Goal: Task Accomplishment & Management: Use online tool/utility

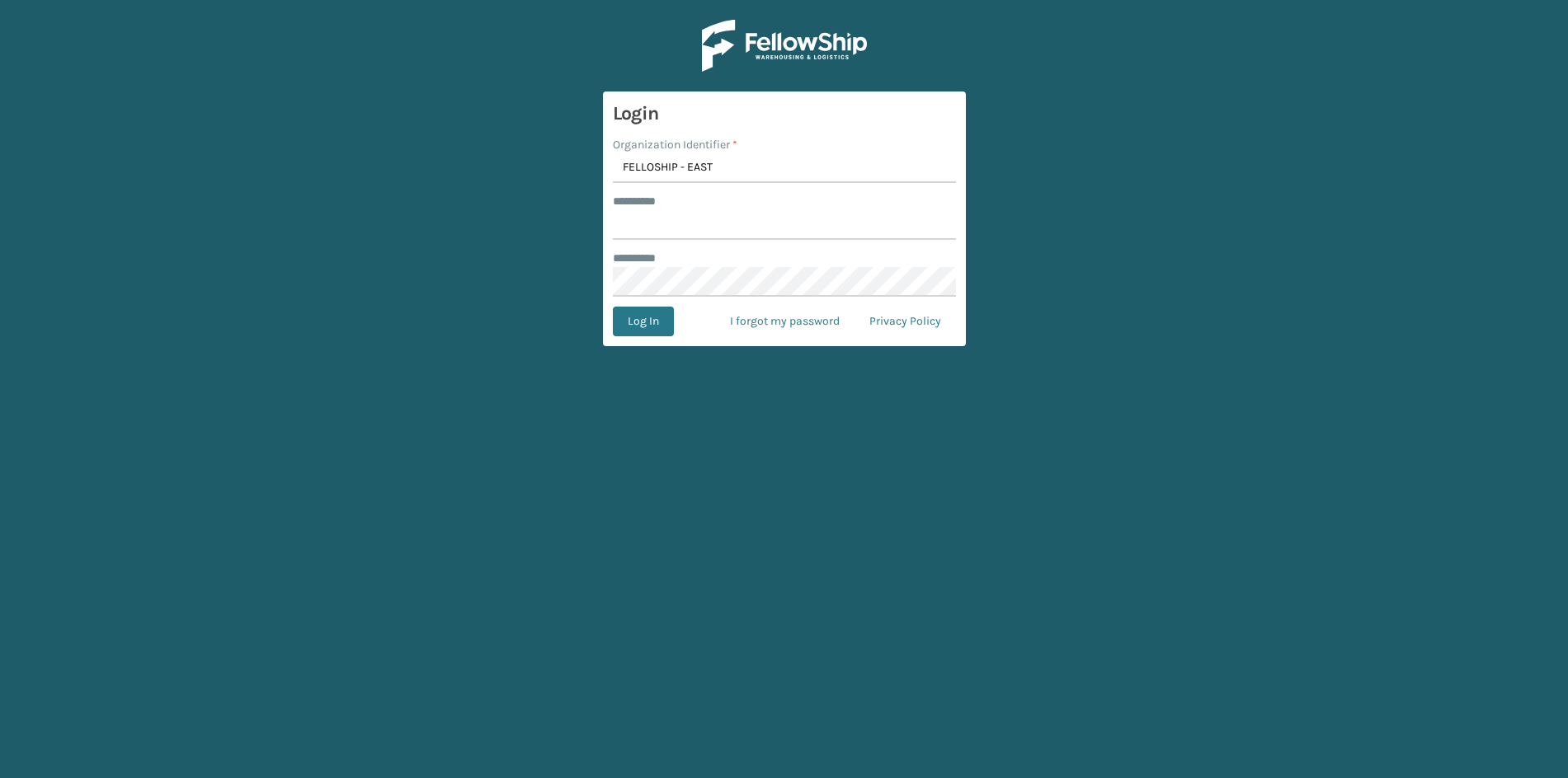
type input "FELLOSHIP - EAST"
click at [666, 230] on input "******** *" at bounding box center [784, 225] width 343 height 29
drag, startPoint x: 632, startPoint y: 226, endPoint x: 479, endPoint y: 225, distance: 153.0
click at [479, 224] on main "Login Organization Identifier * FELLOSHIP - EAST ******** * ***** ******** * Lo…" at bounding box center [784, 389] width 1568 height 778
type input "******"
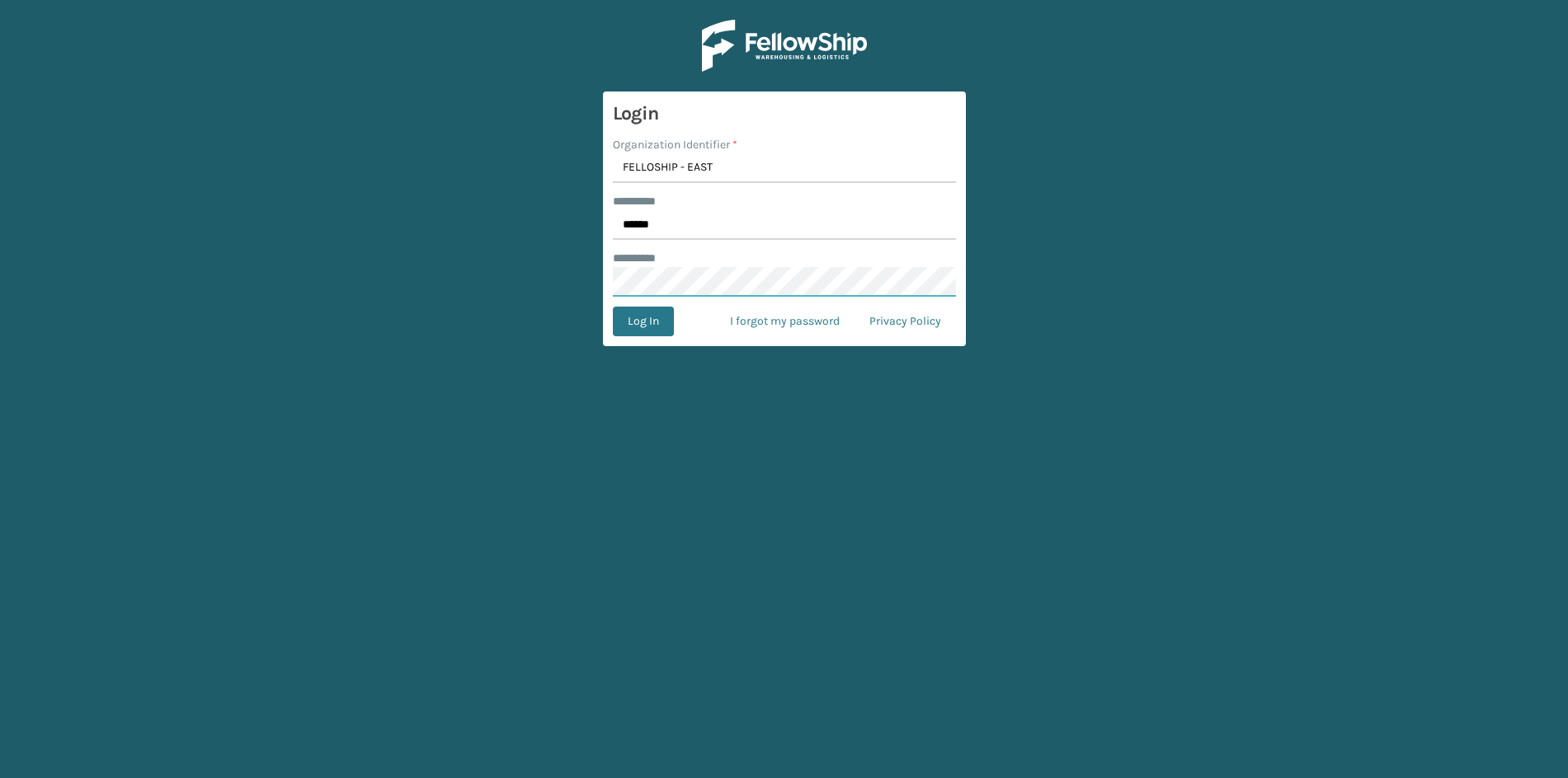
click at [613, 307] on button "Log In" at bounding box center [643, 322] width 61 height 29
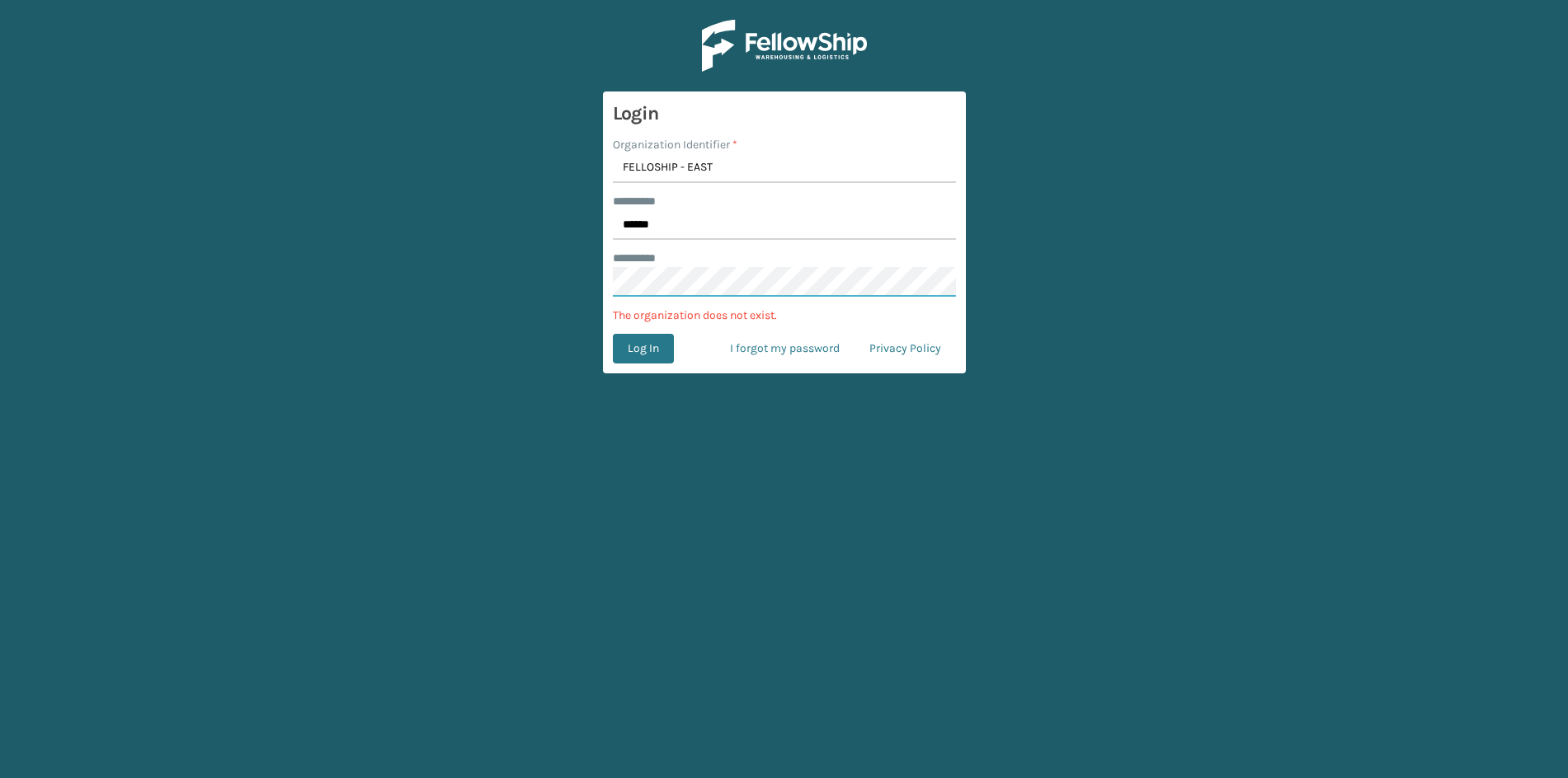
click at [344, 225] on main "Login Organization Identifier * FELLOSHIP - EAST ******** * ****** ******** * T…" at bounding box center [784, 389] width 1568 height 778
click at [653, 168] on input "FELLOSHIP - EAST" at bounding box center [784, 168] width 343 height 29
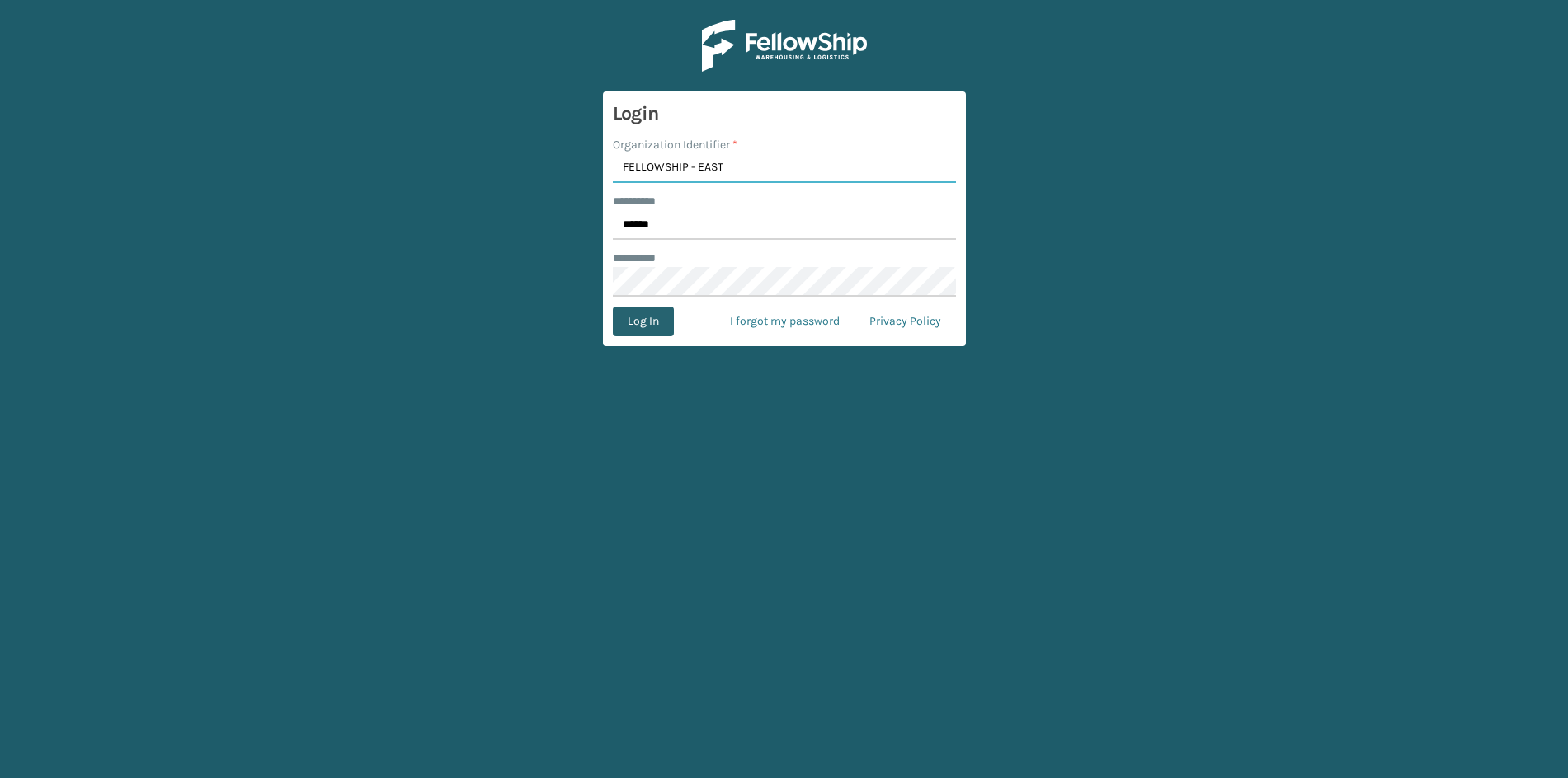
type input "FELLOWSHIP - EAST"
click at [657, 325] on button "Log In" at bounding box center [643, 322] width 61 height 29
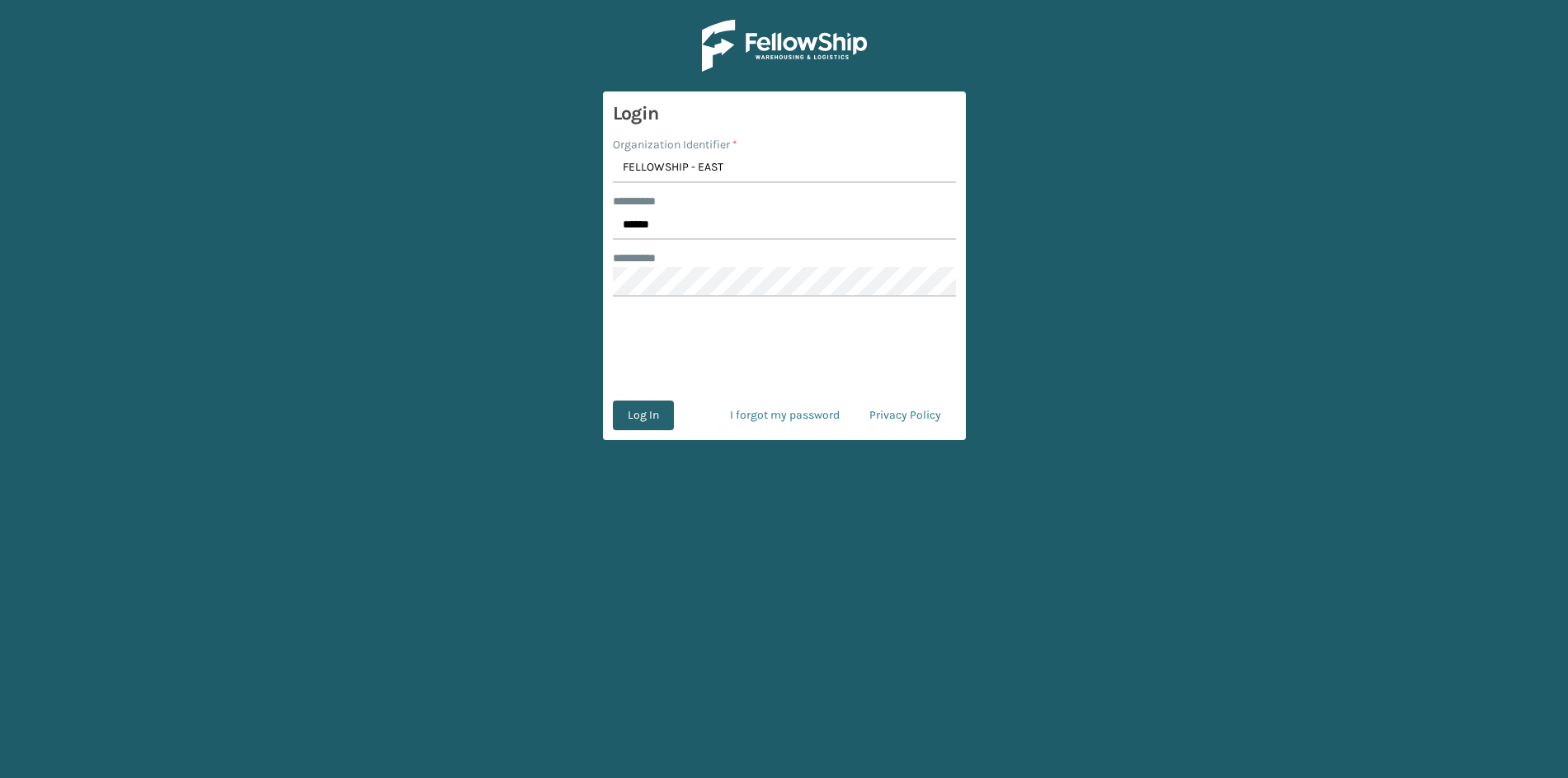
click at [657, 420] on button "Log In" at bounding box center [643, 415] width 61 height 29
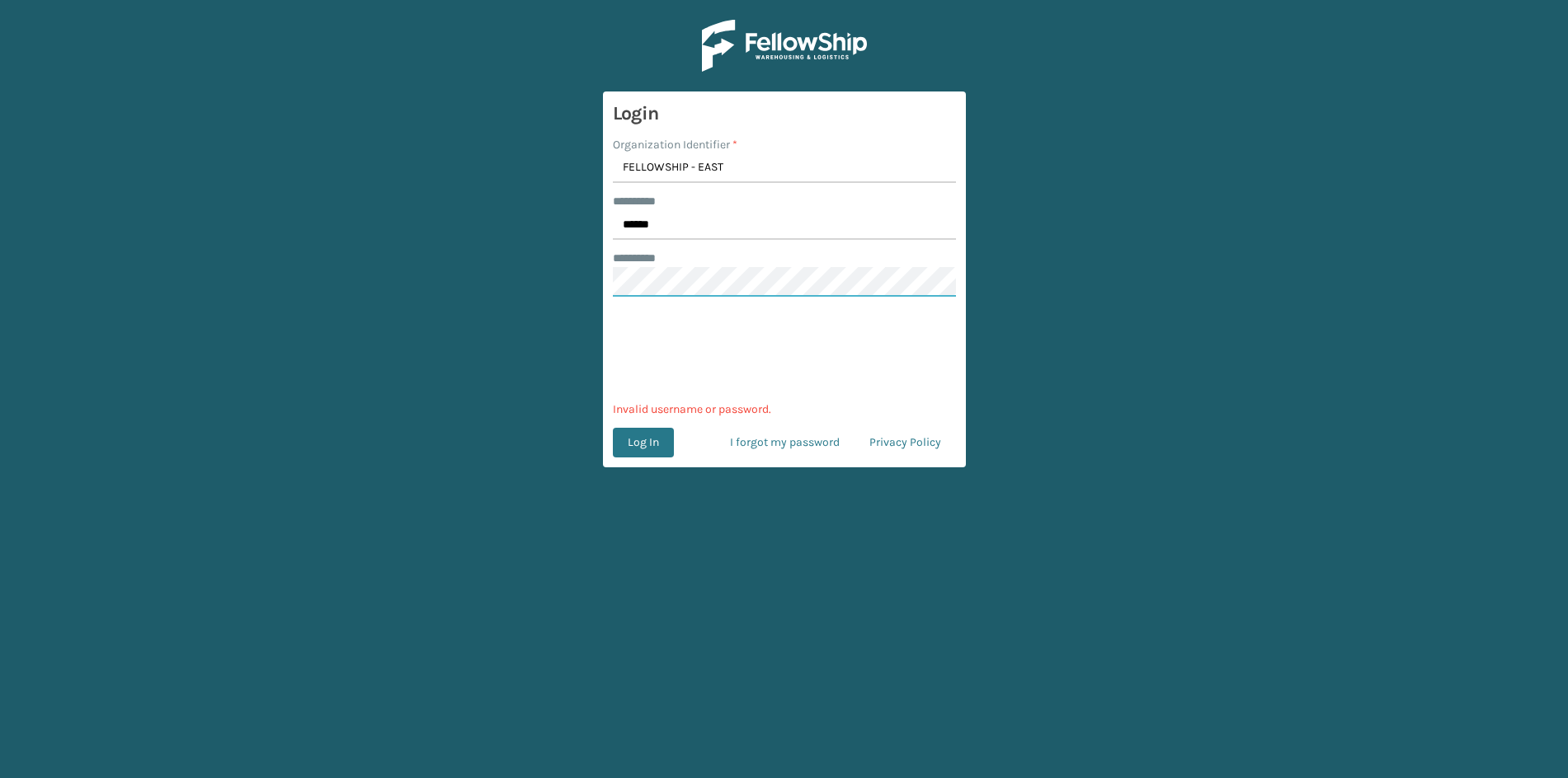
click at [301, 261] on main "Login Organization Identifier * FELLOWSHIP - EAST ******** * ****** ******** * …" at bounding box center [784, 389] width 1568 height 778
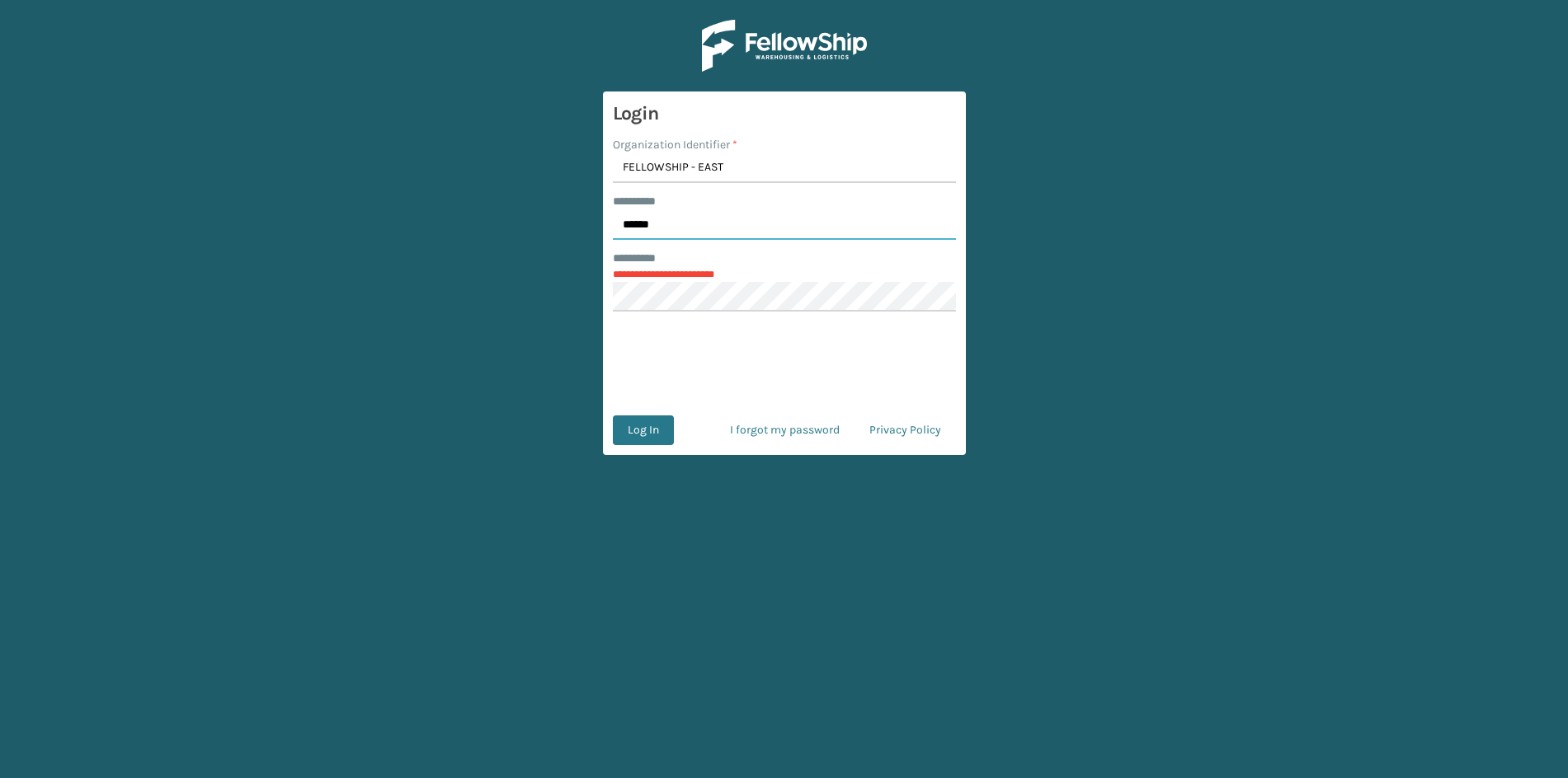
drag, startPoint x: 740, startPoint y: 230, endPoint x: 383, endPoint y: 189, distance: 359.3
click at [383, 189] on main "**********" at bounding box center [784, 389] width 1568 height 778
type input "******"
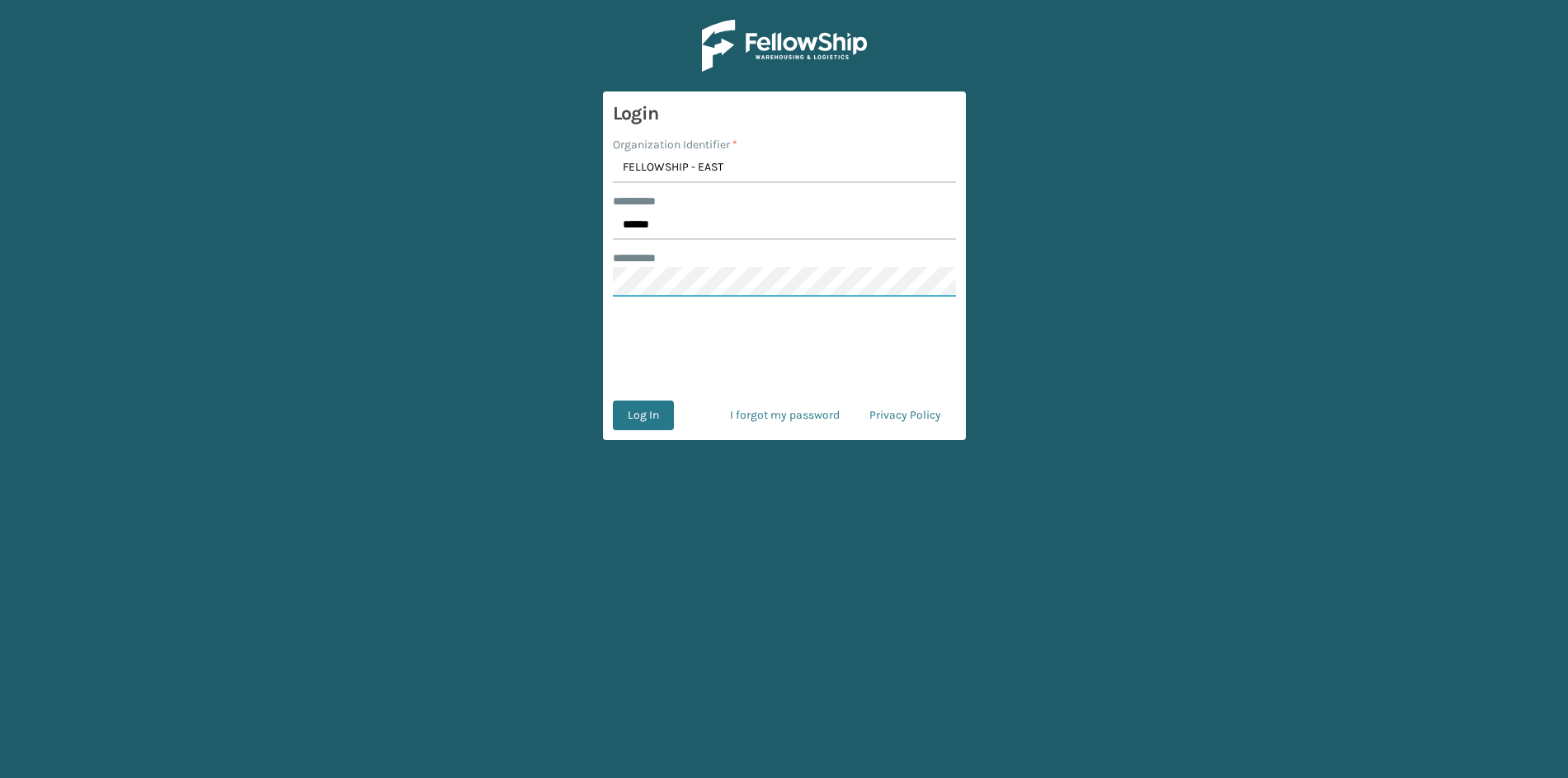
click at [613, 401] on button "Log In" at bounding box center [643, 415] width 61 height 29
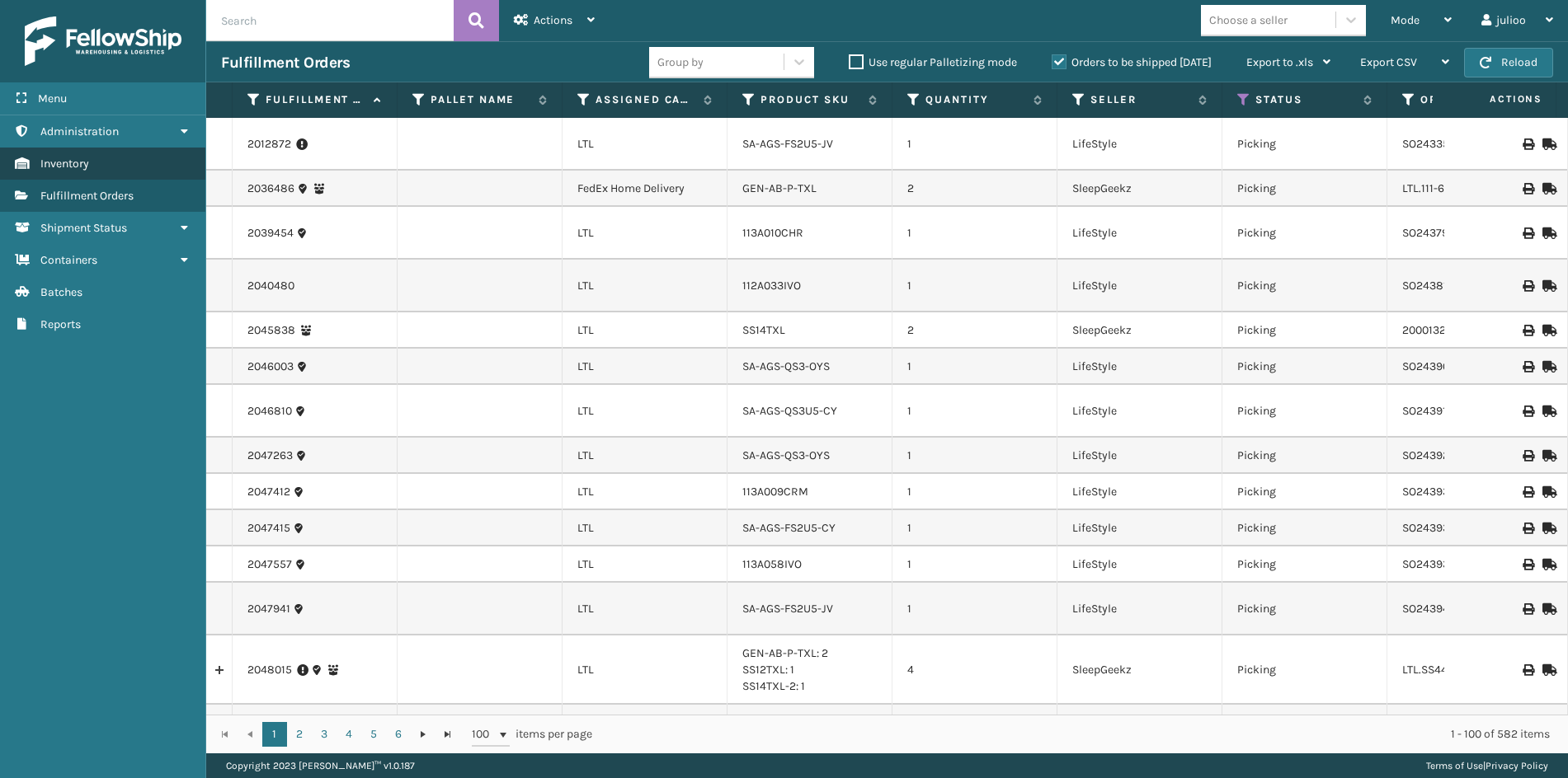
click at [84, 160] on span "Inventory" at bounding box center [65, 163] width 49 height 14
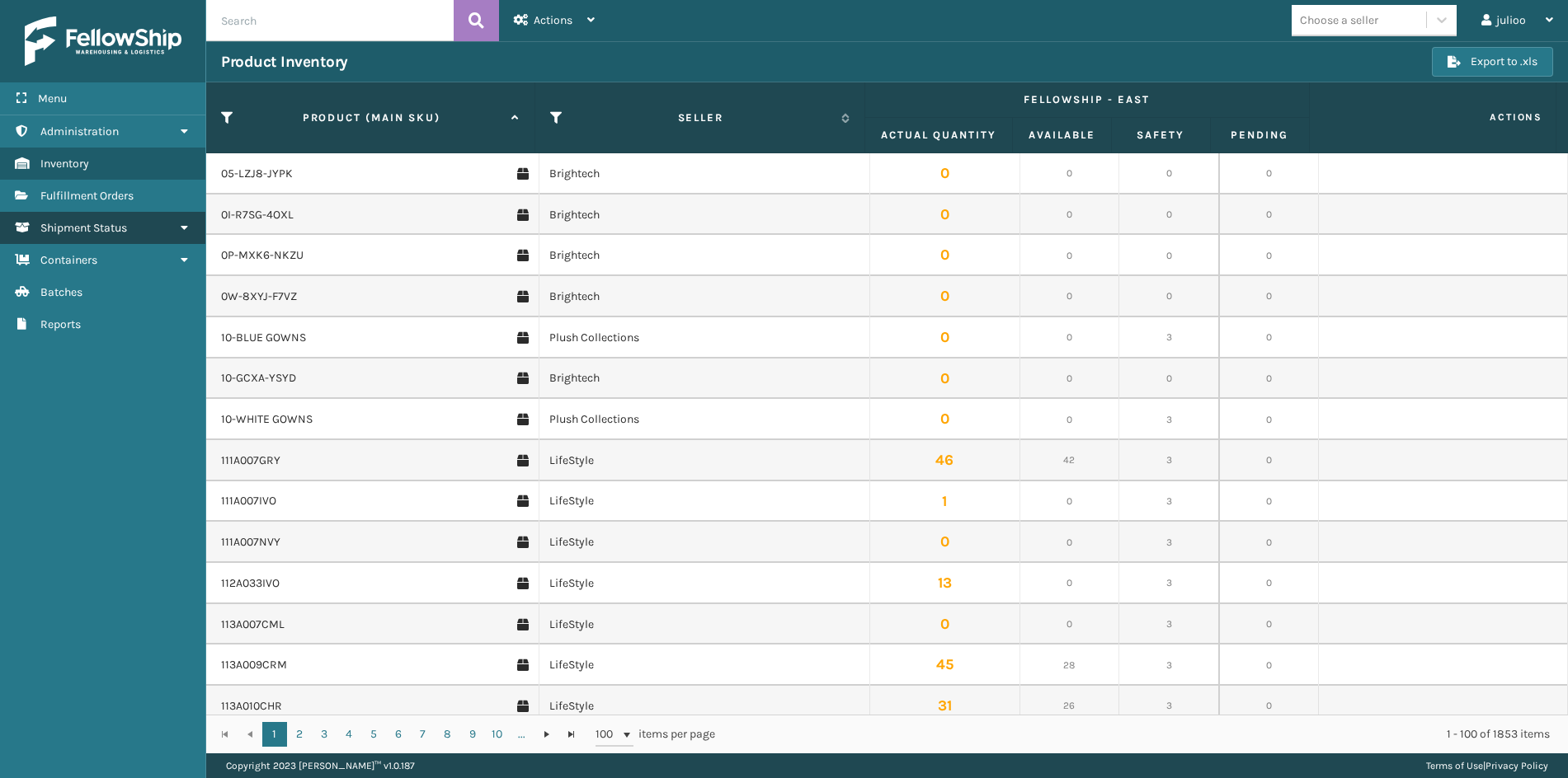
drag, startPoint x: 80, startPoint y: 229, endPoint x: 73, endPoint y: 219, distance: 12.2
click at [79, 226] on span "Shipment Status" at bounding box center [83, 228] width 87 height 14
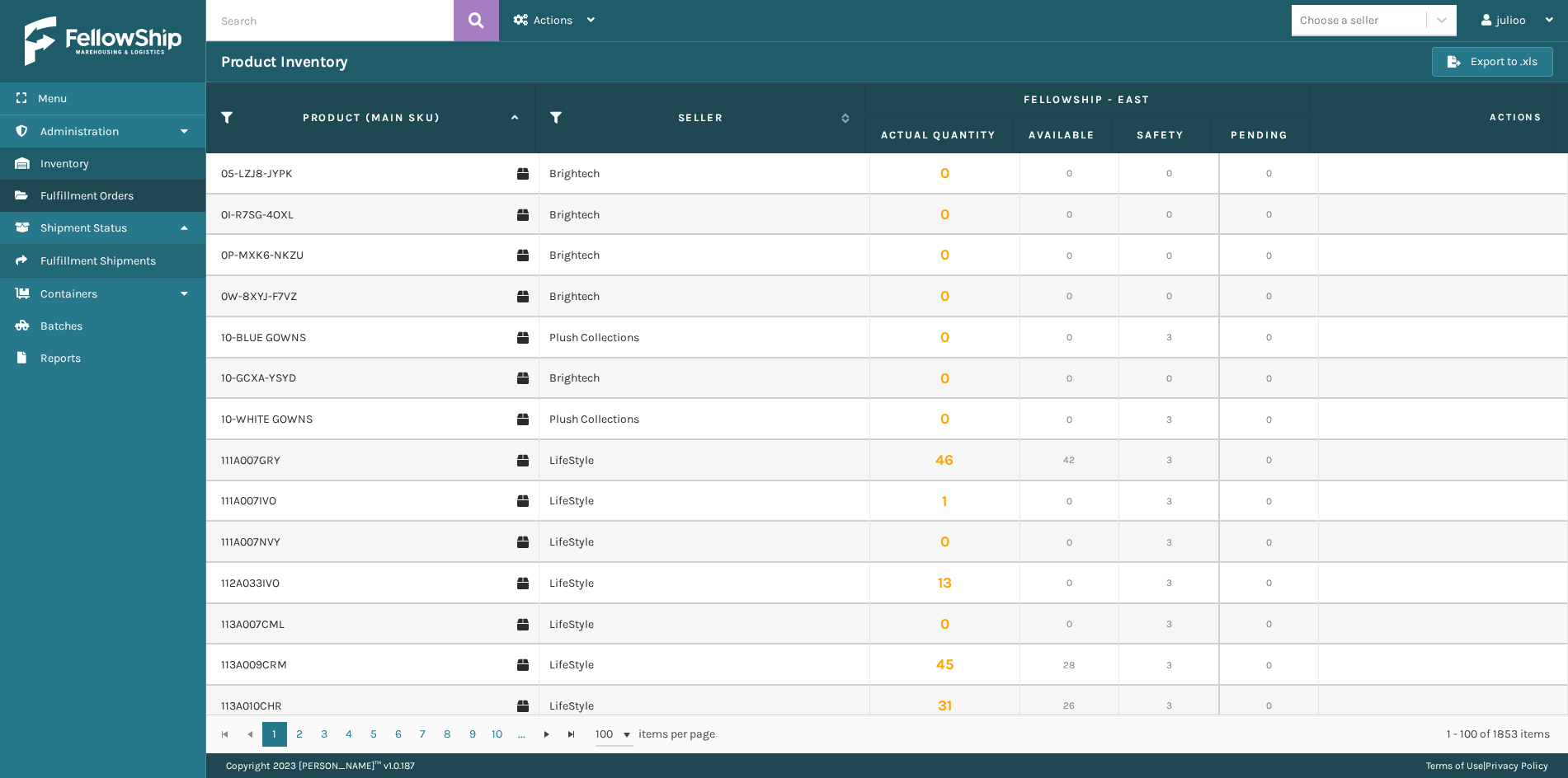
click at [68, 206] on link "Fulfillment Orders" at bounding box center [103, 195] width 205 height 32
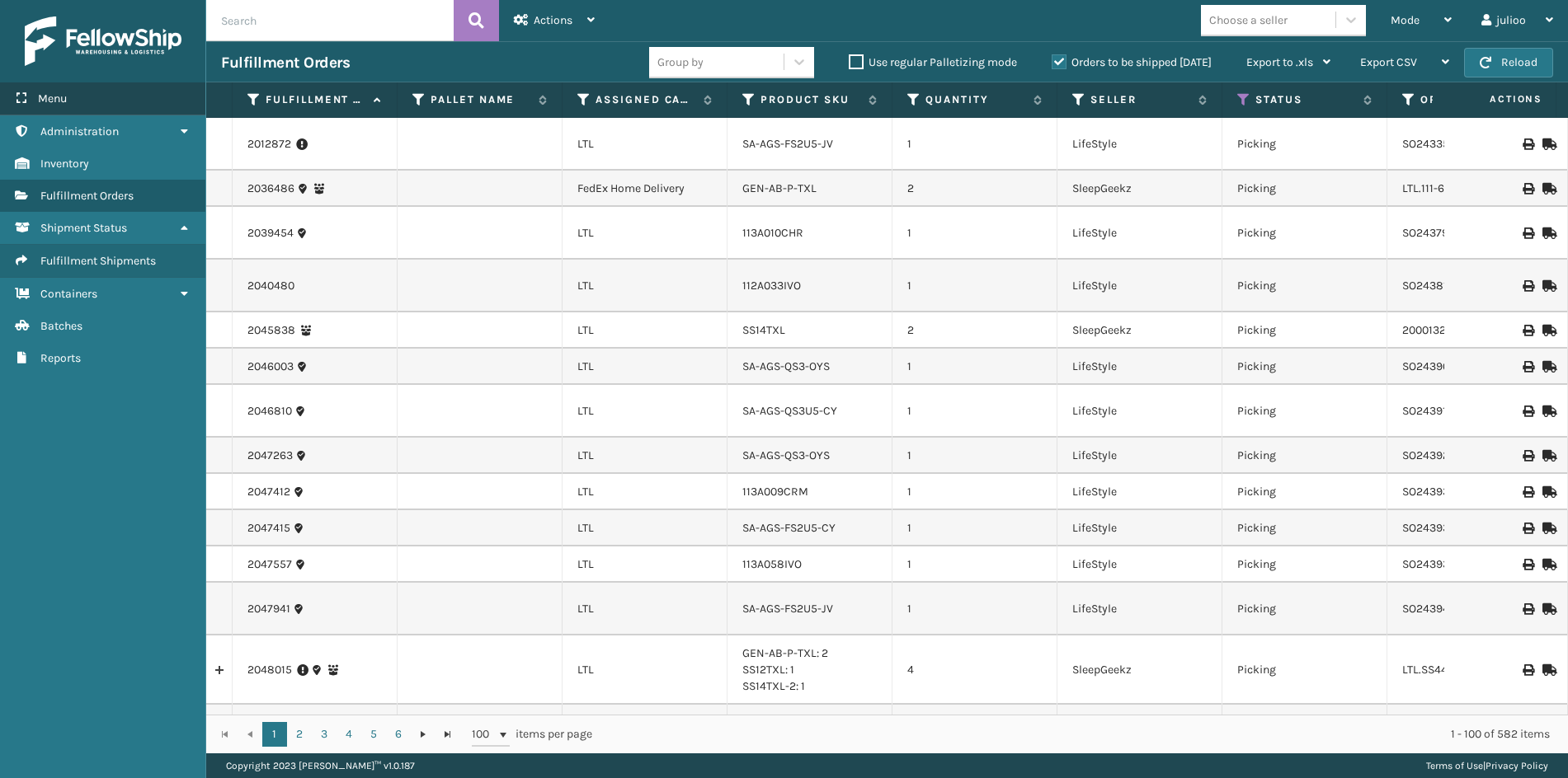
click at [137, 92] on div "Menu" at bounding box center [103, 99] width 205 height 33
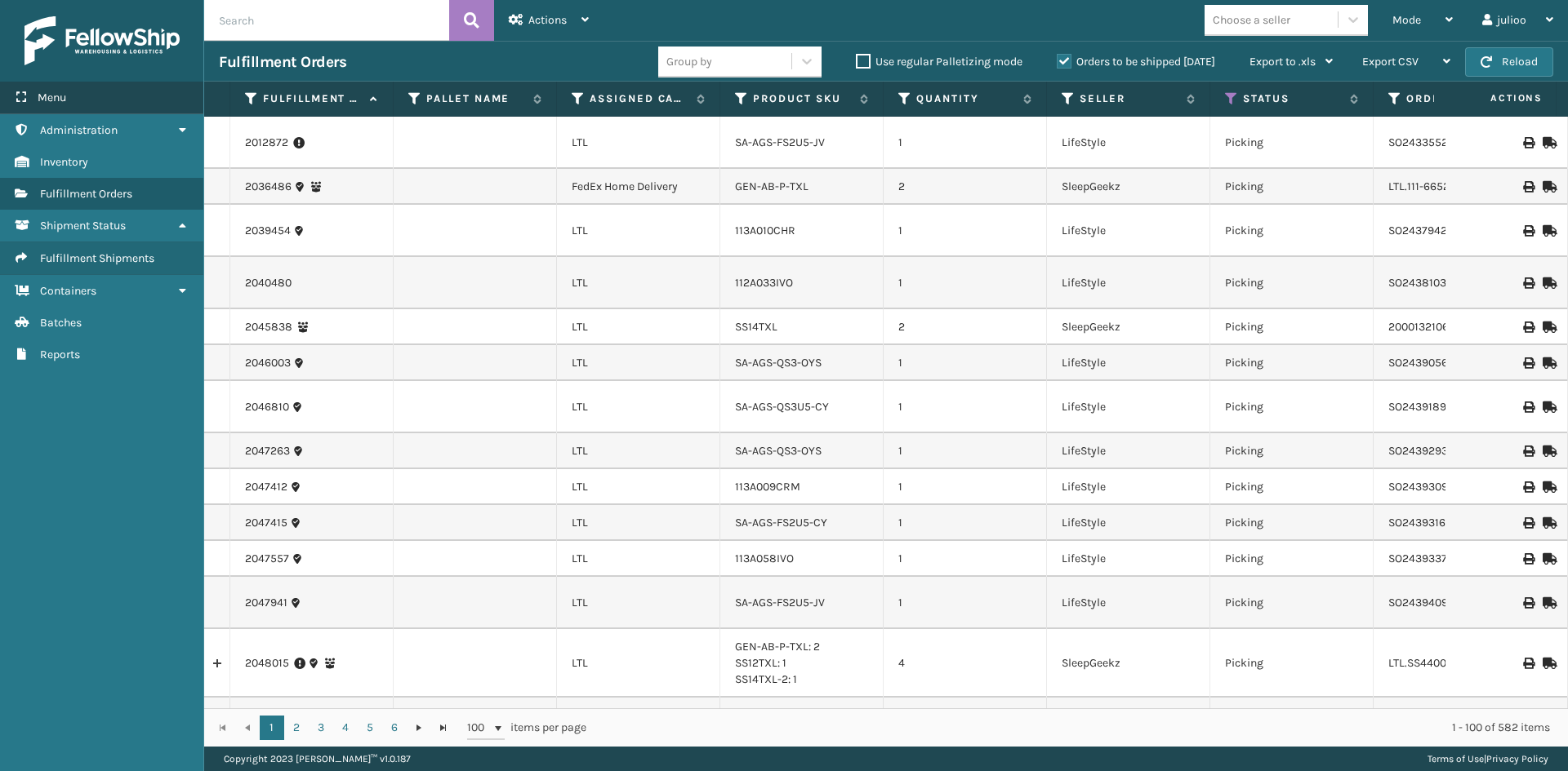
click at [75, 94] on div "Menu" at bounding box center [102, 98] width 203 height 33
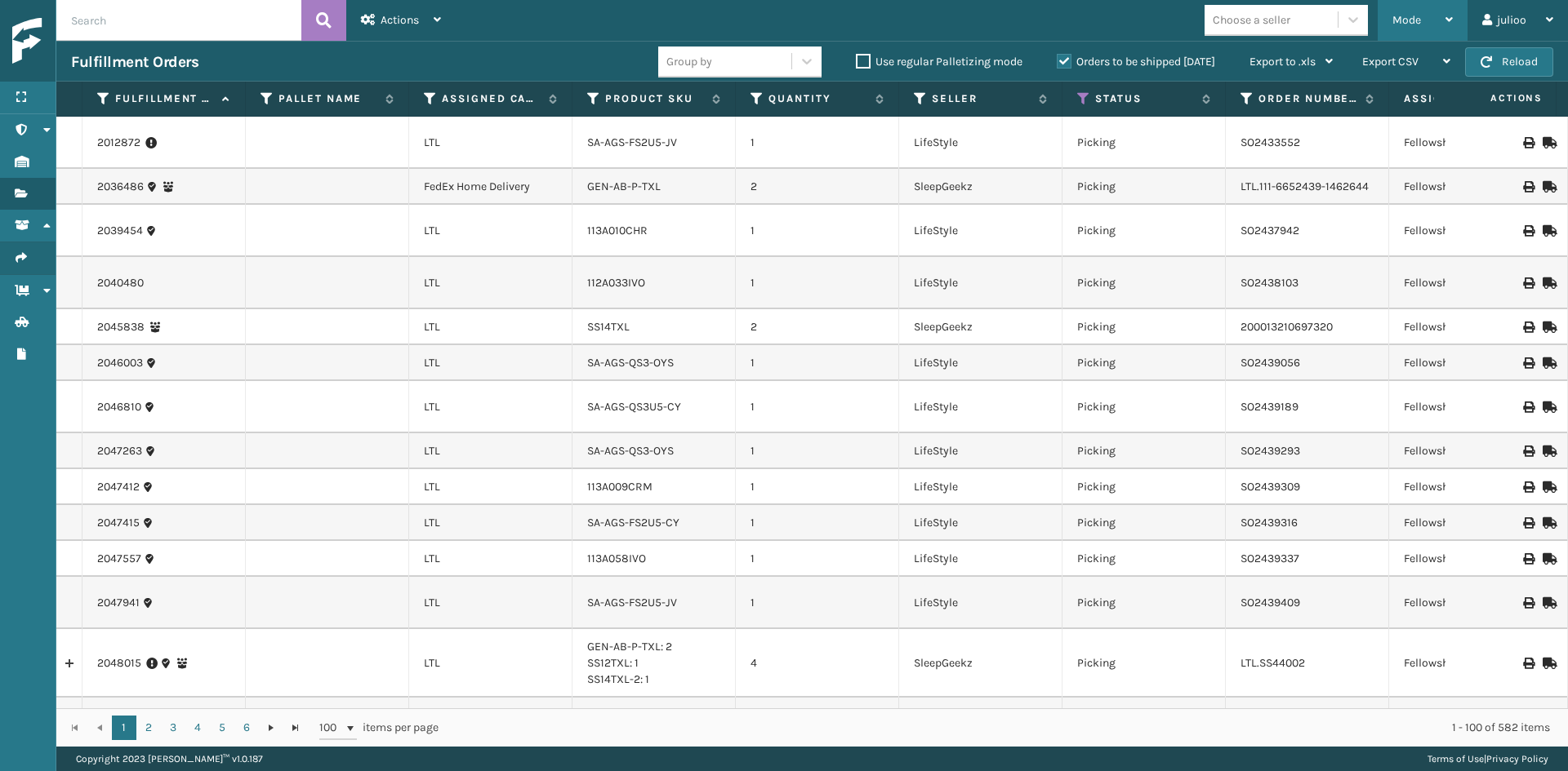
click at [1409, 27] on div "Mode" at bounding box center [1422, 20] width 60 height 41
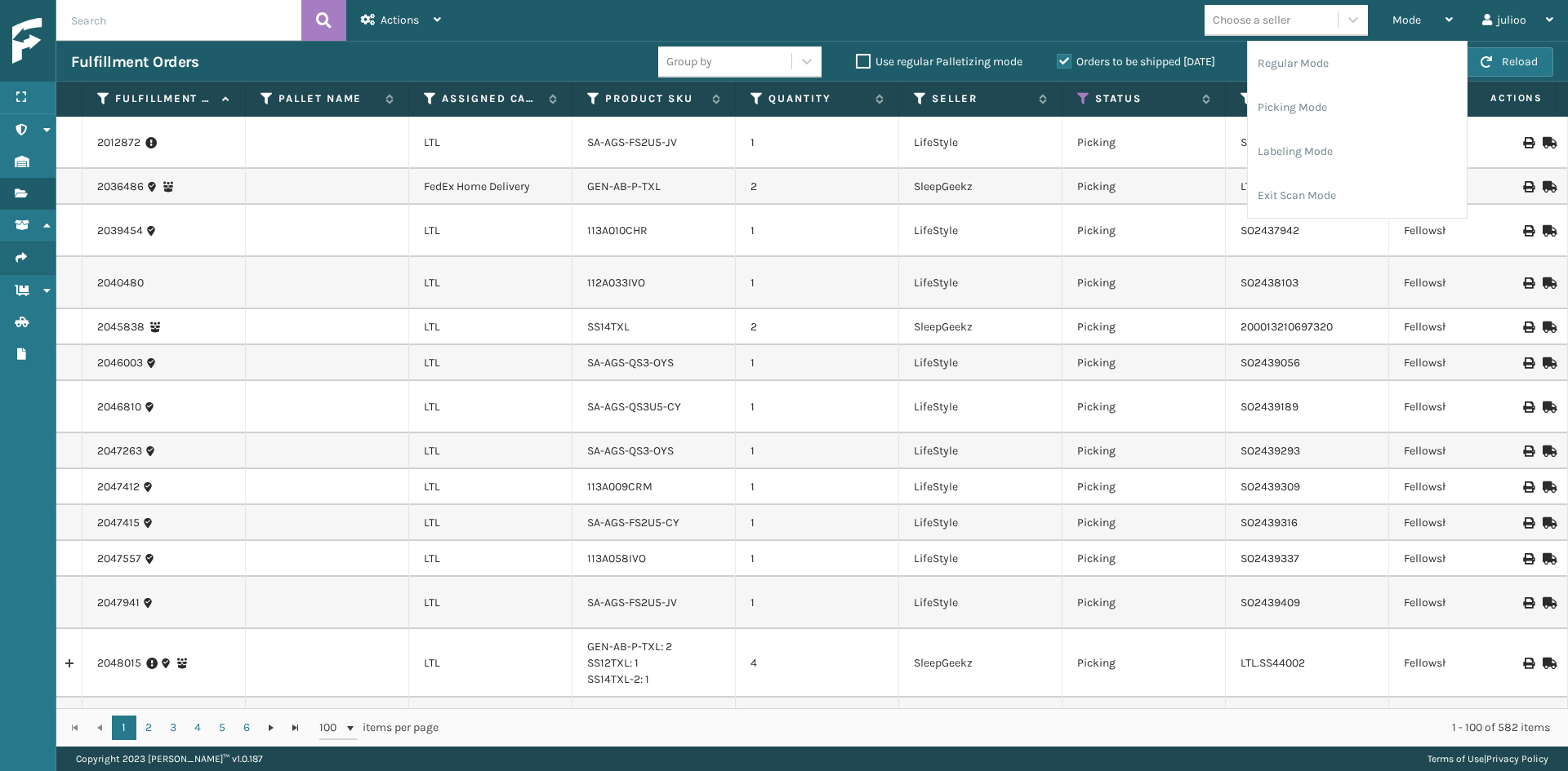
click at [1224, 16] on div "Choose a seller" at bounding box center [1251, 20] width 77 height 17
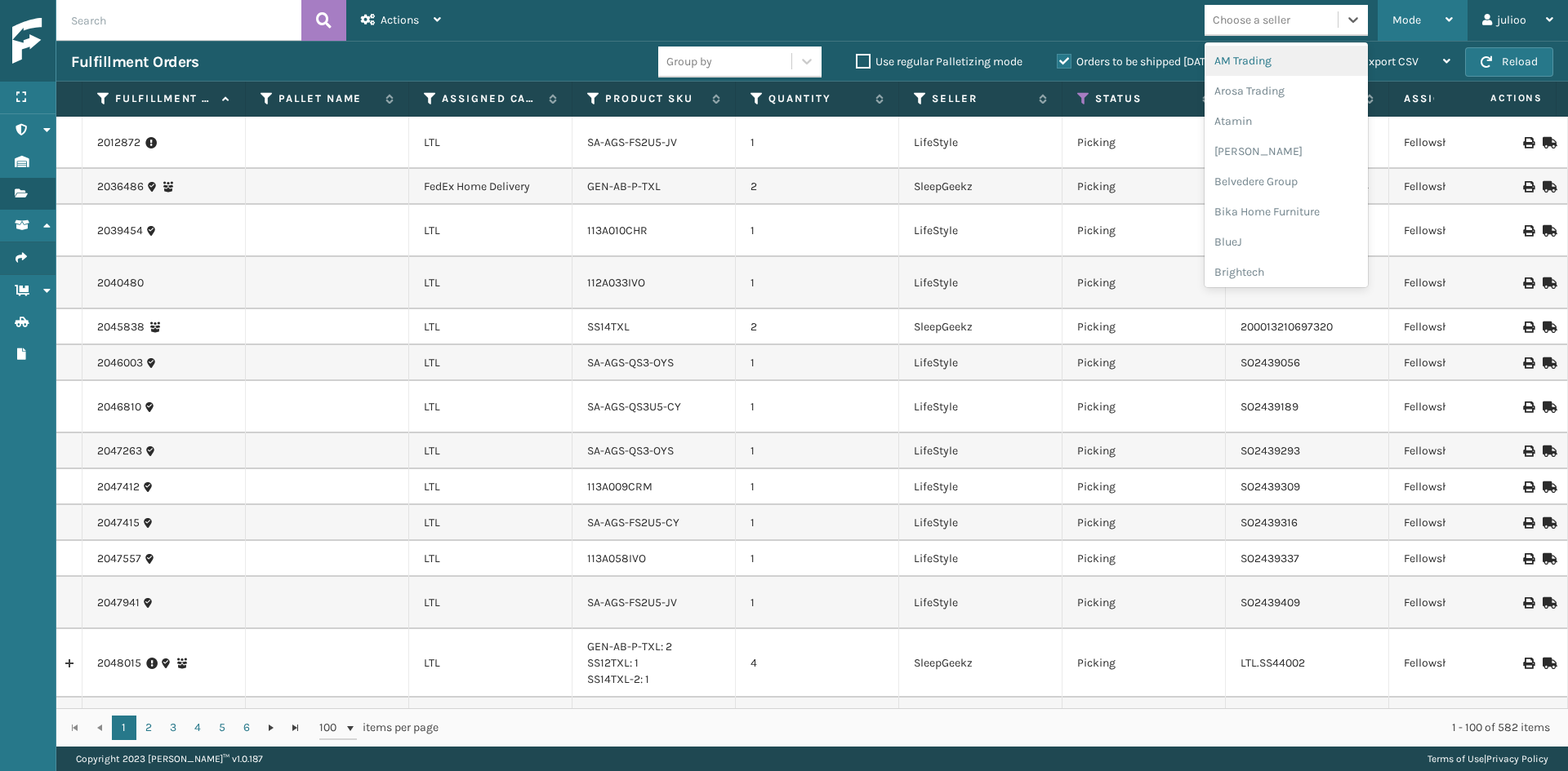
click at [1421, 12] on div "Mode" at bounding box center [1422, 20] width 60 height 41
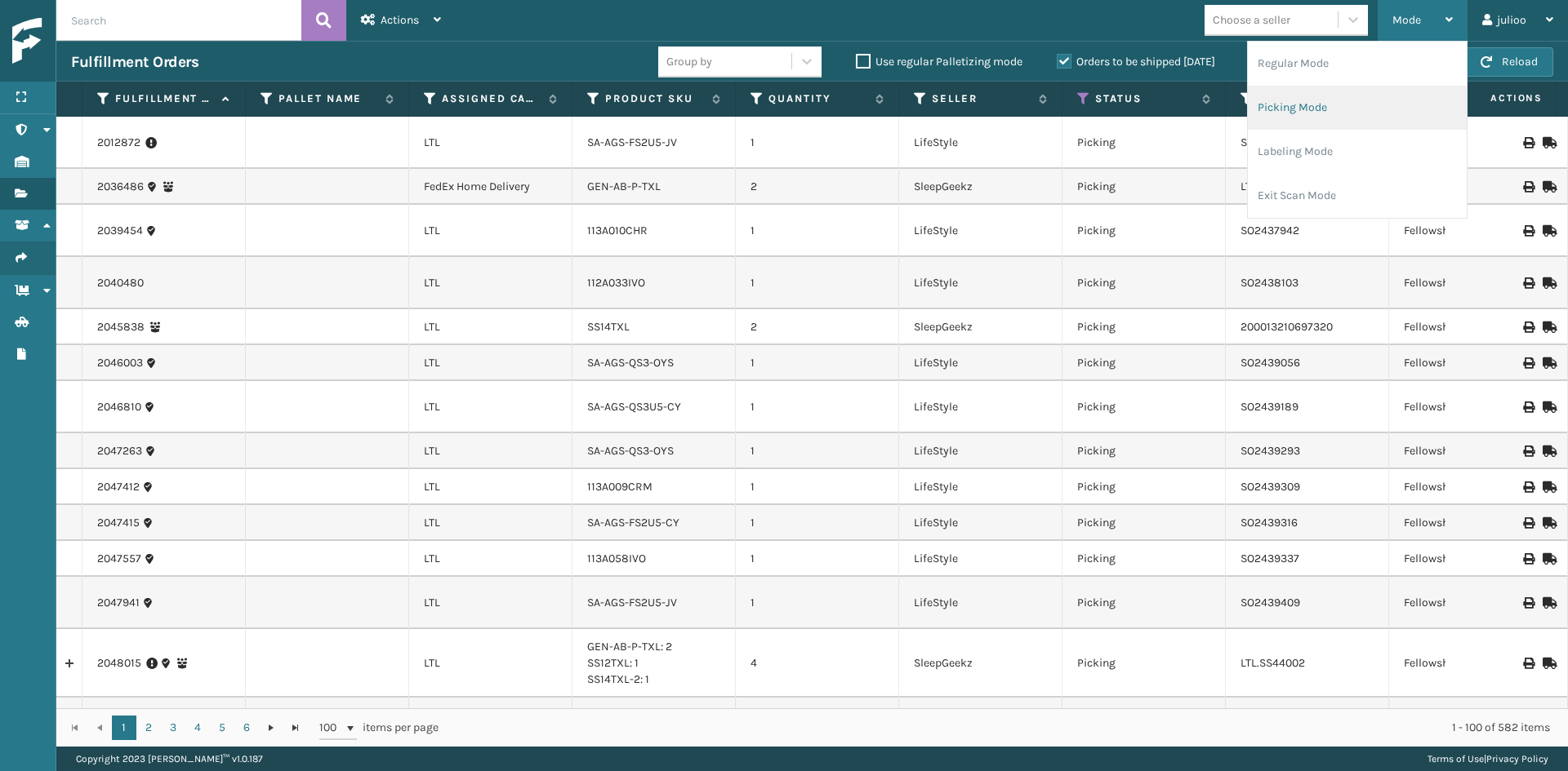
click at [1319, 89] on li "Picking Mode" at bounding box center [1357, 108] width 219 height 44
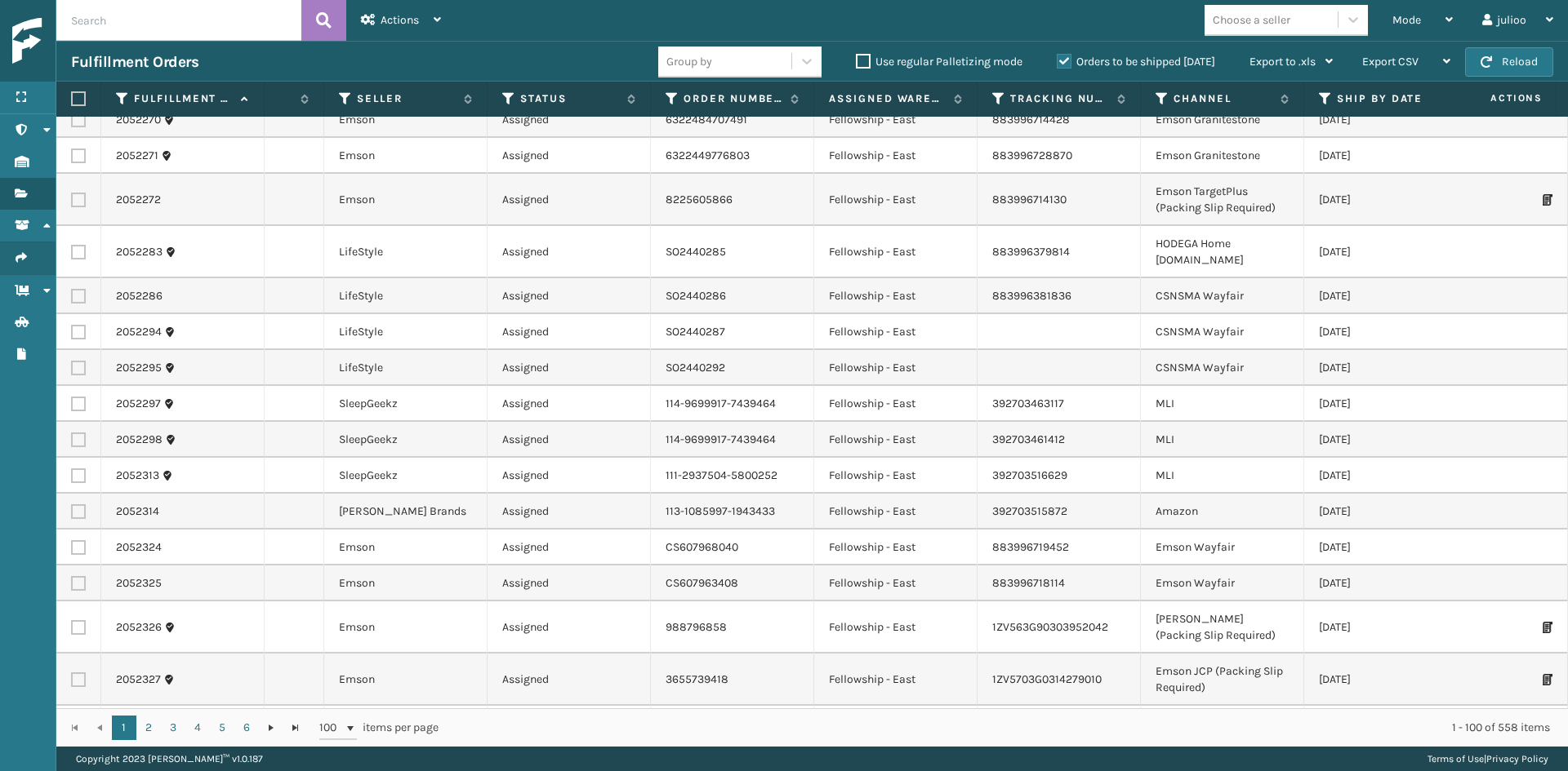
scroll to position [2612, 619]
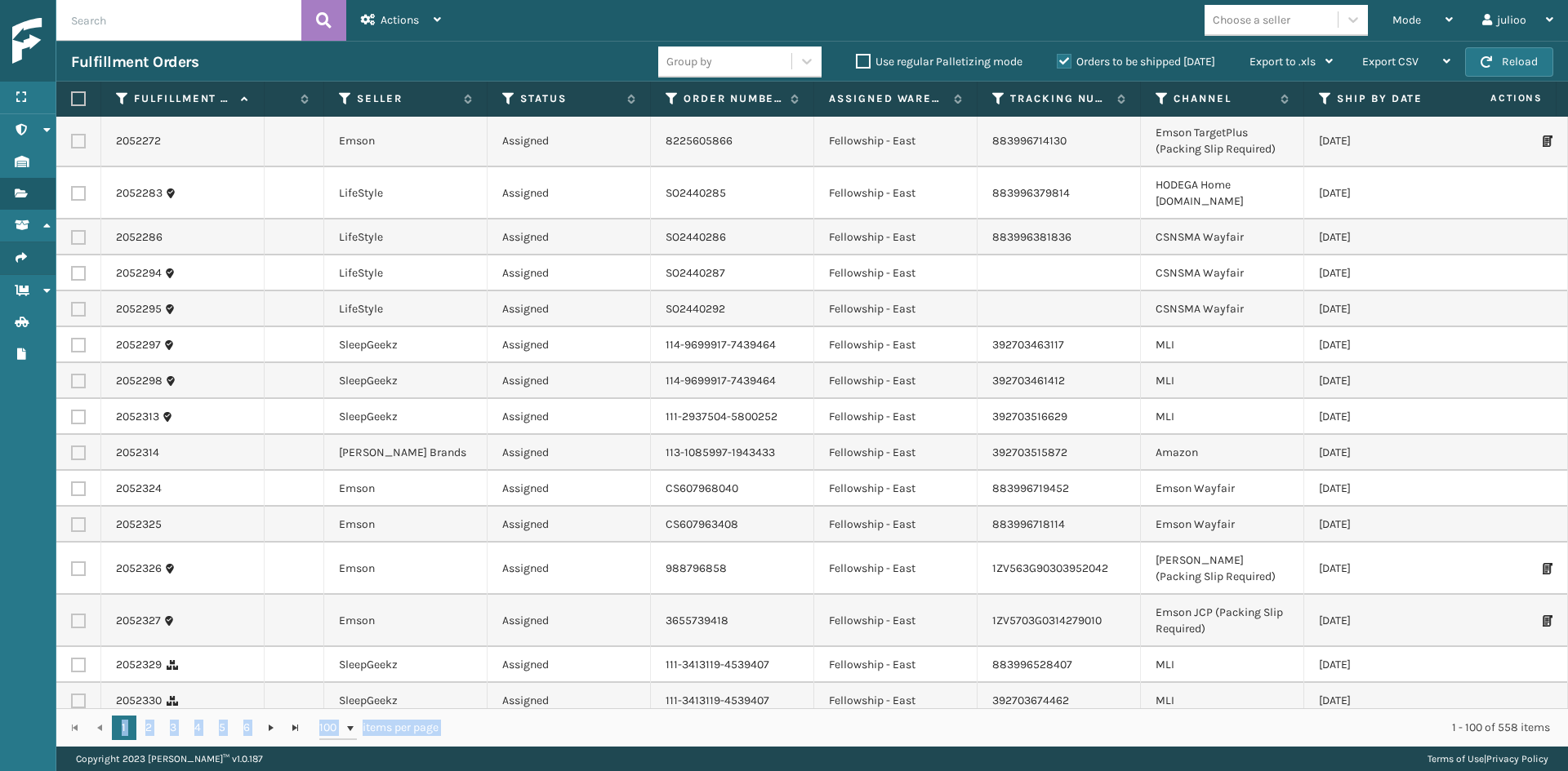
drag, startPoint x: 698, startPoint y: 711, endPoint x: 452, endPoint y: 676, distance: 248.5
click at [452, 676] on div "Fulfillment Order Id Pallet Name Assigned Carrier Service Product SKU Quantity …" at bounding box center [811, 414] width 1511 height 666
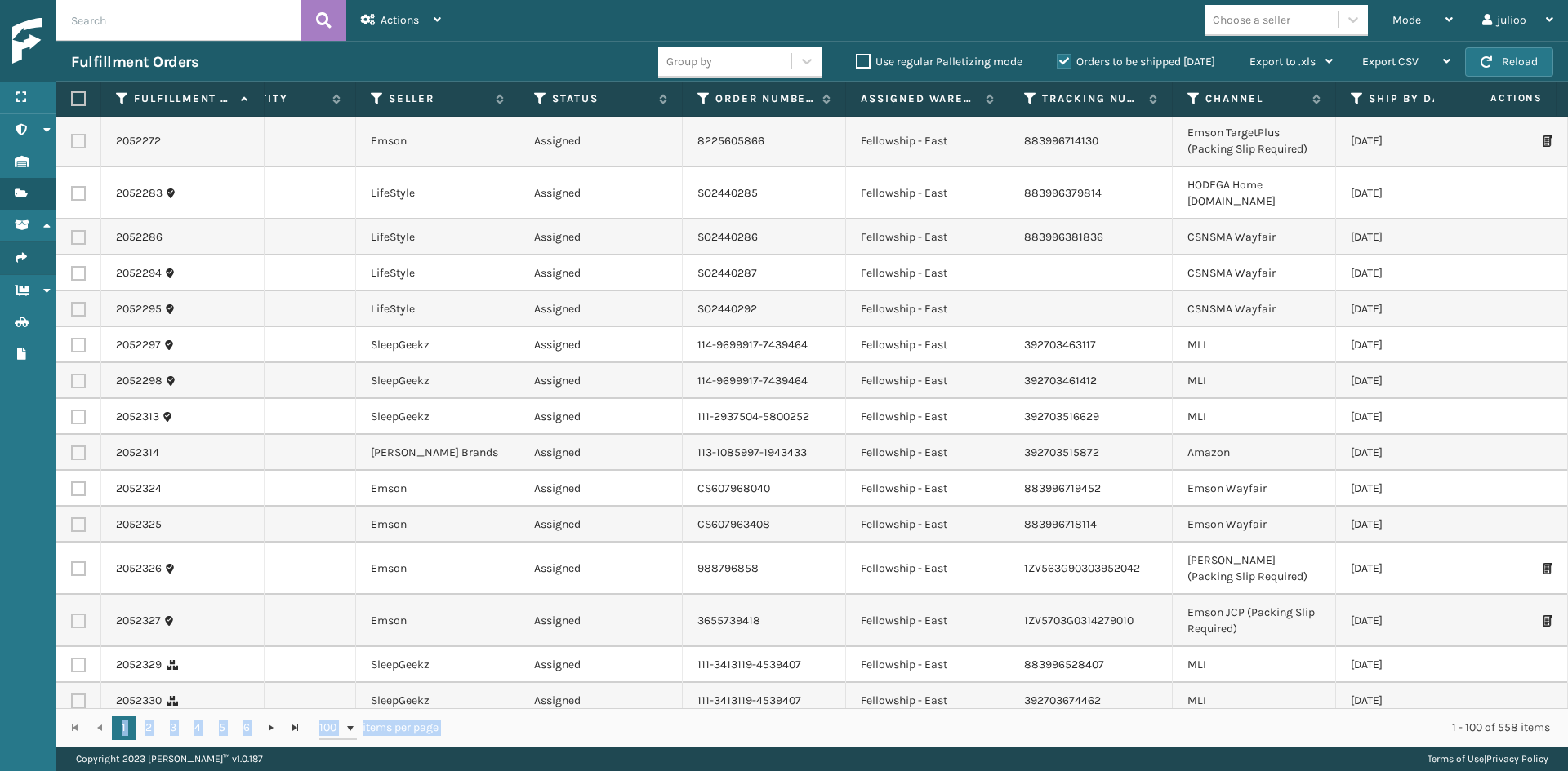
scroll to position [0, 543]
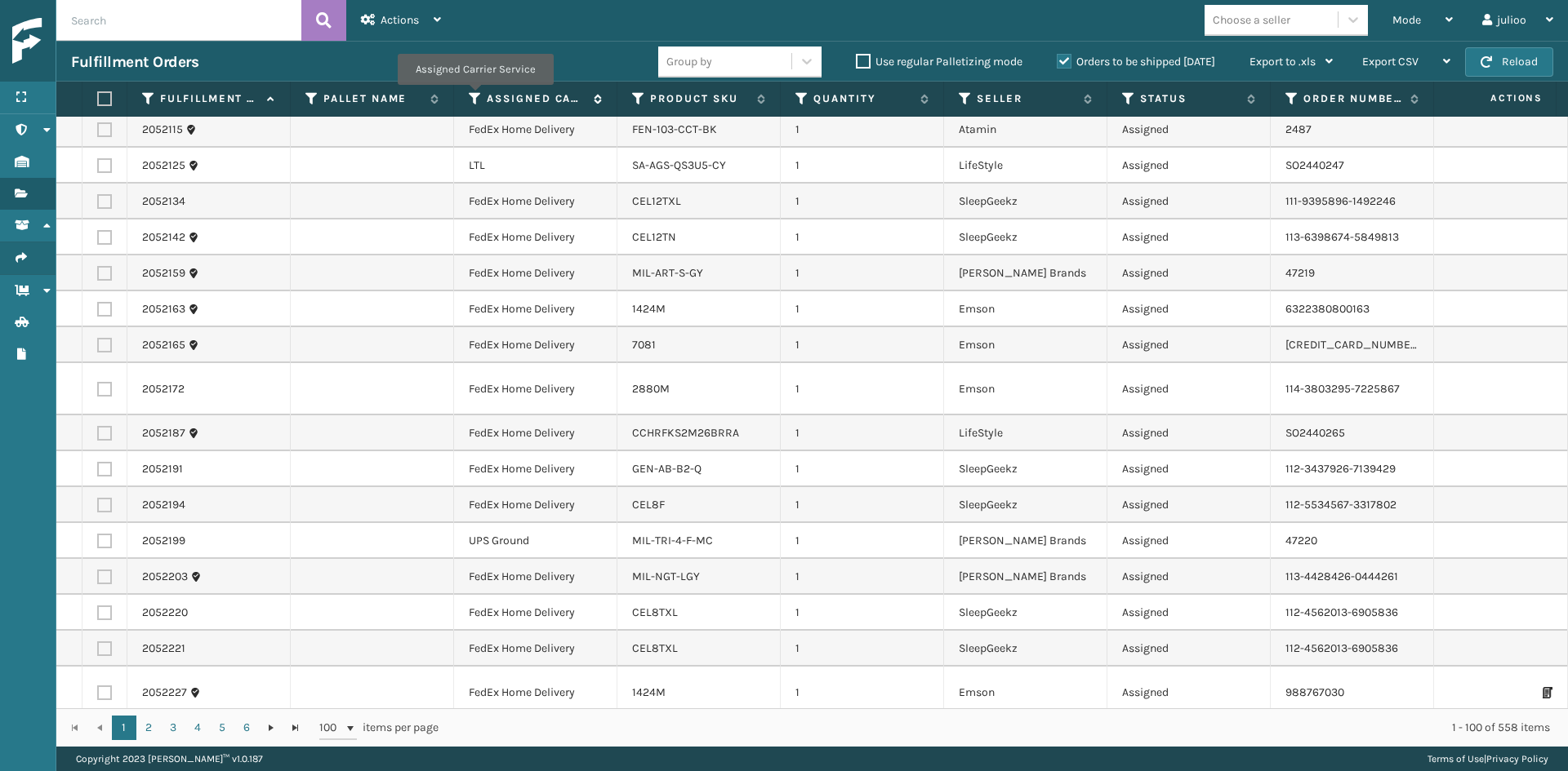
click at [474, 97] on icon at bounding box center [474, 98] width 13 height 15
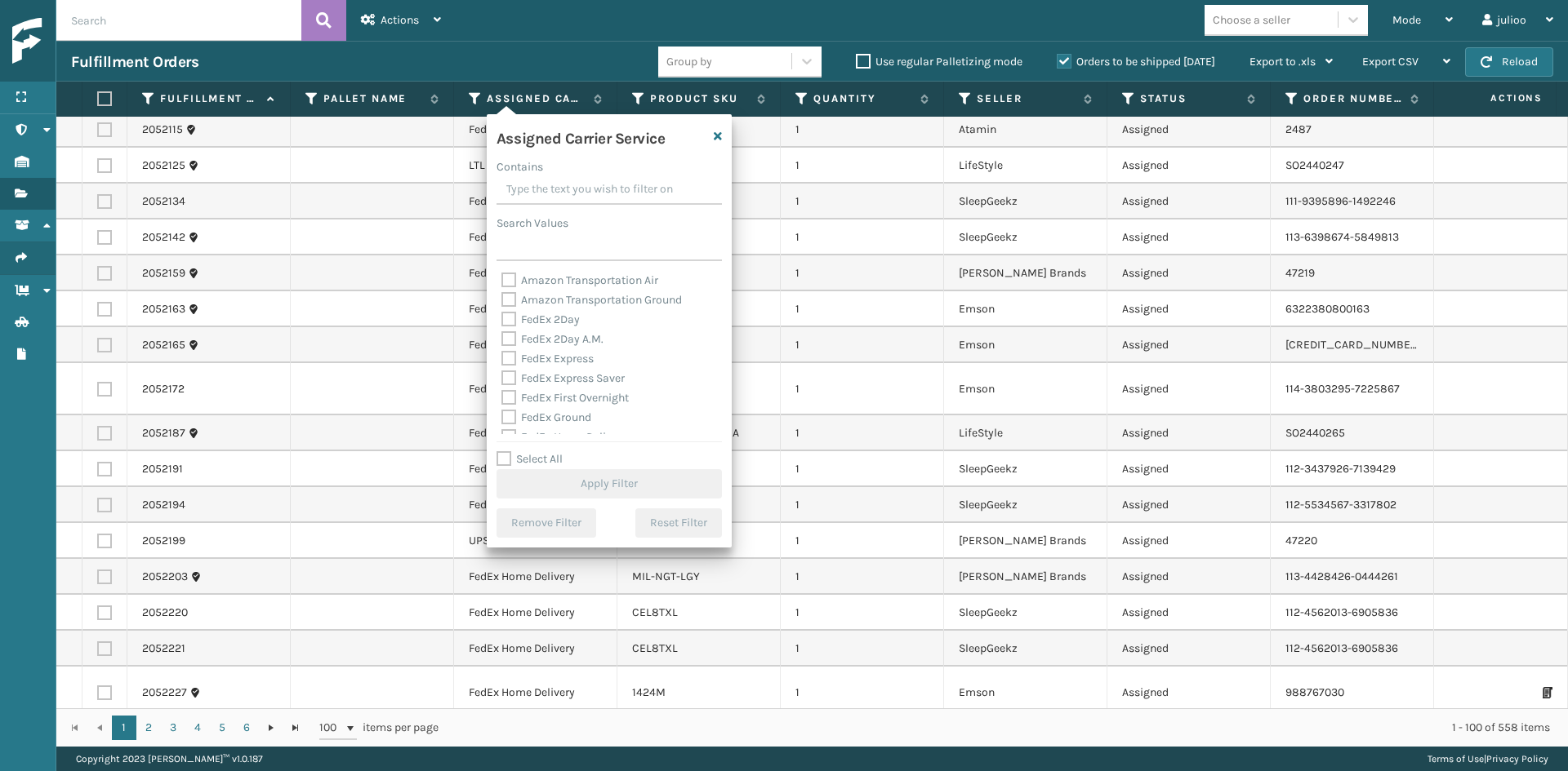
click at [562, 319] on label "FedEx 2Day" at bounding box center [540, 319] width 78 height 14
click at [502, 319] on input "FedEx 2Day" at bounding box center [501, 315] width 1 height 11
checkbox input "true"
drag, startPoint x: 503, startPoint y: 457, endPoint x: 508, endPoint y: 446, distance: 12.1
click at [503, 457] on label "Select All" at bounding box center [529, 459] width 66 height 14
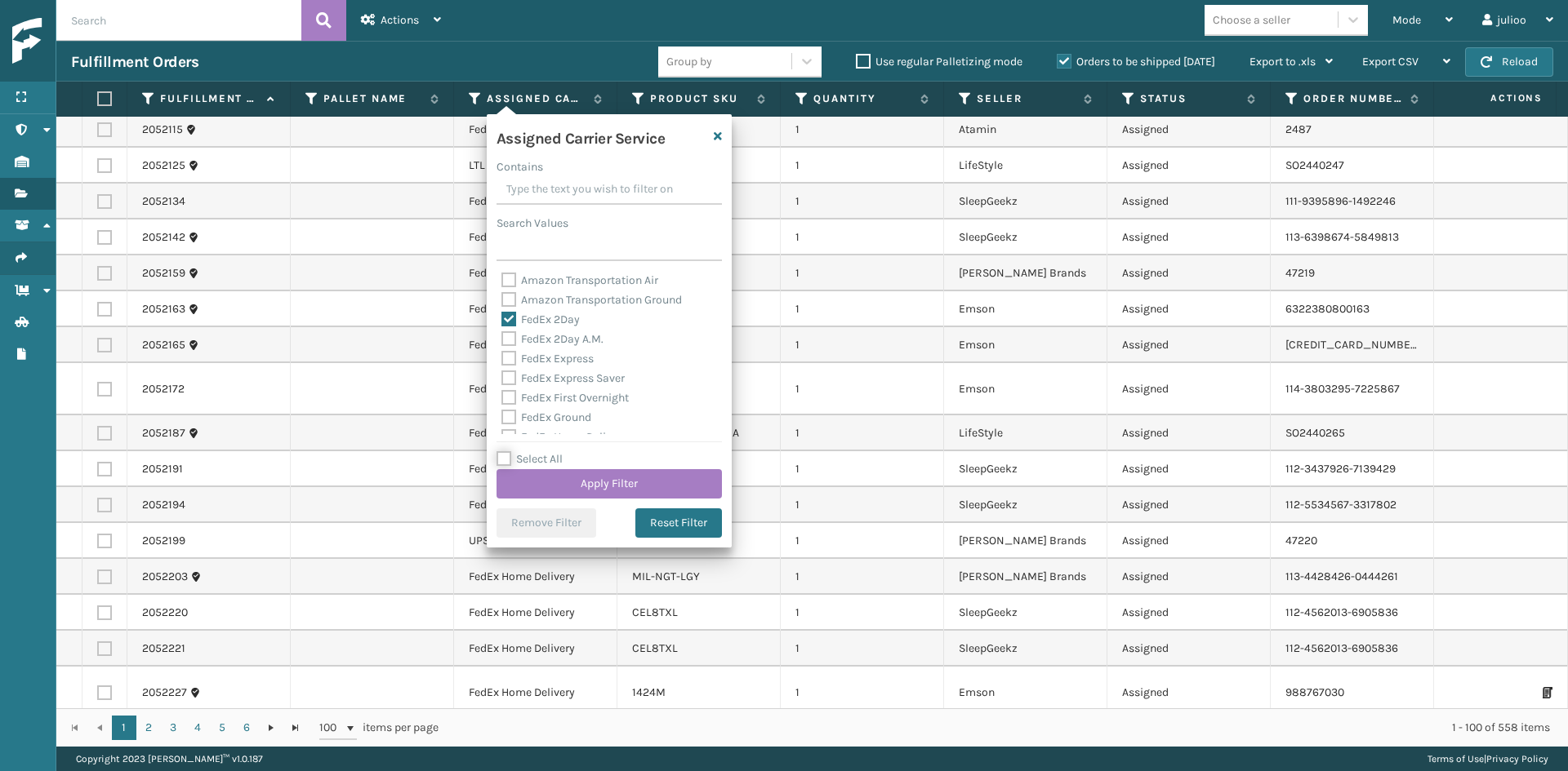
click at [503, 452] on input "Select All" at bounding box center [618, 451] width 245 height 2
checkbox input "true"
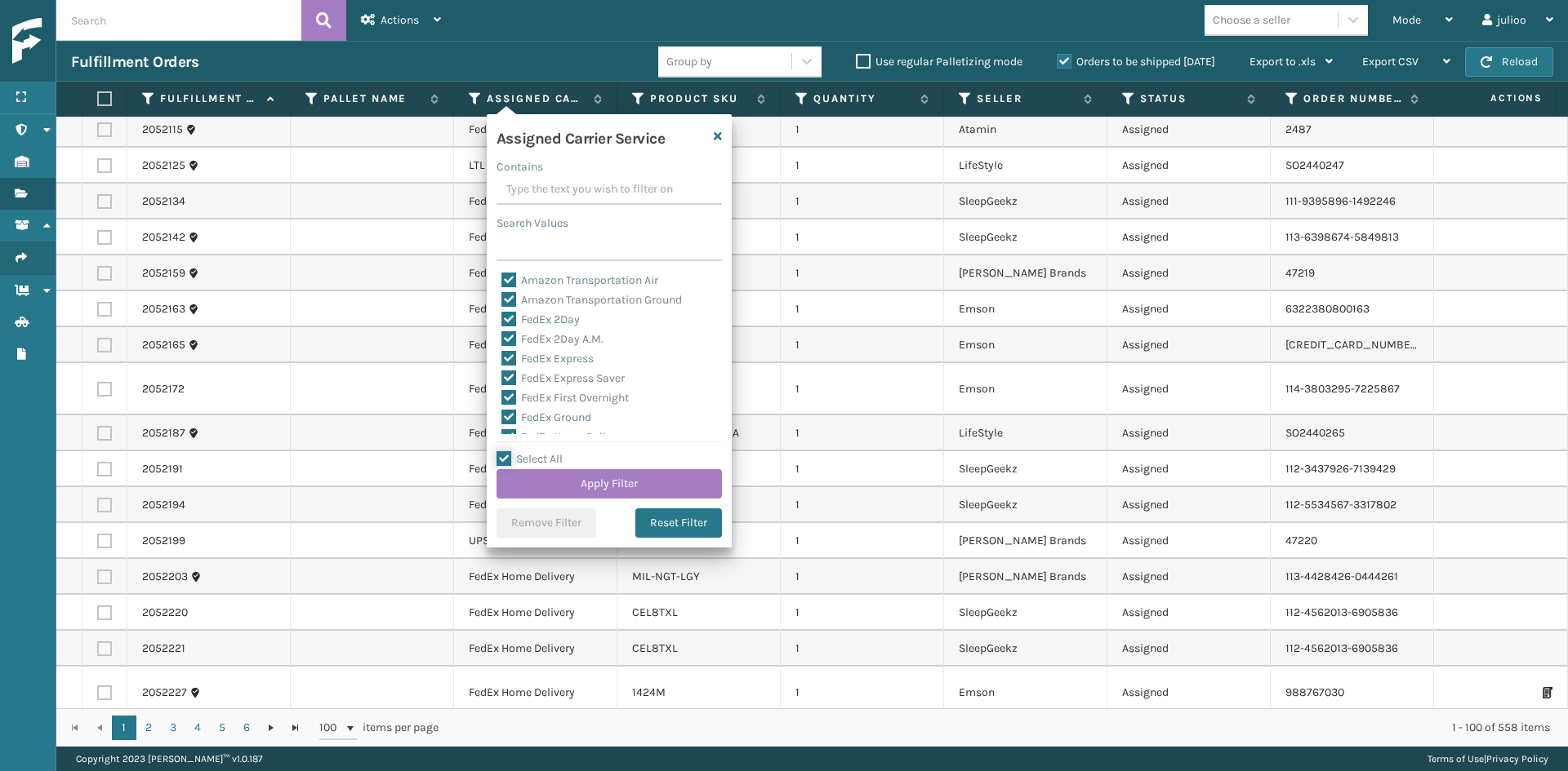
checkbox input "true"
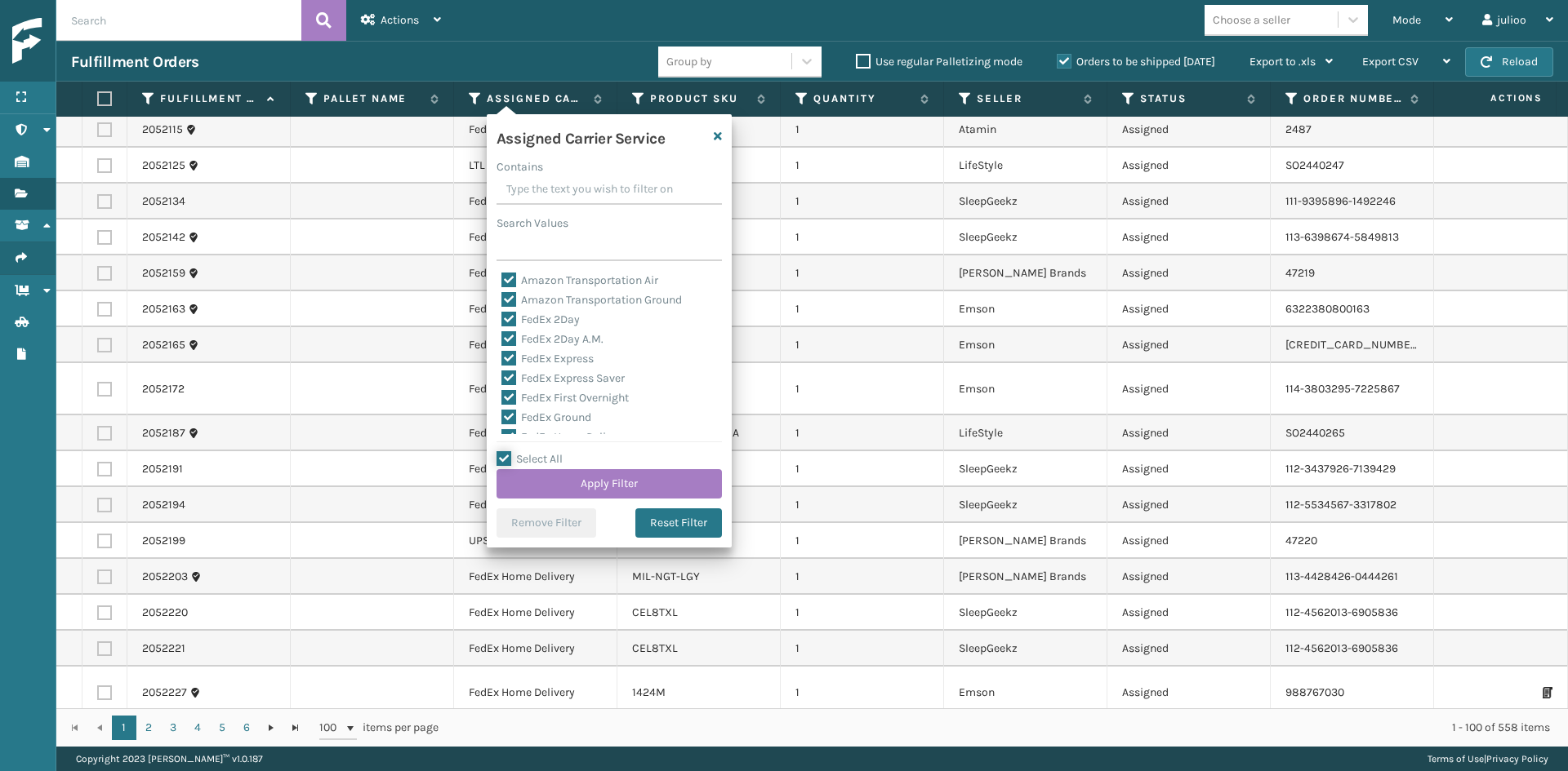
checkbox input "true"
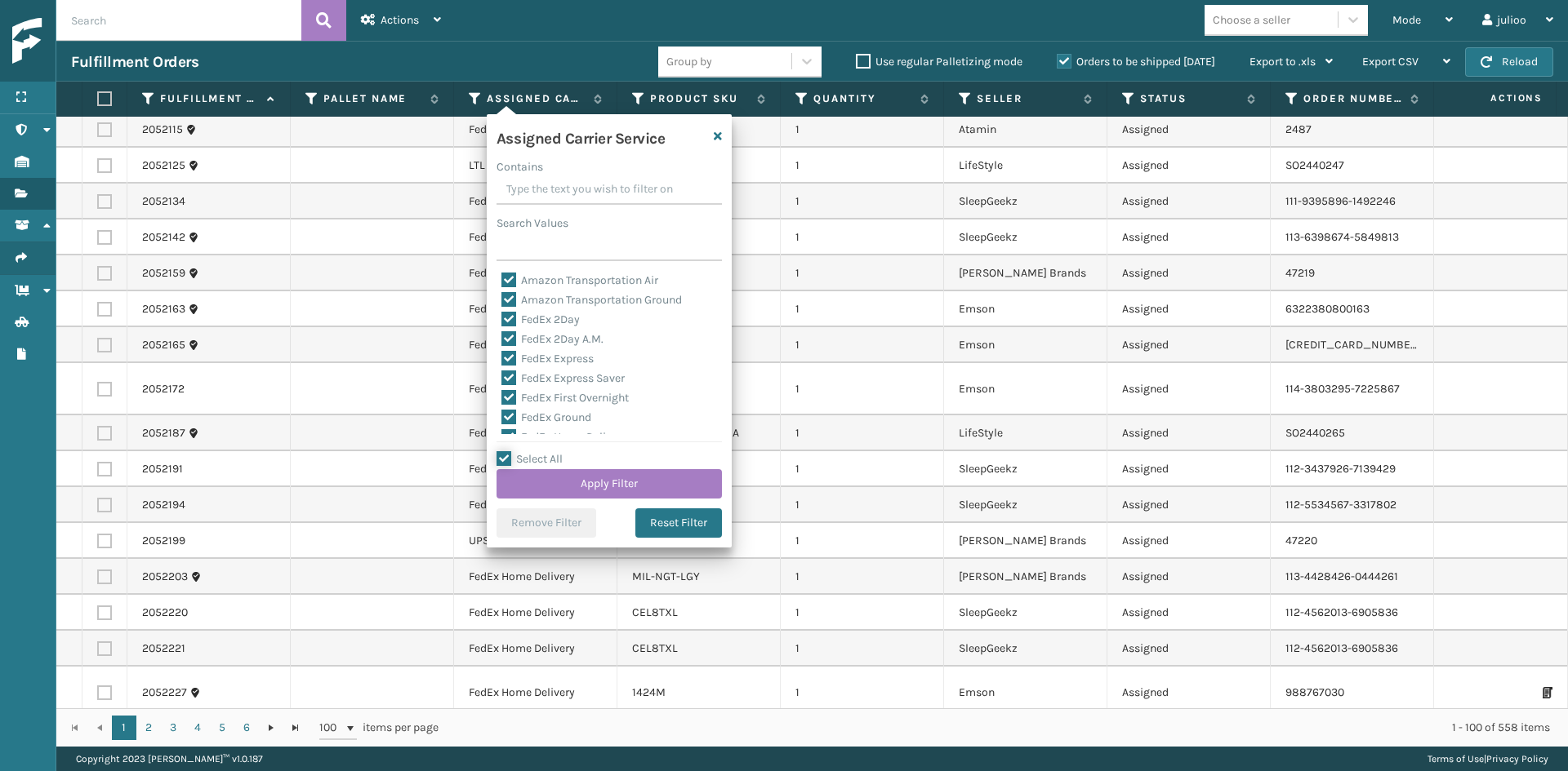
checkbox input "true"
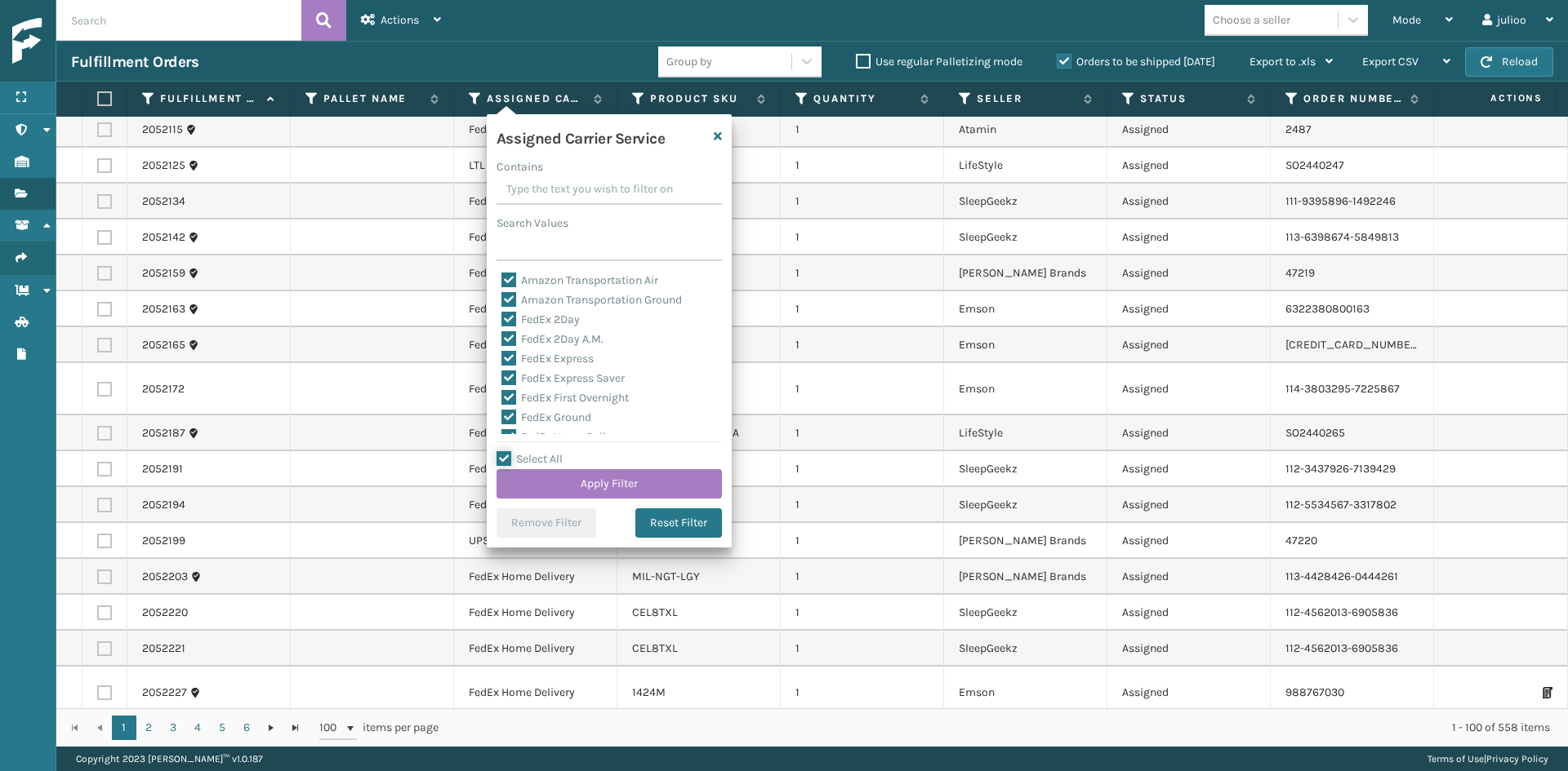
checkbox input "true"
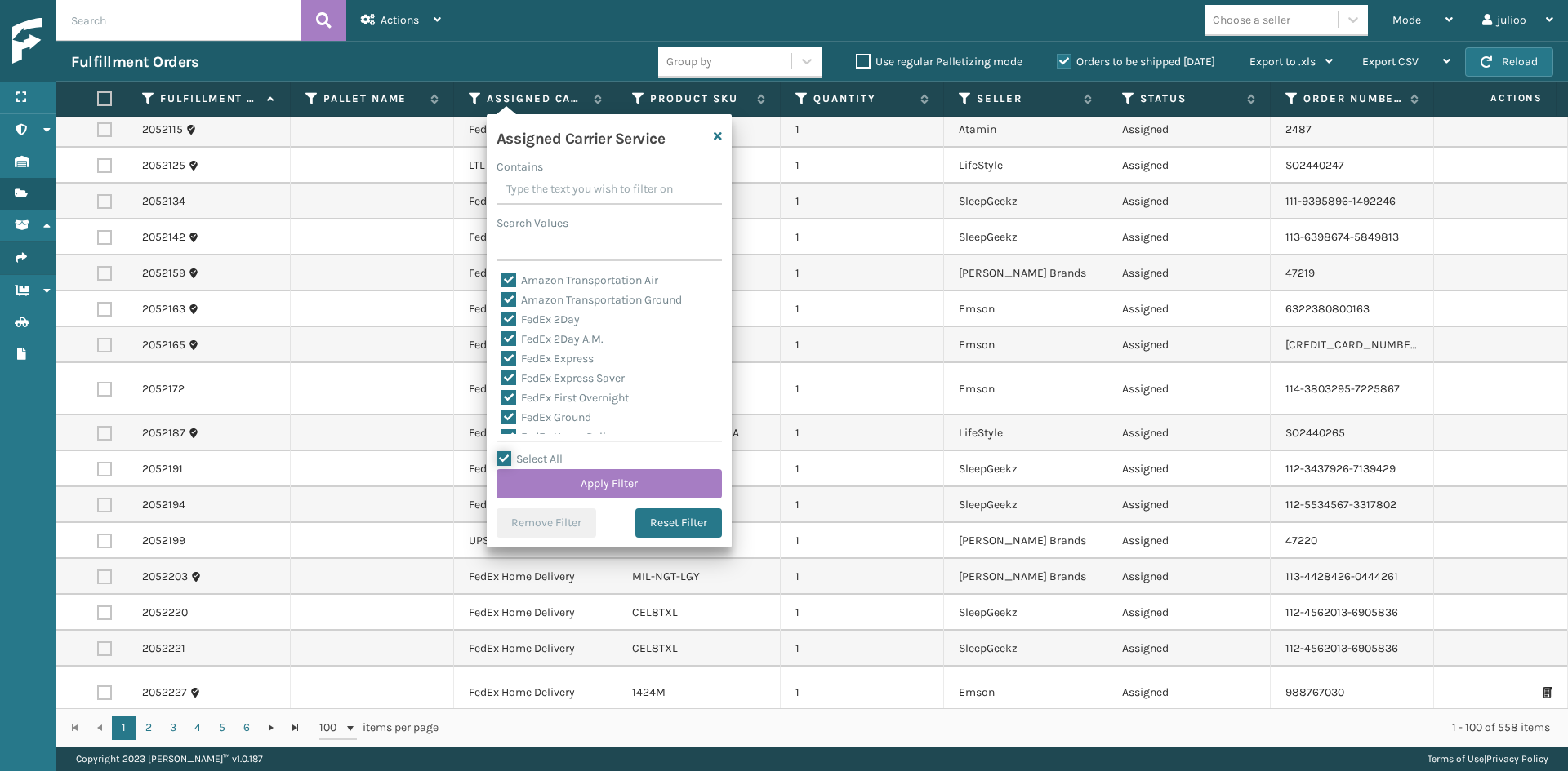
checkbox input "true"
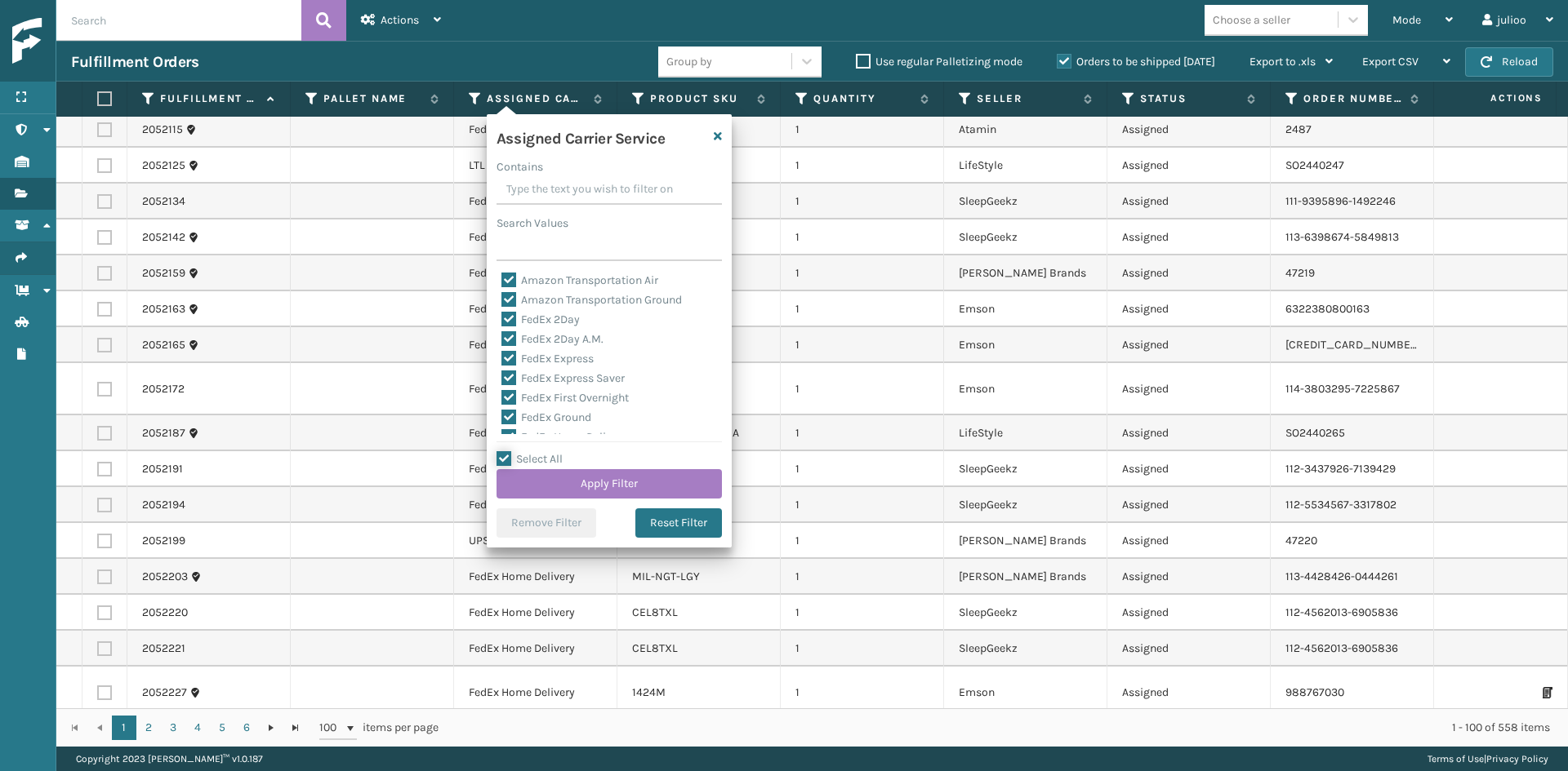
checkbox input "true"
click at [542, 351] on div "LTL" at bounding box center [609, 352] width 216 height 19
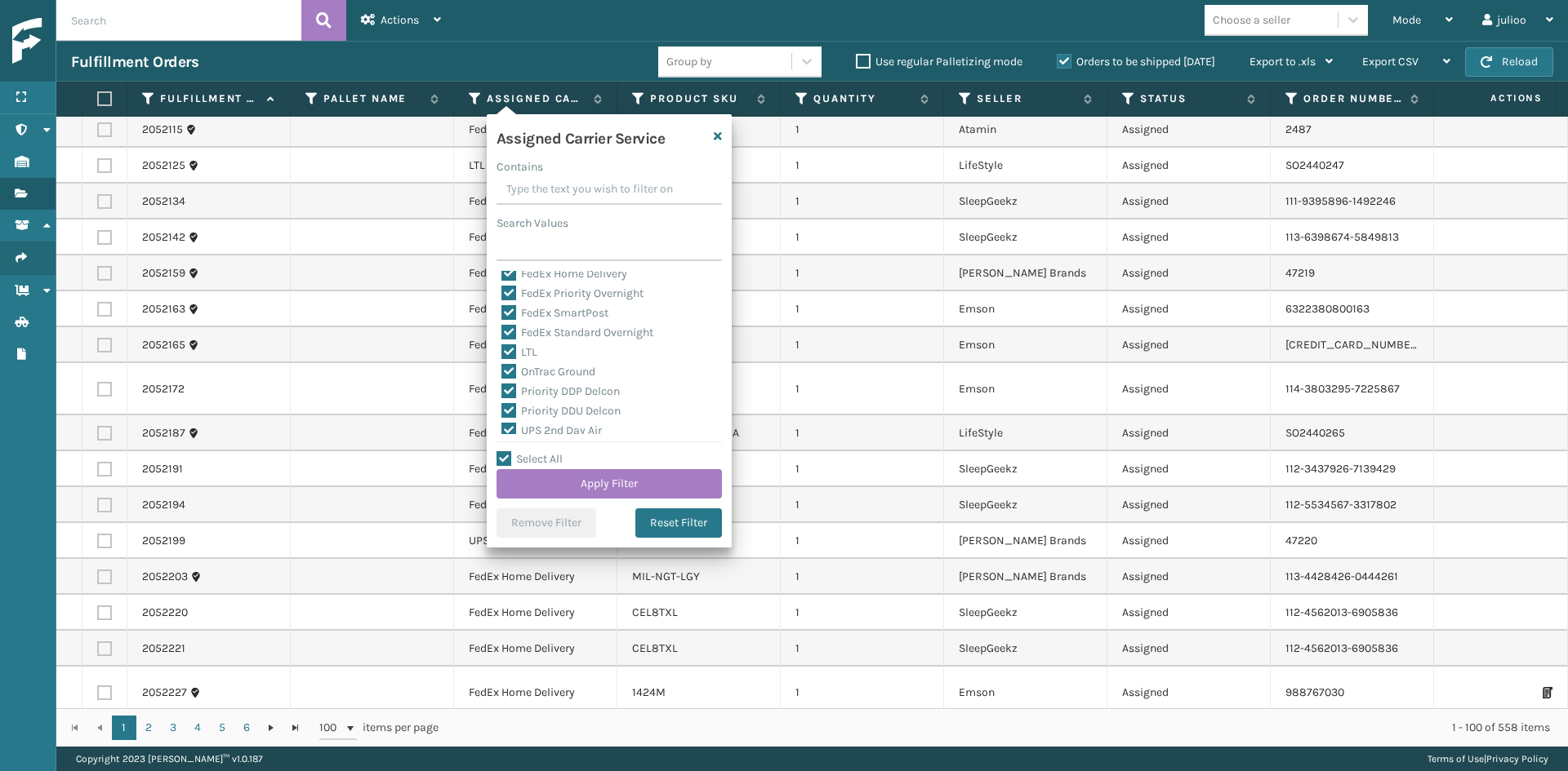
click at [523, 357] on label "LTL" at bounding box center [519, 352] width 36 height 14
click at [502, 353] on input "LTL" at bounding box center [501, 347] width 1 height 11
checkbox input "false"
click at [602, 479] on button "Apply Filter" at bounding box center [609, 484] width 226 height 29
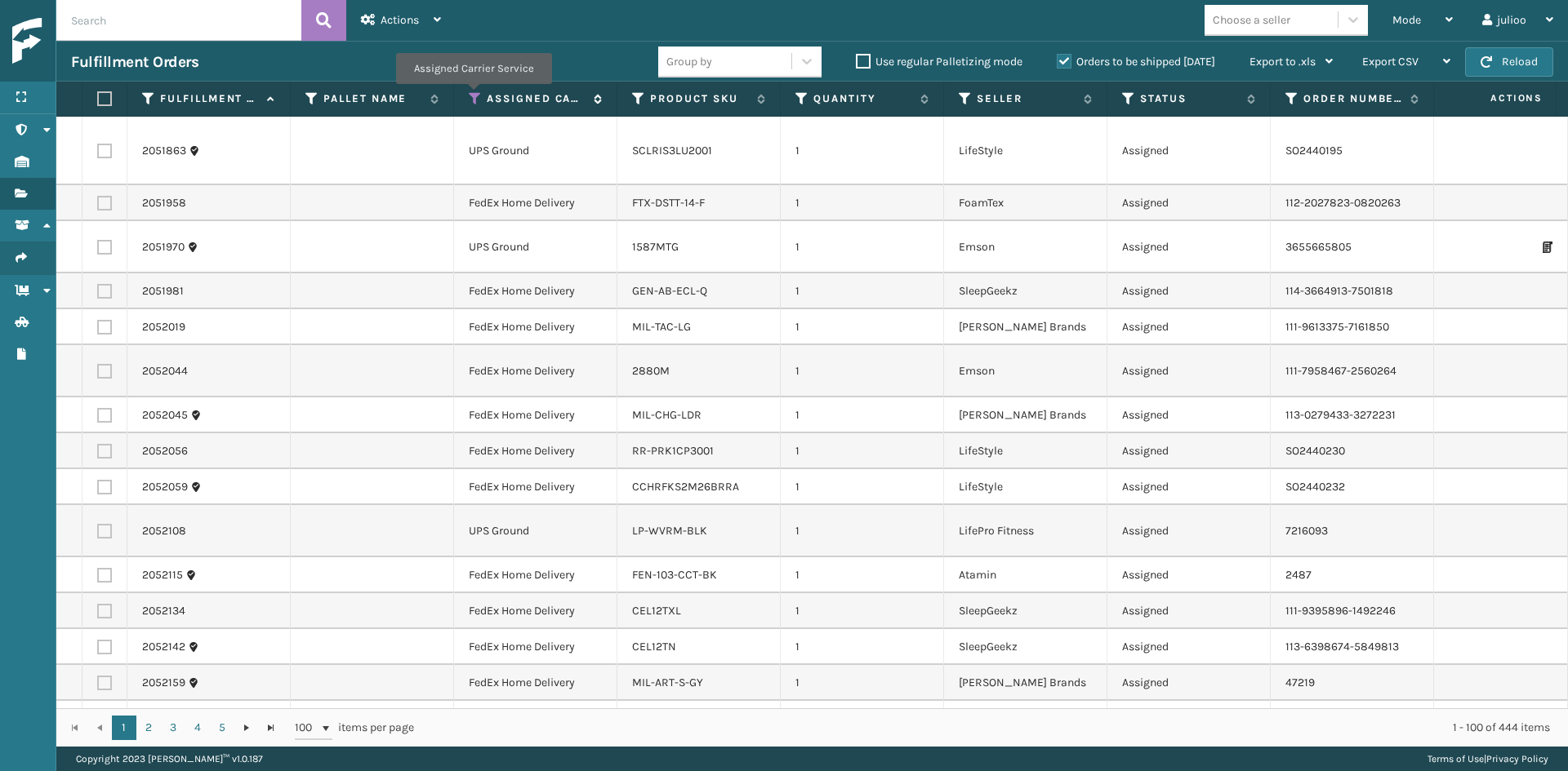
click at [472, 96] on icon at bounding box center [474, 98] width 13 height 15
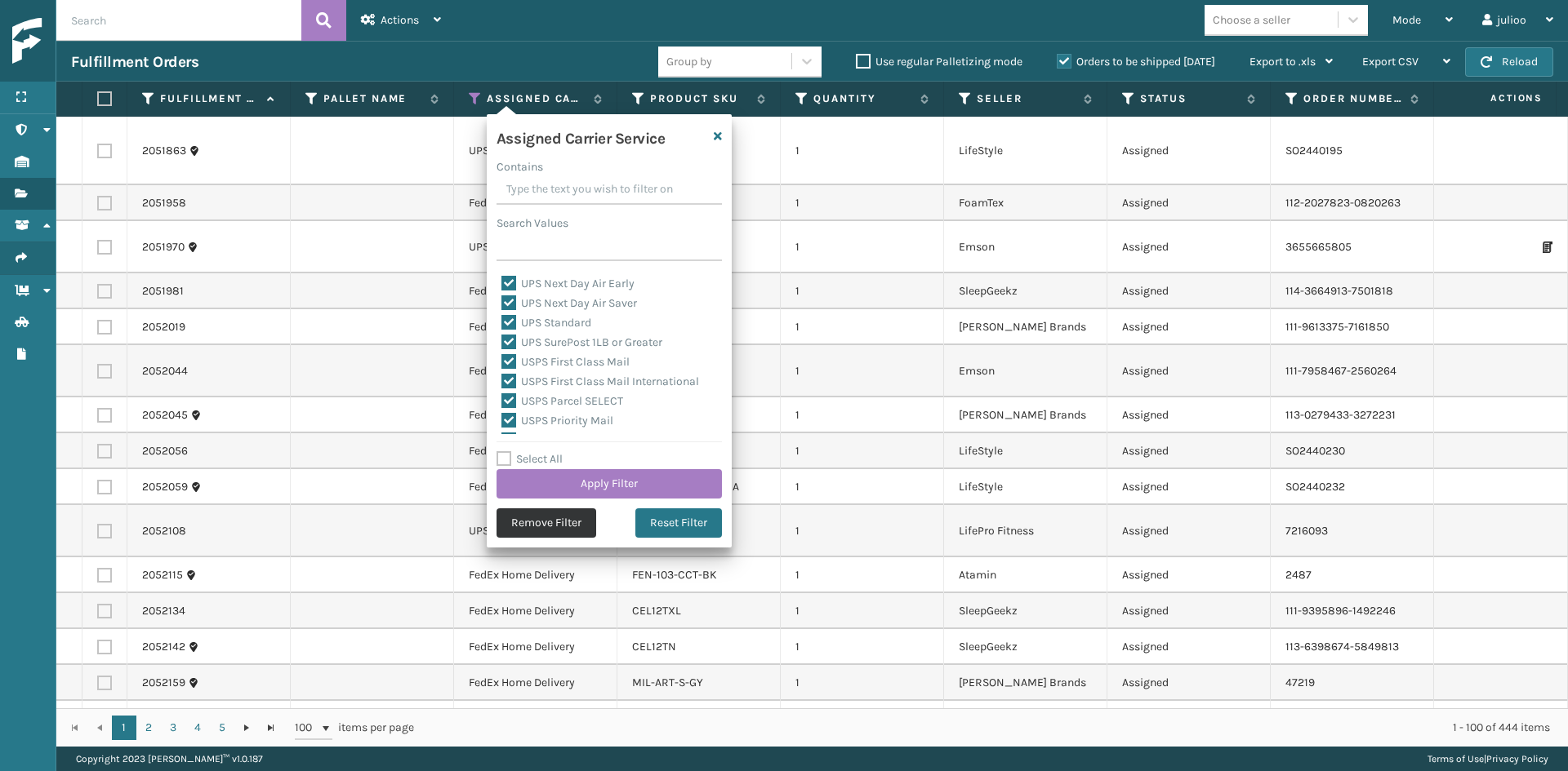
click at [551, 525] on button "Remove Filter" at bounding box center [546, 523] width 100 height 29
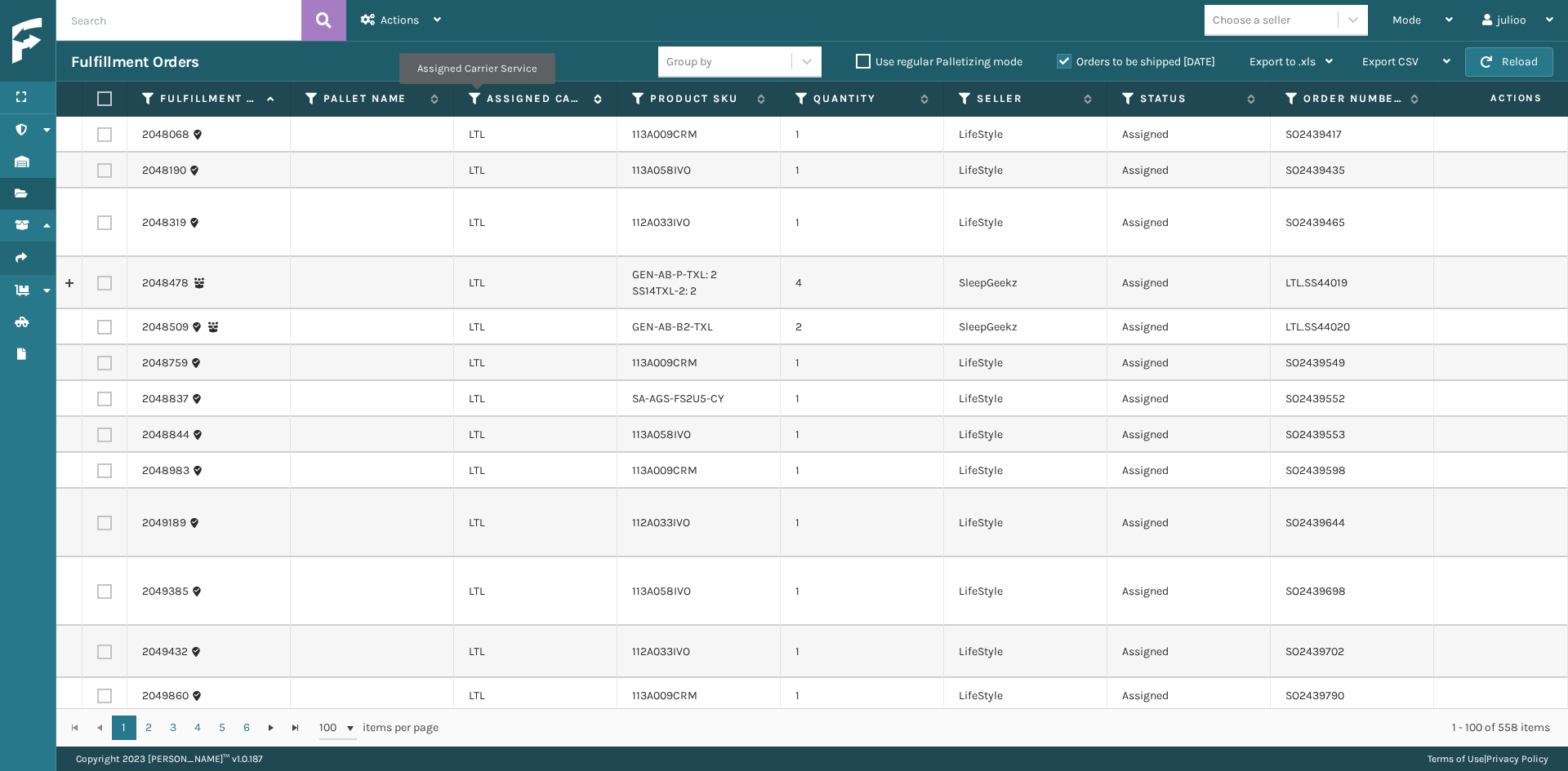
click at [473, 96] on icon at bounding box center [474, 98] width 13 height 15
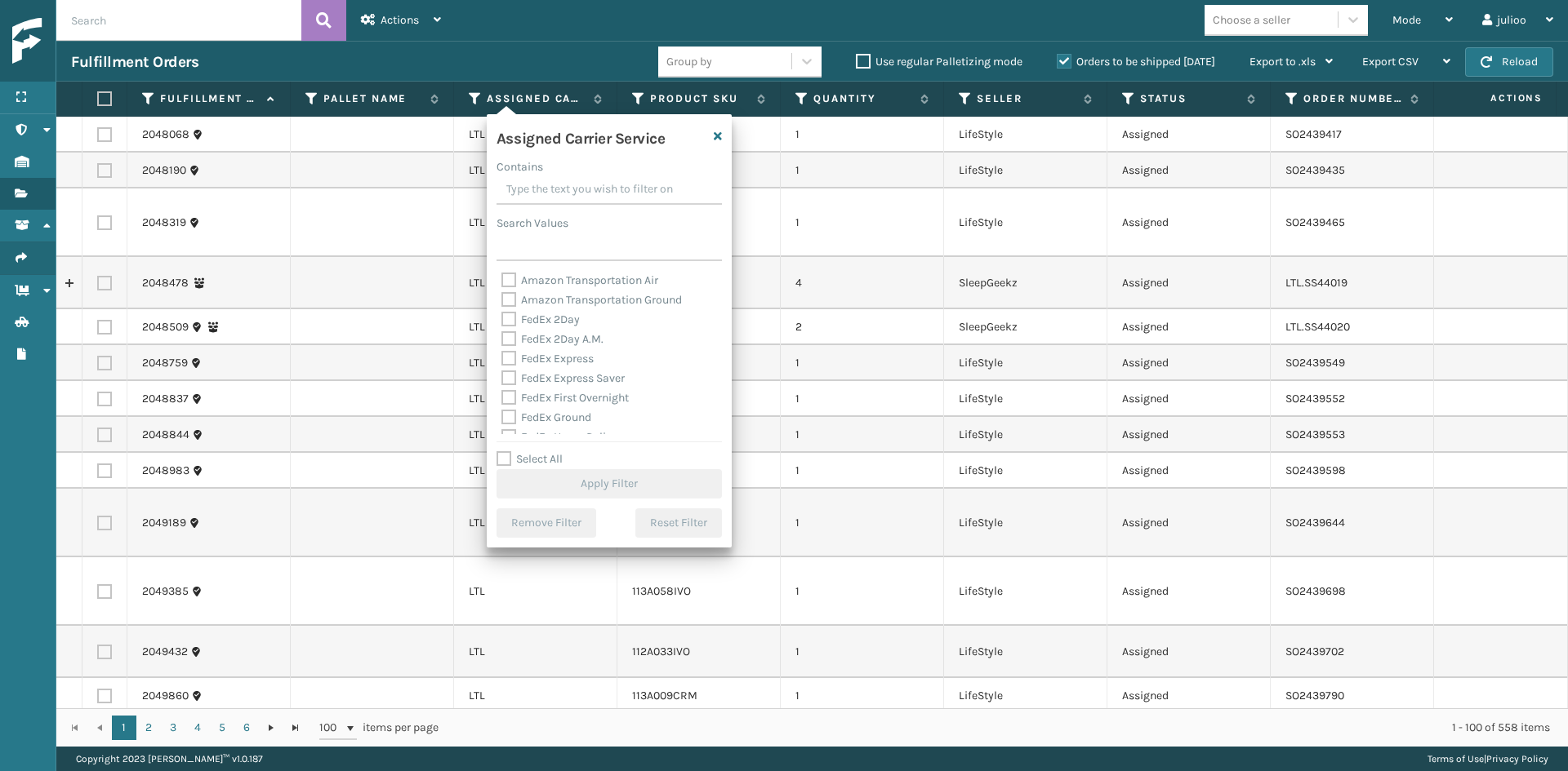
click at [562, 320] on label "FedEx 2Day" at bounding box center [540, 319] width 78 height 14
click at [502, 320] on input "FedEx 2Day" at bounding box center [501, 315] width 1 height 11
checkbox input "true"
click at [569, 336] on label "FedEx 2Day A.M." at bounding box center [552, 339] width 102 height 14
click at [502, 336] on input "FedEx 2Day A.M." at bounding box center [501, 335] width 1 height 11
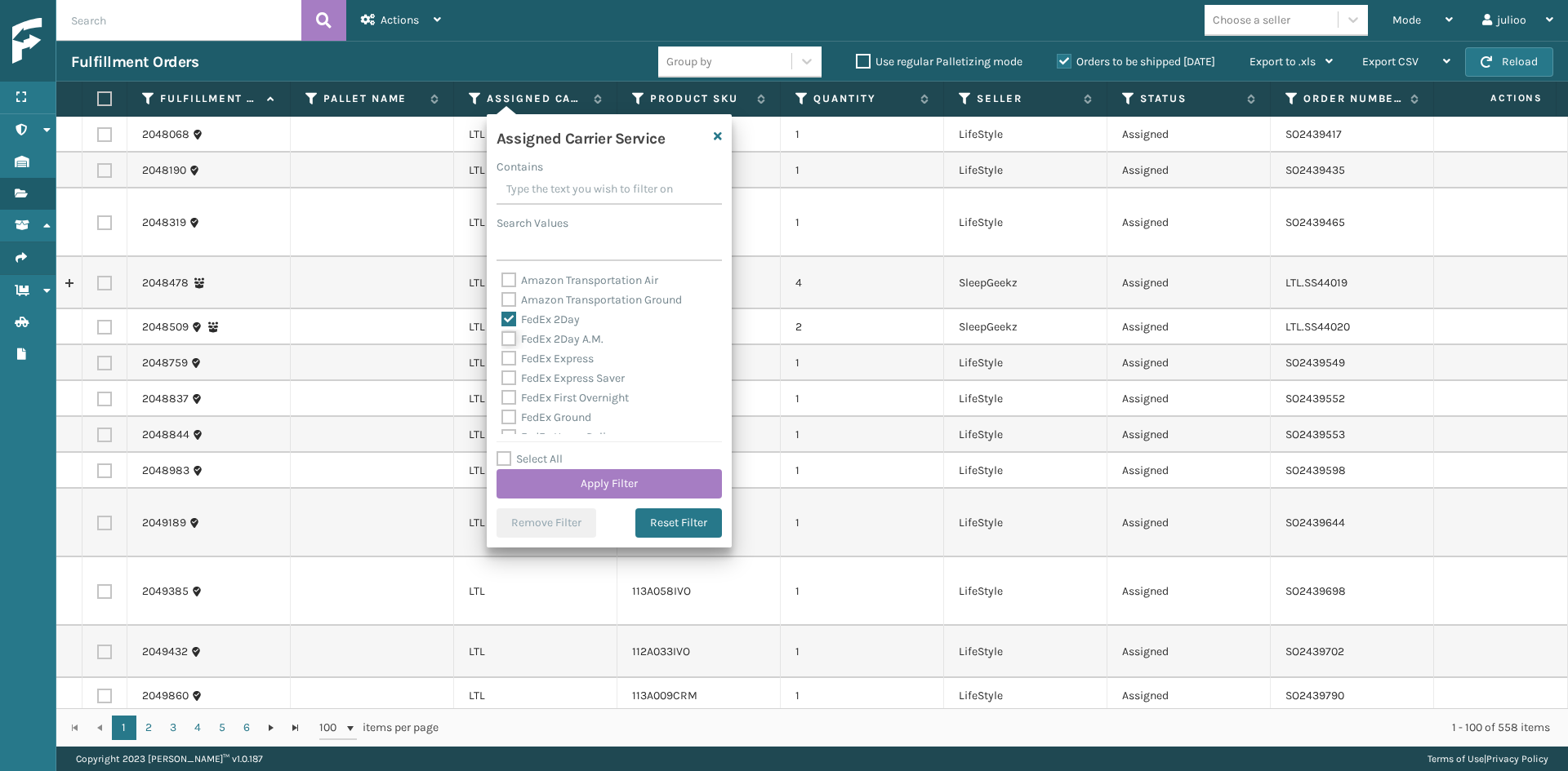
checkbox input "true"
click at [580, 362] on label "FedEx Express" at bounding box center [547, 359] width 92 height 14
click at [502, 360] on input "FedEx Express" at bounding box center [501, 354] width 1 height 11
checkbox input "true"
click at [583, 376] on label "FedEx Express Saver" at bounding box center [562, 378] width 123 height 14
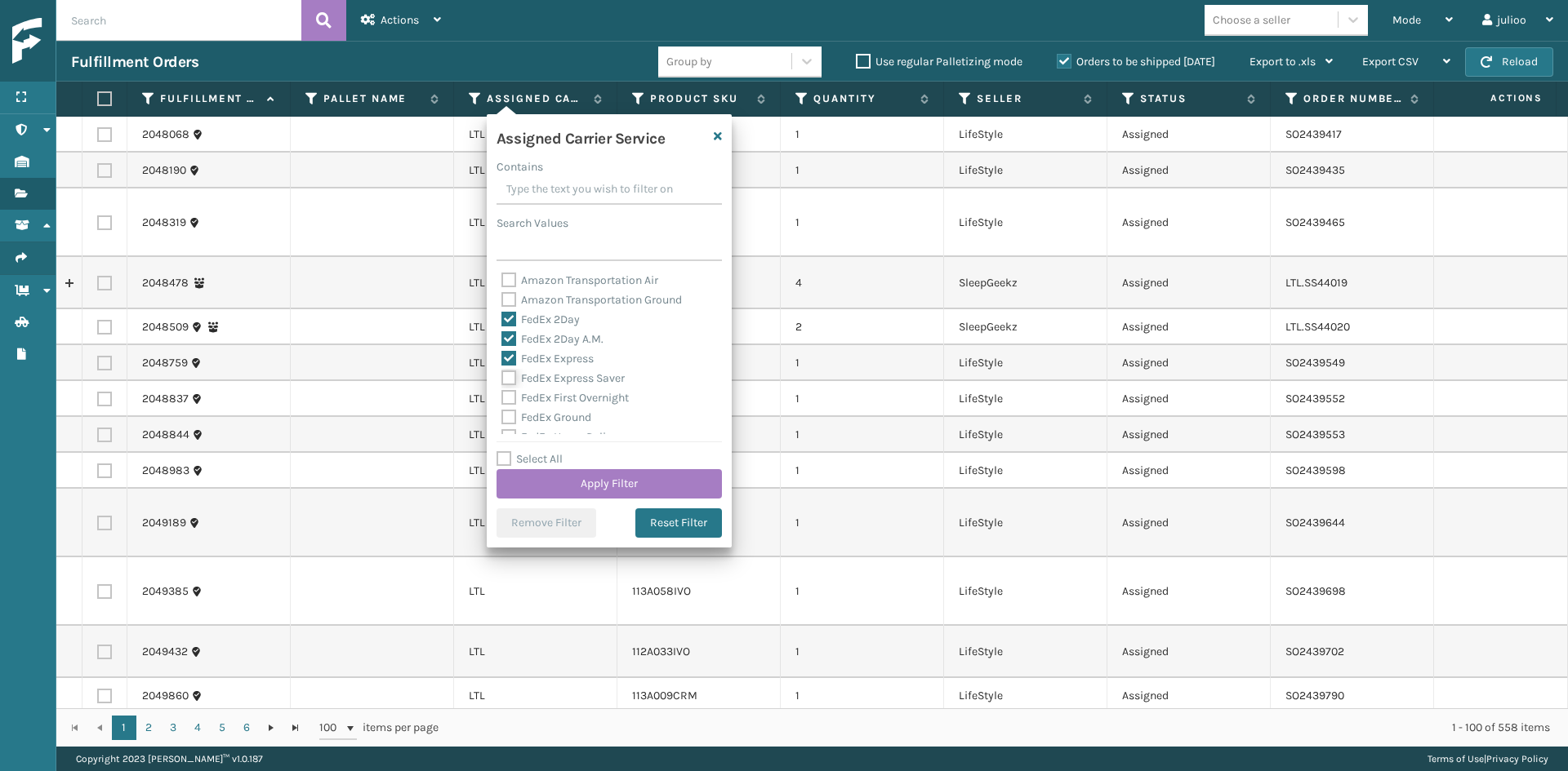
click at [502, 376] on input "FedEx Express Saver" at bounding box center [501, 373] width 1 height 11
checkbox input "true"
click at [588, 395] on label "FedEx First Overnight" at bounding box center [565, 398] width 128 height 14
click at [502, 395] on input "FedEx First Overnight" at bounding box center [501, 394] width 1 height 11
checkbox input "true"
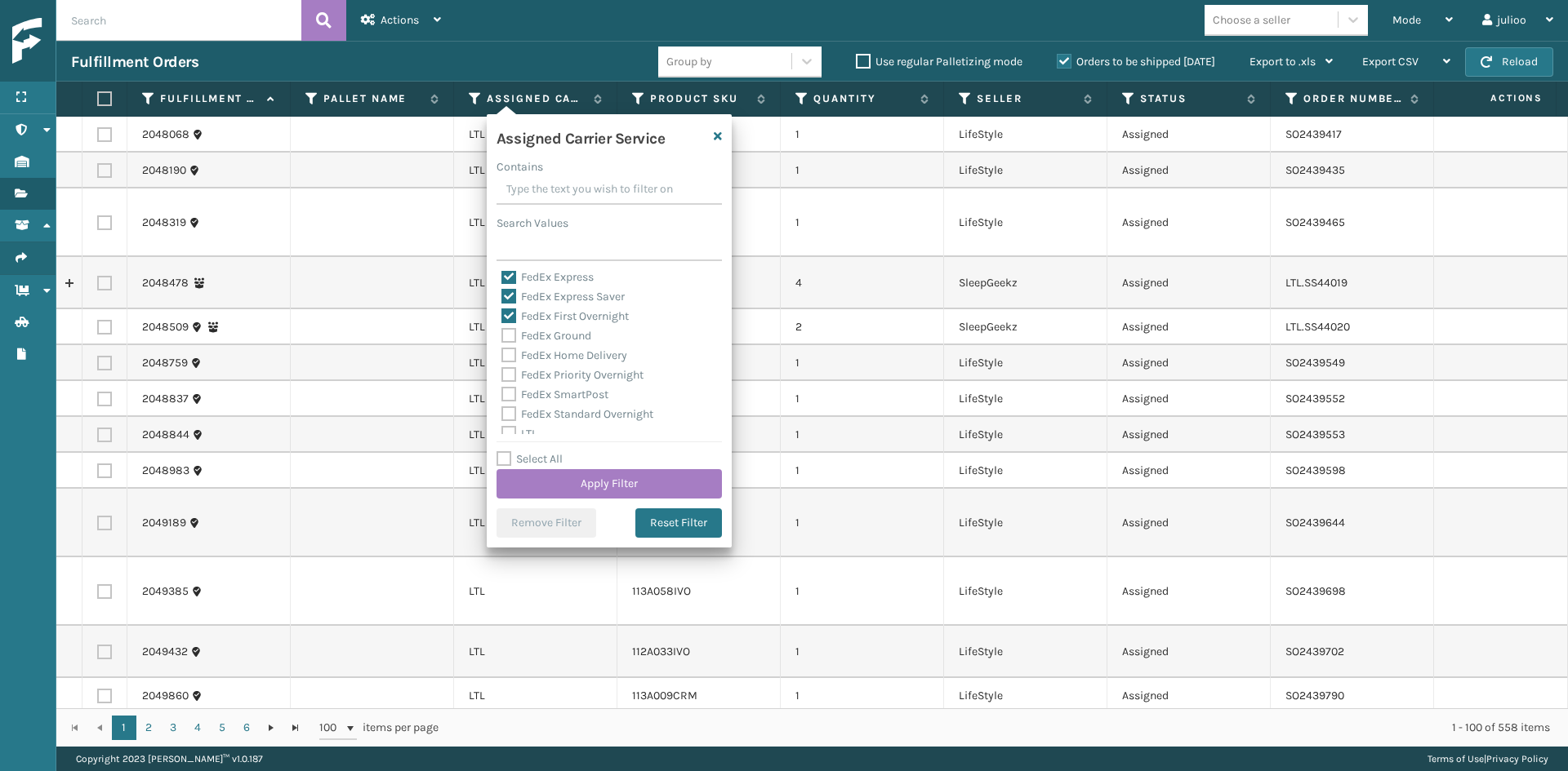
click at [563, 331] on label "FedEx Ground" at bounding box center [546, 336] width 90 height 14
click at [502, 331] on input "FedEx Ground" at bounding box center [501, 331] width 1 height 11
checkbox input "true"
click at [571, 350] on label "FedEx Home Delivery" at bounding box center [564, 355] width 126 height 14
click at [502, 350] on input "FedEx Home Delivery" at bounding box center [501, 351] width 1 height 11
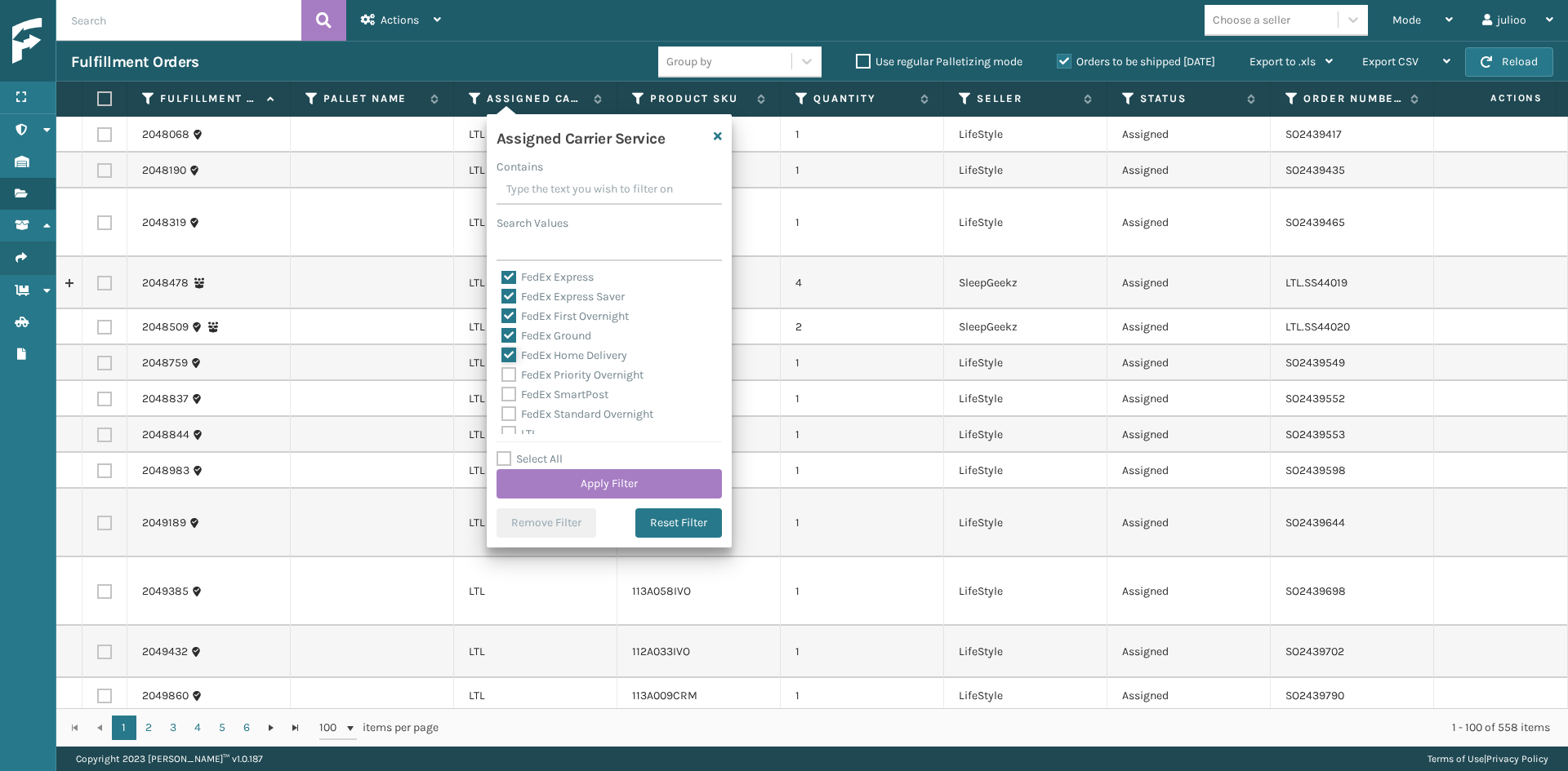
checkbox input "true"
click at [576, 368] on label "FedEx Priority Overnight" at bounding box center [572, 374] width 142 height 14
click at [502, 368] on input "FedEx Priority Overnight" at bounding box center [501, 371] width 1 height 11
checkbox input "true"
click at [575, 388] on label "FedEx SmartPost" at bounding box center [555, 395] width 107 height 14
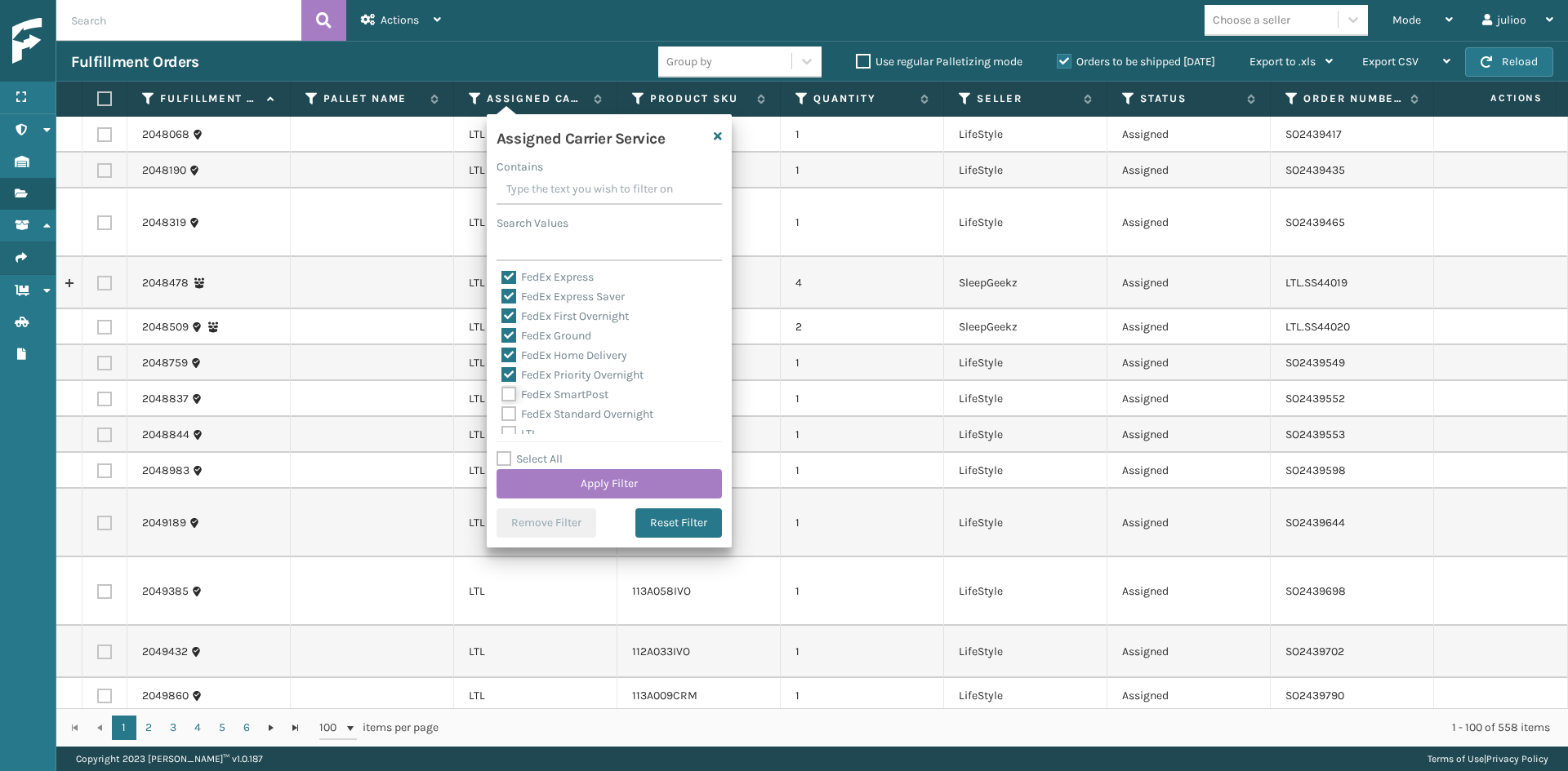
click at [502, 388] on input "FedEx SmartPost" at bounding box center [501, 390] width 1 height 11
checkbox input "true"
click at [576, 409] on label "FedEx Standard Overnight" at bounding box center [577, 414] width 152 height 14
click at [502, 409] on input "FedEx Standard Overnight" at bounding box center [501, 409] width 1 height 11
checkbox input "true"
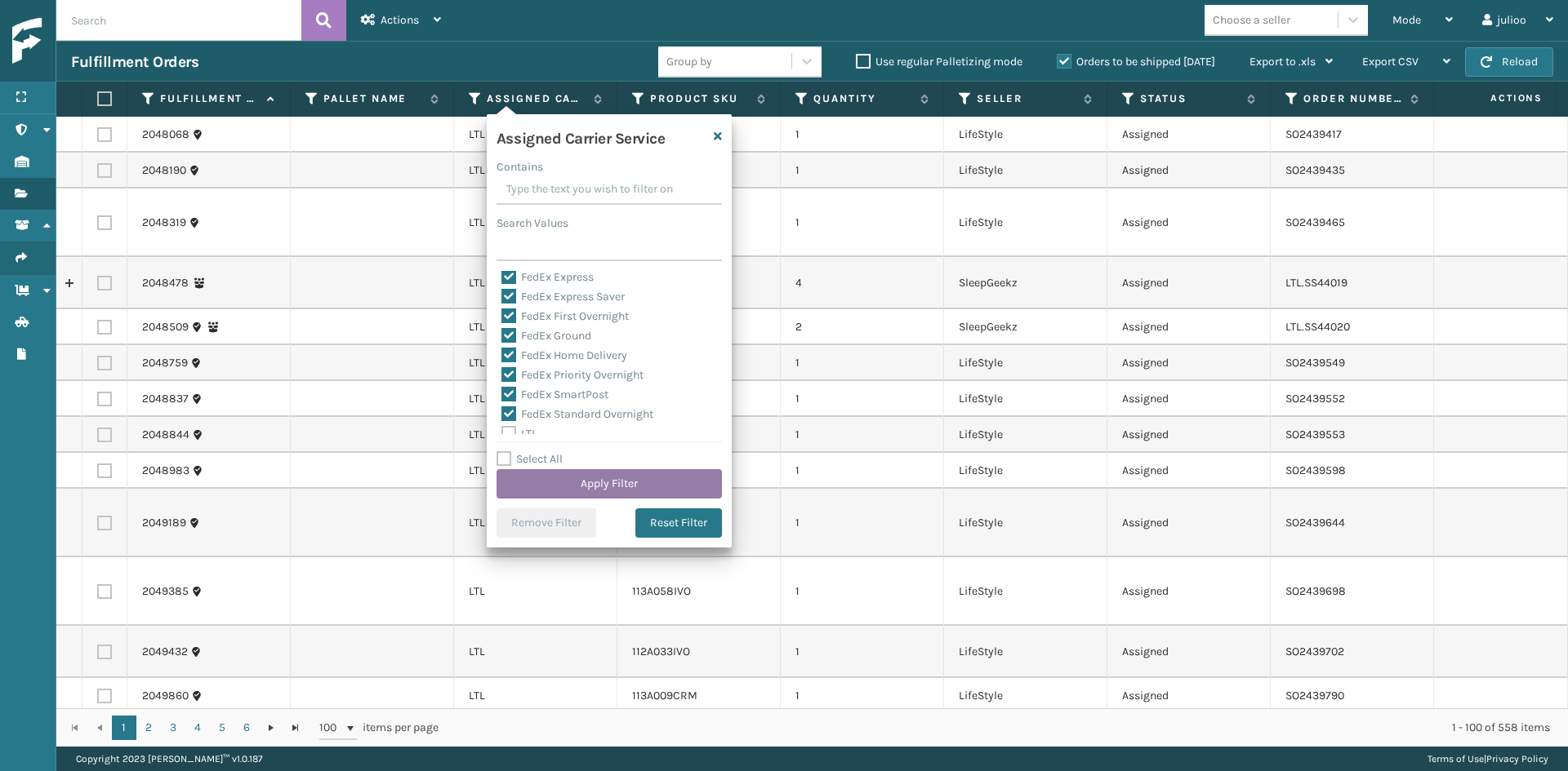
click at [599, 481] on button "Apply Filter" at bounding box center [609, 484] width 226 height 29
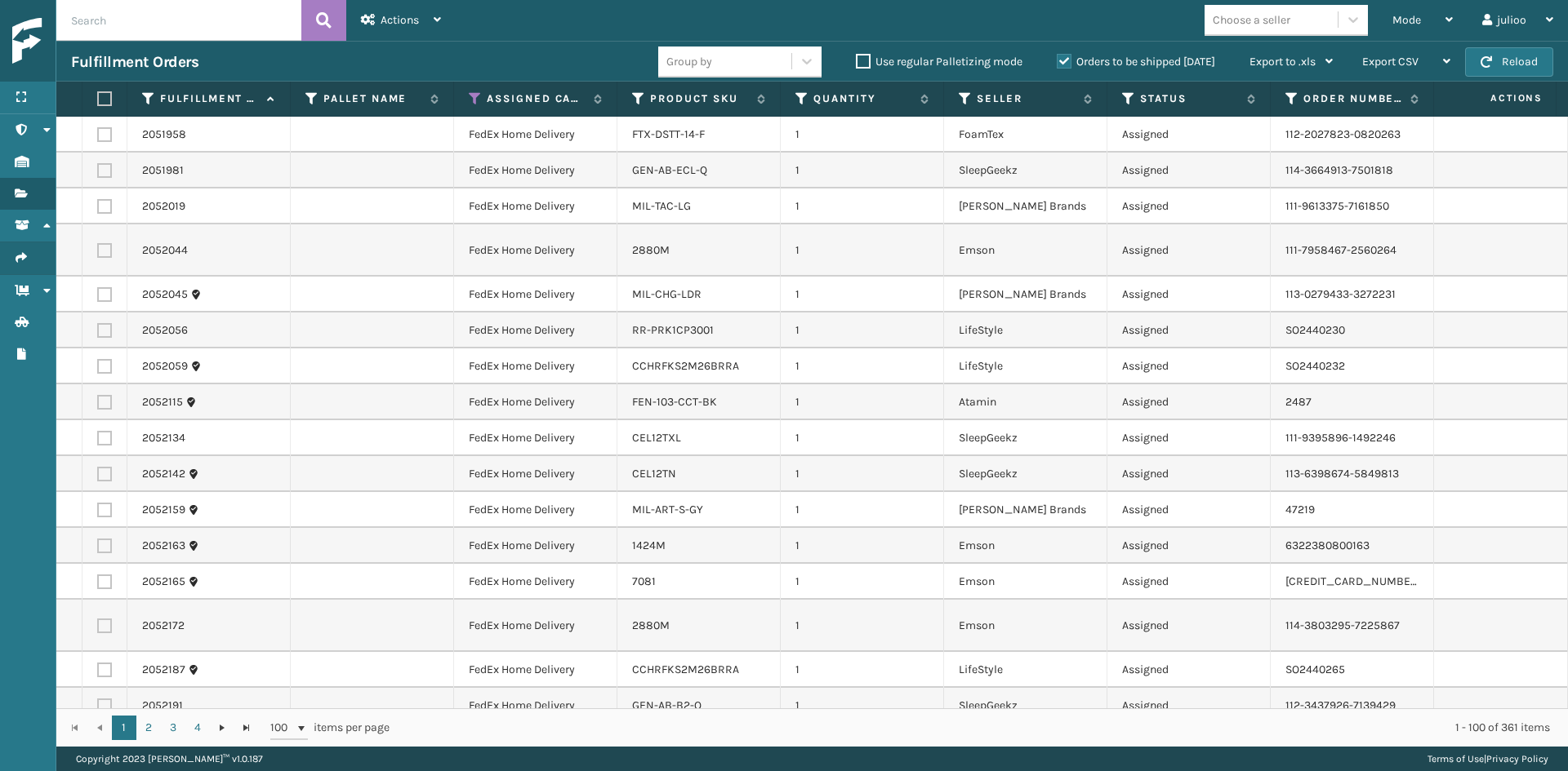
click at [217, 17] on input "text" at bounding box center [178, 20] width 245 height 41
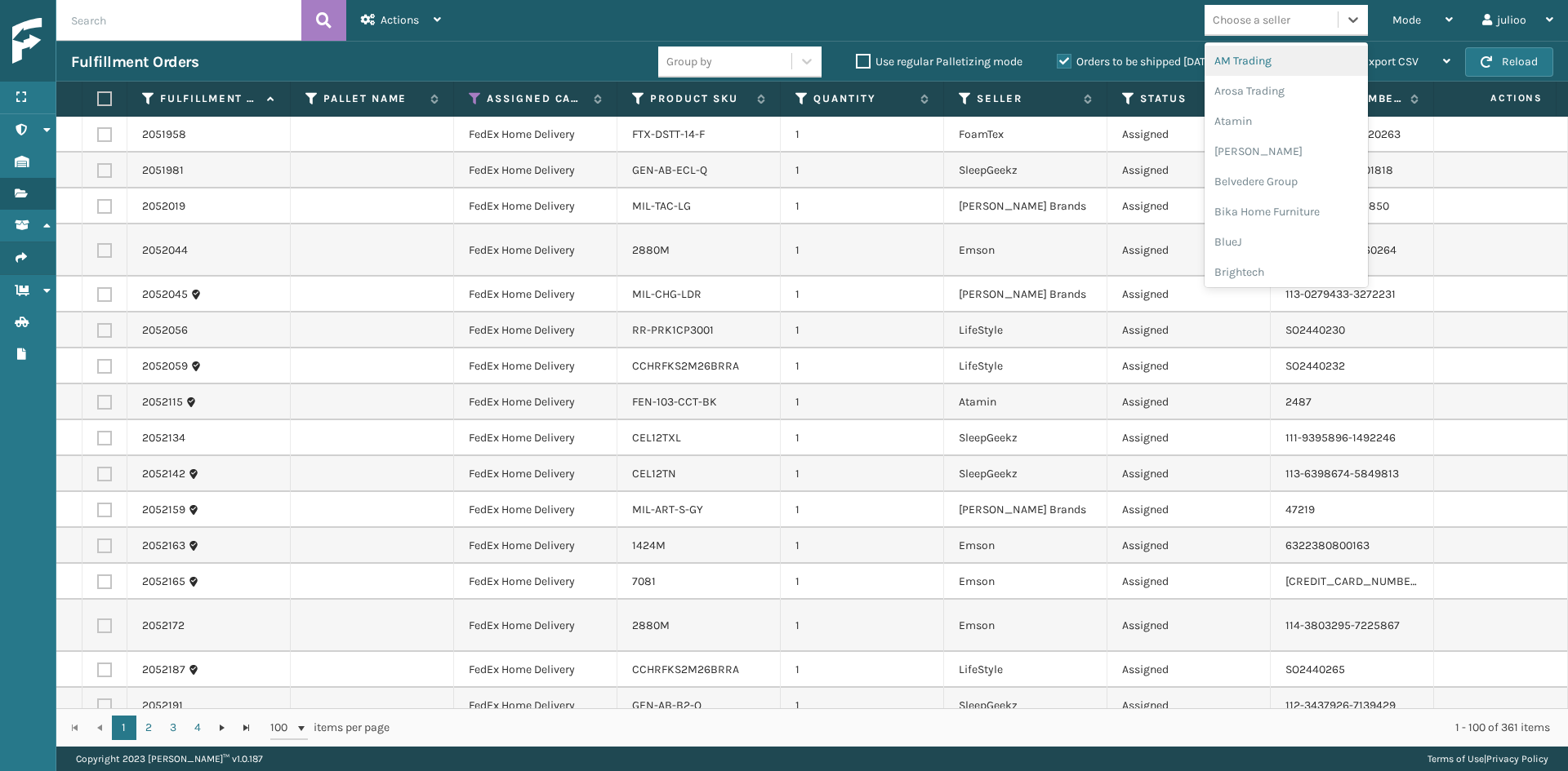
click at [1231, 14] on div "Choose a seller" at bounding box center [1251, 20] width 77 height 17
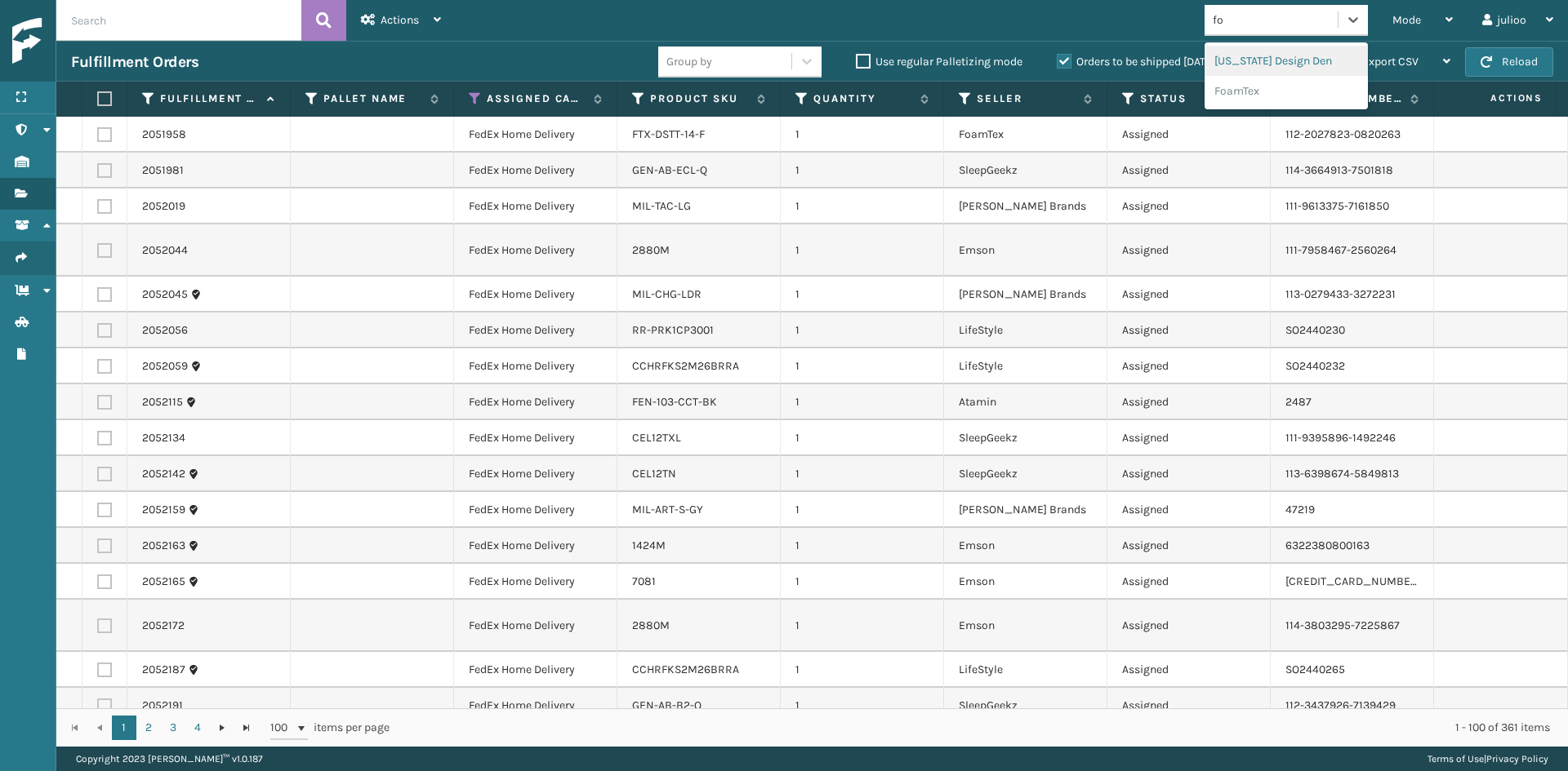
type input "foam"
click at [1245, 51] on div "FoamTex" at bounding box center [1285, 60] width 164 height 30
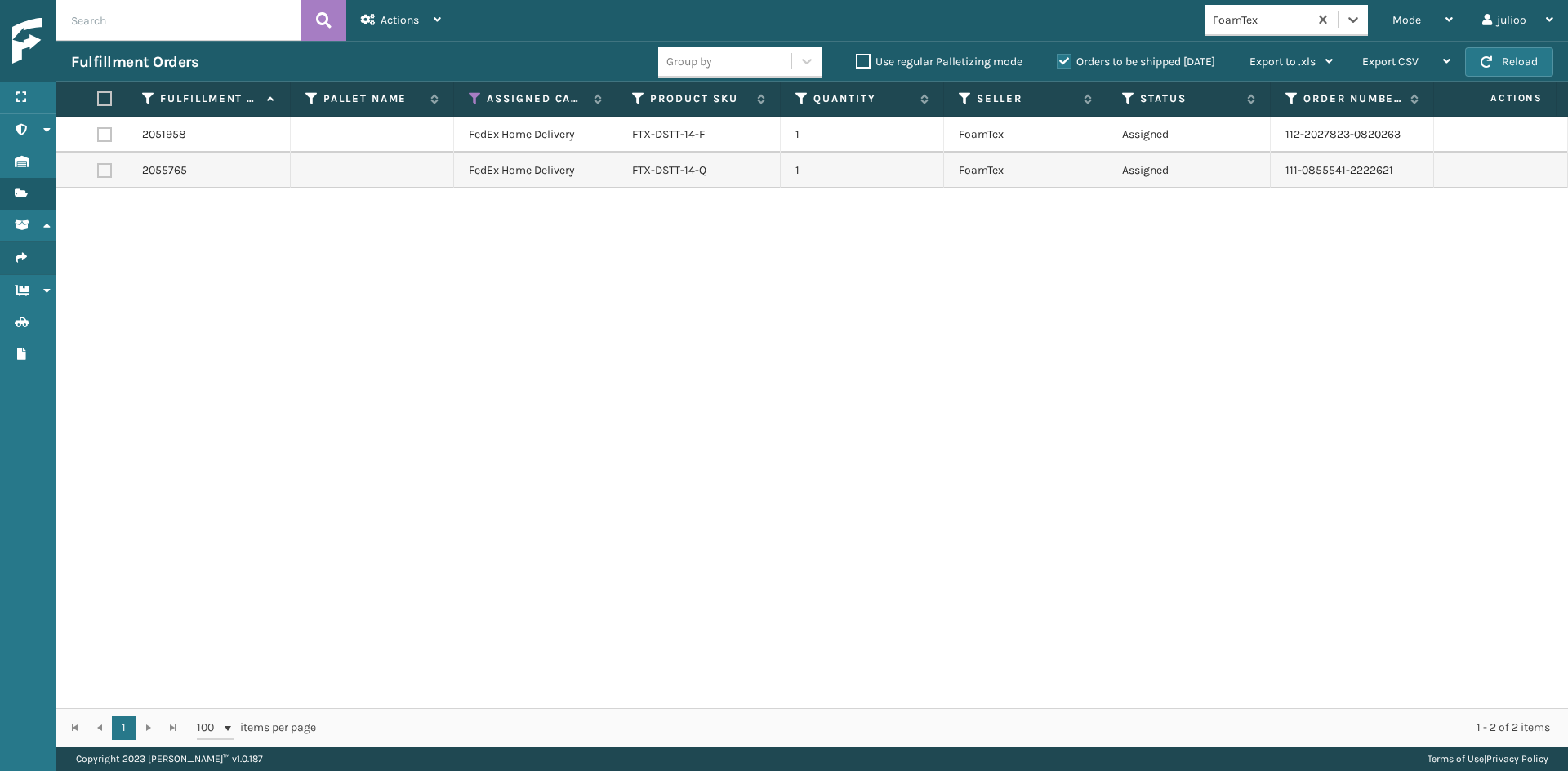
click at [104, 94] on label at bounding box center [102, 98] width 10 height 15
click at [98, 94] on input "checkbox" at bounding box center [97, 99] width 1 height 11
checkbox input "true"
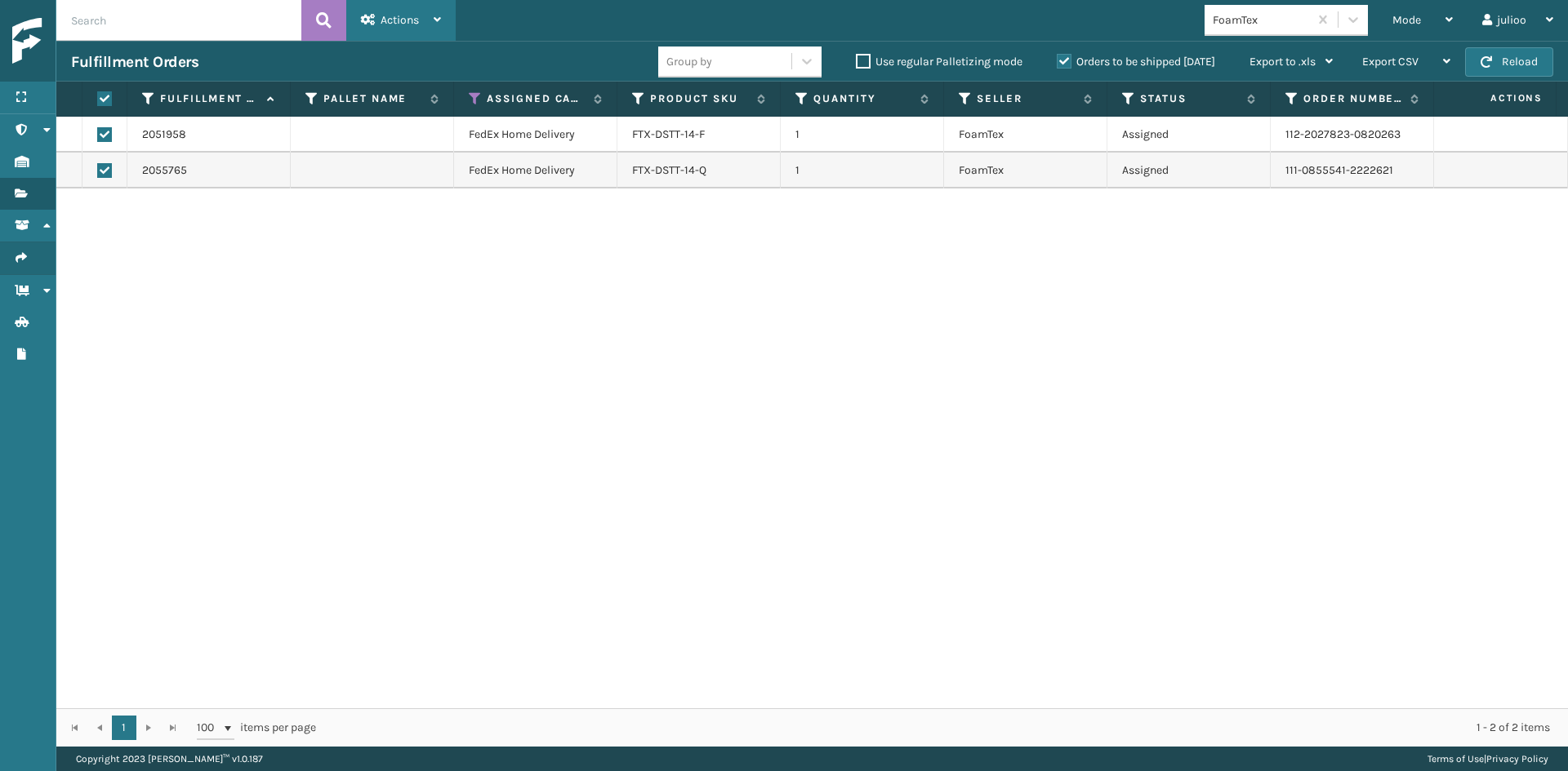
click at [408, 16] on span "Actions" at bounding box center [400, 19] width 39 height 14
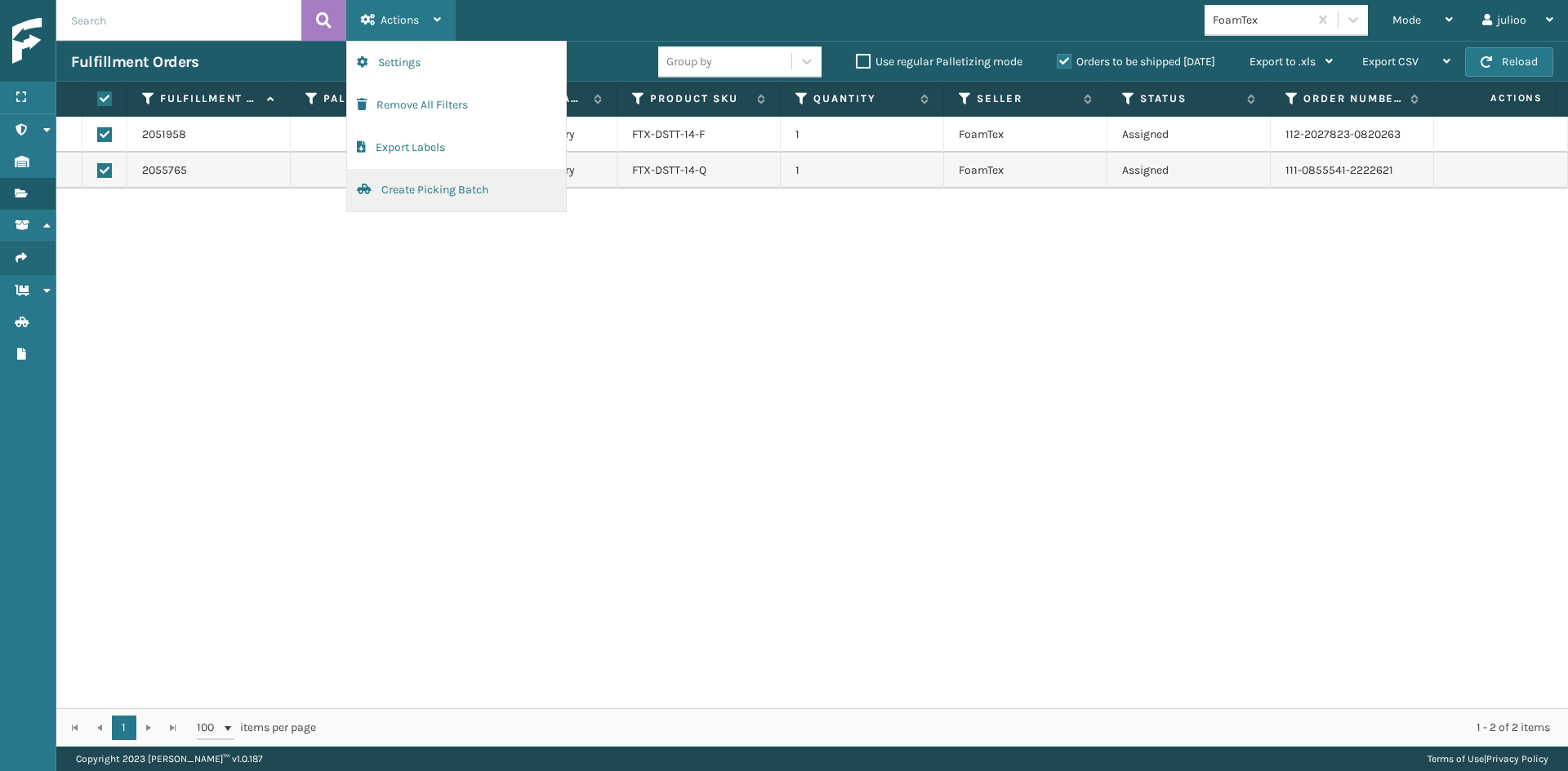
click at [438, 187] on button "Create Picking Batch" at bounding box center [457, 191] width 219 height 43
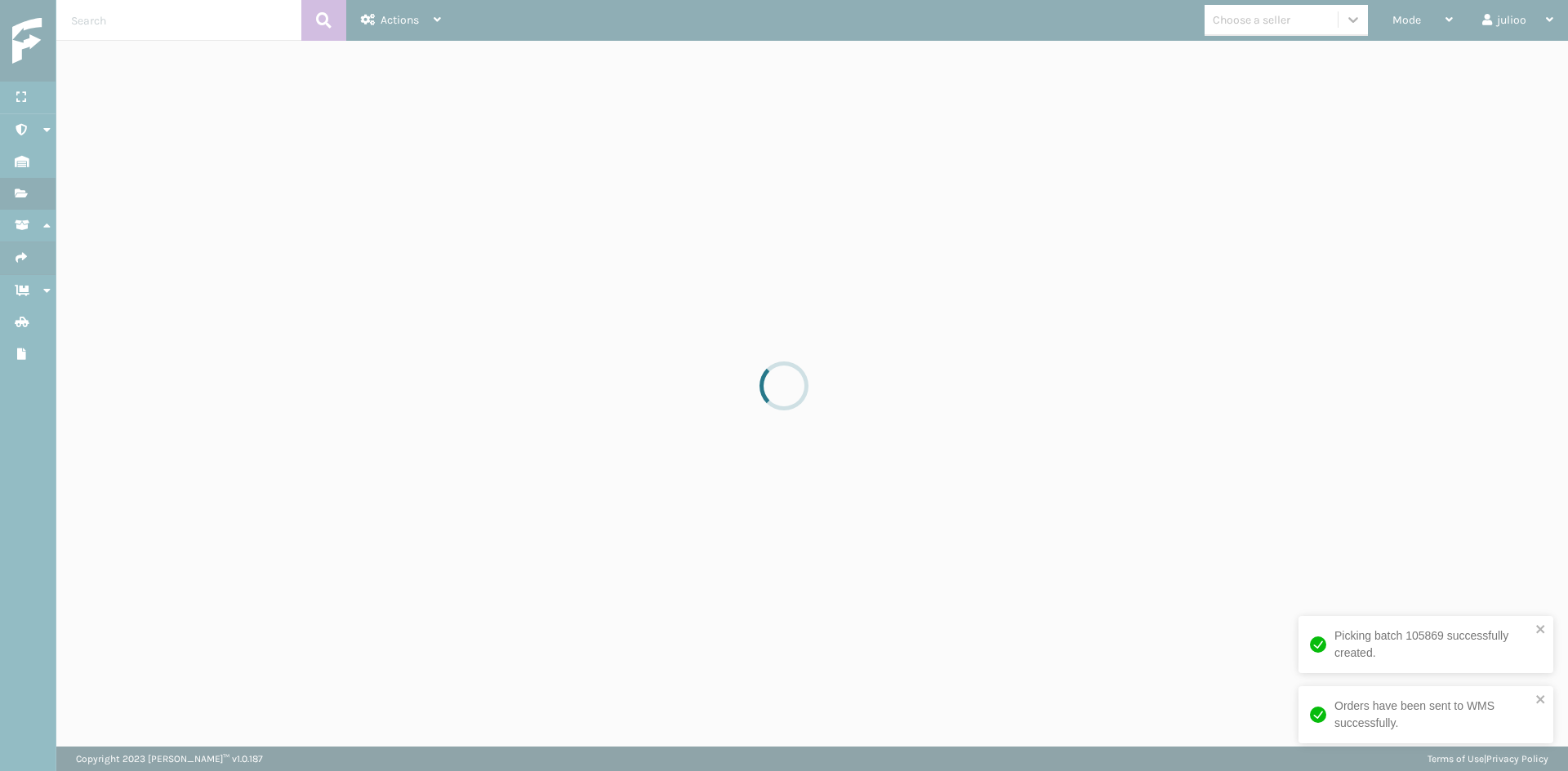
click at [1279, 21] on div at bounding box center [784, 385] width 1568 height 771
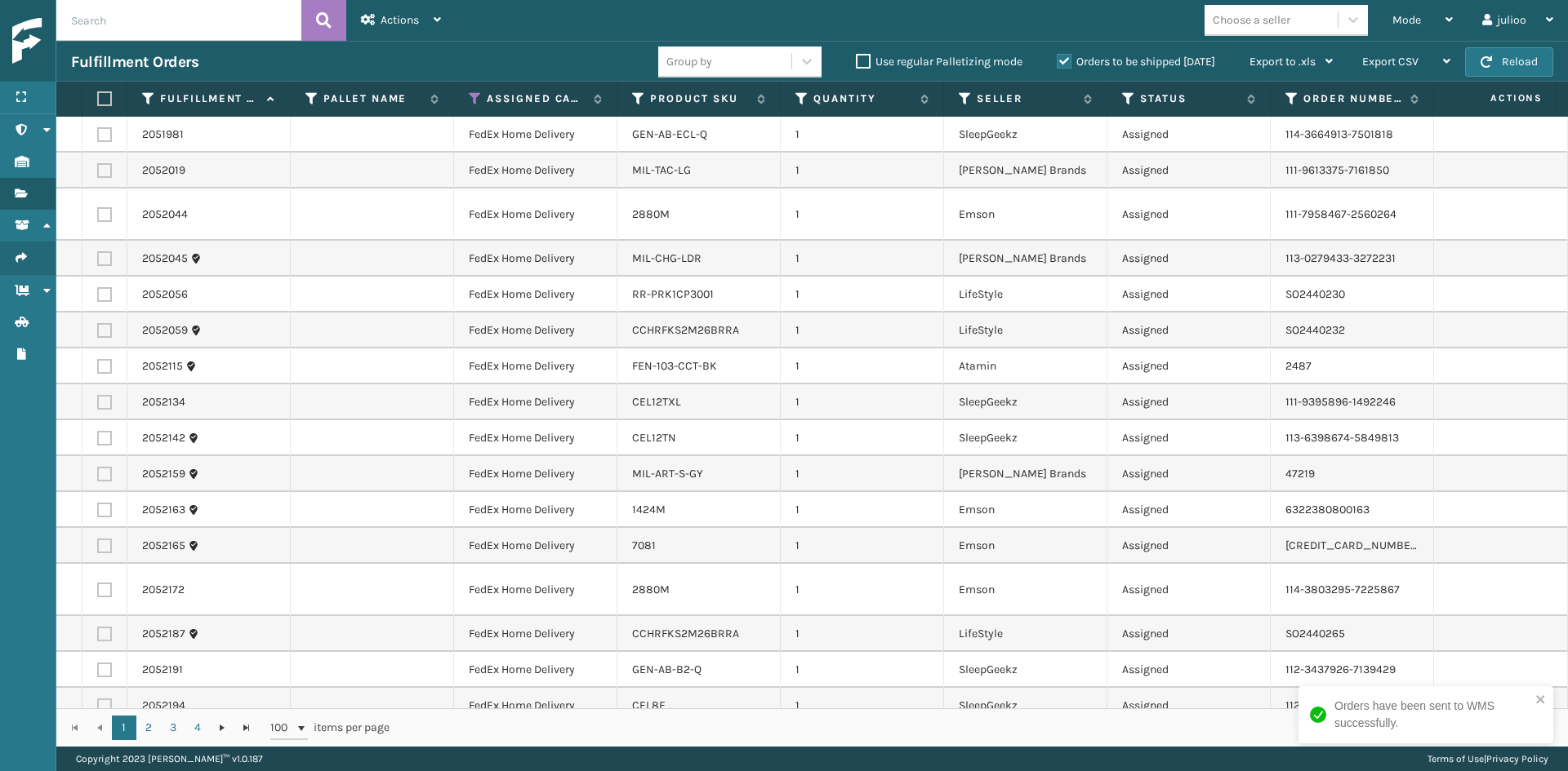
click at [1255, 15] on div "Choose a seller" at bounding box center [1251, 20] width 77 height 17
type input "slee"
click at [1261, 60] on div "SleepGeekz" at bounding box center [1285, 60] width 164 height 30
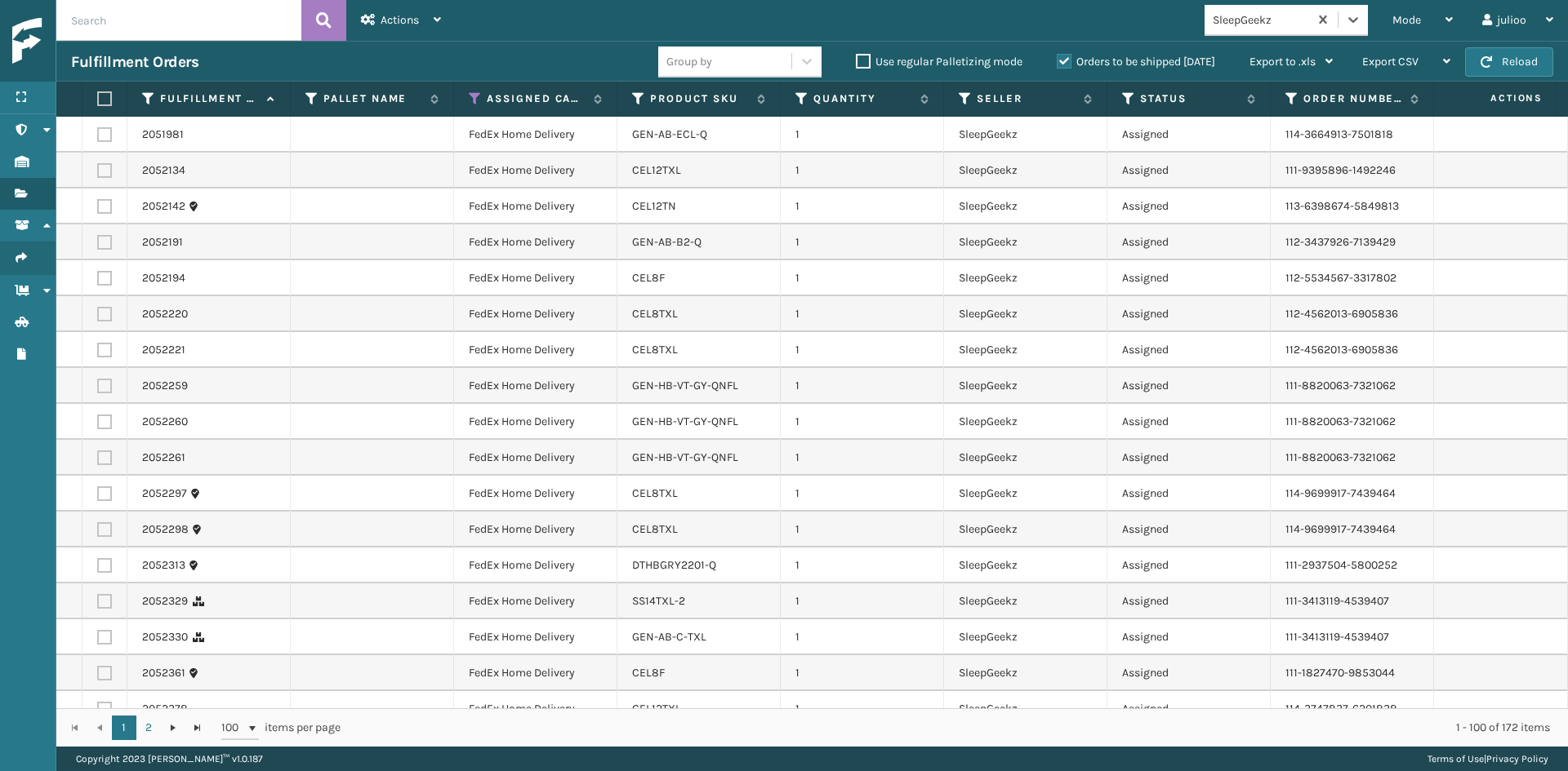
click at [100, 101] on label at bounding box center [102, 98] width 10 height 15
click at [98, 101] on input "checkbox" at bounding box center [97, 99] width 1 height 11
checkbox input "true"
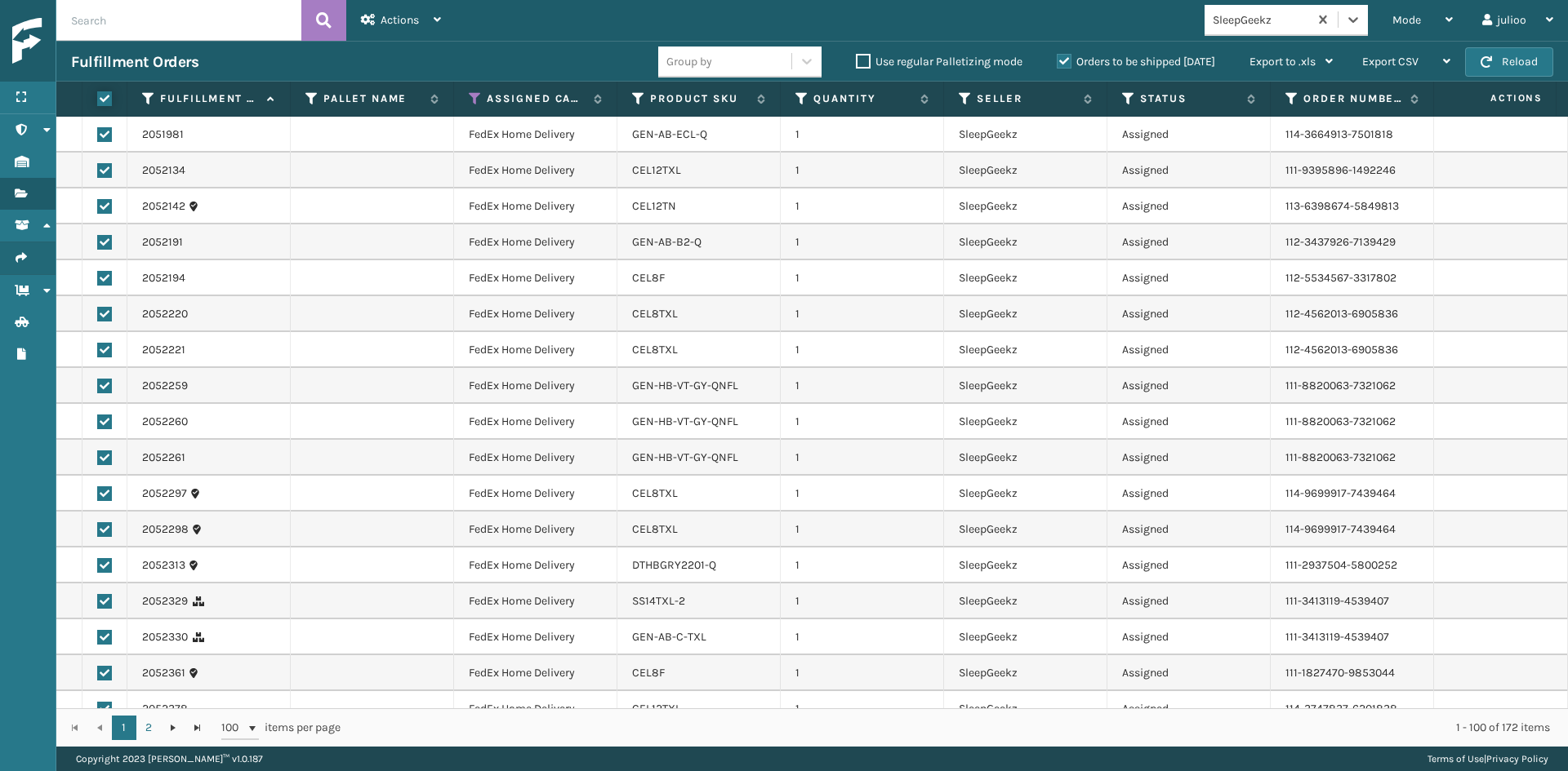
checkbox input "true"
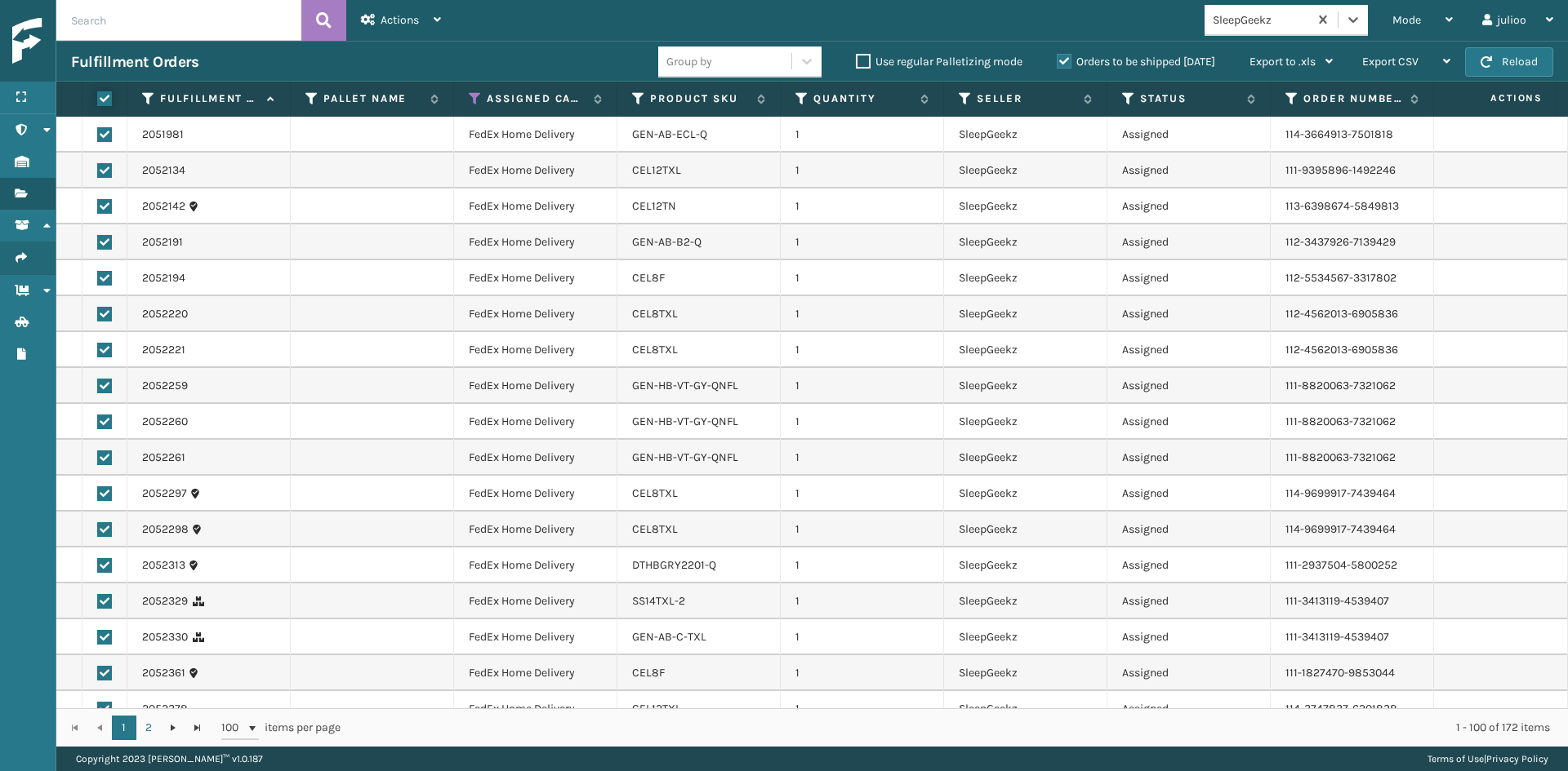
checkbox input "true"
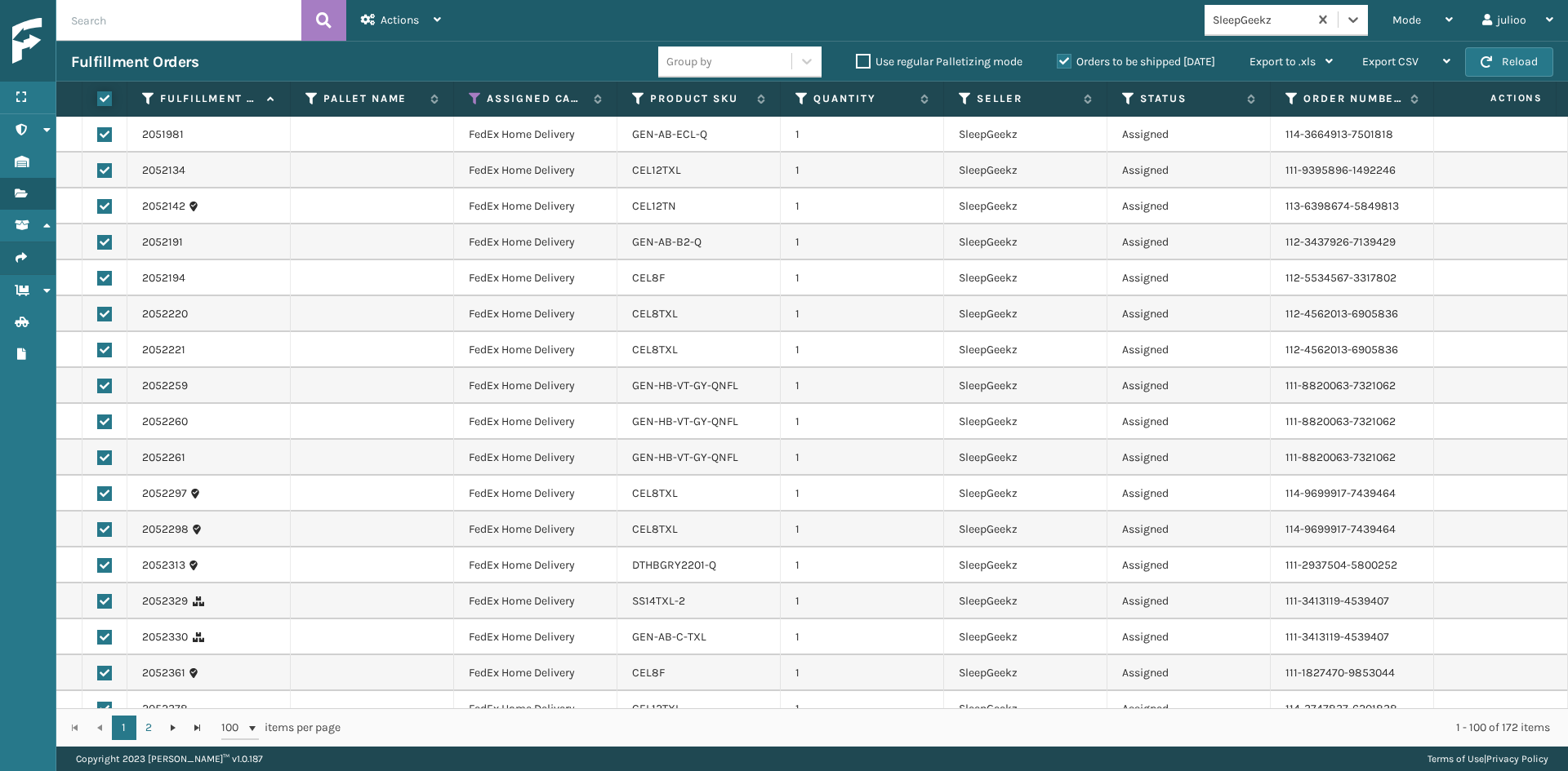
checkbox input "true"
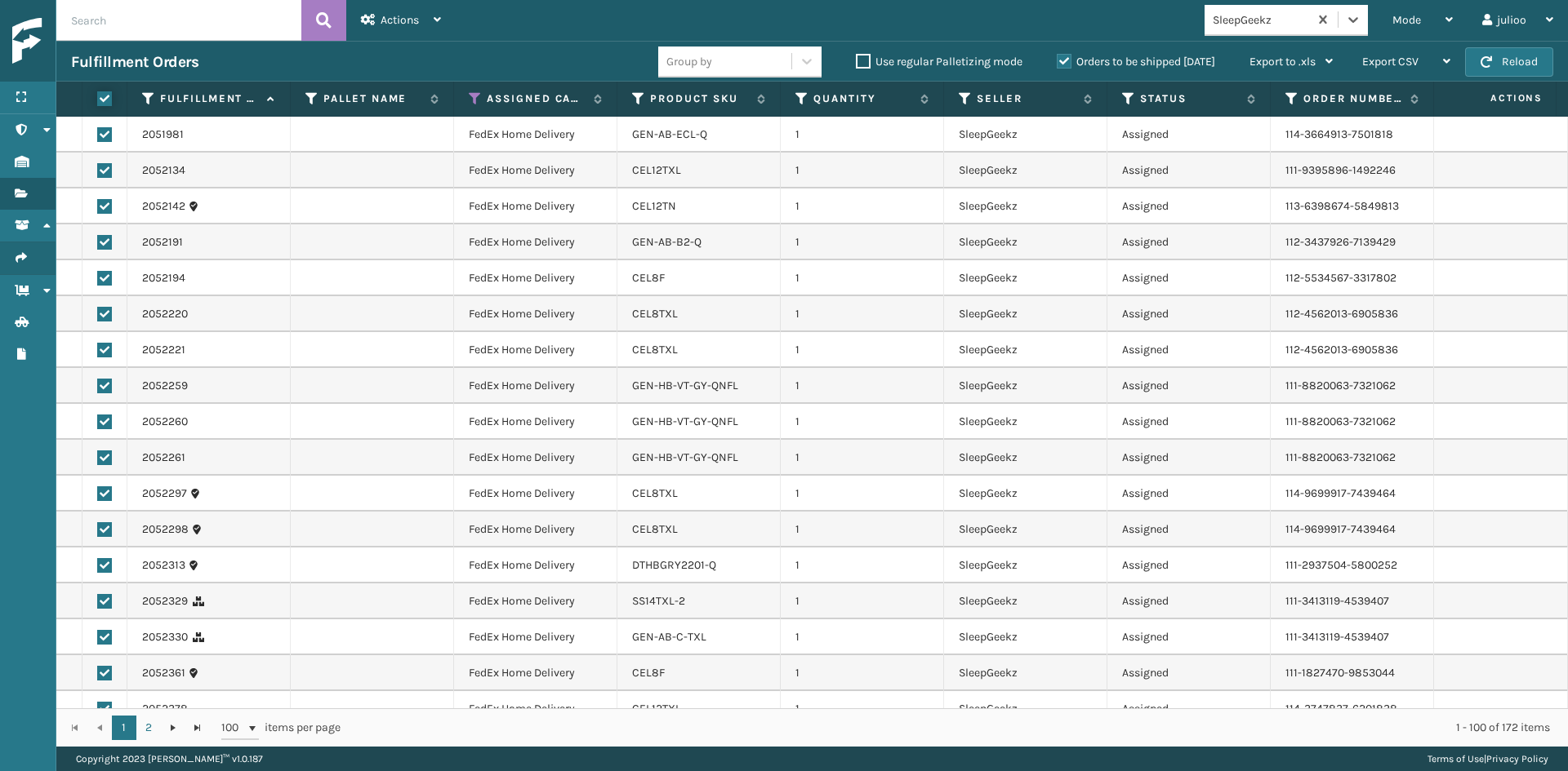
checkbox input "true"
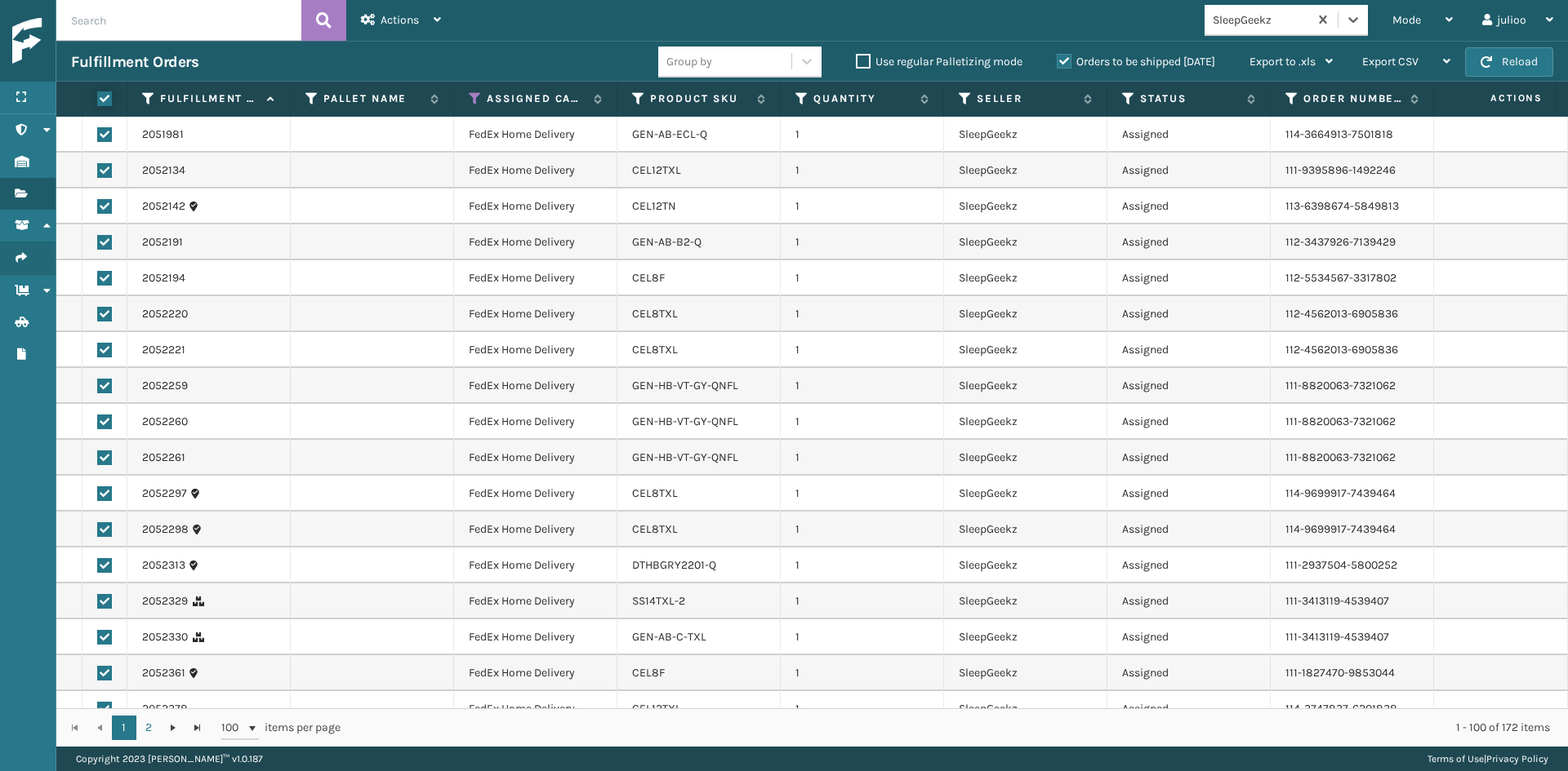
checkbox input "true"
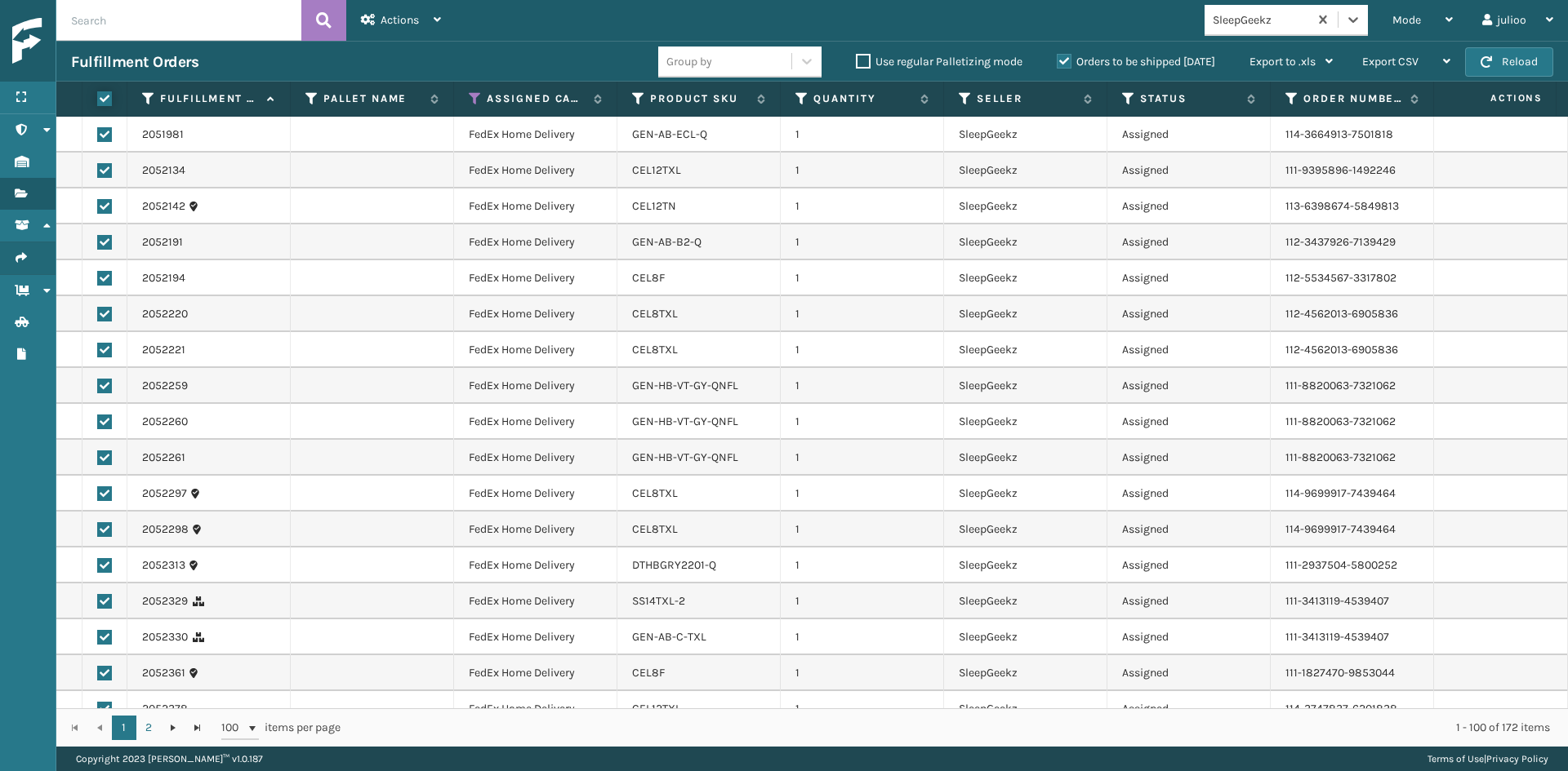
checkbox input "true"
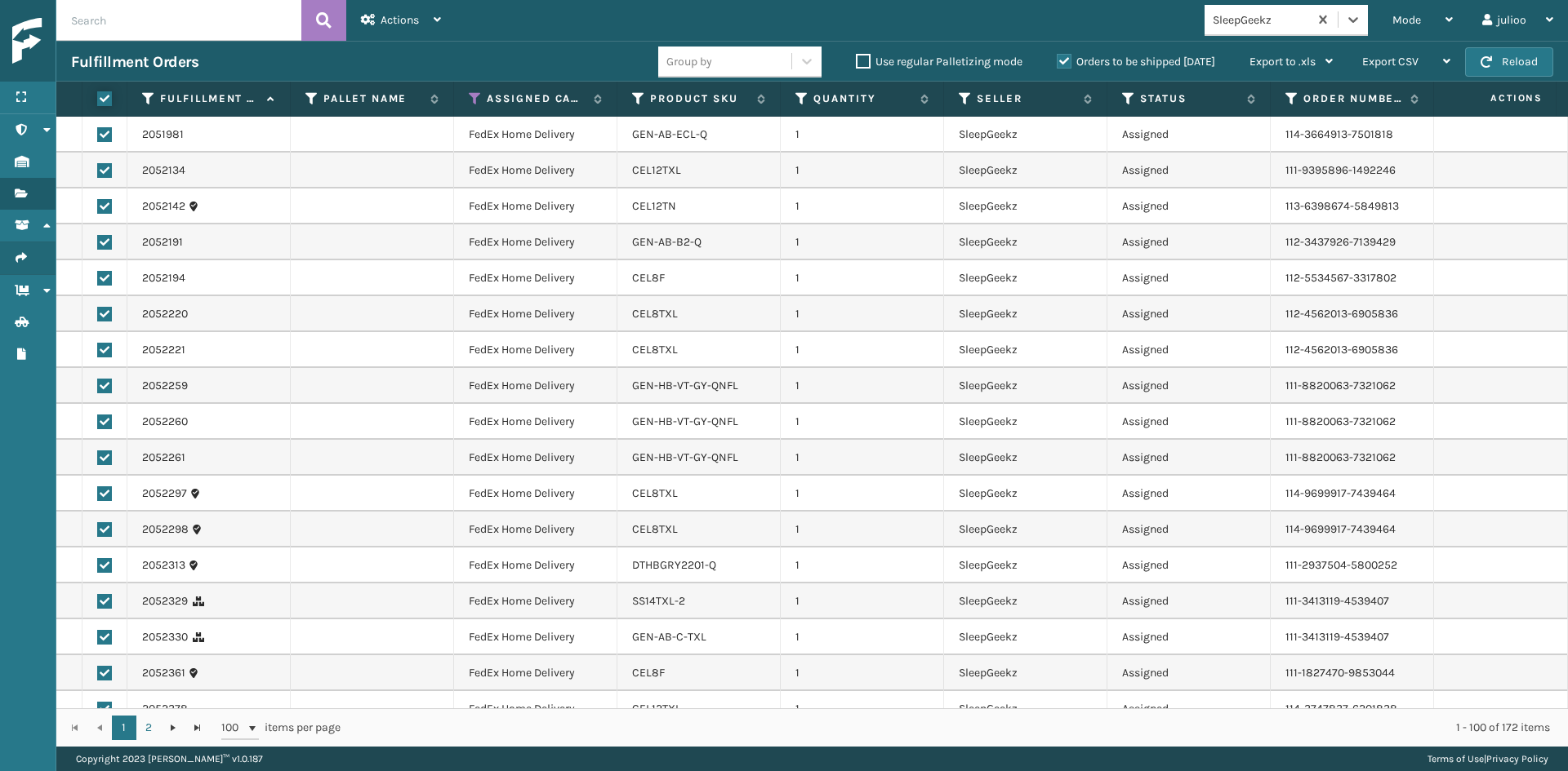
checkbox input "true"
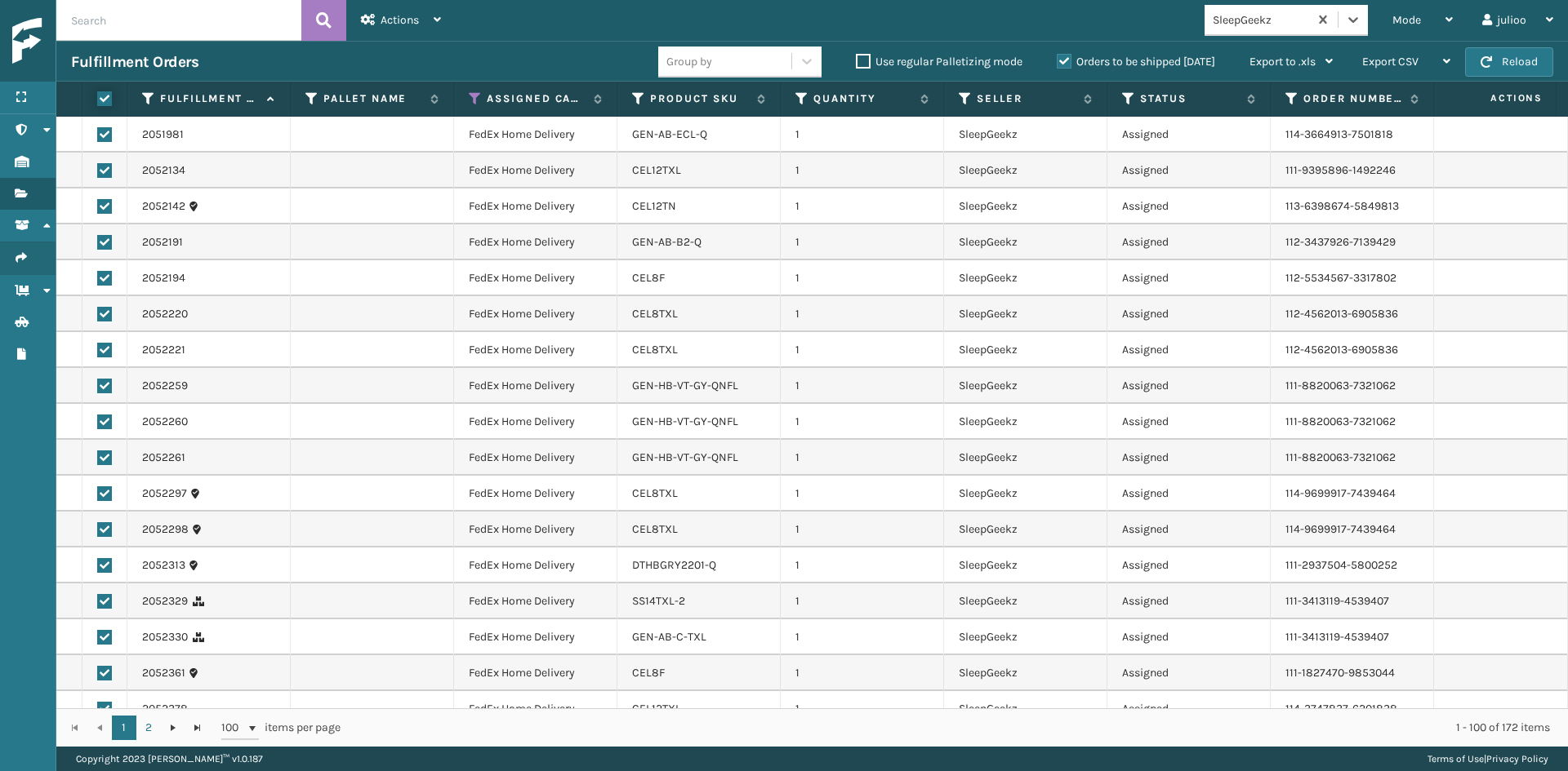
checkbox input "true"
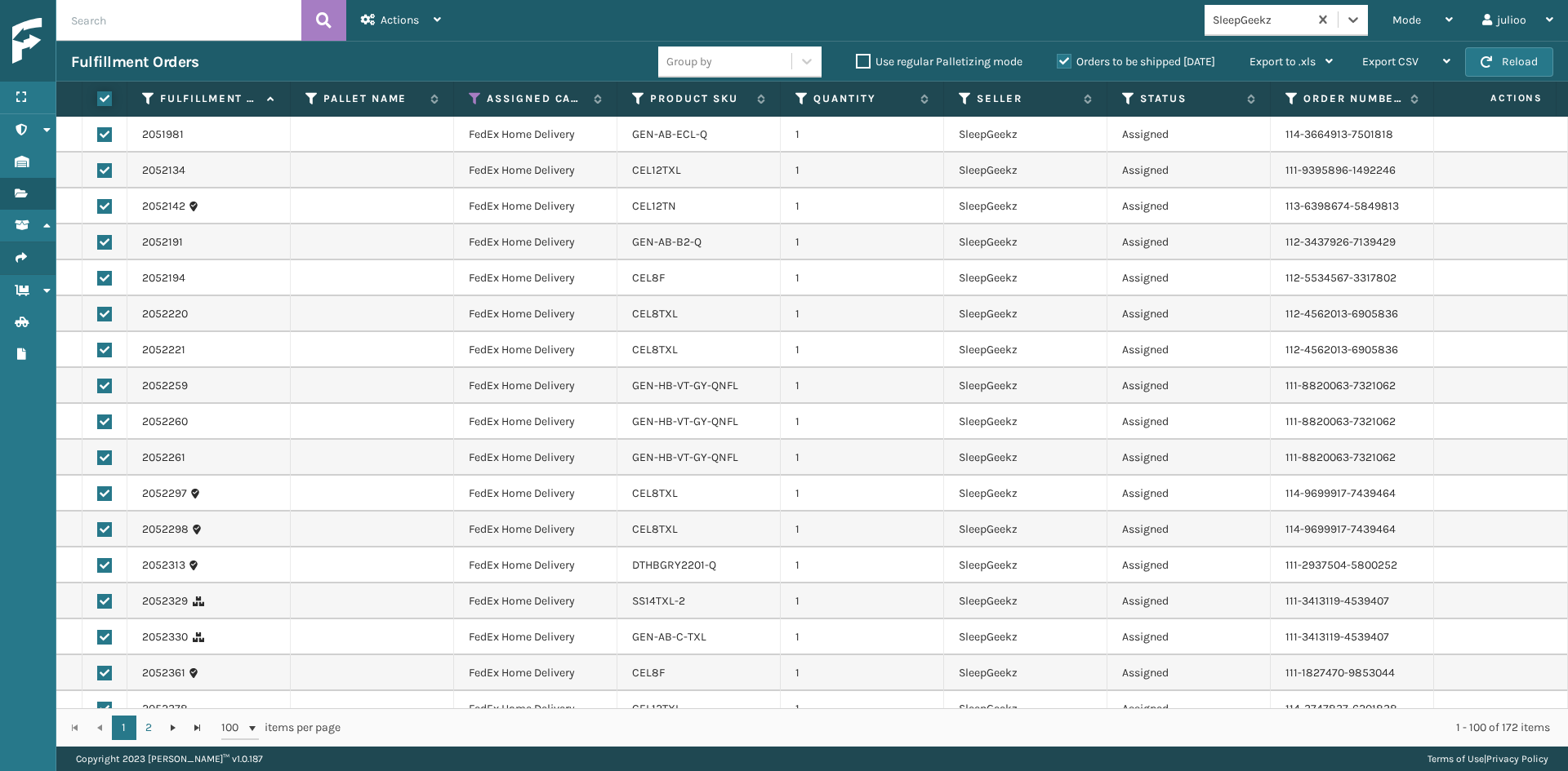
checkbox input "true"
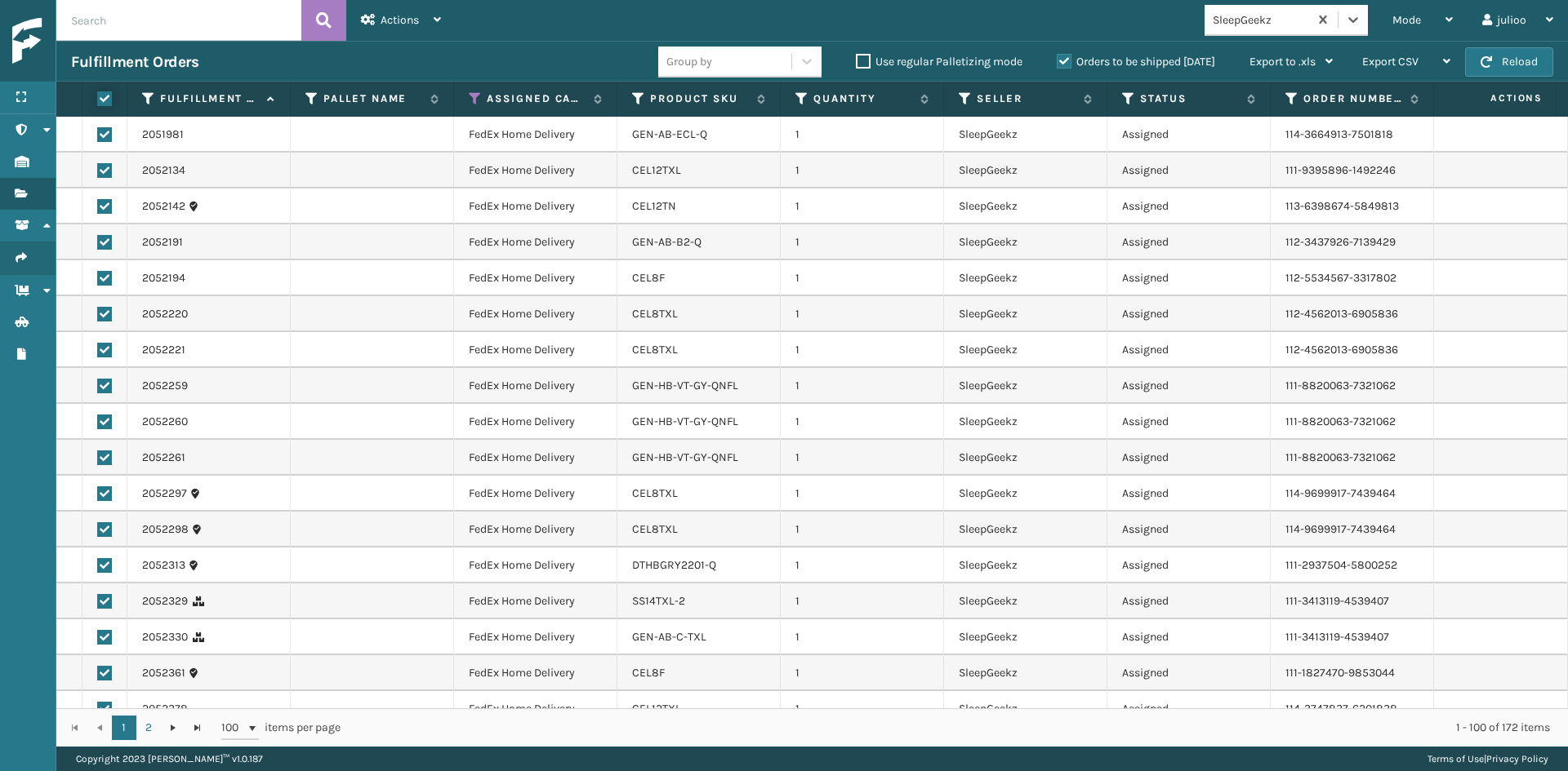
checkbox input "true"
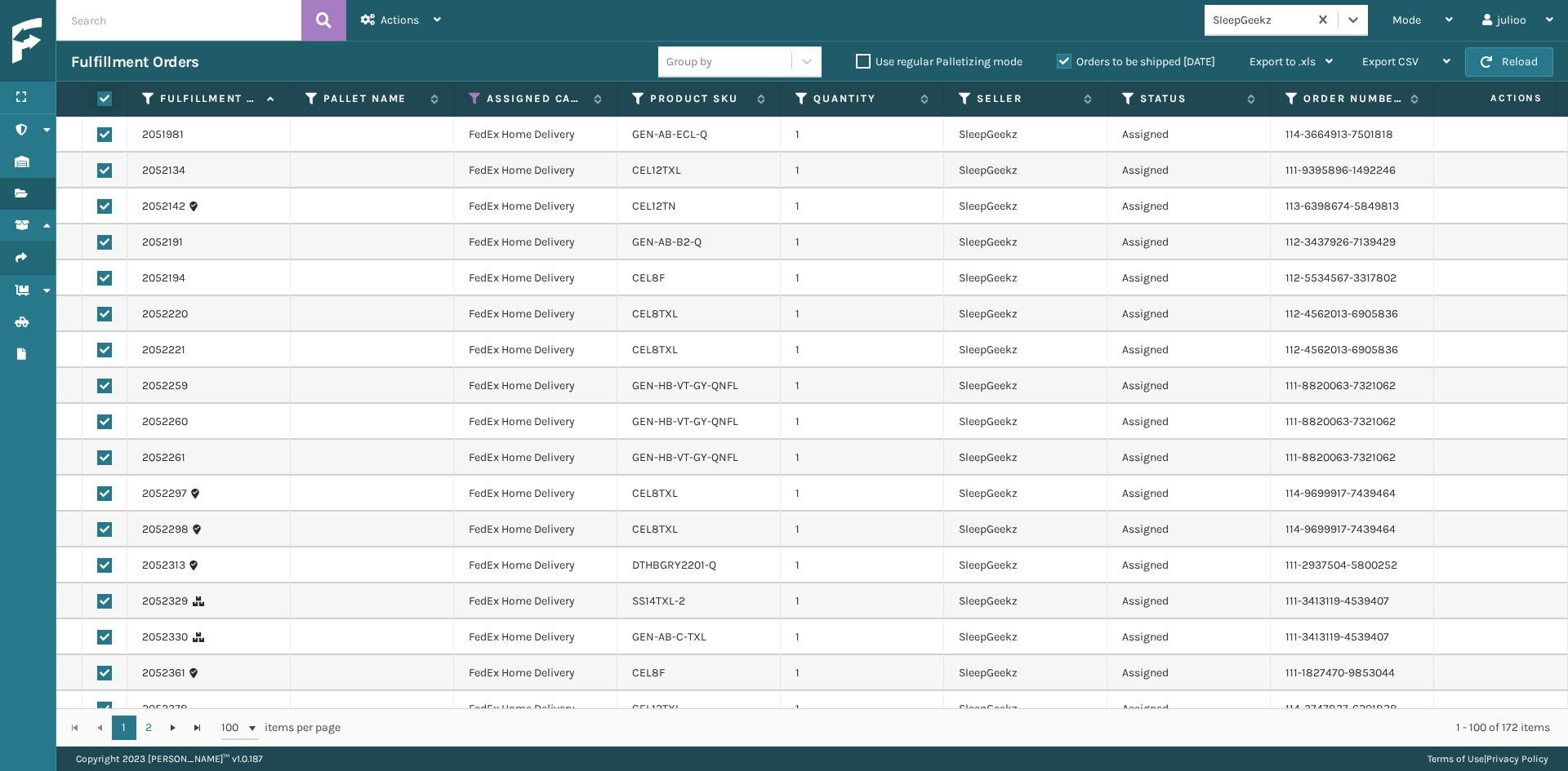
checkbox input "true"
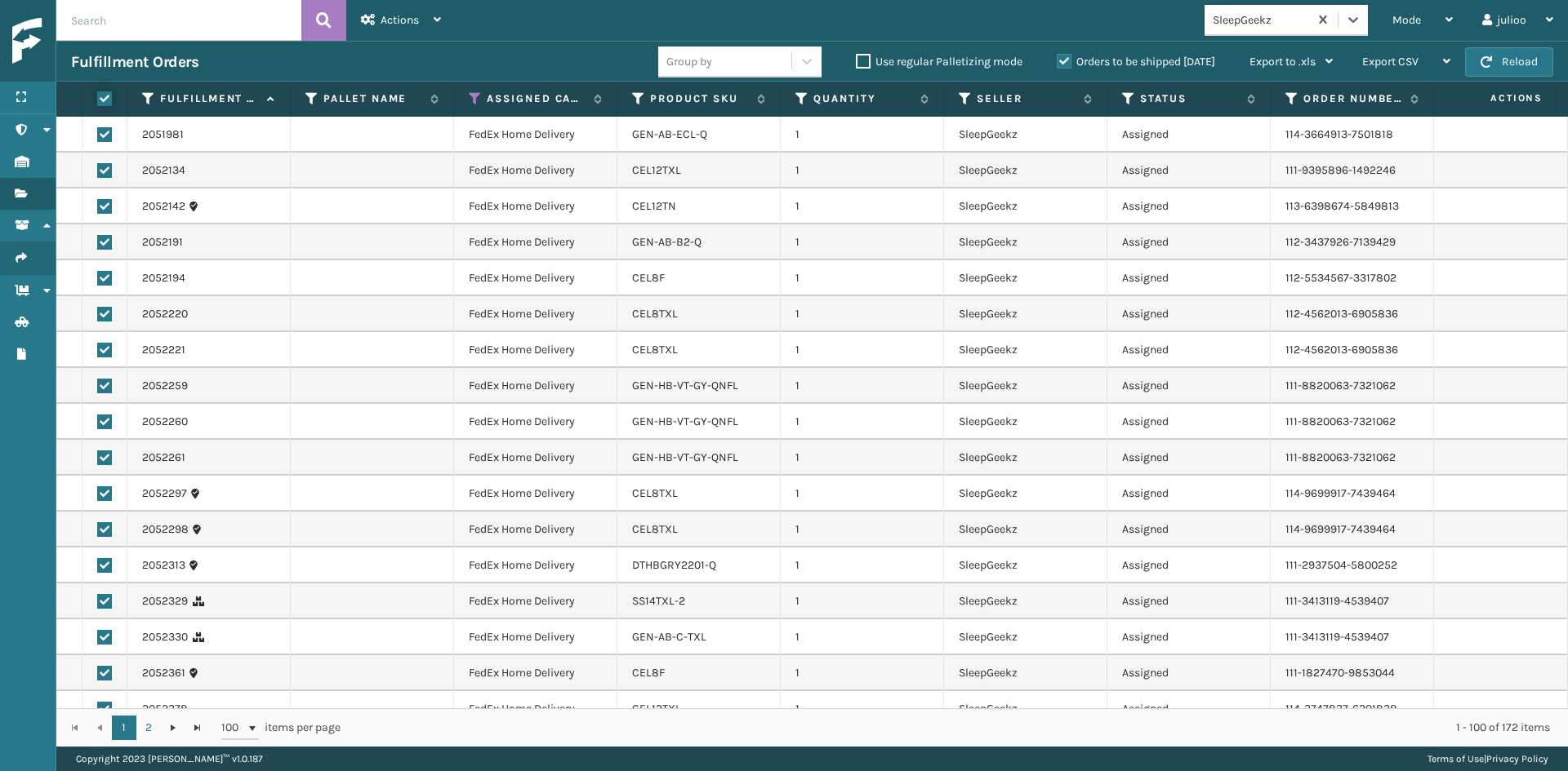
checkbox input "true"
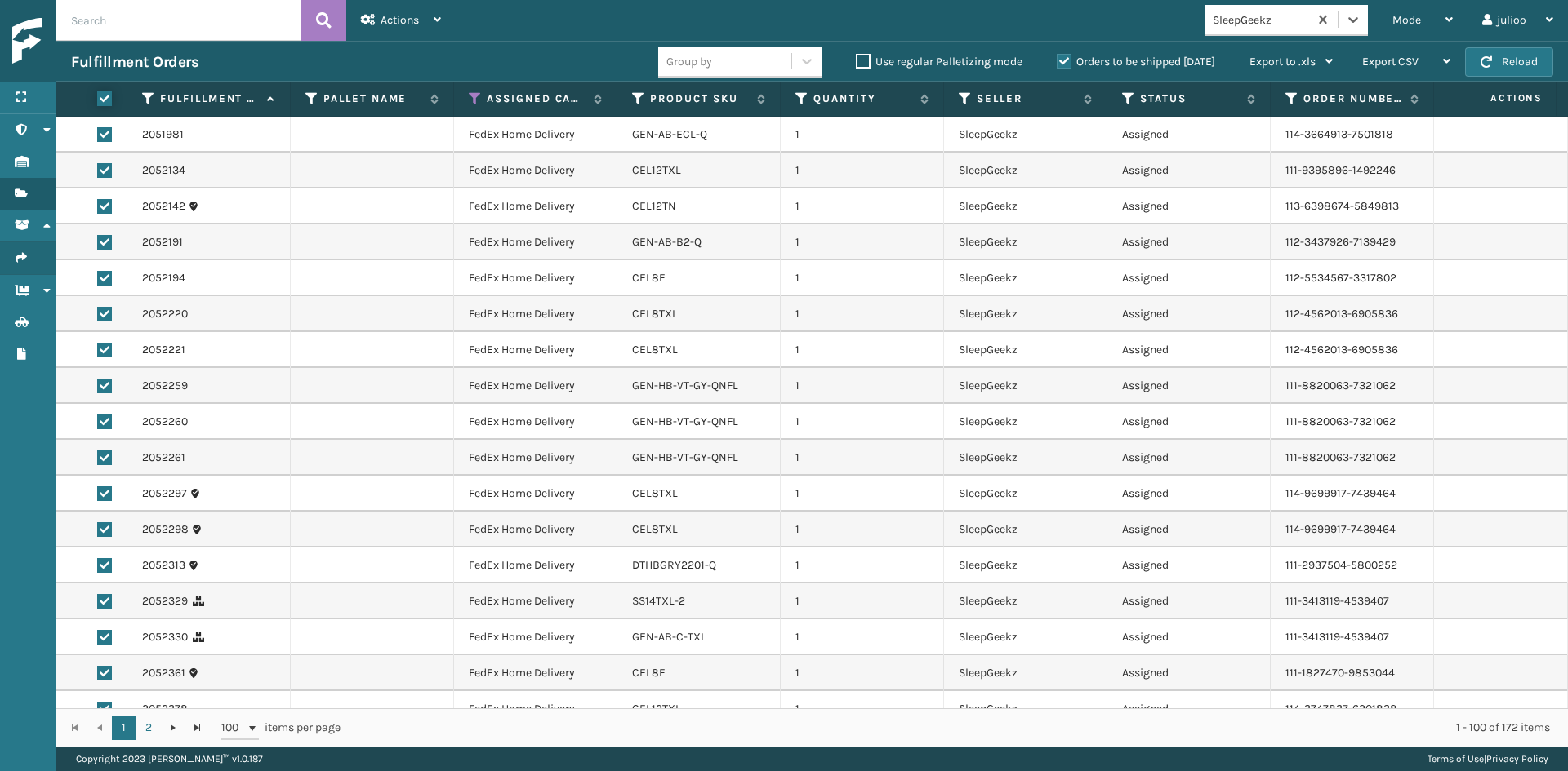
checkbox input "true"
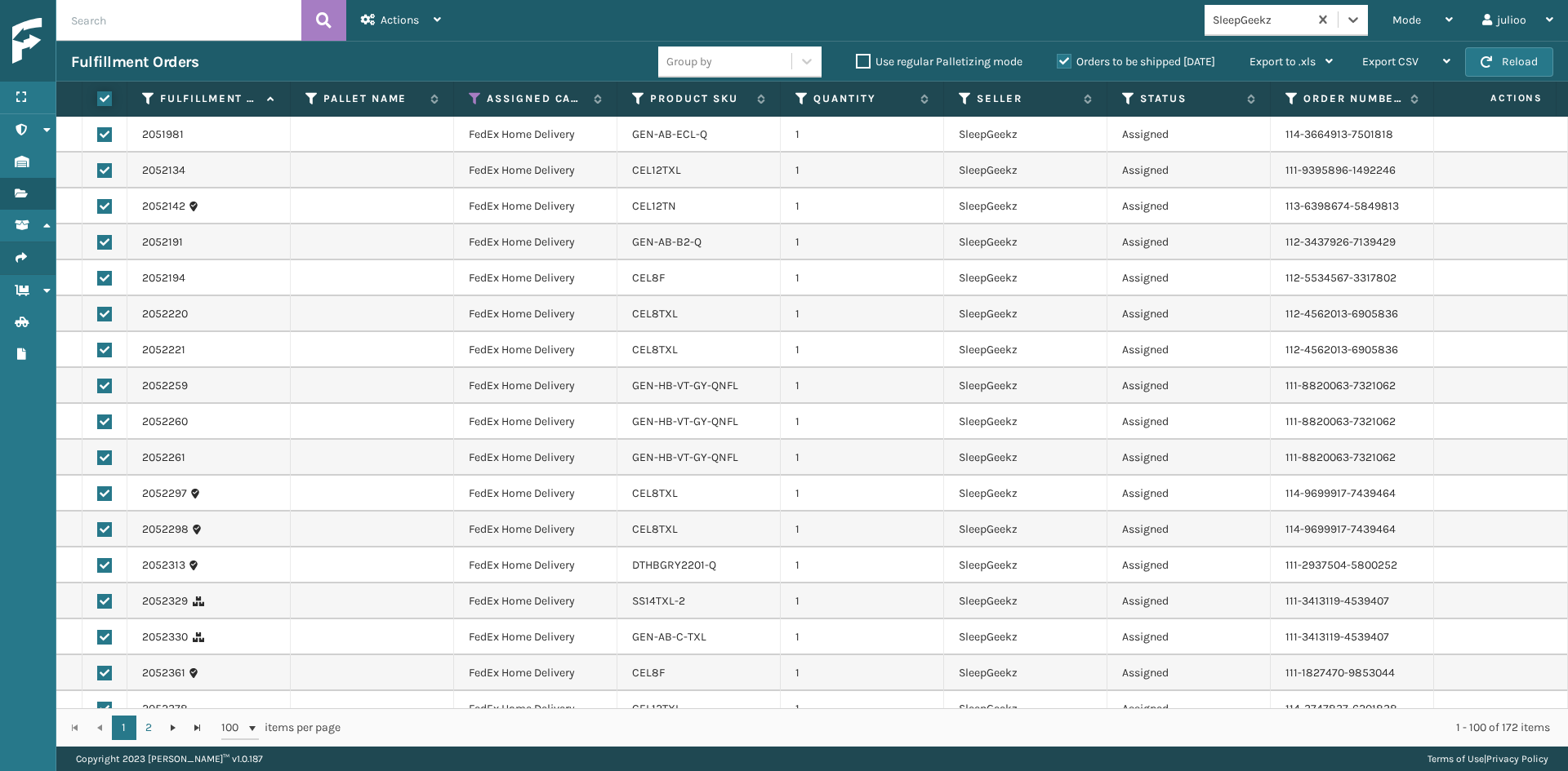
checkbox input "true"
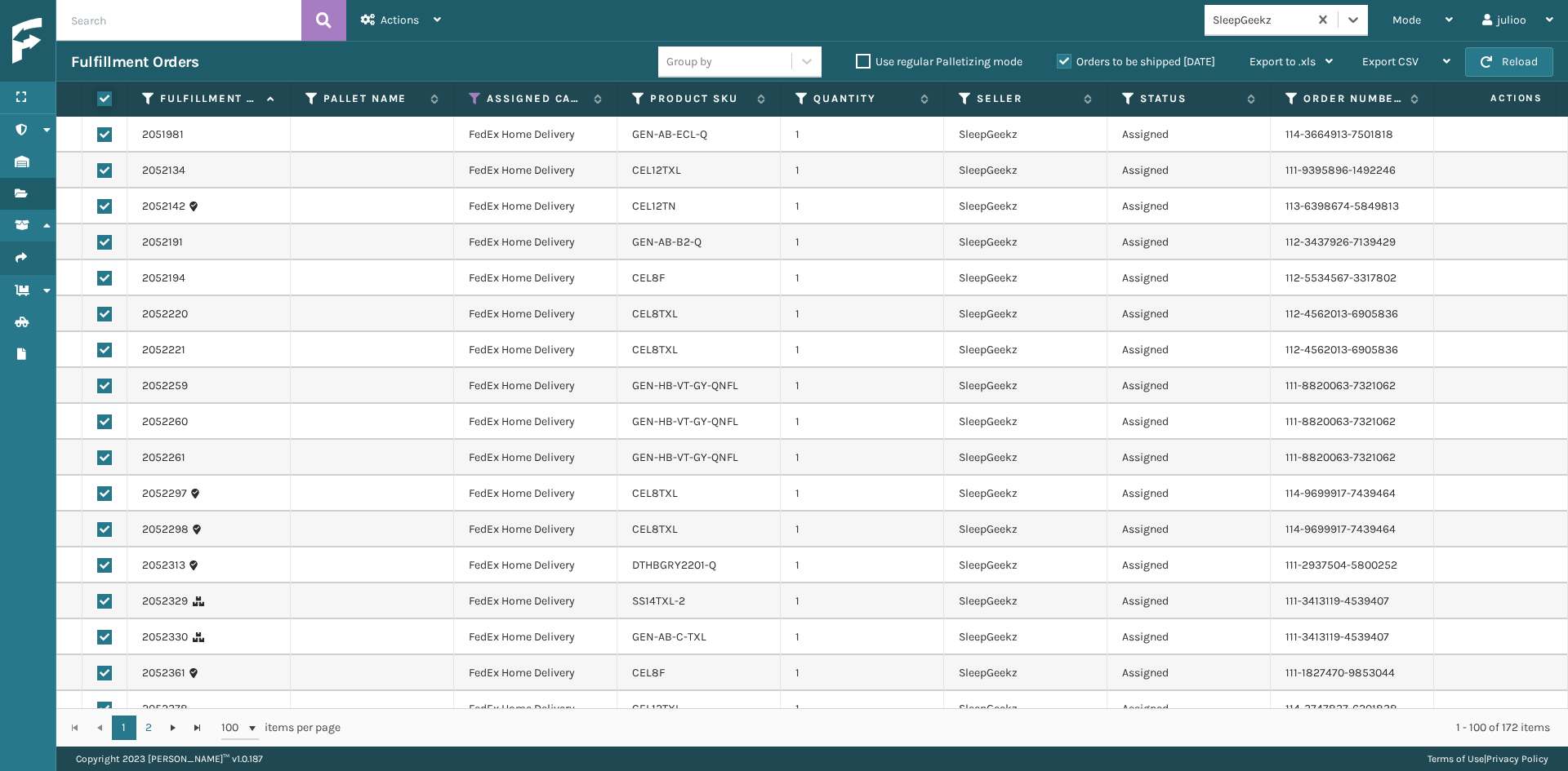
checkbox input "true"
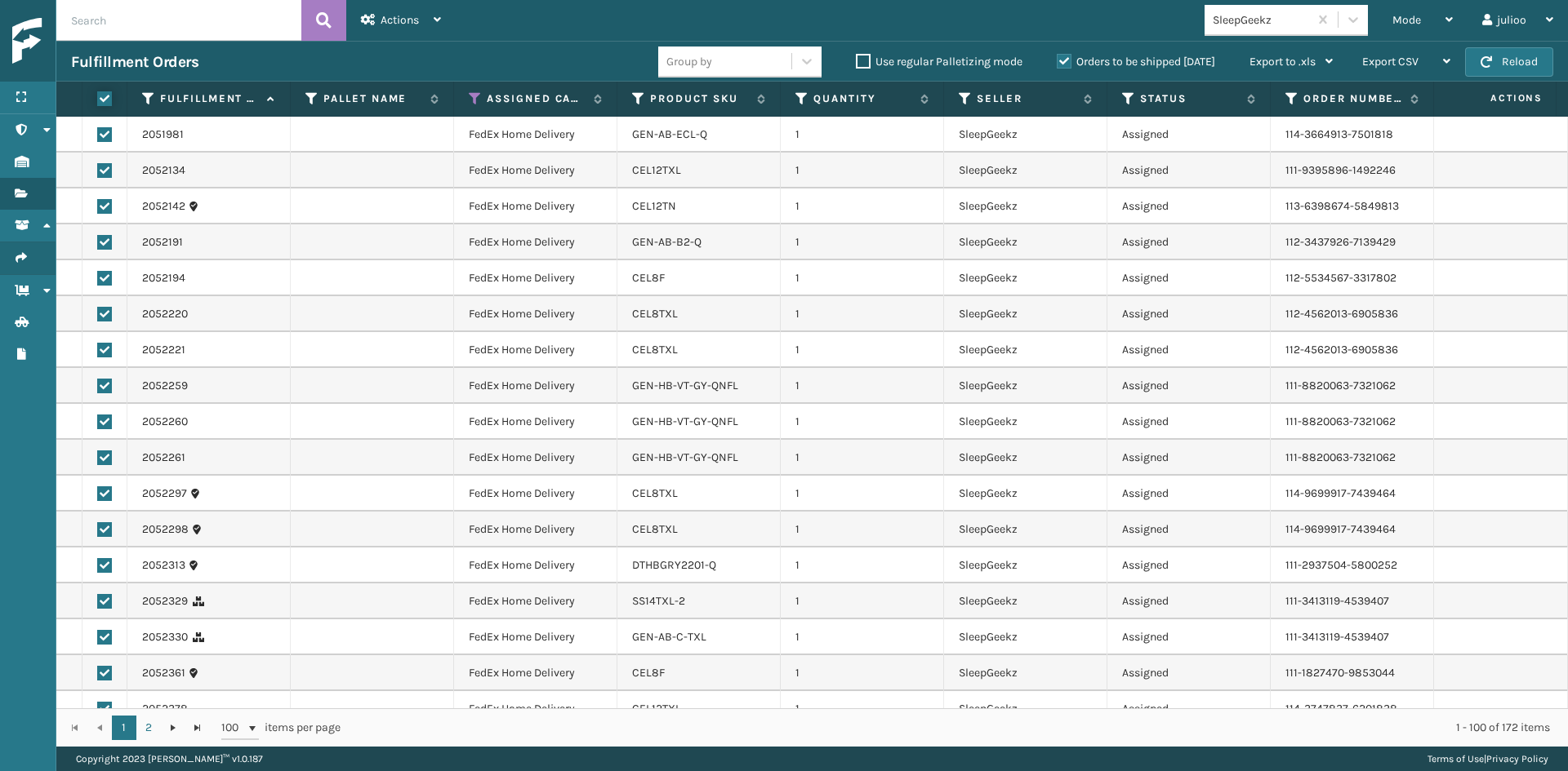
checkbox input "true"
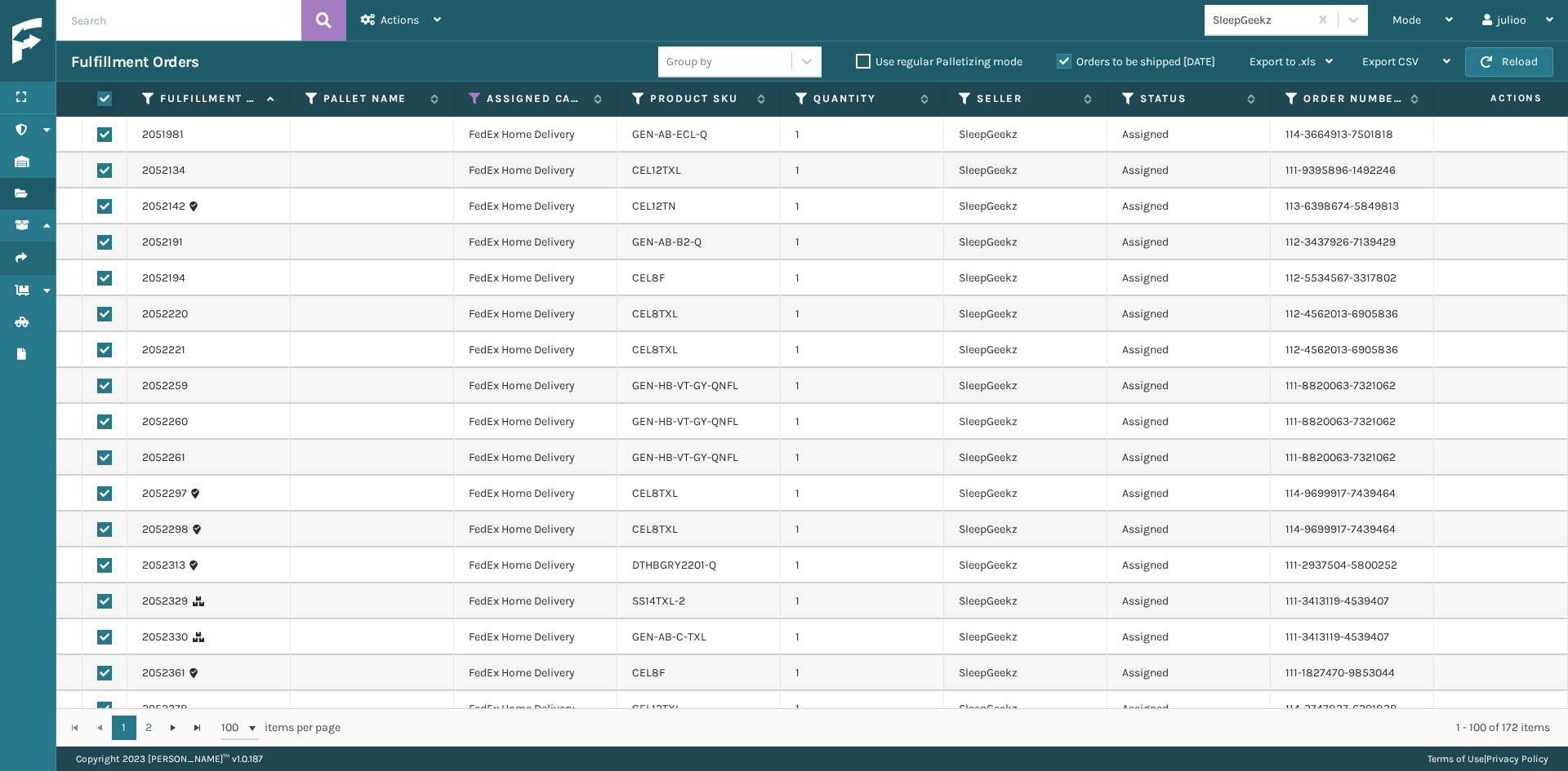
checkbox input "true"
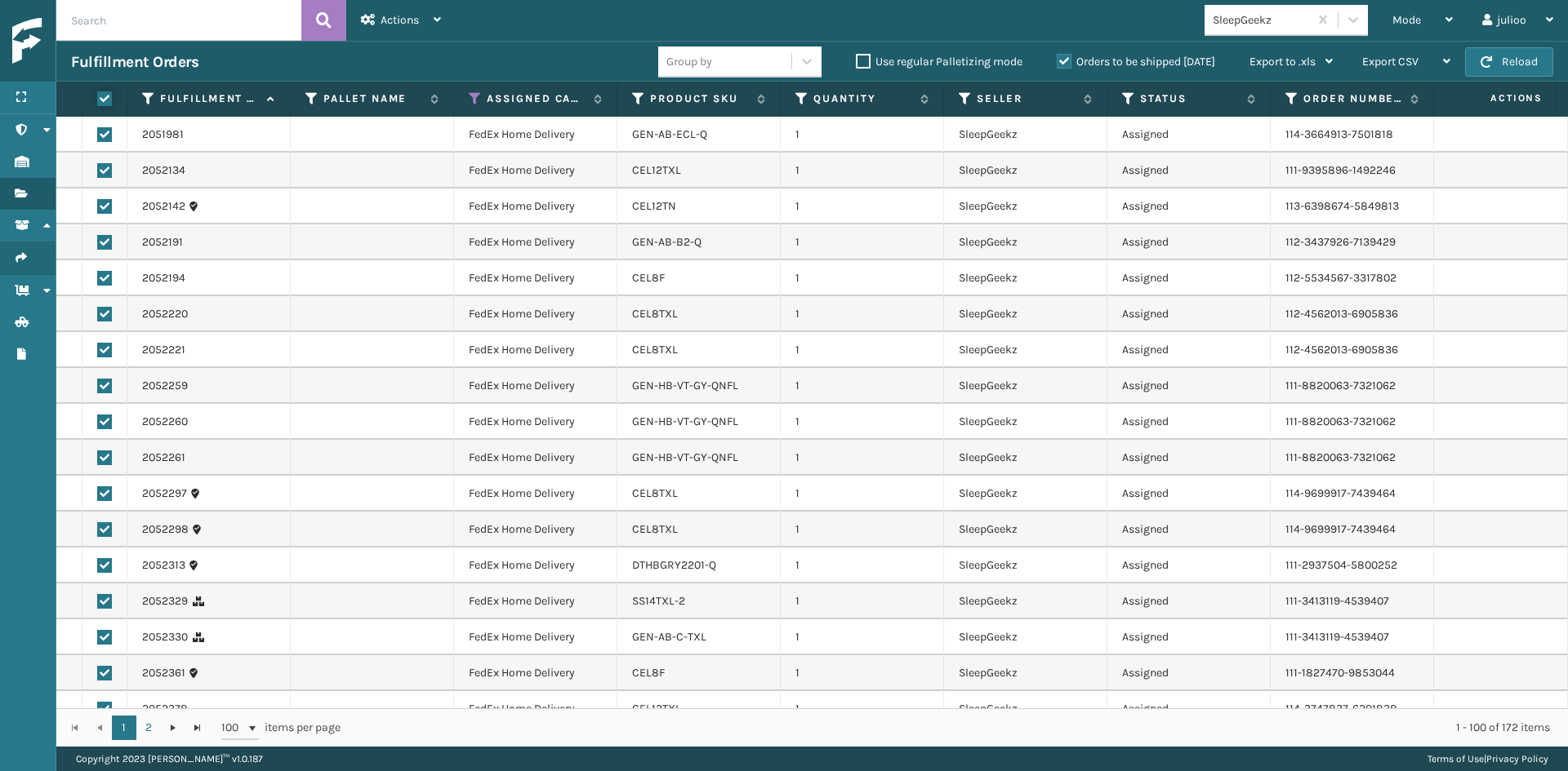
checkbox input "true"
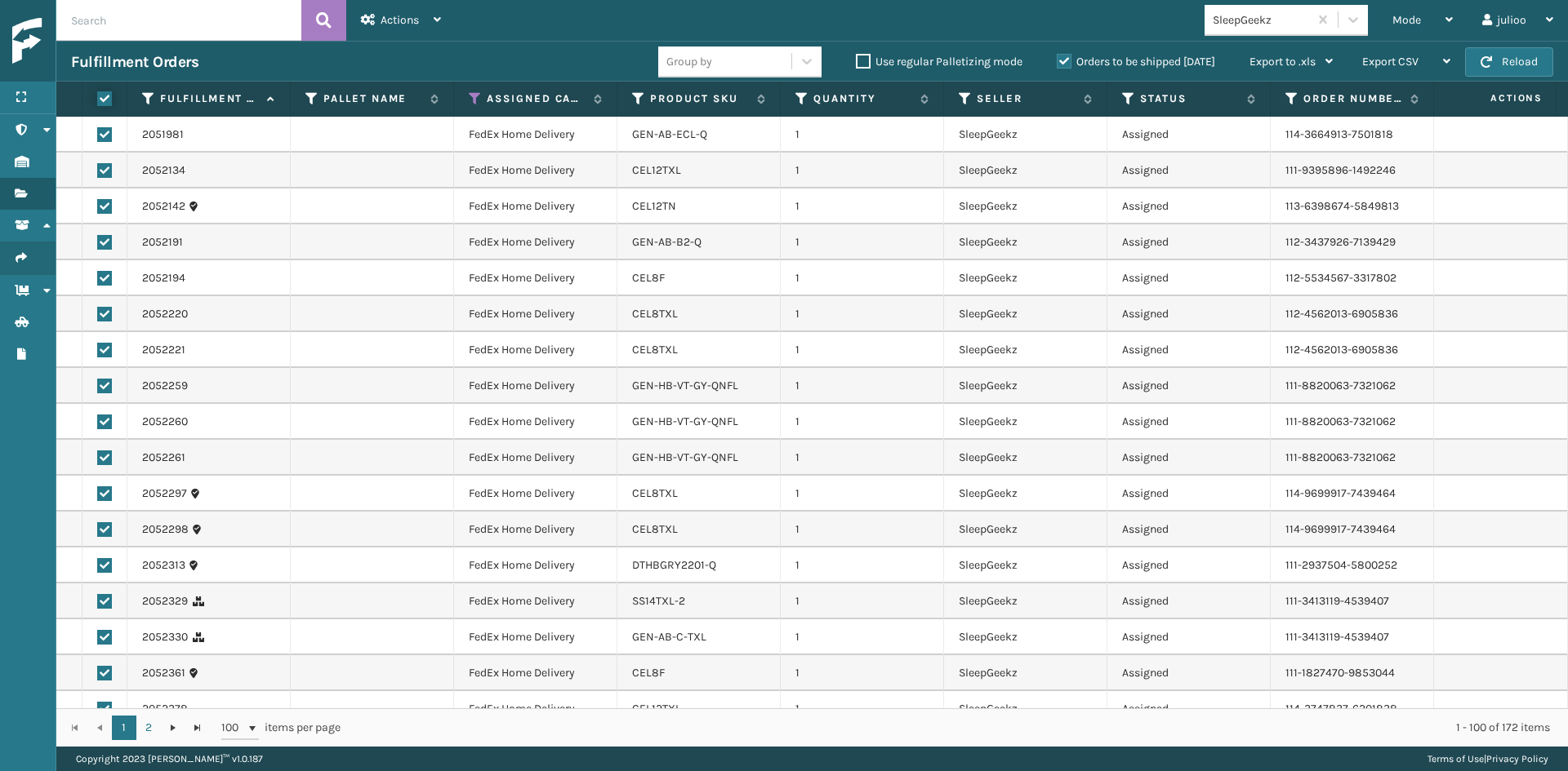
checkbox input "true"
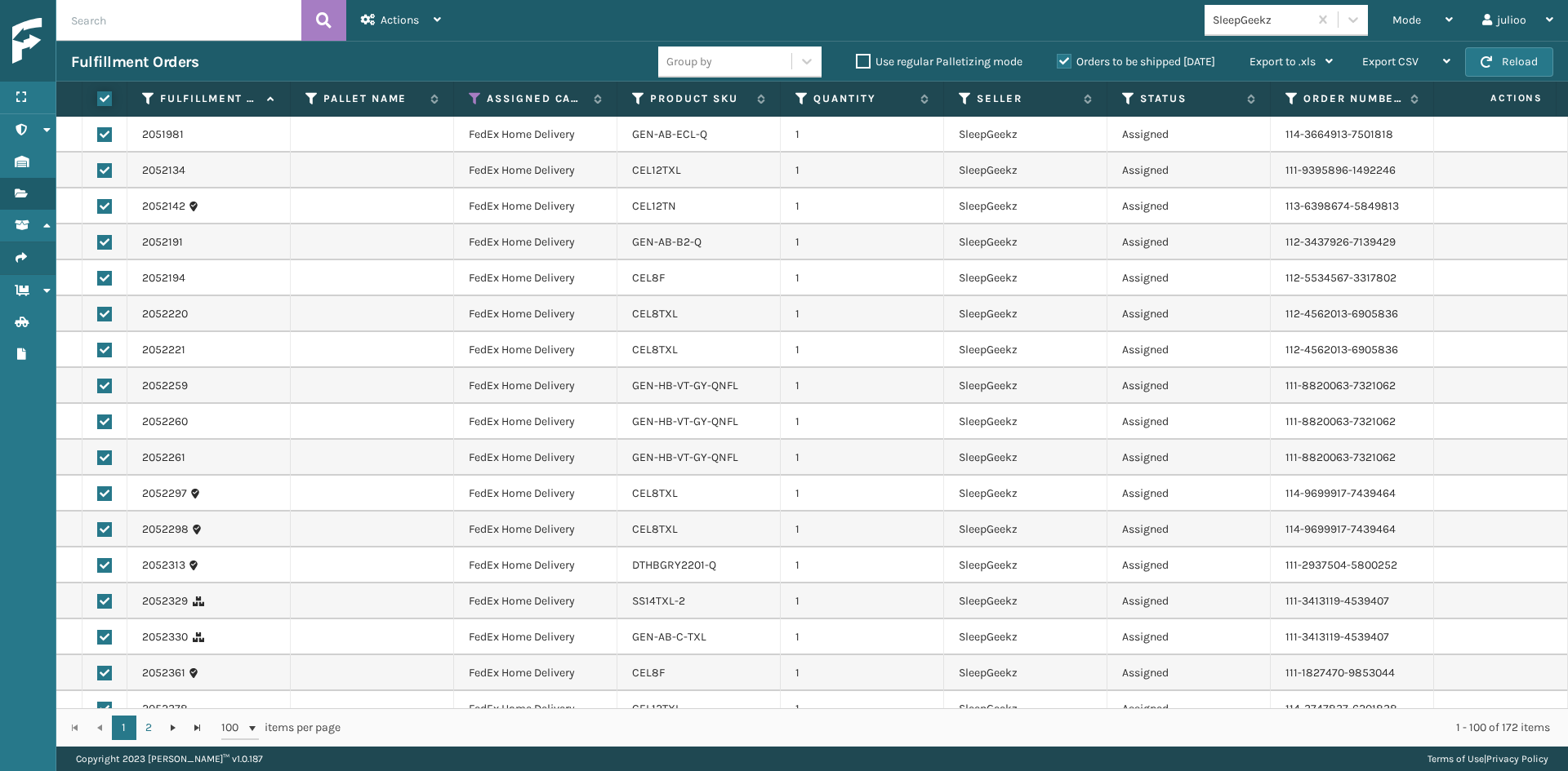
checkbox input "true"
click at [391, 15] on span "Actions" at bounding box center [400, 19] width 39 height 14
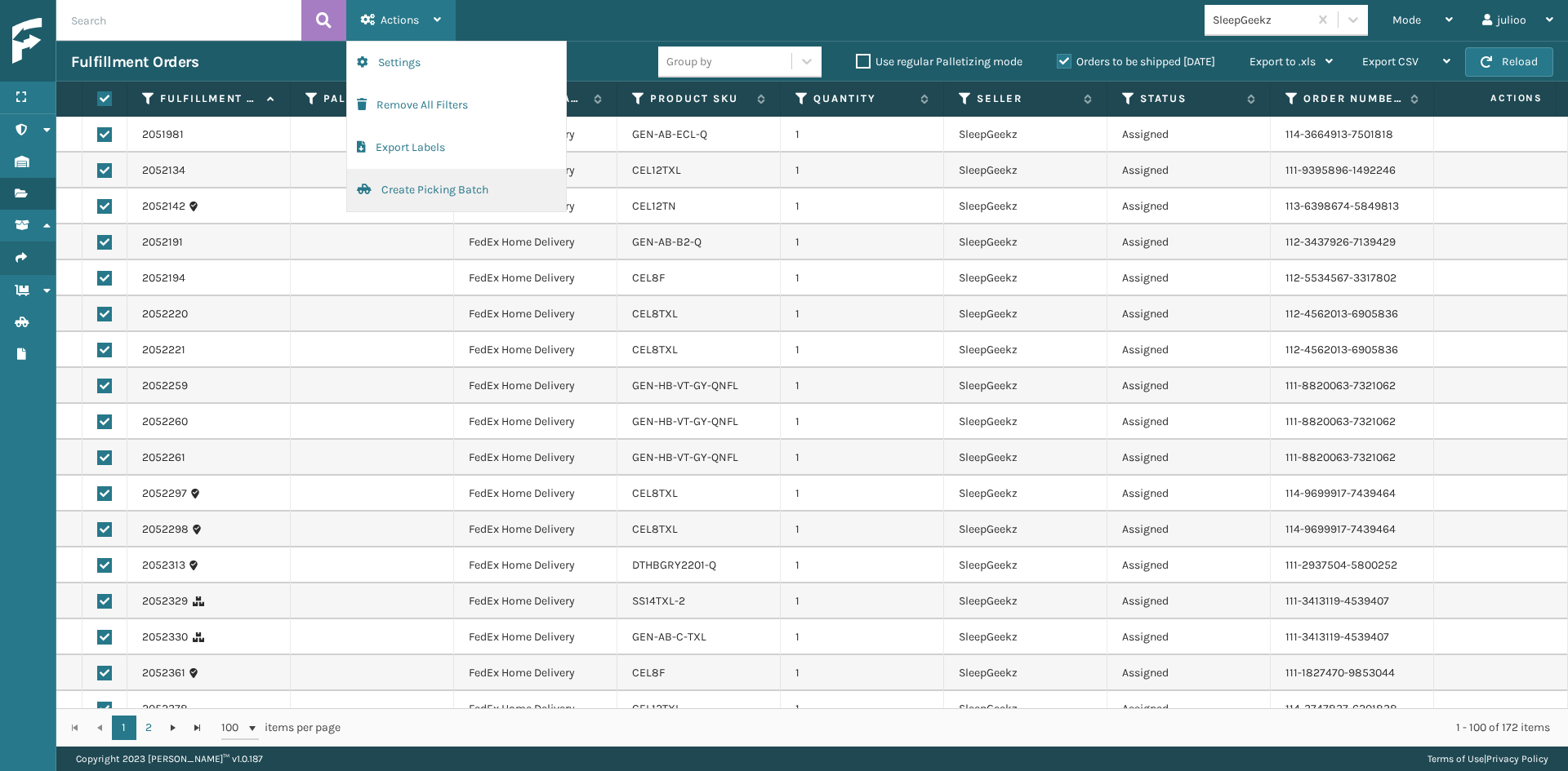
click at [435, 195] on button "Create Picking Batch" at bounding box center [457, 191] width 219 height 43
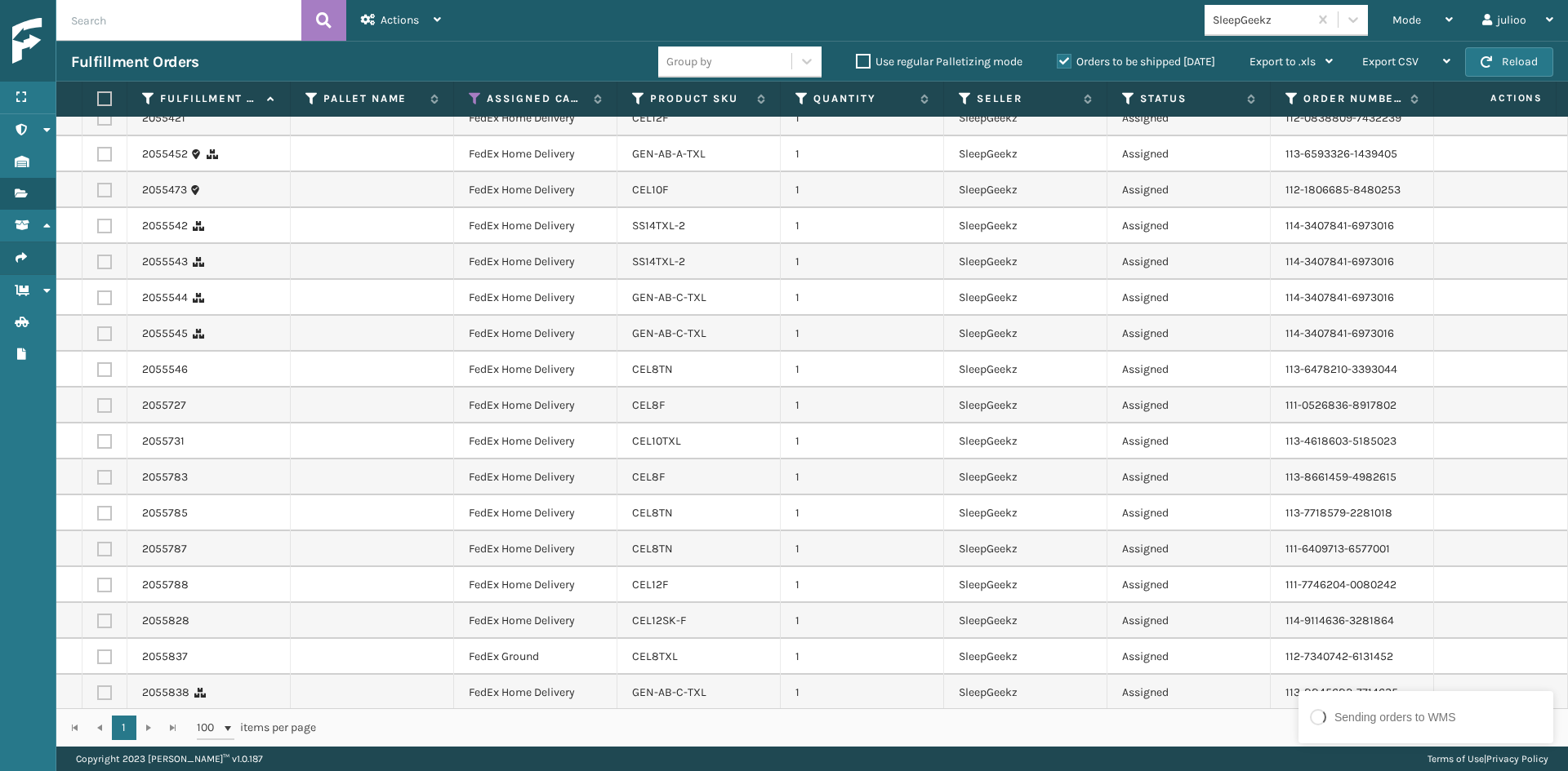
scroll to position [2038, 0]
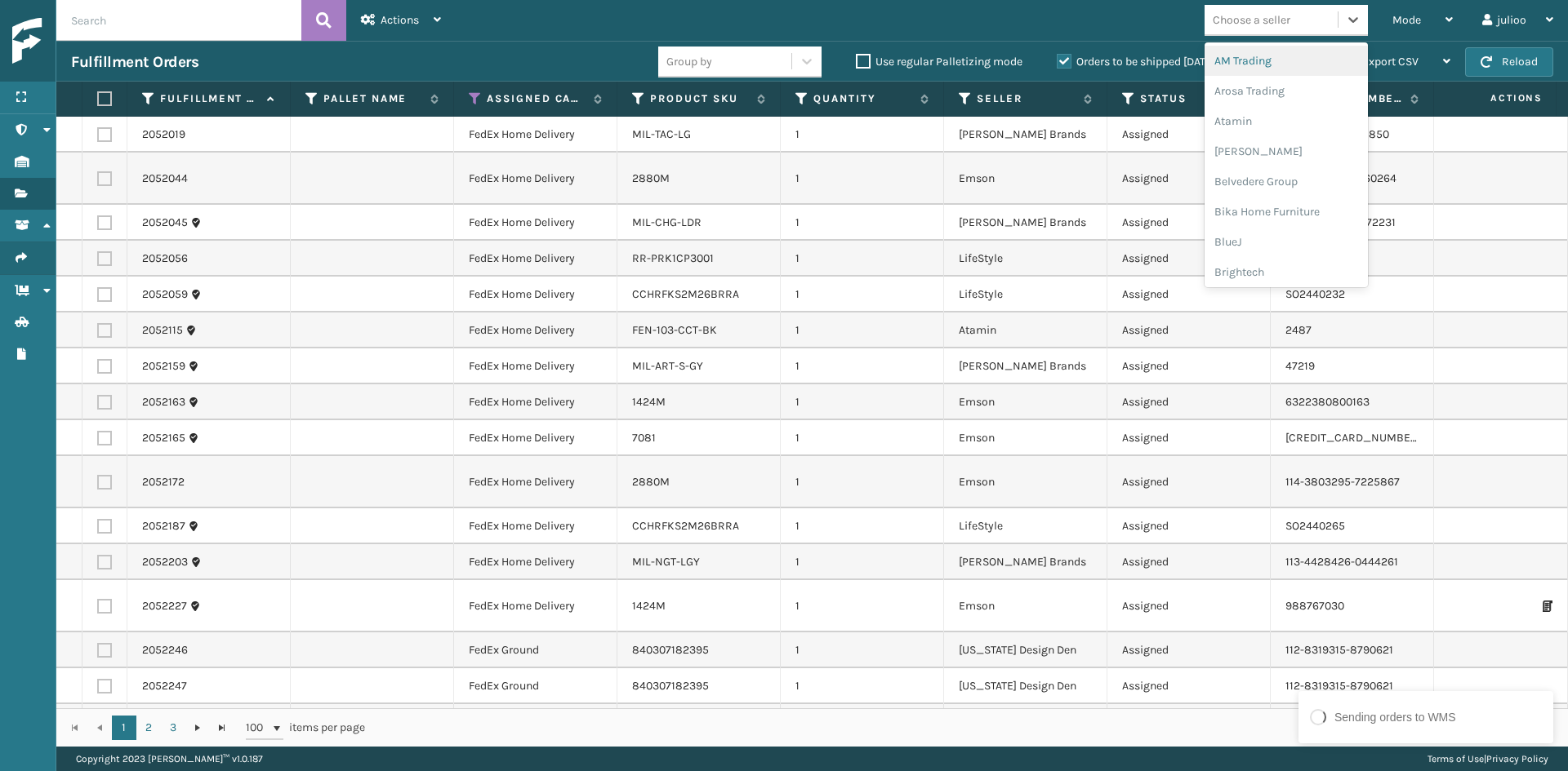
click at [1282, 18] on div "Choose a seller" at bounding box center [1251, 20] width 77 height 17
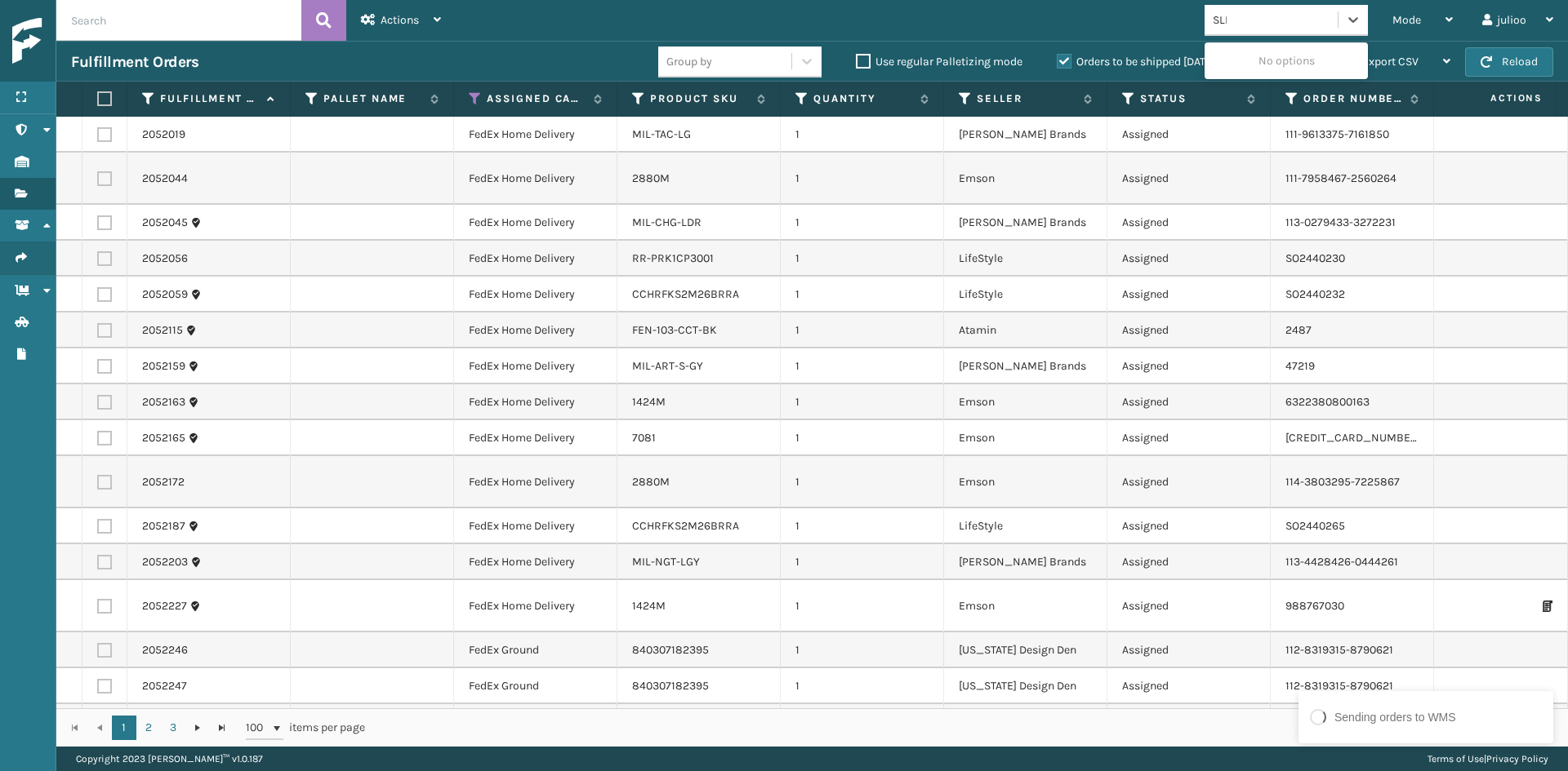
type input "SLEE"
click at [1276, 57] on div "SleepGeekz" at bounding box center [1285, 60] width 164 height 30
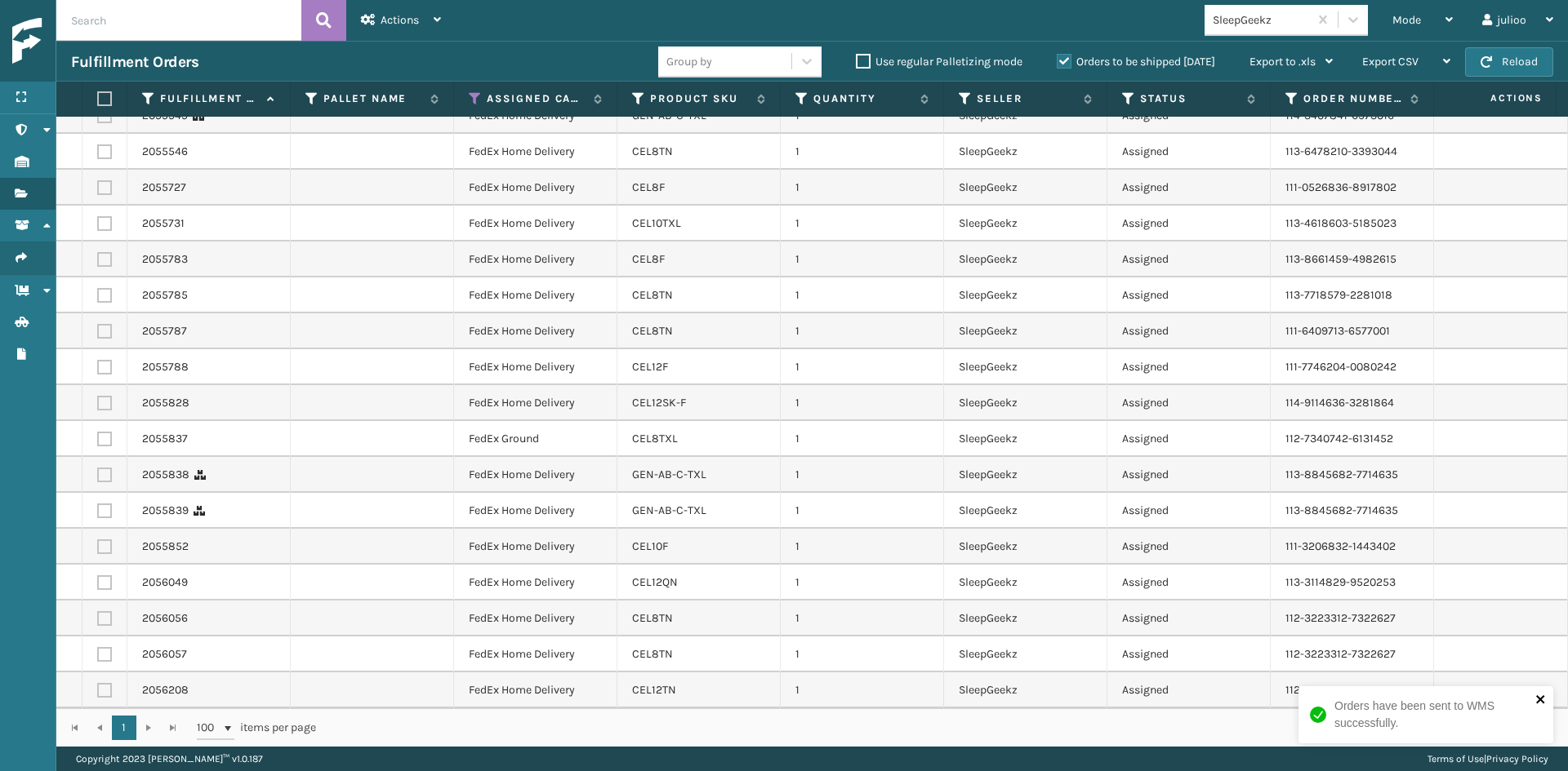
click at [1537, 705] on icon "close" at bounding box center [1541, 698] width 12 height 13
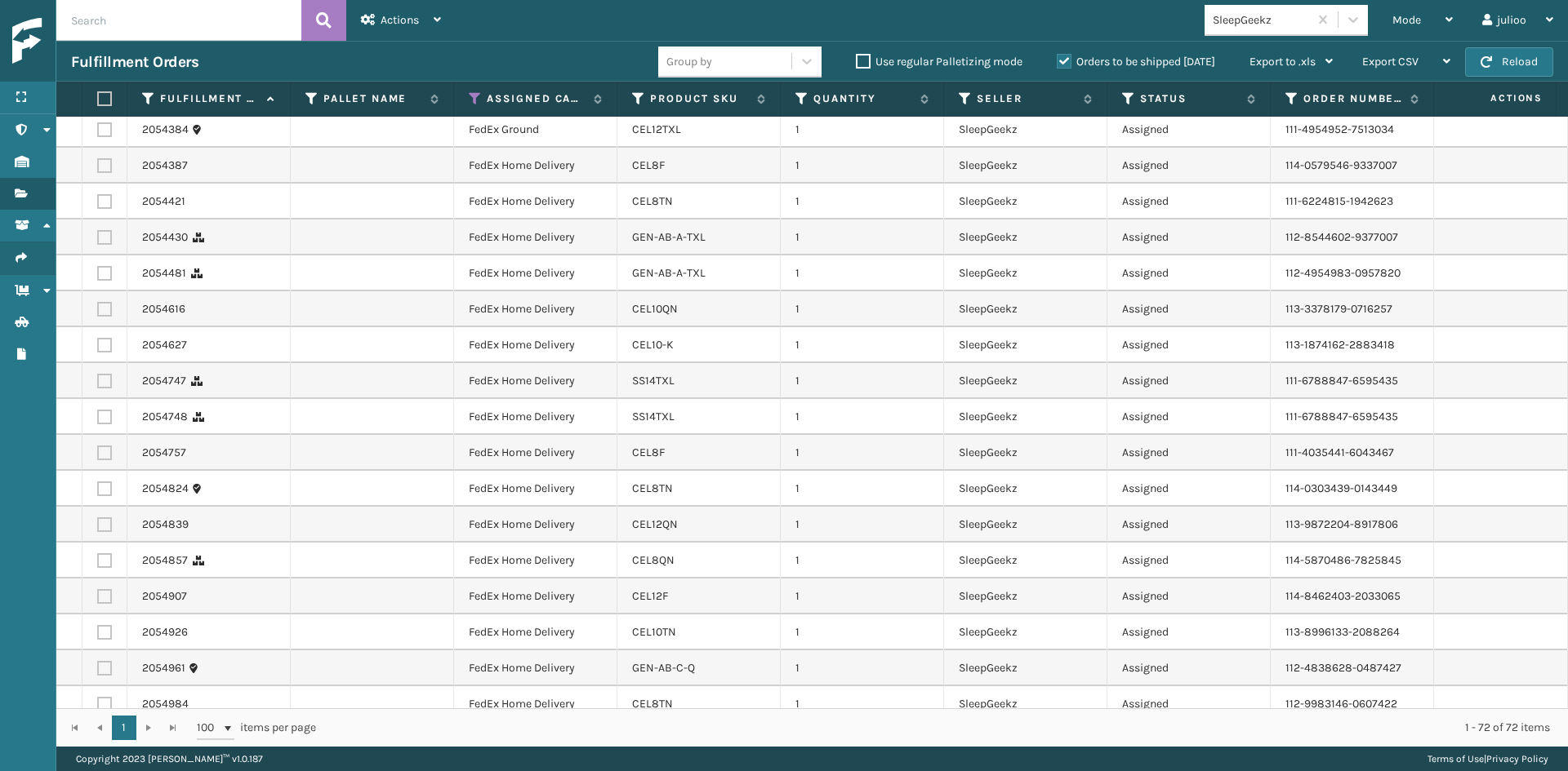
scroll to position [0, 0]
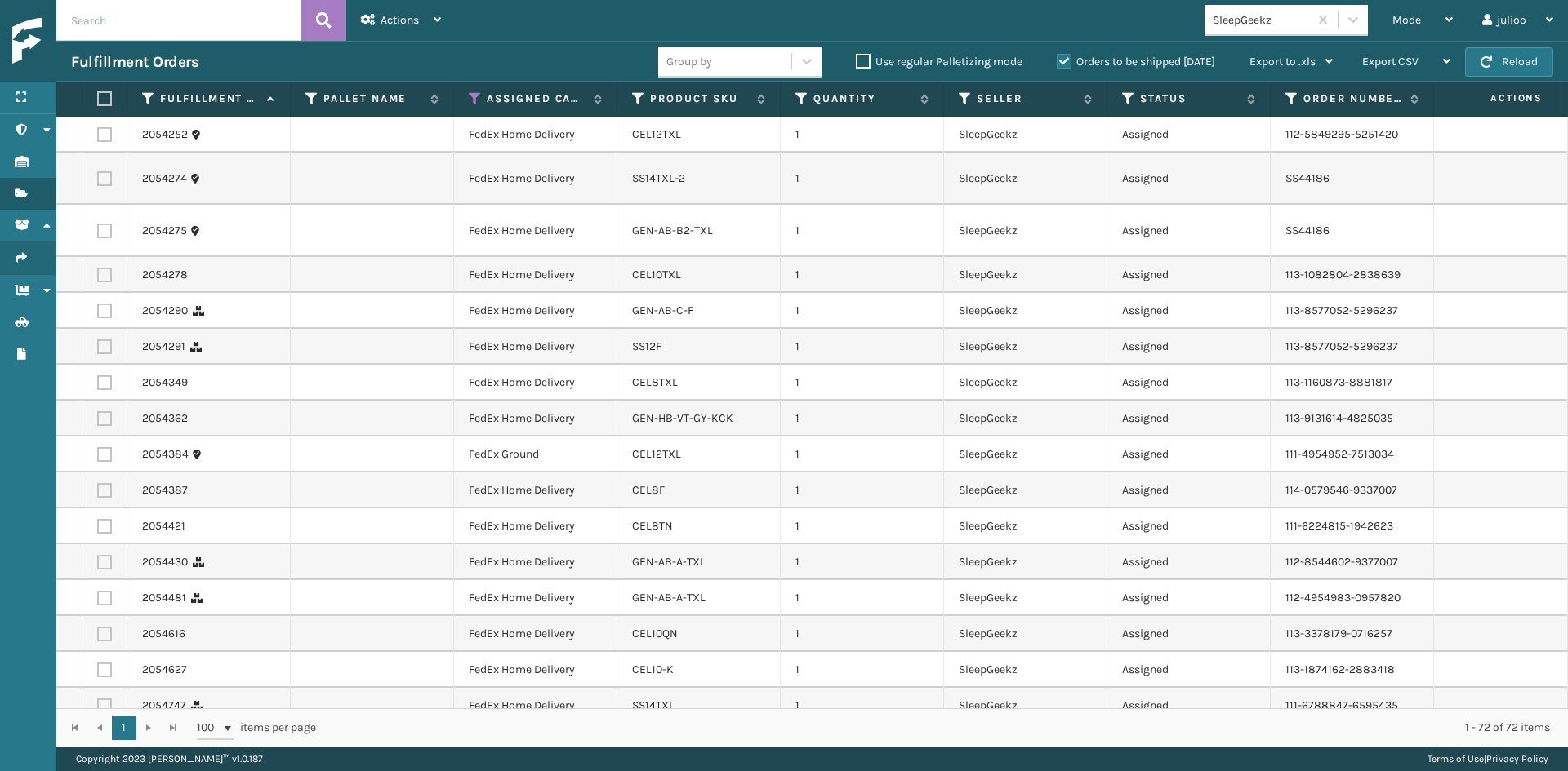
drag, startPoint x: 106, startPoint y: 93, endPoint x: 134, endPoint y: 87, distance: 28.6
click at [106, 93] on label at bounding box center [102, 98] width 10 height 15
click at [98, 94] on input "checkbox" at bounding box center [97, 99] width 1 height 11
checkbox input "true"
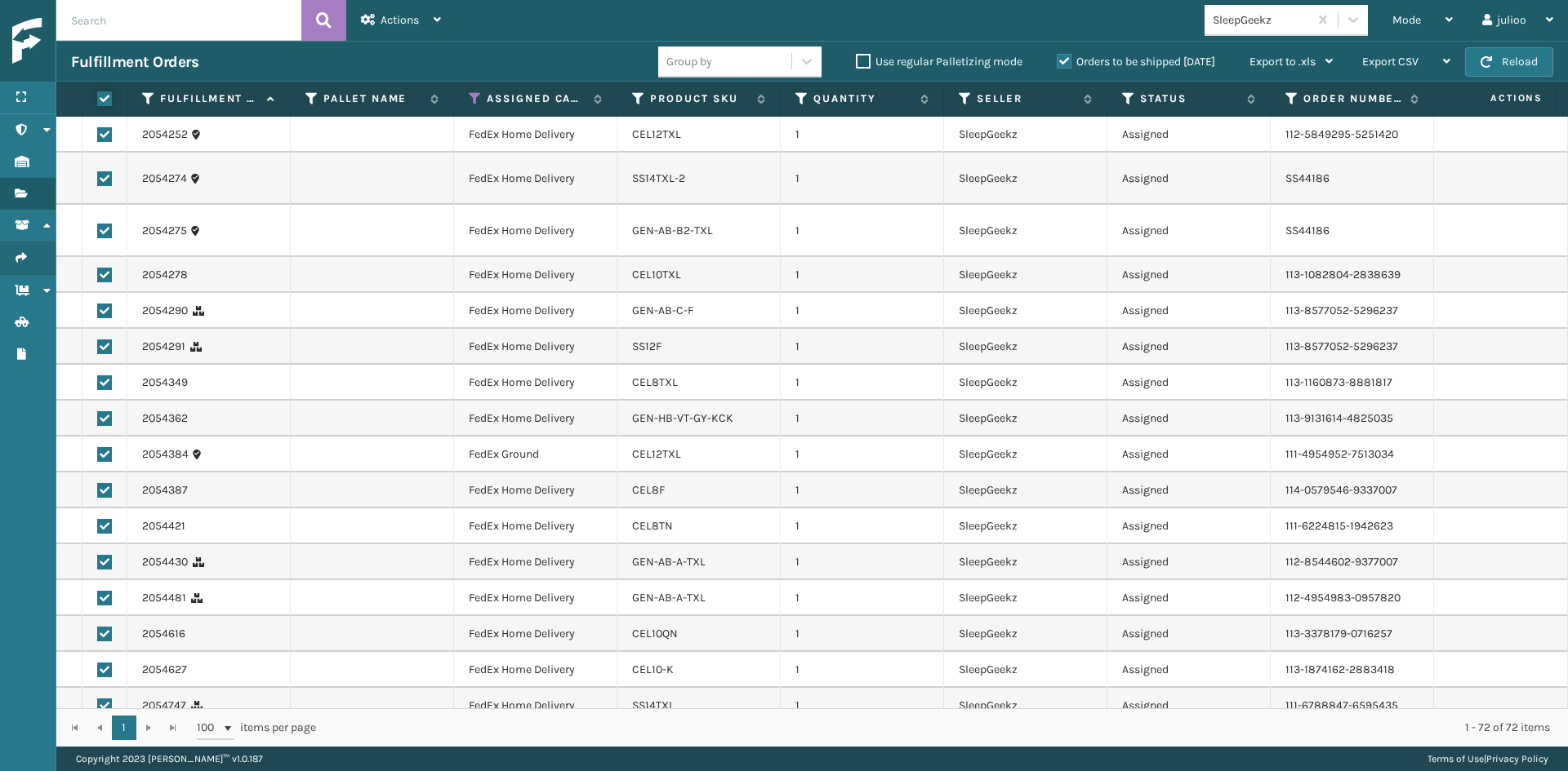
checkbox input "true"
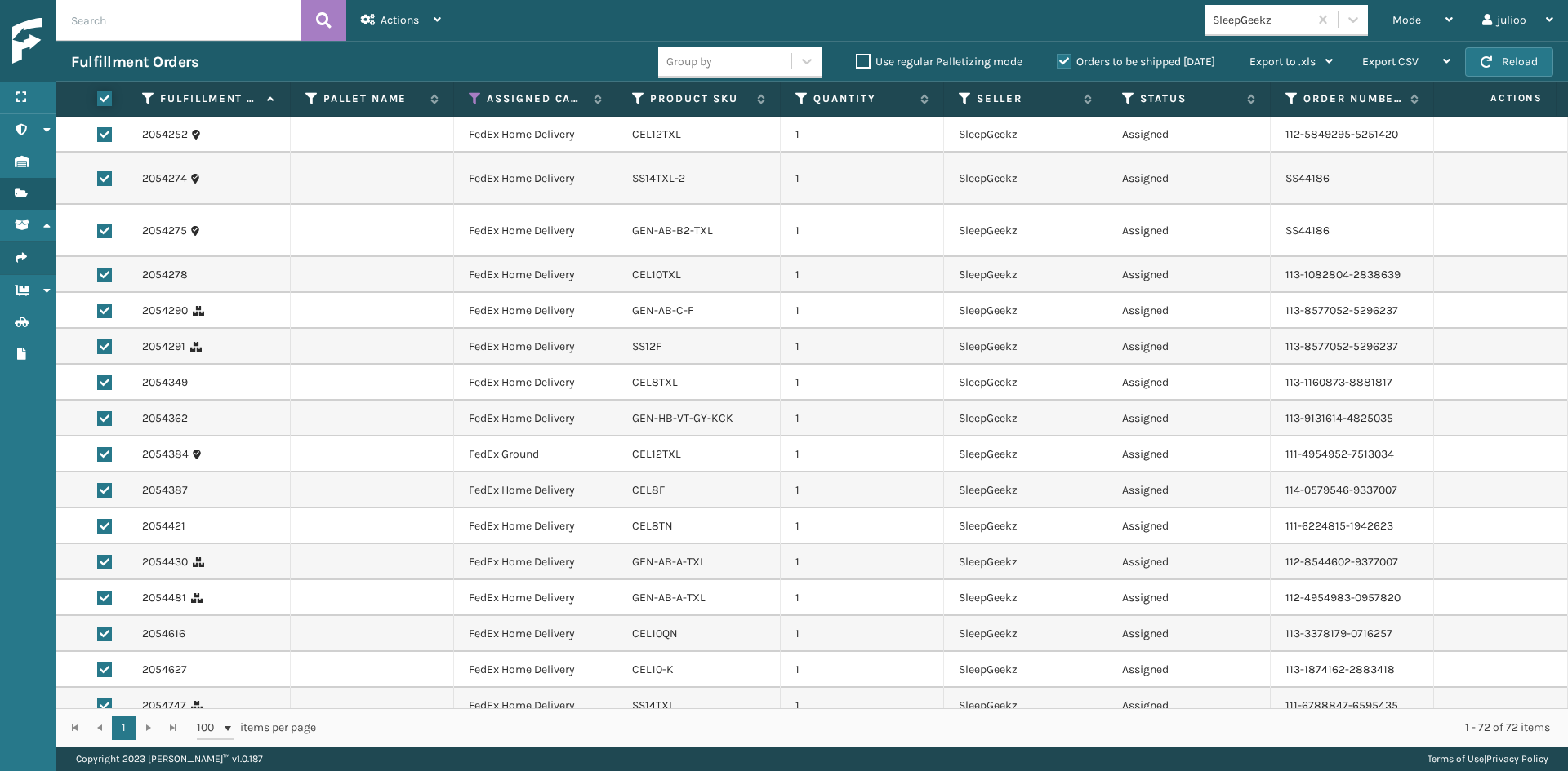
checkbox input "true"
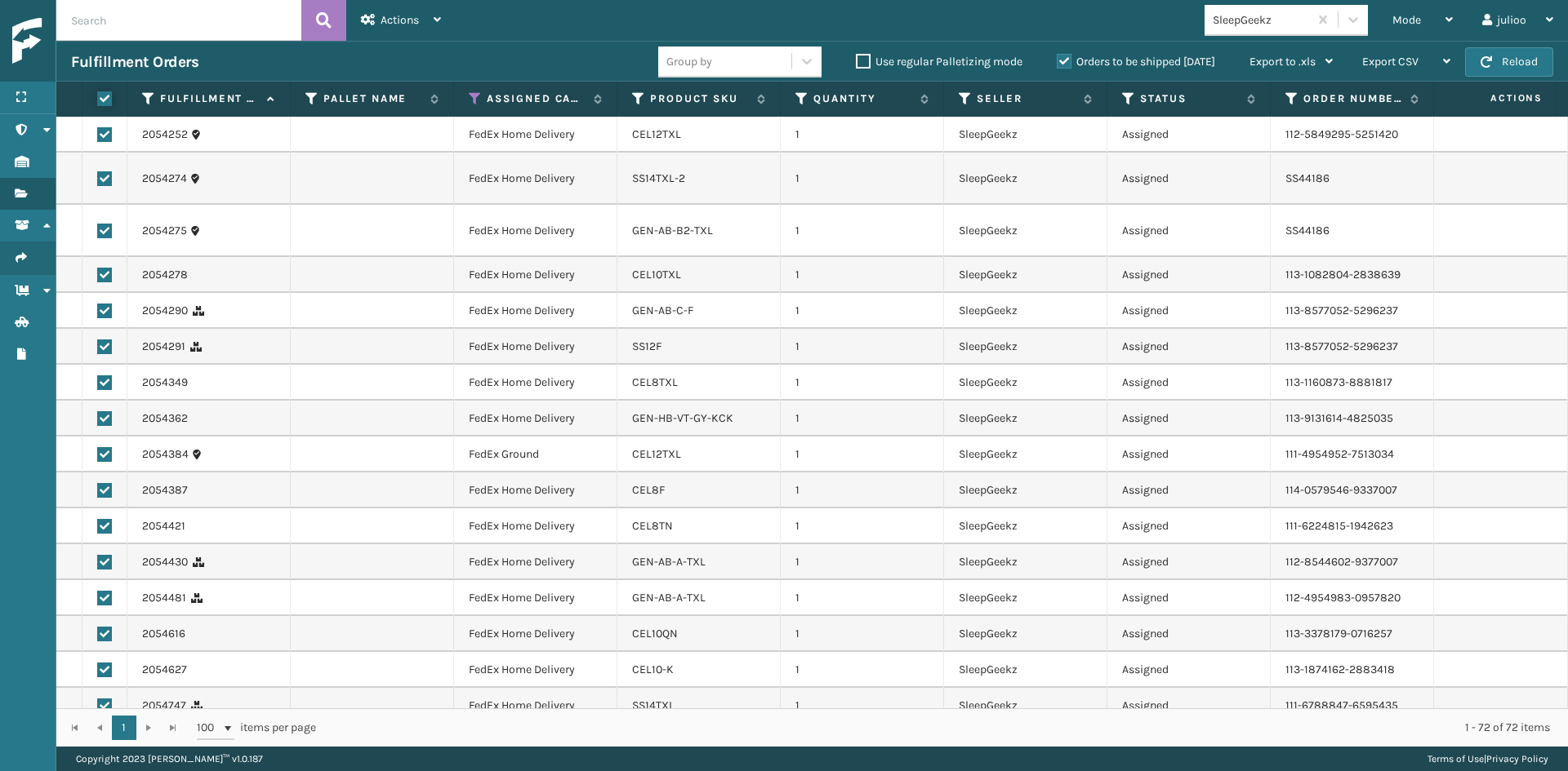
checkbox input "true"
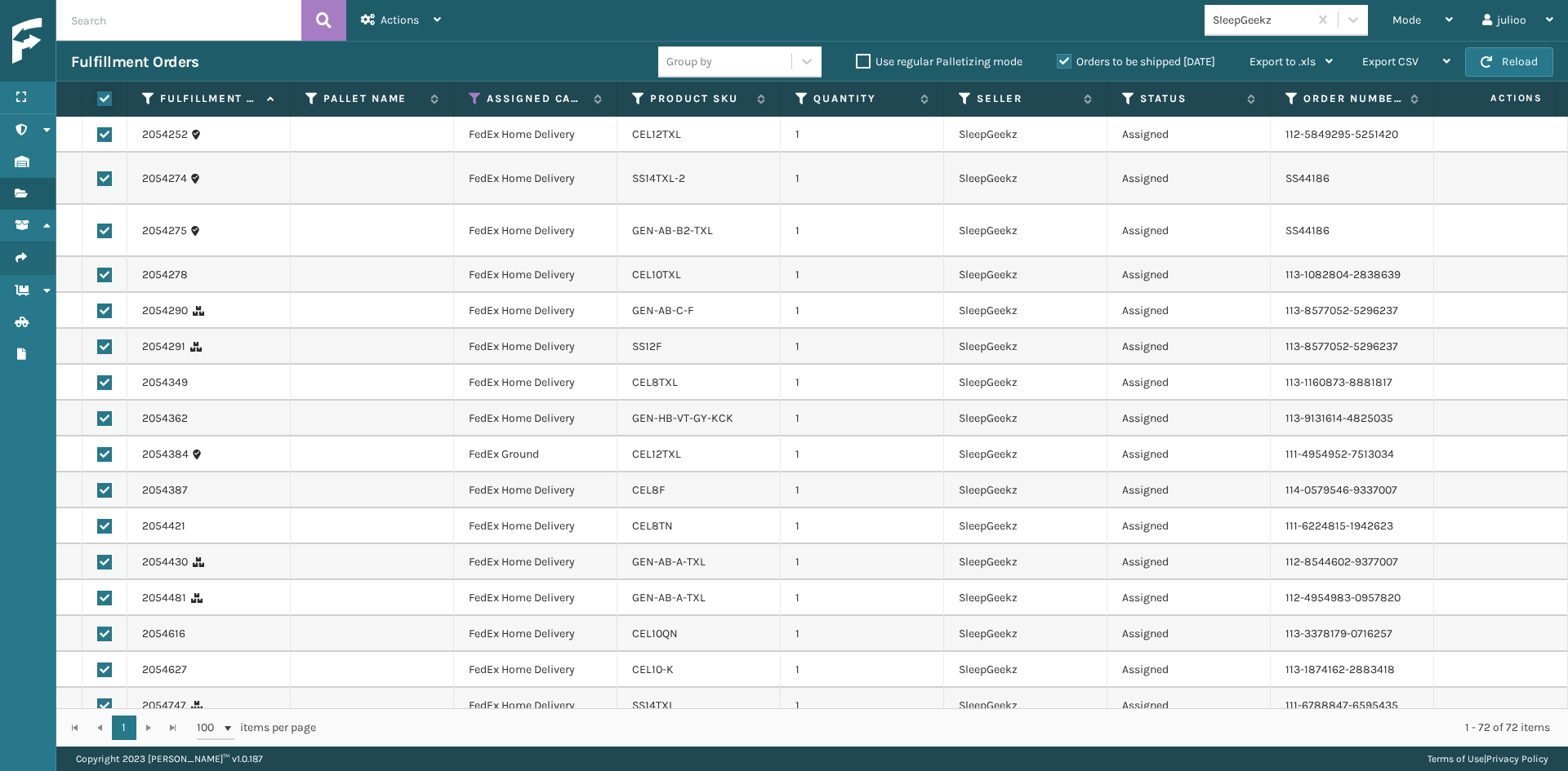
checkbox input "true"
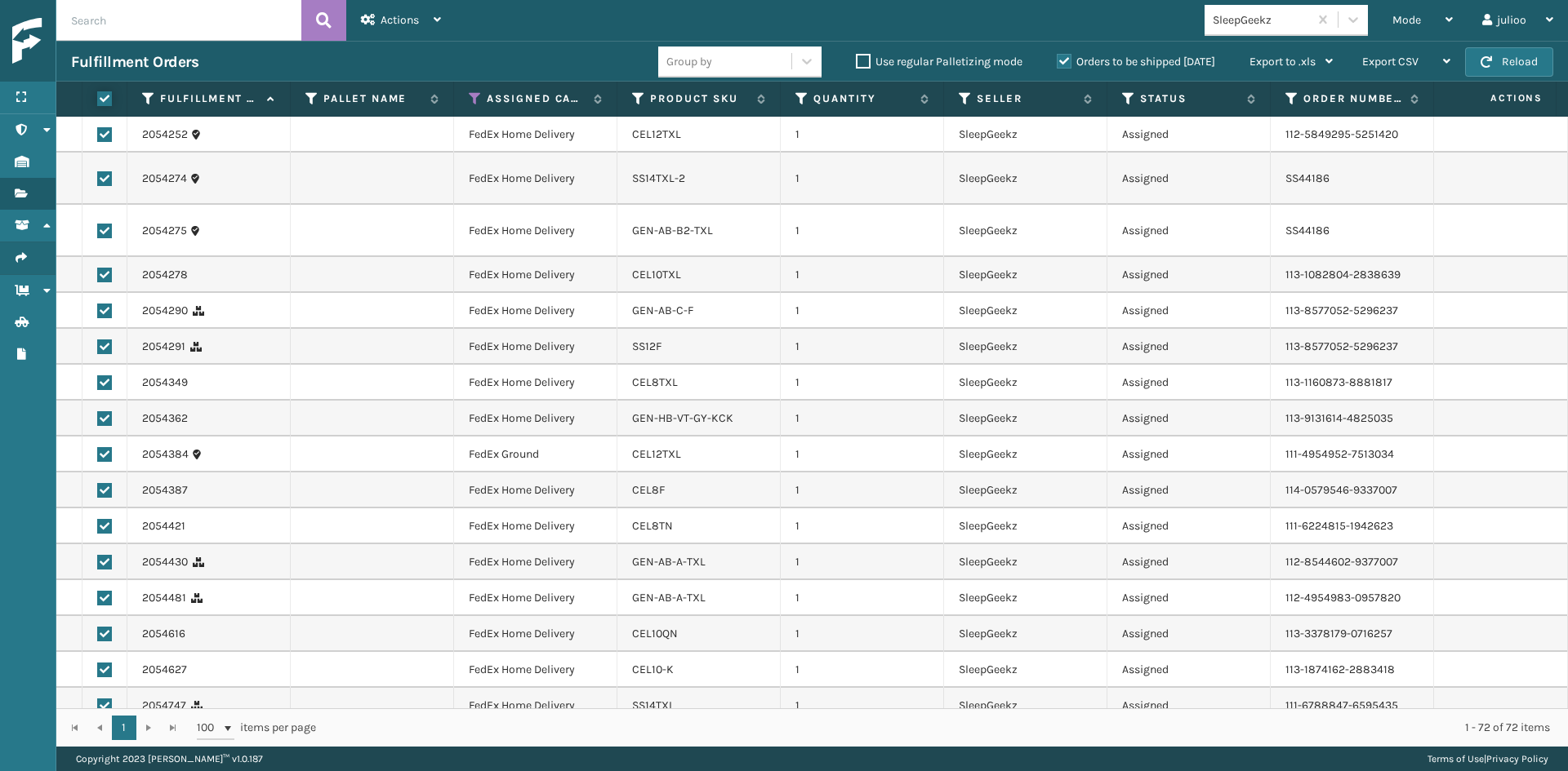
checkbox input "true"
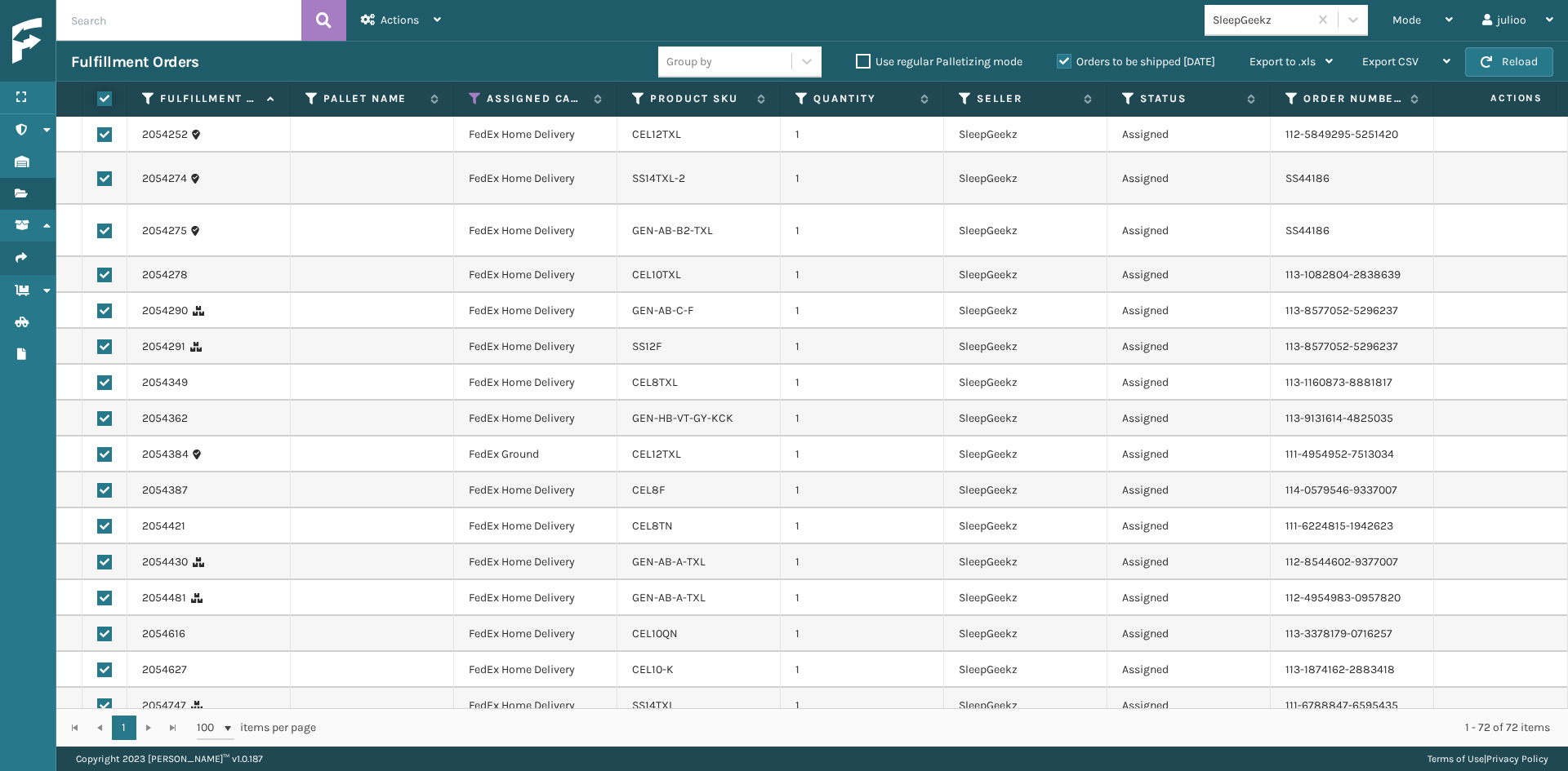
checkbox input "true"
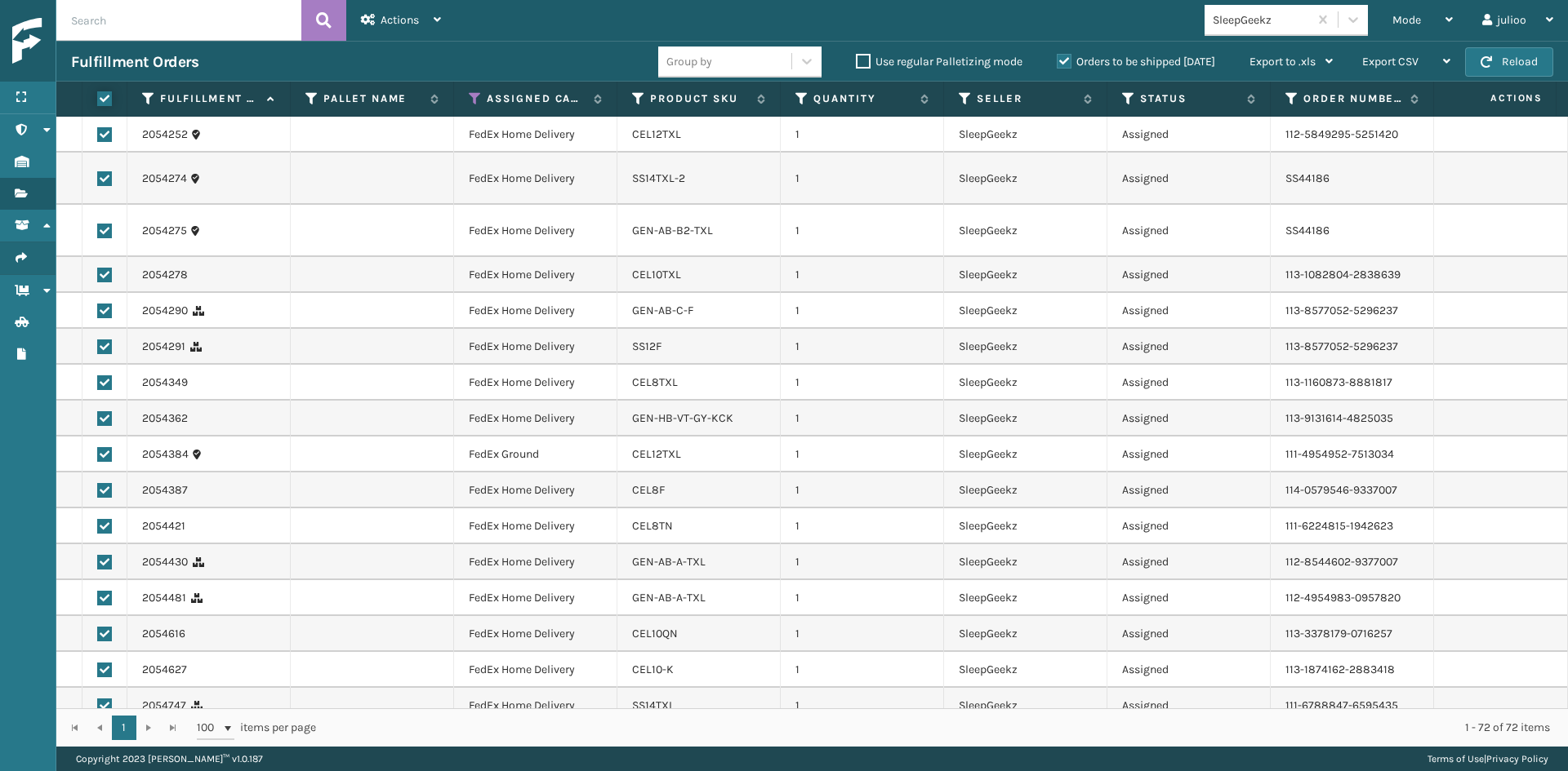
checkbox input "true"
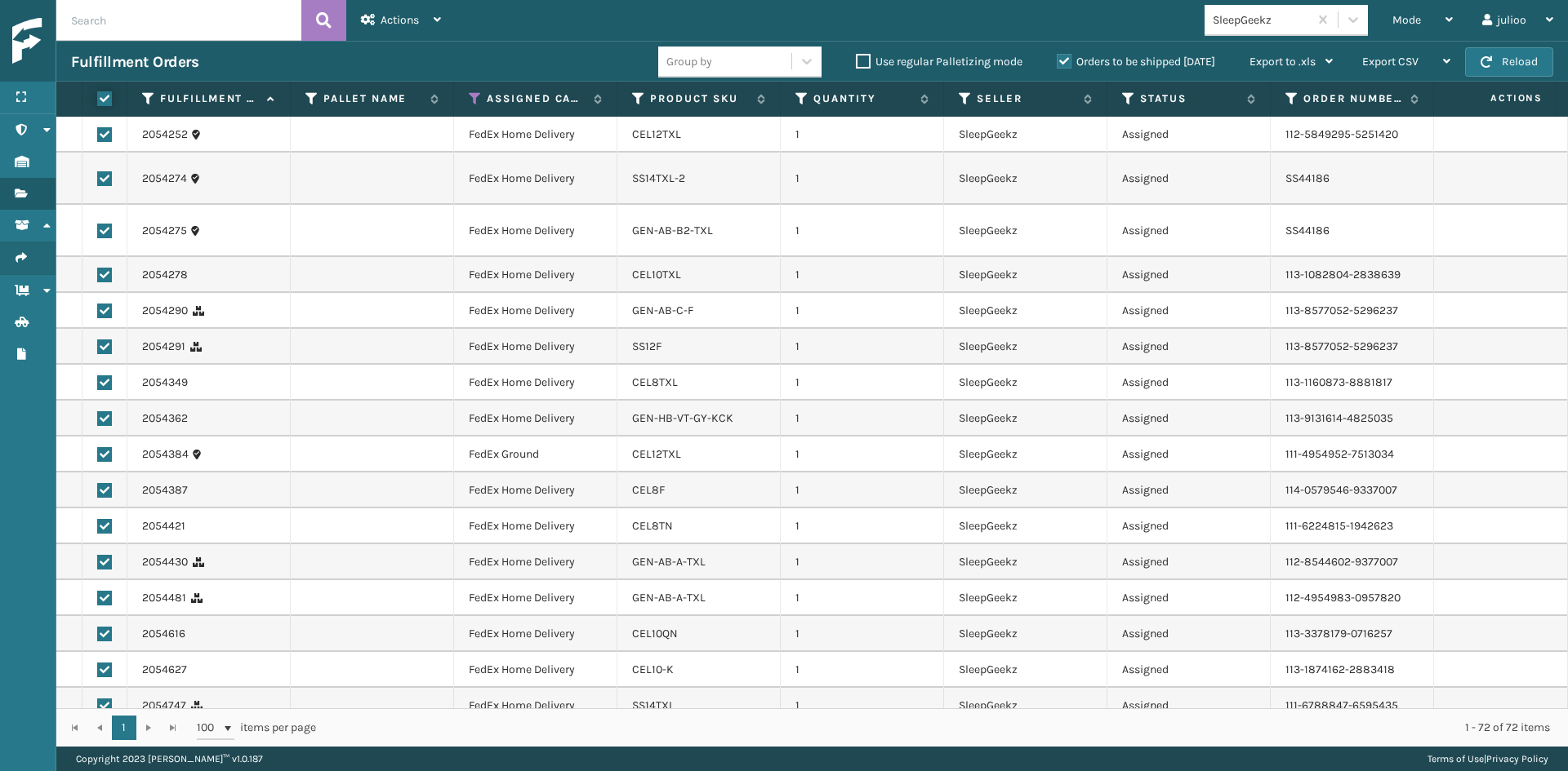
checkbox input "true"
click at [373, 22] on icon at bounding box center [368, 19] width 15 height 12
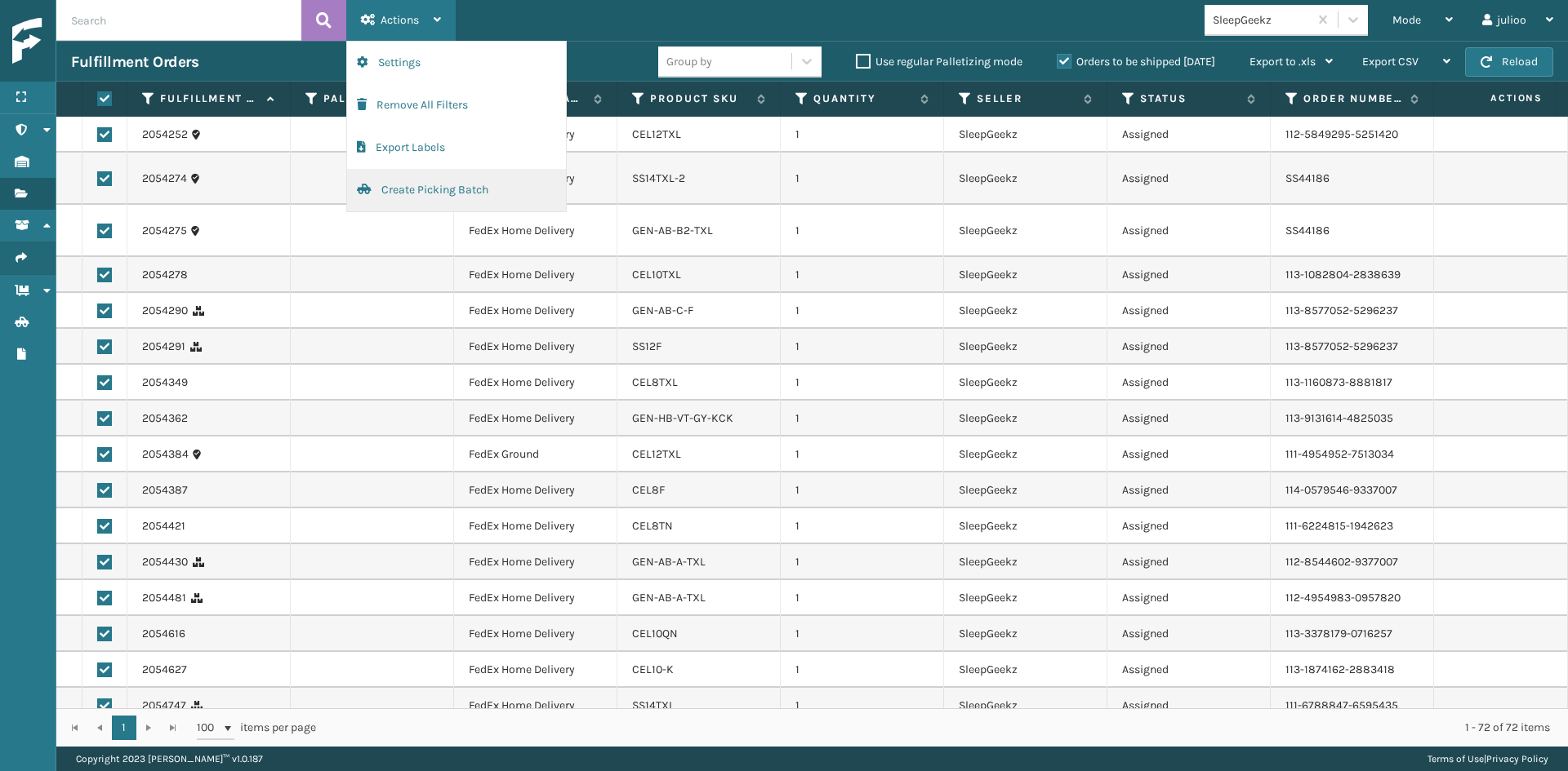
click at [405, 184] on button "Create Picking Batch" at bounding box center [457, 191] width 219 height 43
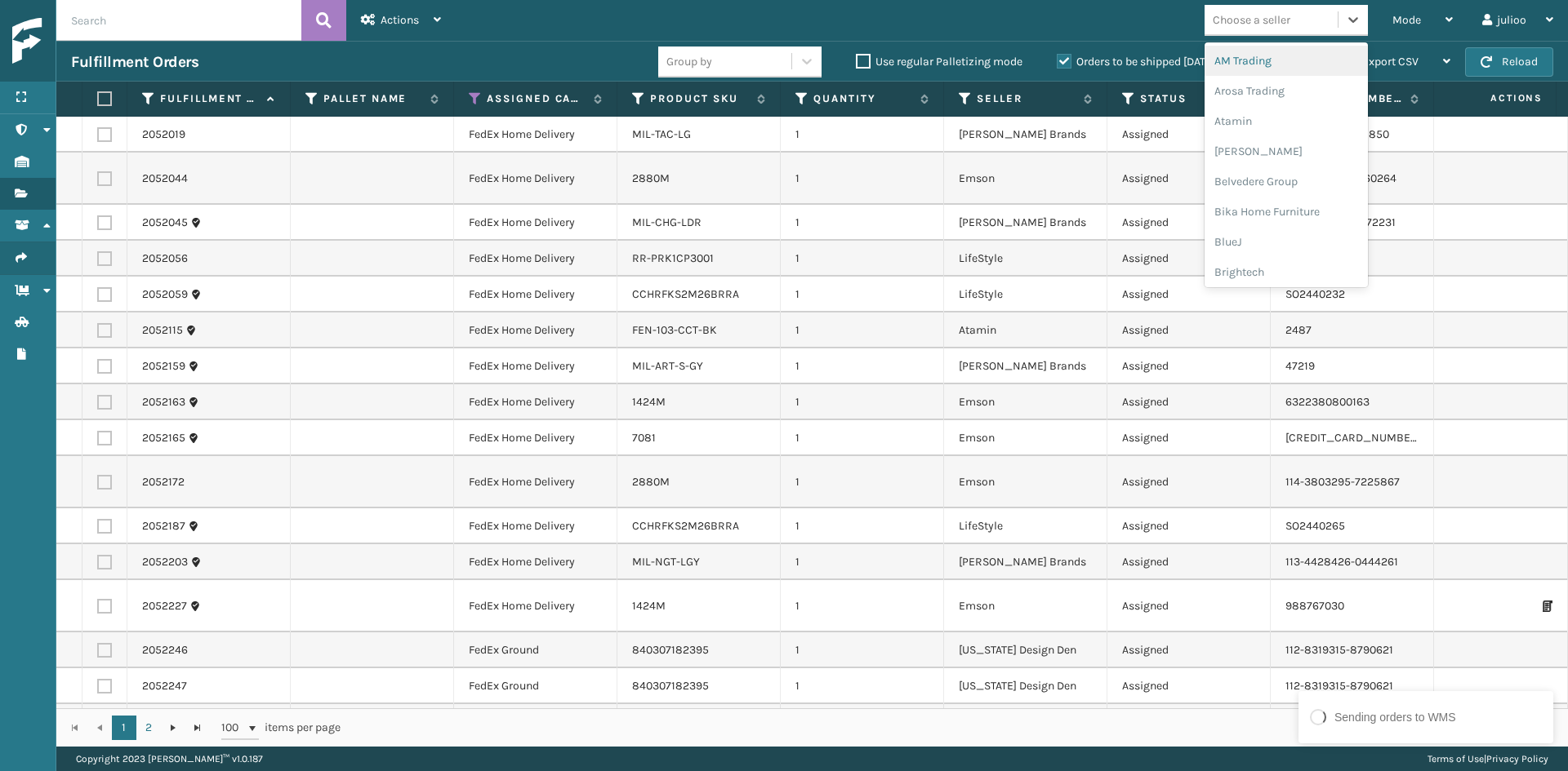
click at [1274, 16] on div "Choose a seller" at bounding box center [1251, 20] width 77 height 17
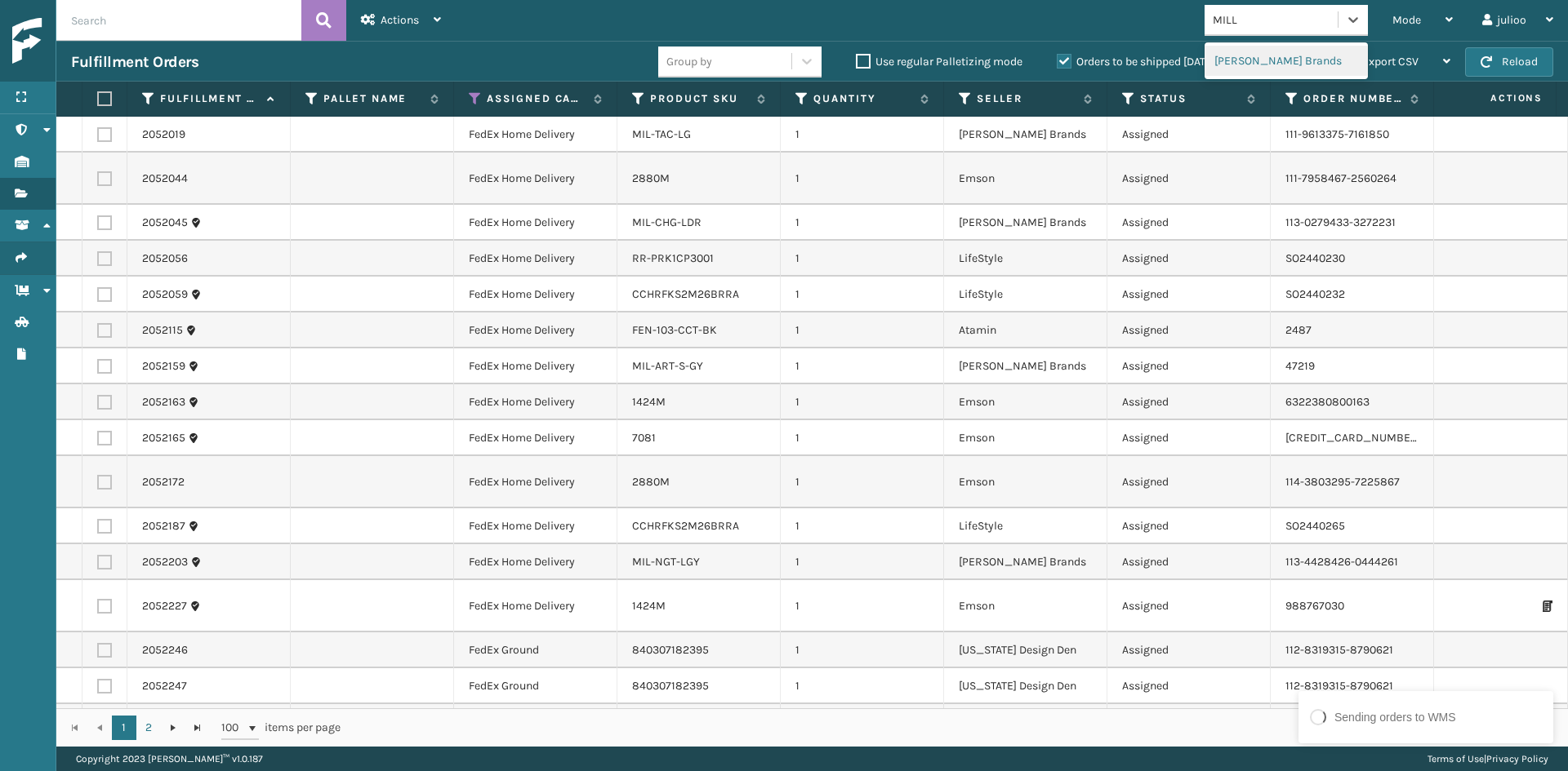
click at [1280, 48] on div "[PERSON_NAME] Brands" at bounding box center [1285, 60] width 164 height 30
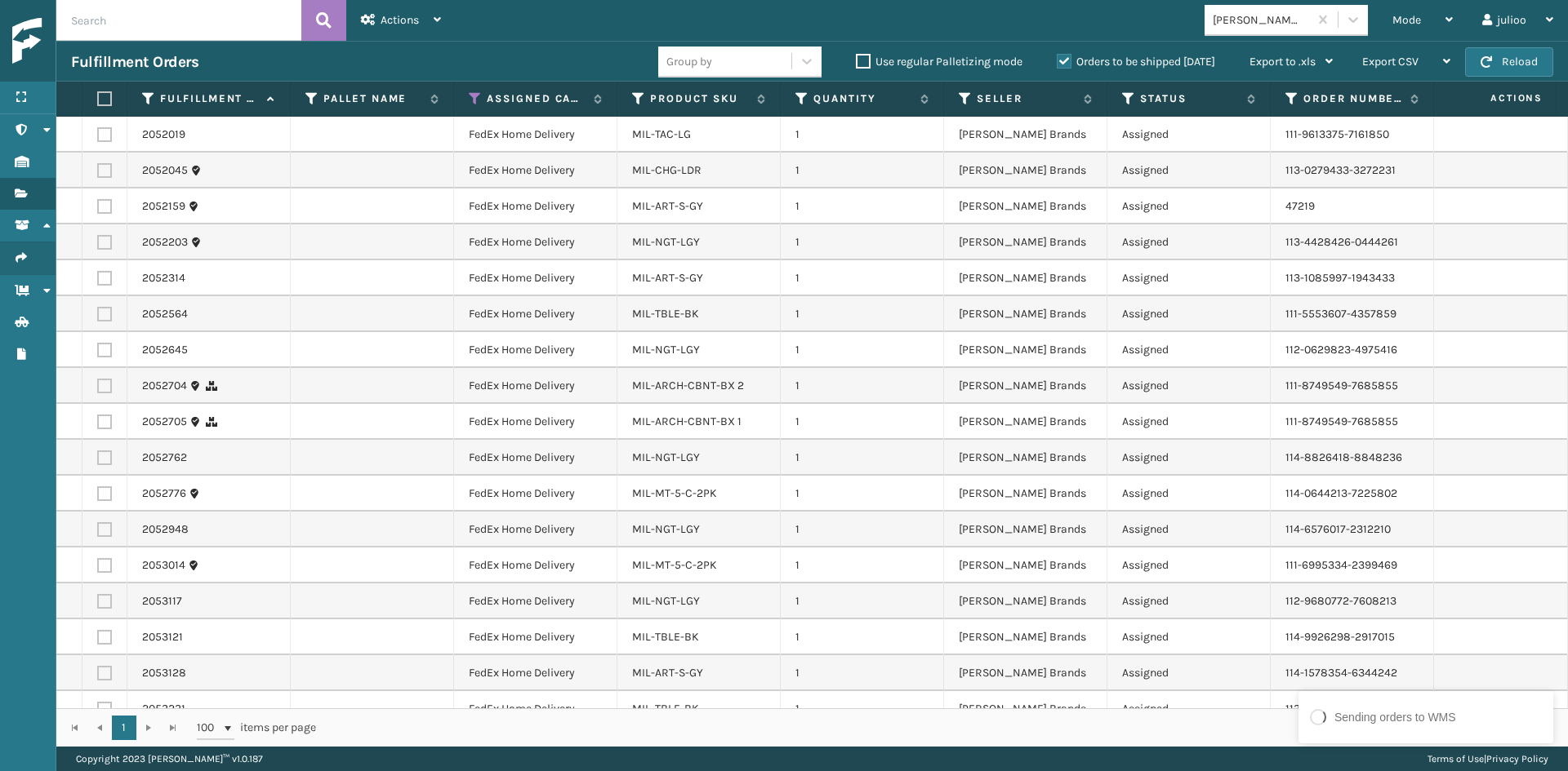
click at [102, 98] on label at bounding box center [102, 98] width 10 height 15
click at [98, 98] on input "checkbox" at bounding box center [97, 99] width 1 height 11
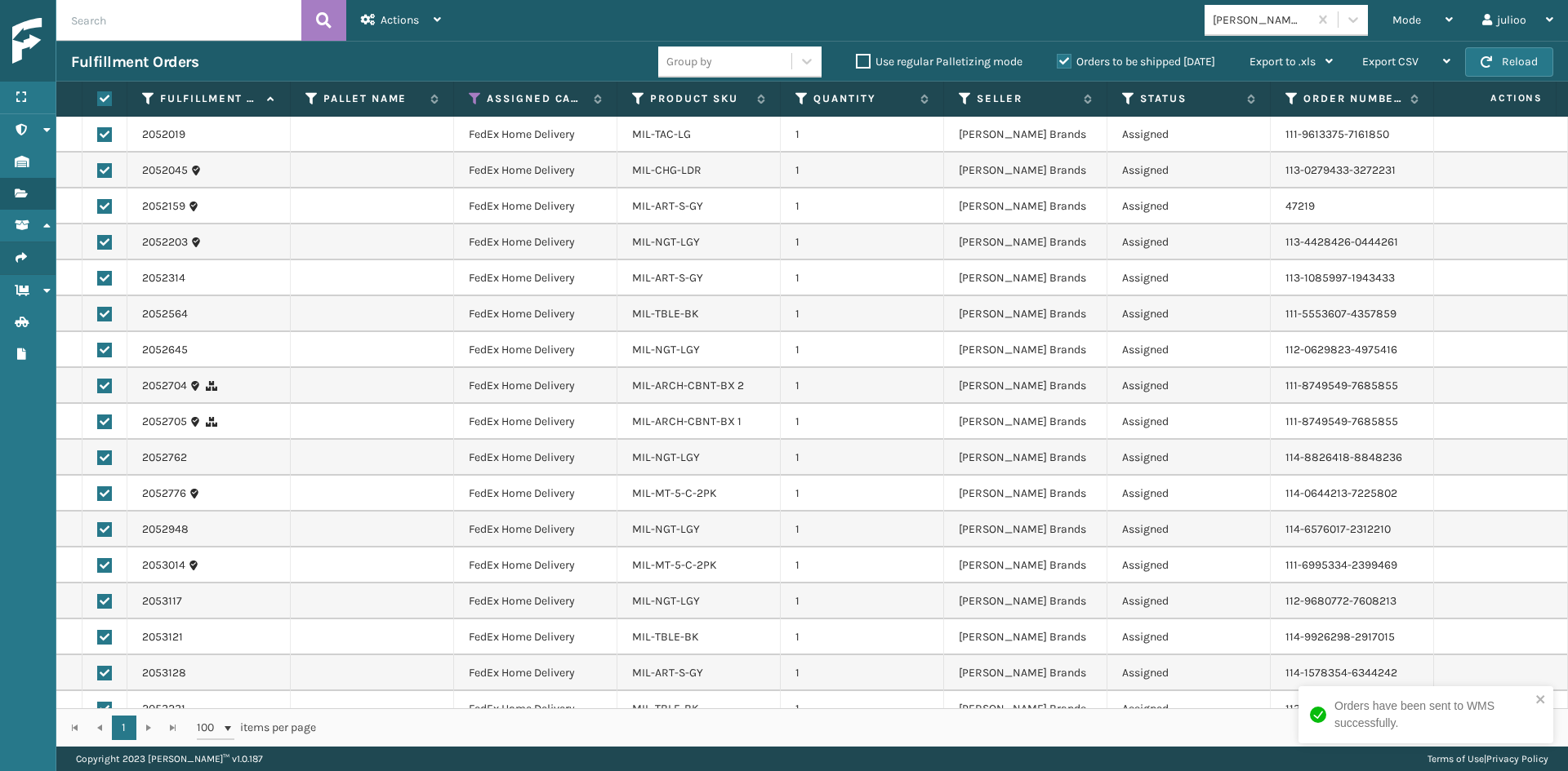
click at [1534, 697] on div "Orders have been sent to WMS successfully." at bounding box center [1420, 715] width 230 height 44
click at [416, 35] on div "Actions" at bounding box center [401, 20] width 80 height 41
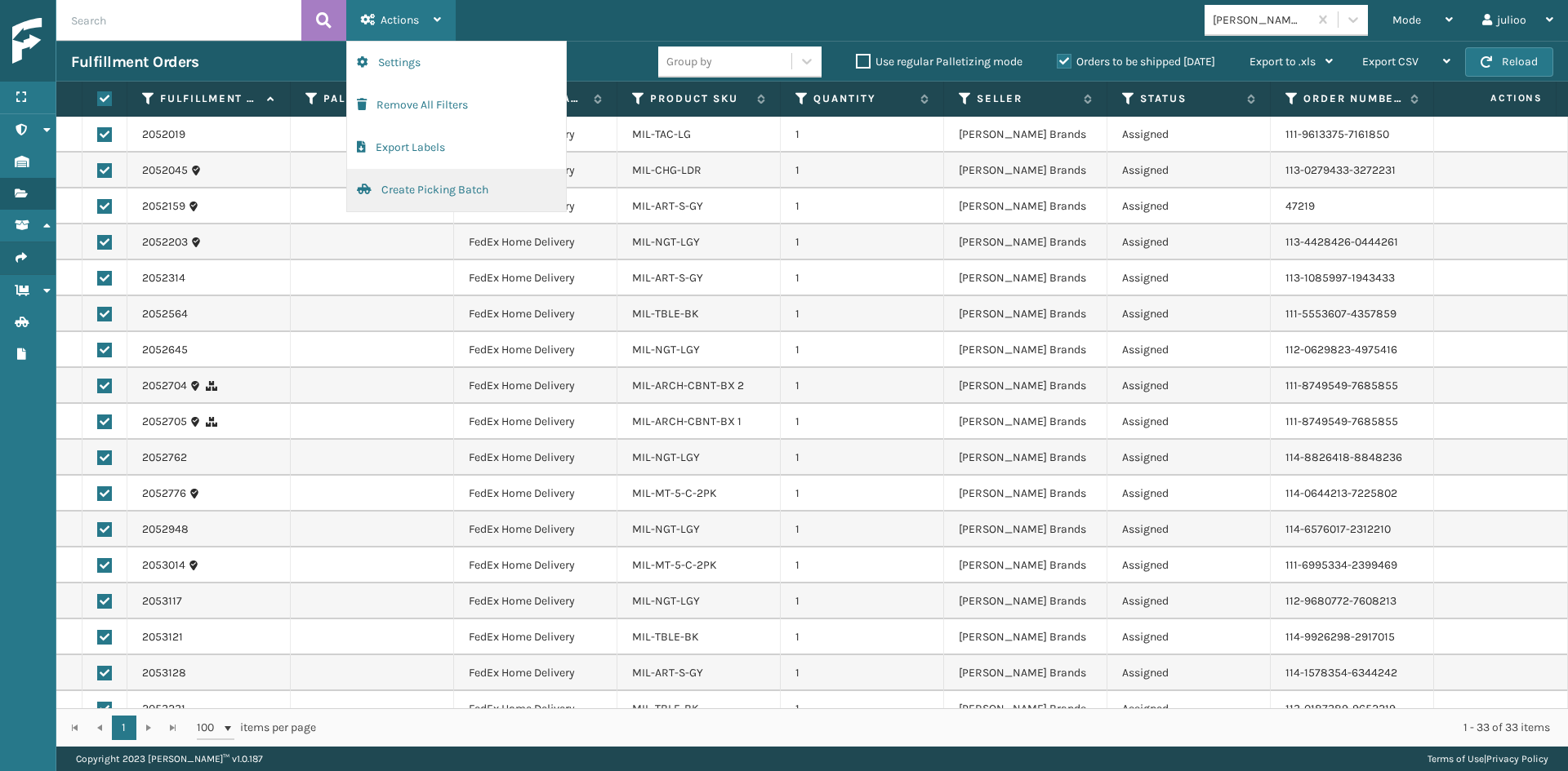
click at [442, 187] on button "Create Picking Batch" at bounding box center [457, 191] width 219 height 43
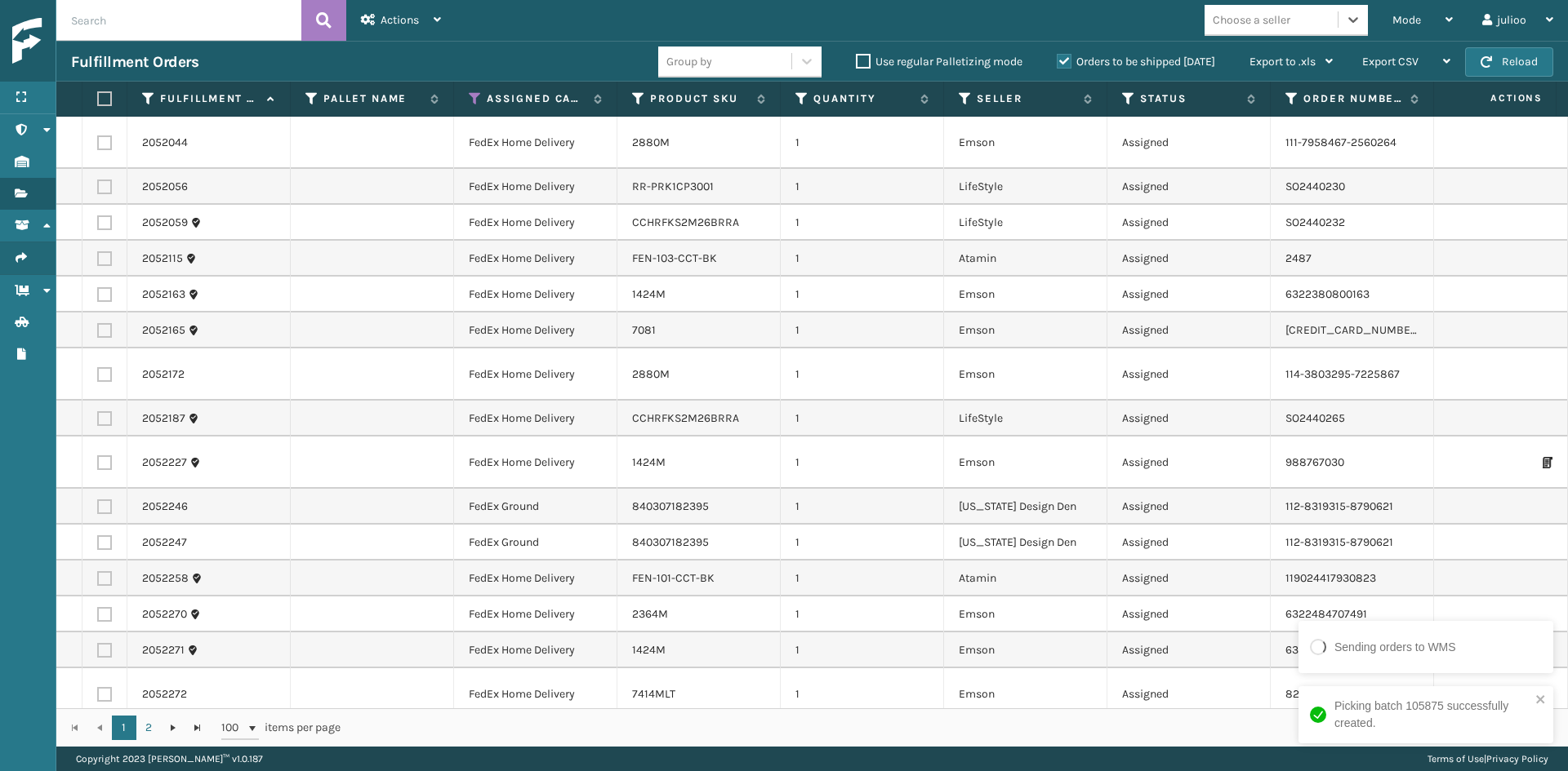
click at [1231, 23] on div "Choose a seller" at bounding box center [1251, 20] width 77 height 17
click at [1300, 63] on div "Emson" at bounding box center [1285, 60] width 164 height 30
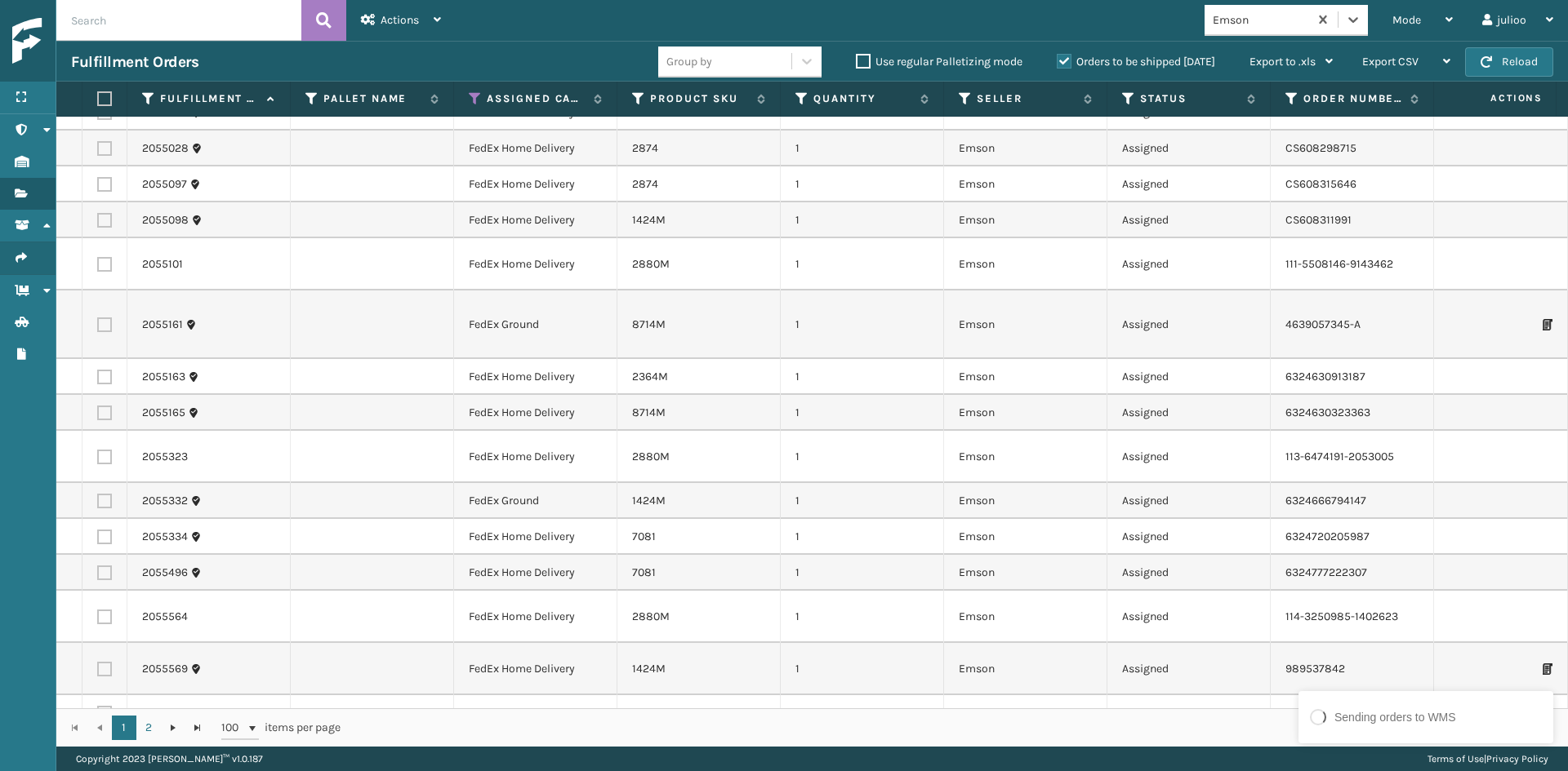
scroll to position [3183, 0]
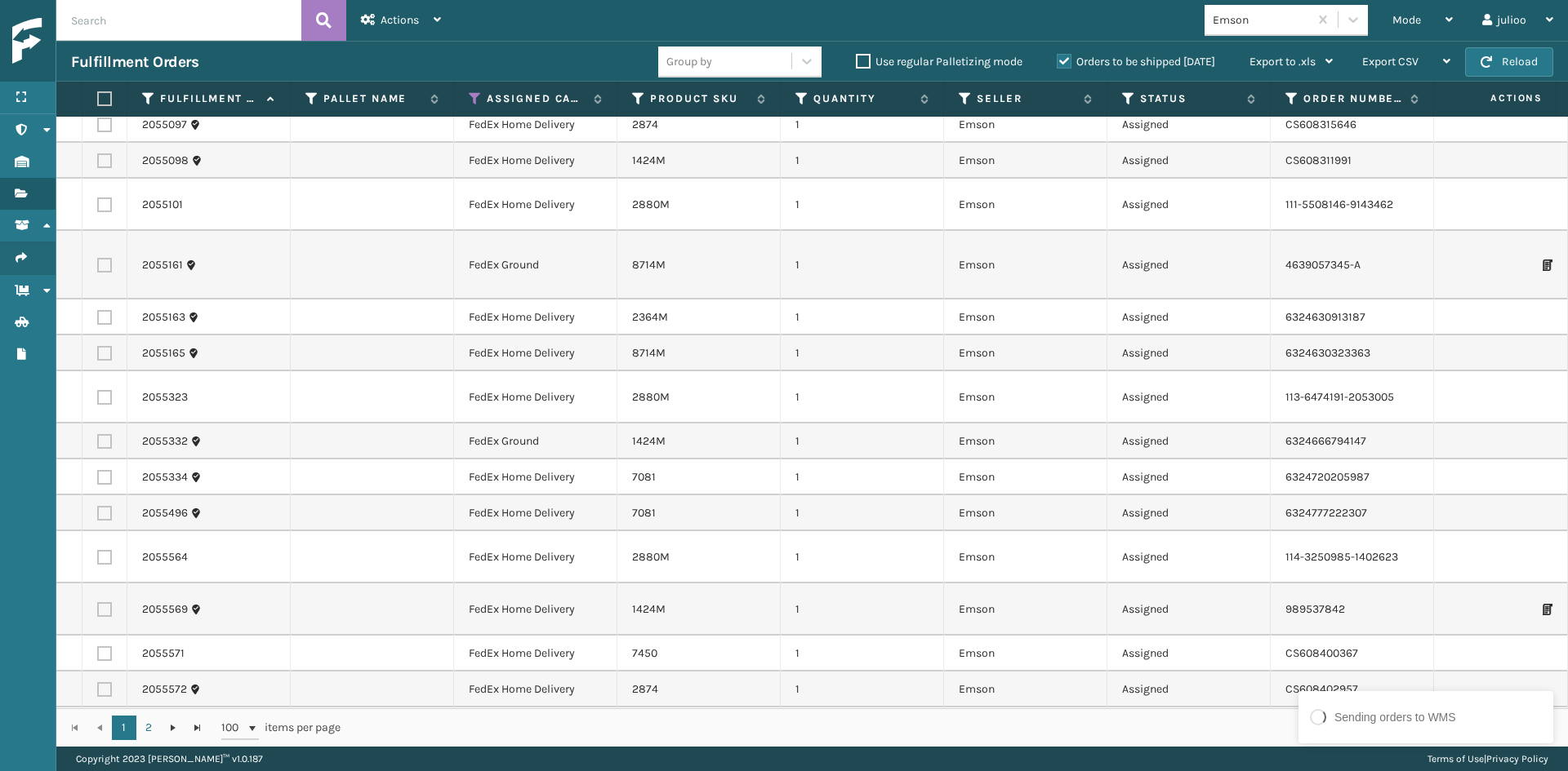
click at [243, 10] on input "text" at bounding box center [178, 20] width 245 height 41
click at [106, 97] on label at bounding box center [102, 98] width 10 height 15
click at [98, 97] on input "checkbox" at bounding box center [97, 99] width 1 height 11
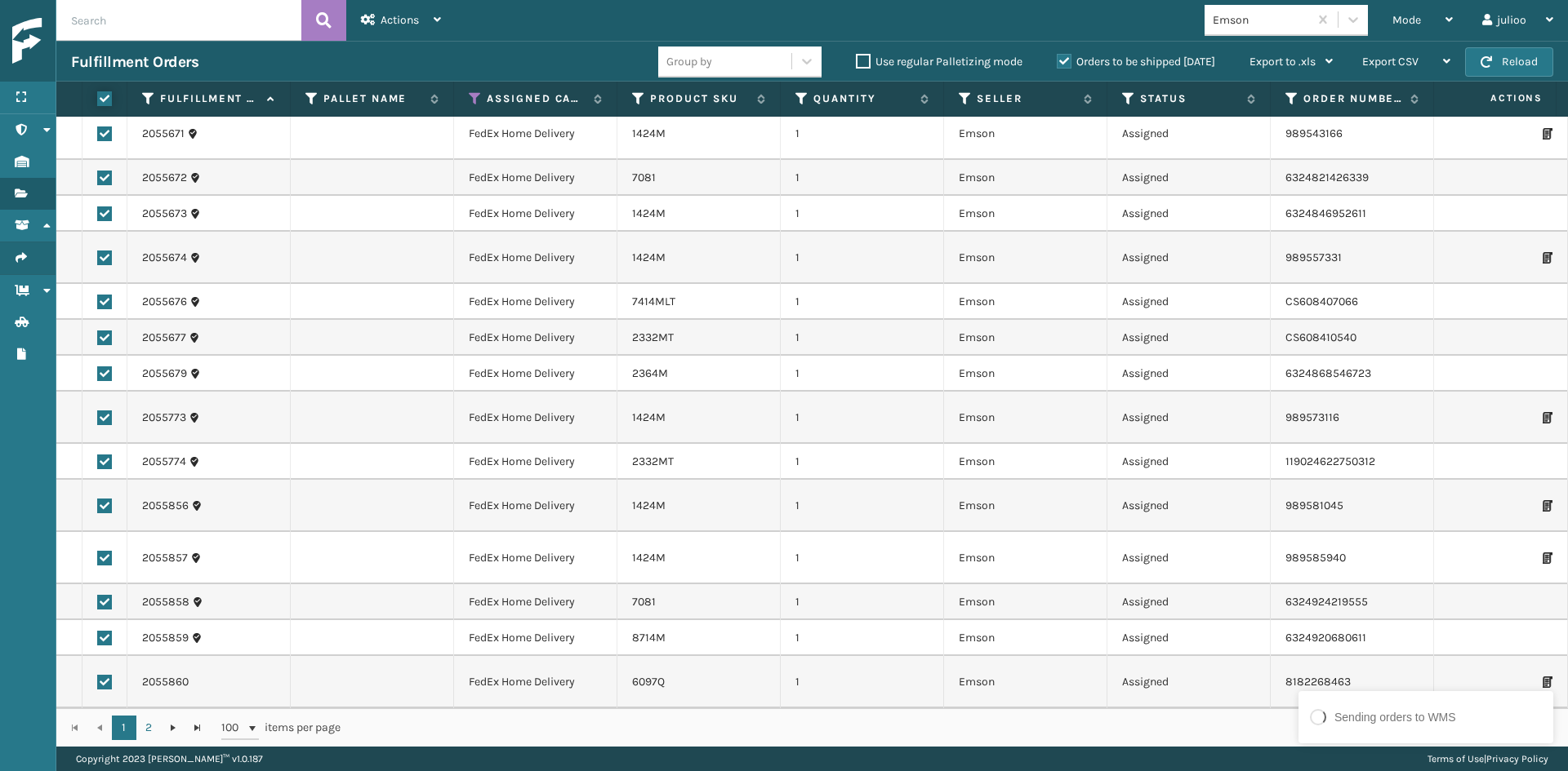
scroll to position [3795, 0]
click at [154, 723] on link "2" at bounding box center [148, 727] width 24 height 24
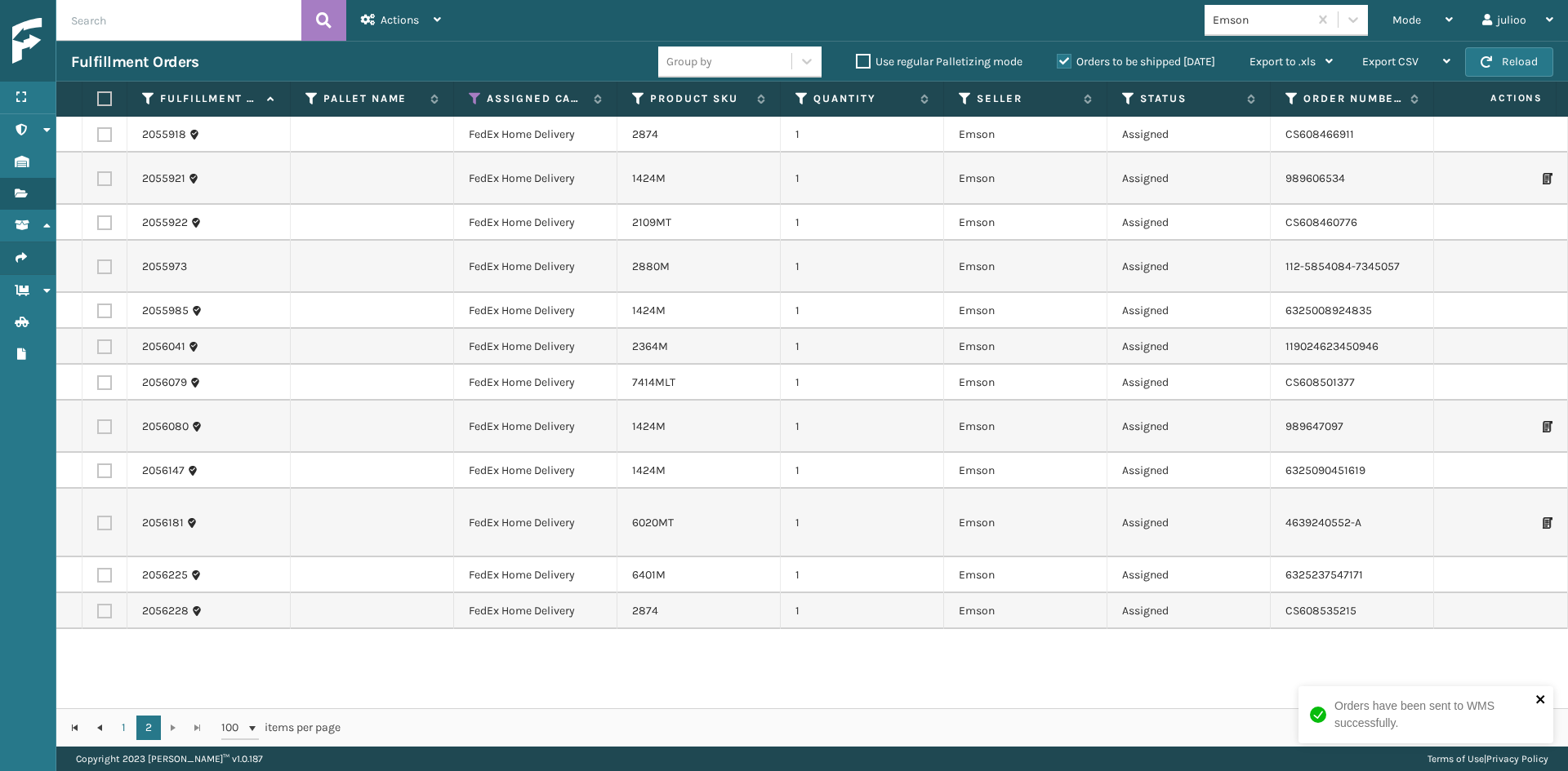
click at [1535, 707] on button "close" at bounding box center [1541, 700] width 12 height 15
click at [123, 723] on link "1" at bounding box center [124, 727] width 24 height 24
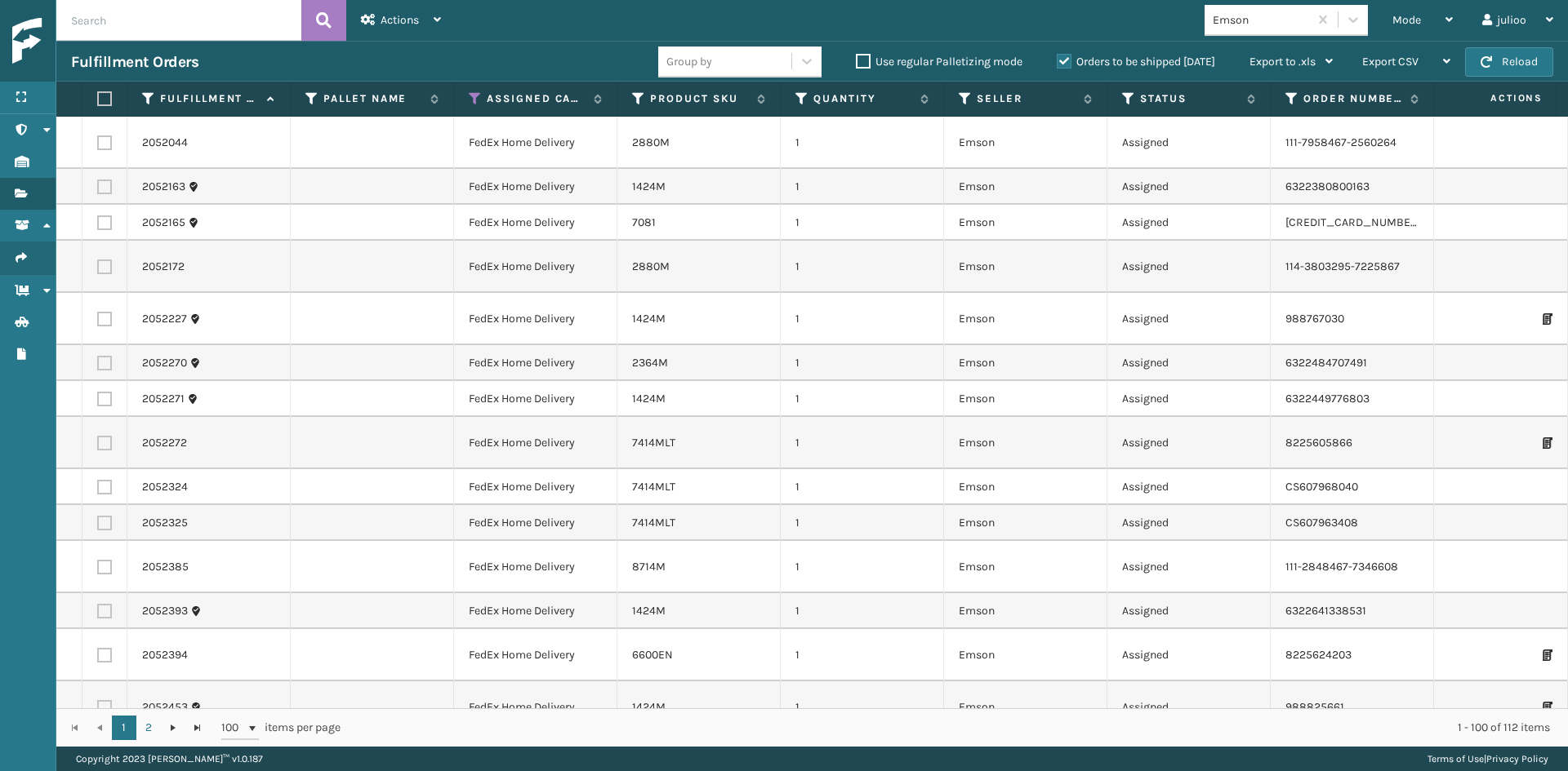
click at [109, 91] on th at bounding box center [105, 99] width 45 height 35
click at [114, 100] on th at bounding box center [105, 99] width 45 height 35
click at [107, 105] on label at bounding box center [102, 98] width 10 height 15
click at [98, 104] on input "checkbox" at bounding box center [97, 99] width 1 height 11
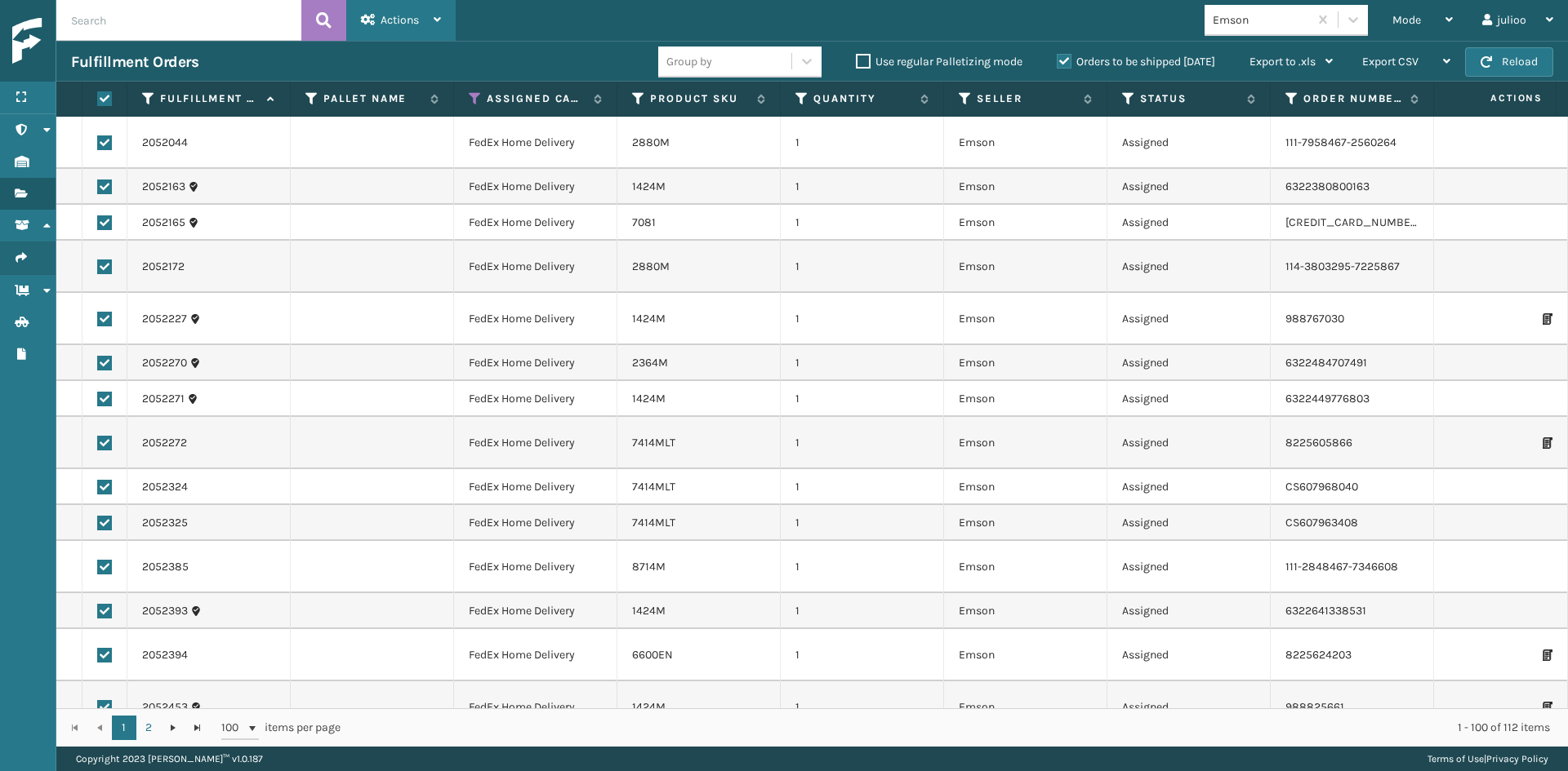
click at [396, 29] on div "Actions" at bounding box center [401, 20] width 80 height 41
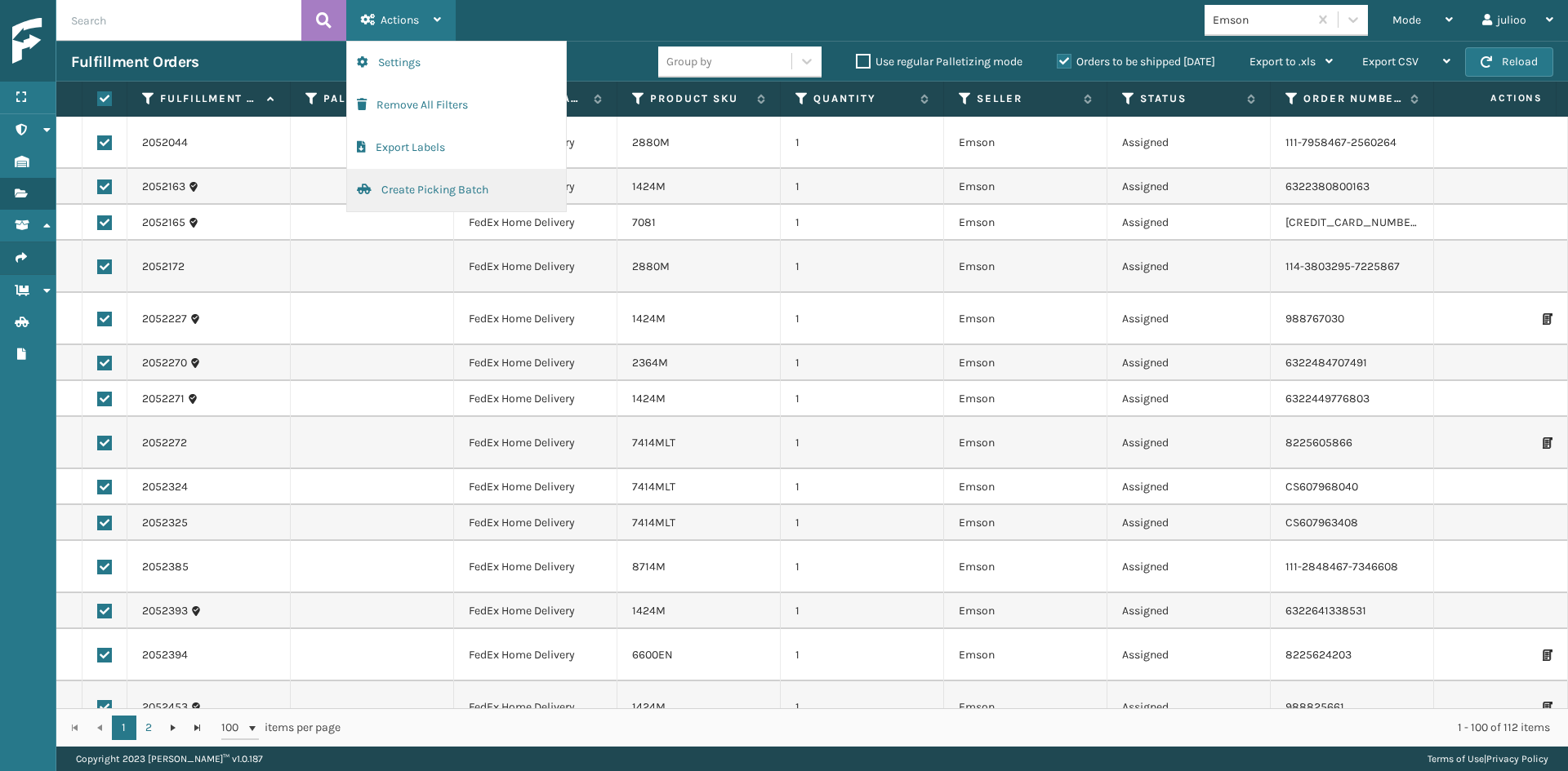
click at [394, 180] on button "Create Picking Batch" at bounding box center [457, 191] width 219 height 43
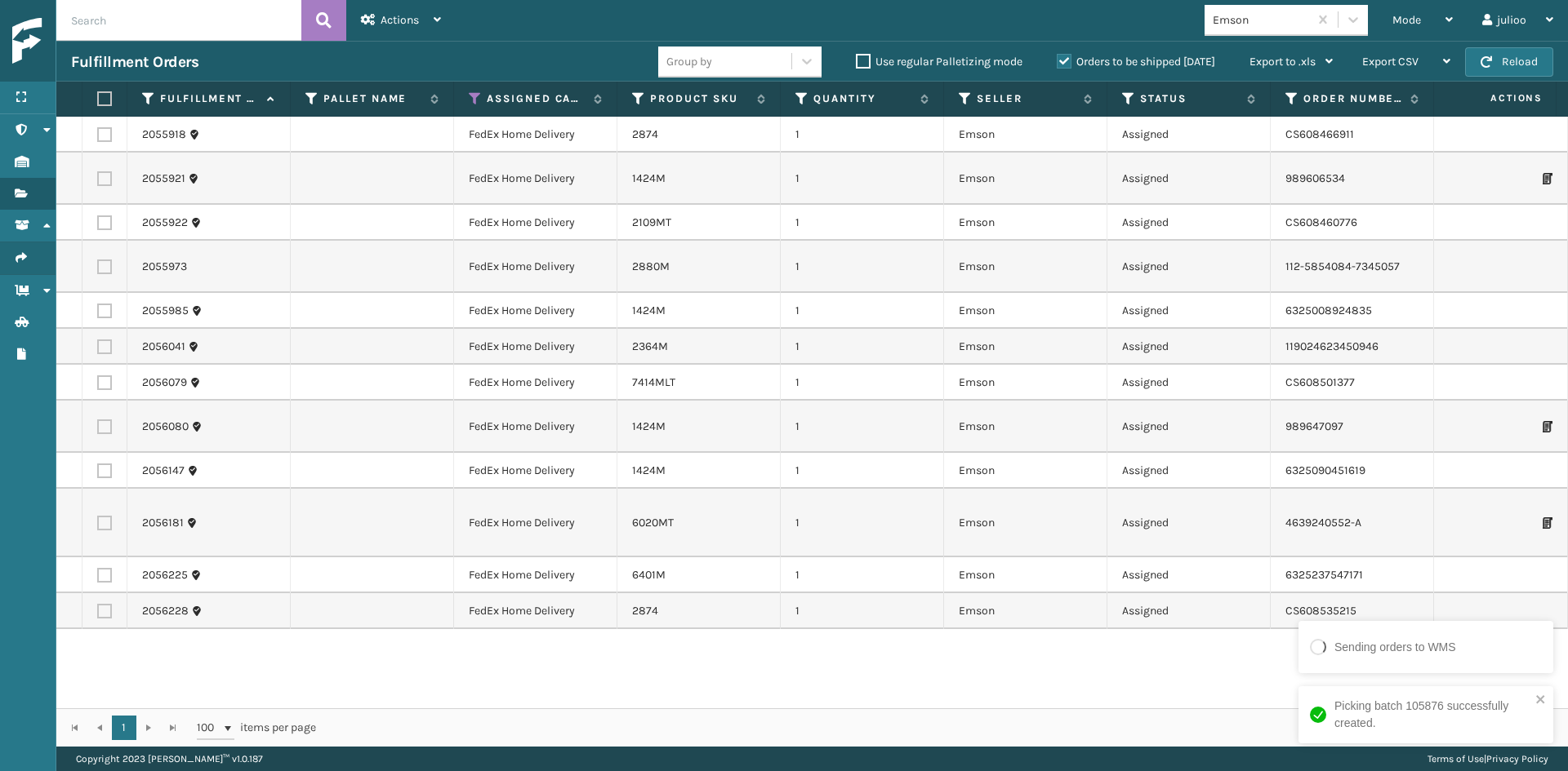
click at [107, 104] on label at bounding box center [102, 98] width 10 height 15
click at [98, 104] on input "checkbox" at bounding box center [97, 99] width 1 height 11
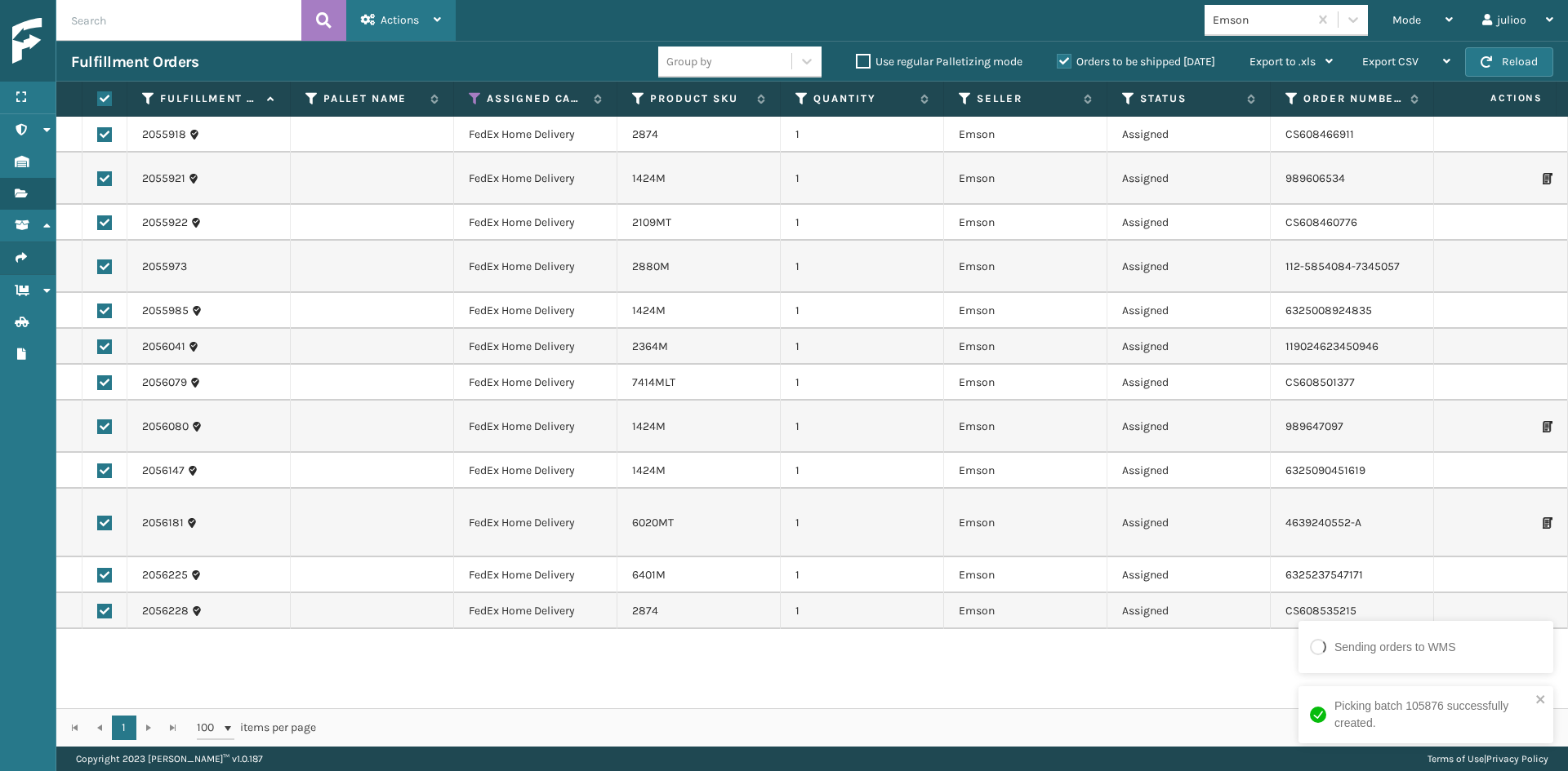
click at [423, 16] on div "Actions" at bounding box center [401, 20] width 80 height 41
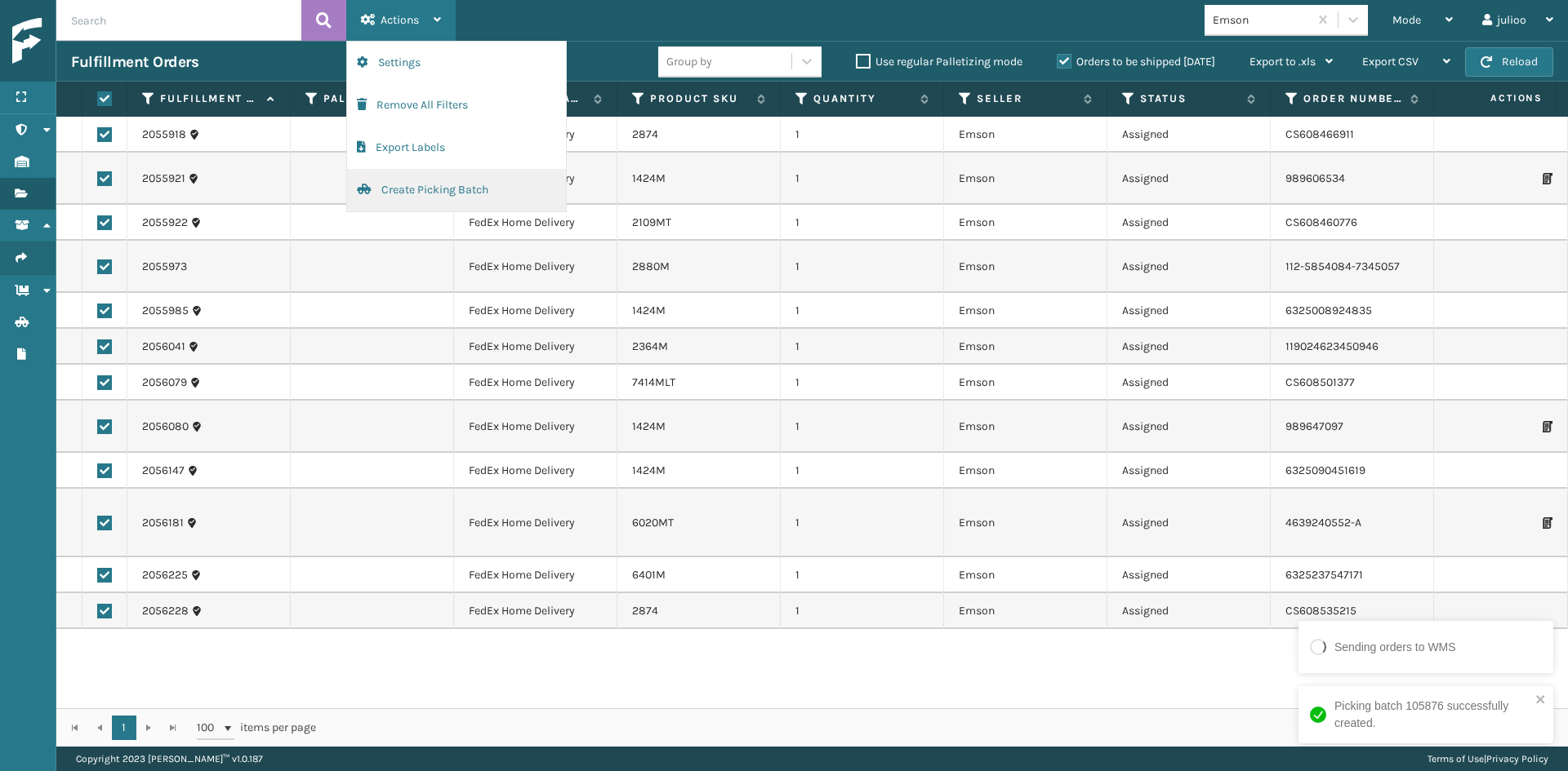
click at [403, 191] on button "Create Picking Batch" at bounding box center [457, 191] width 219 height 43
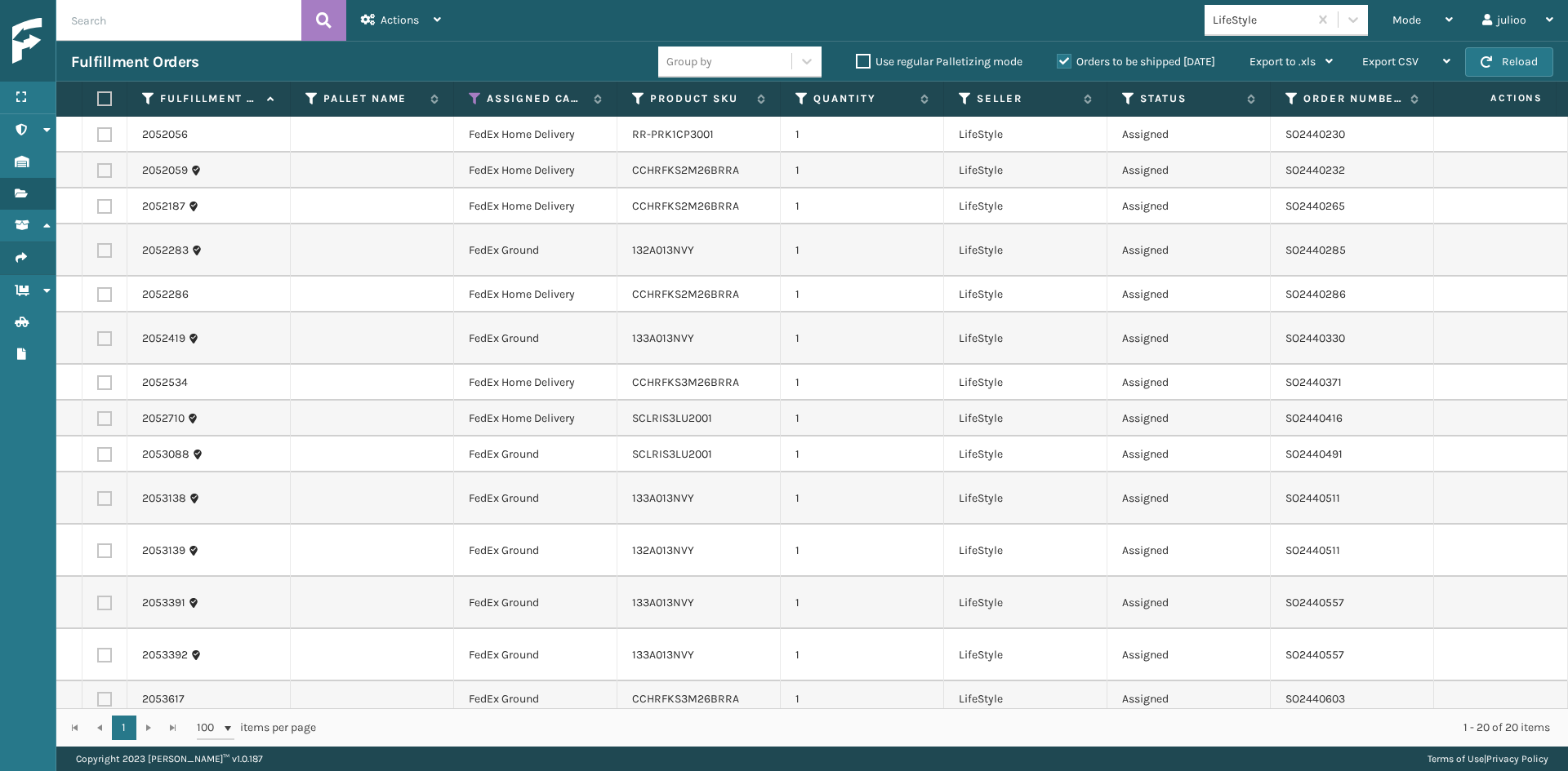
click at [97, 97] on label at bounding box center [102, 98] width 10 height 15
click at [97, 97] on input "checkbox" at bounding box center [97, 99] width 1 height 11
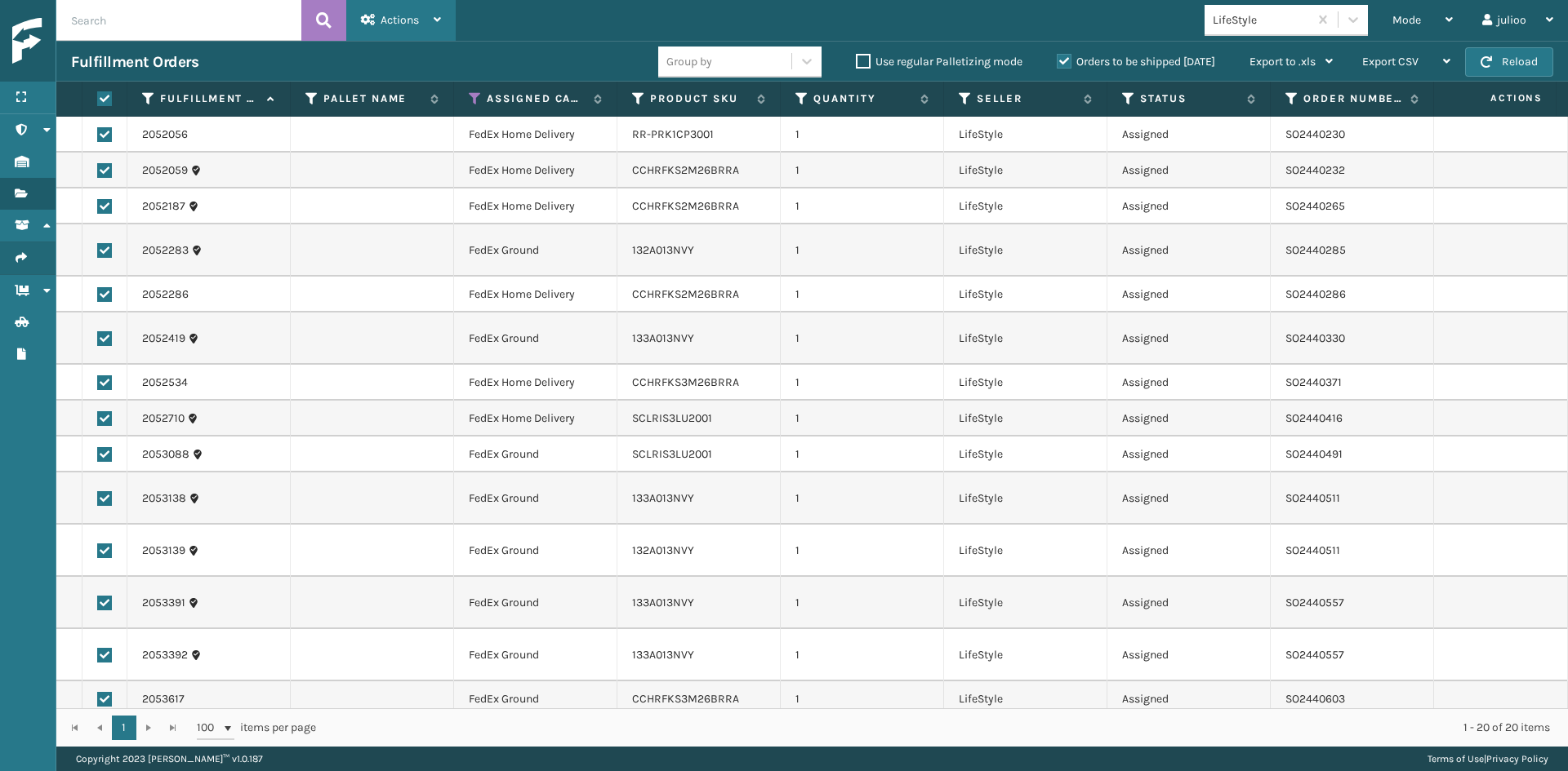
click at [421, 35] on div "Actions" at bounding box center [401, 20] width 80 height 41
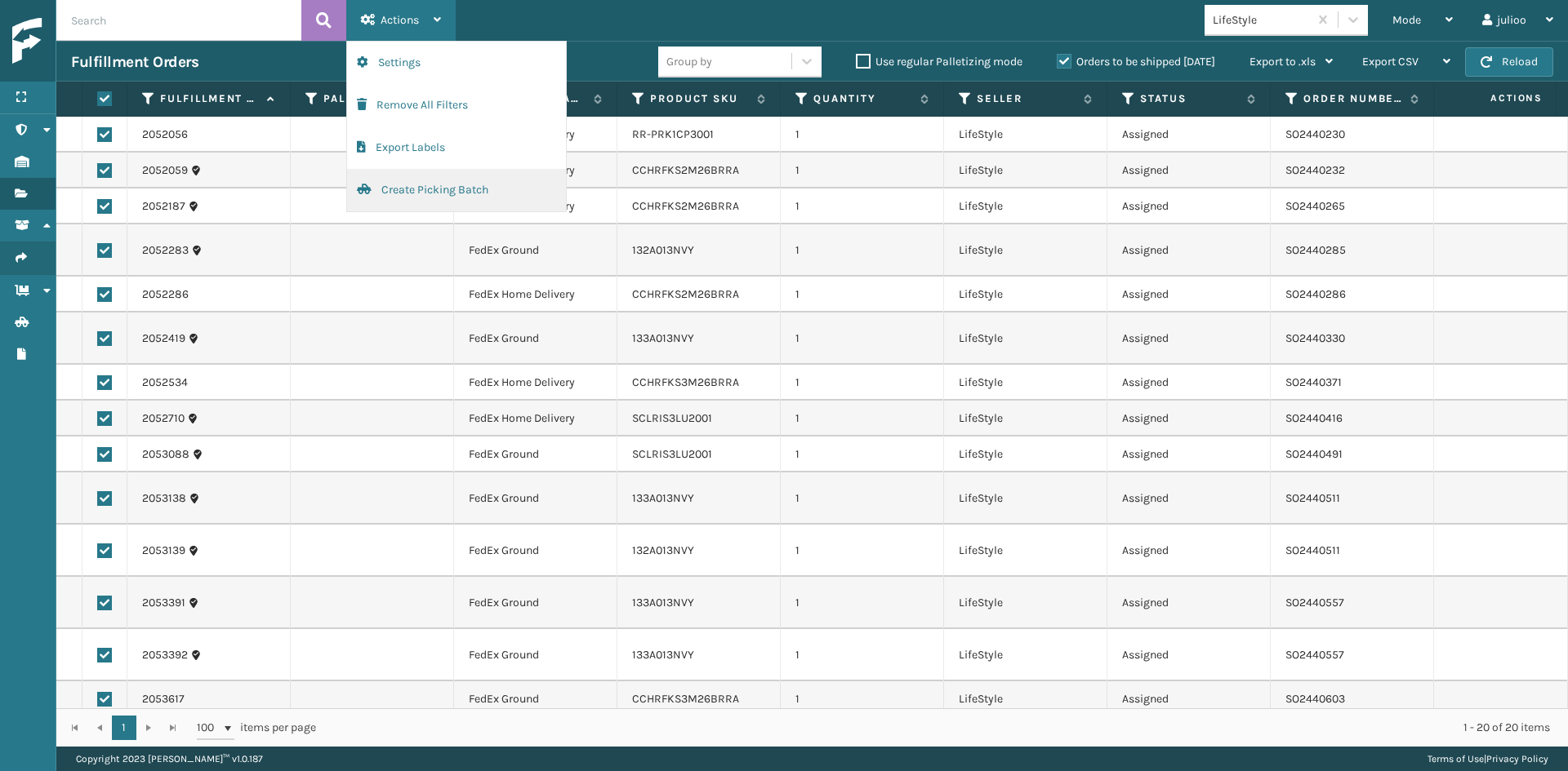
click at [454, 175] on button "Create Picking Batch" at bounding box center [457, 191] width 219 height 43
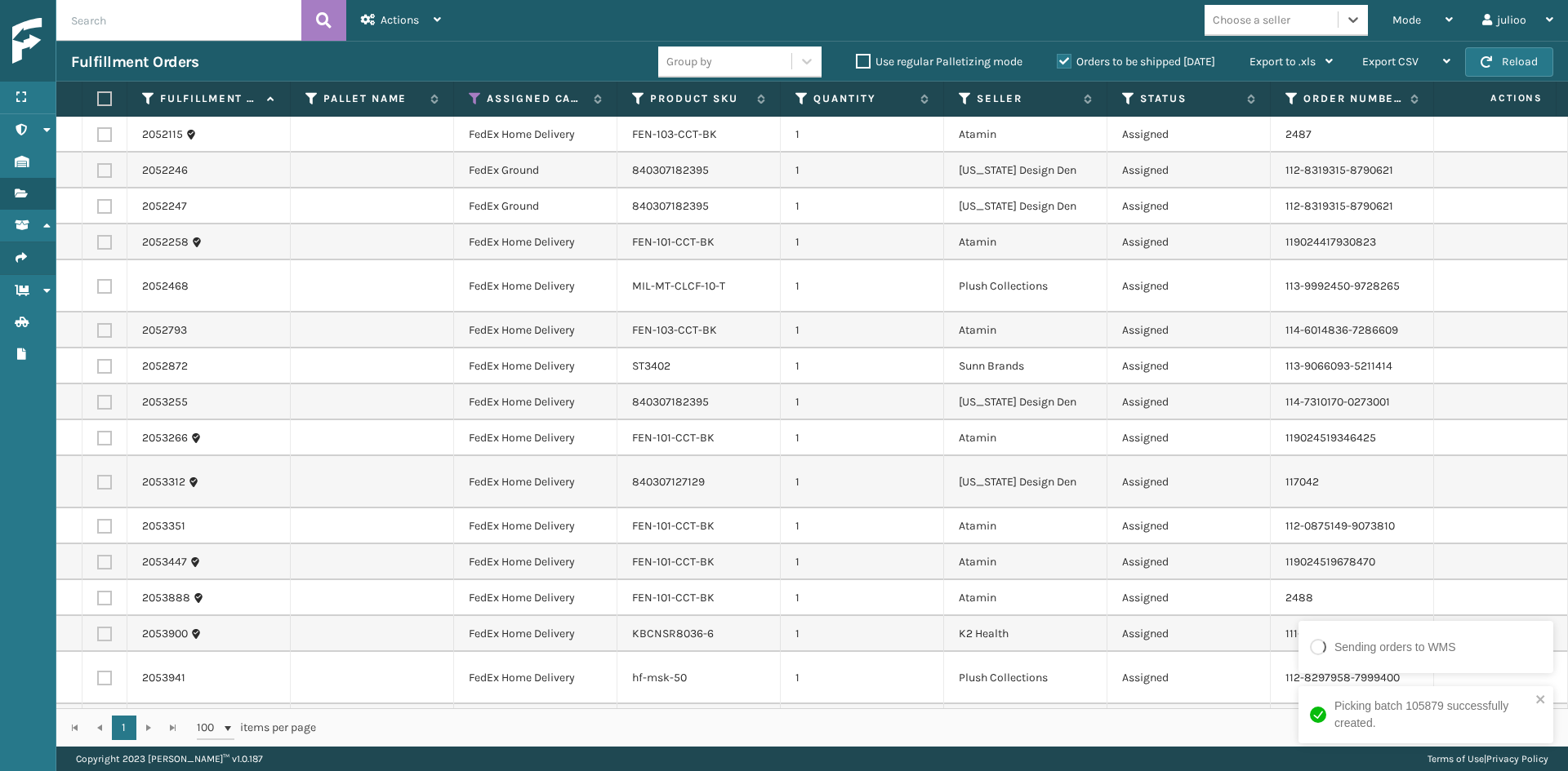
click at [1286, 20] on div "Choose a seller" at bounding box center [1251, 20] width 77 height 17
click at [1290, 51] on div "Atamin" at bounding box center [1285, 60] width 164 height 30
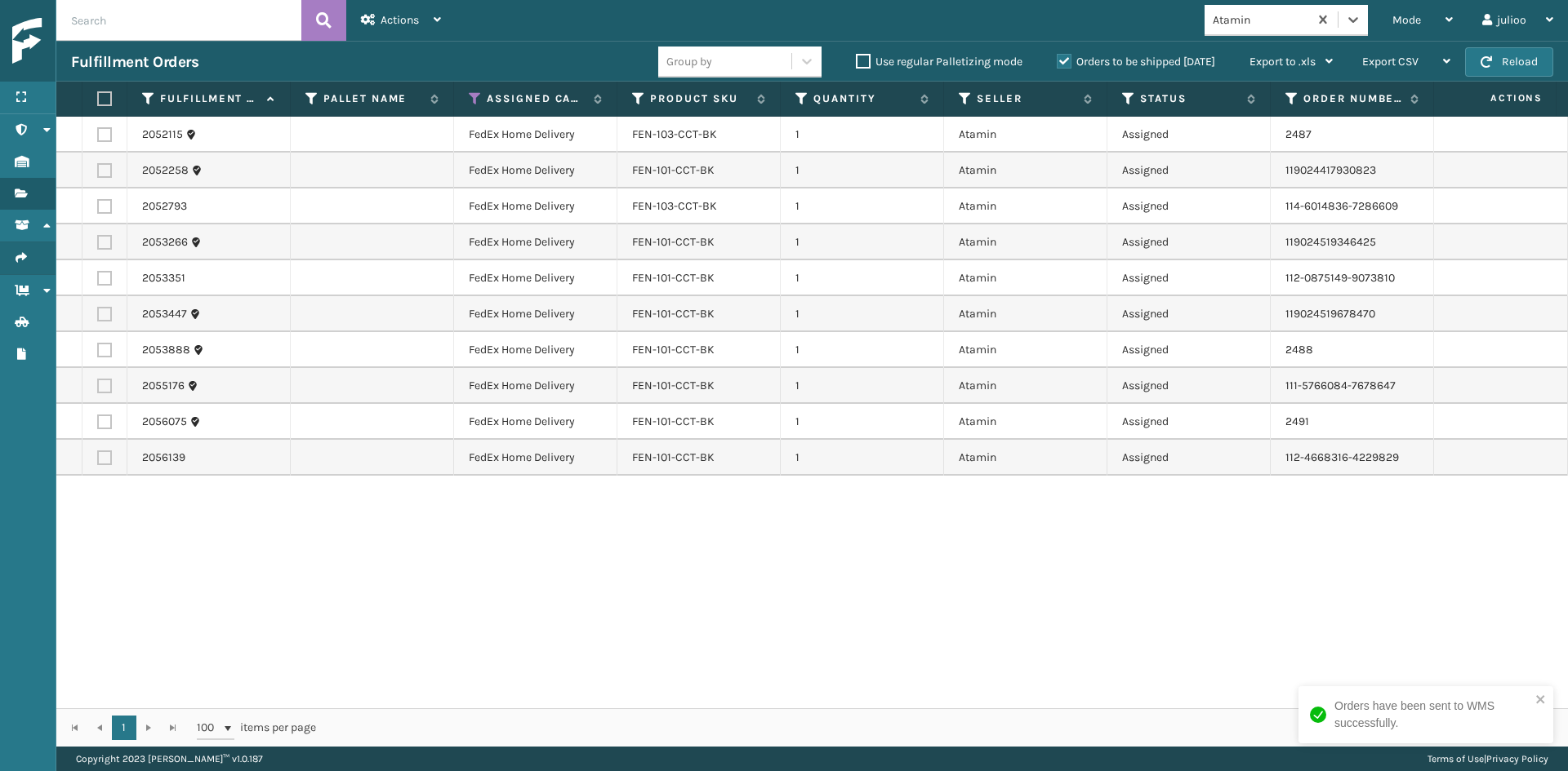
click at [107, 95] on label at bounding box center [102, 98] width 10 height 15
click at [98, 95] on input "checkbox" at bounding box center [97, 99] width 1 height 11
click at [405, 15] on span "Actions" at bounding box center [400, 19] width 39 height 14
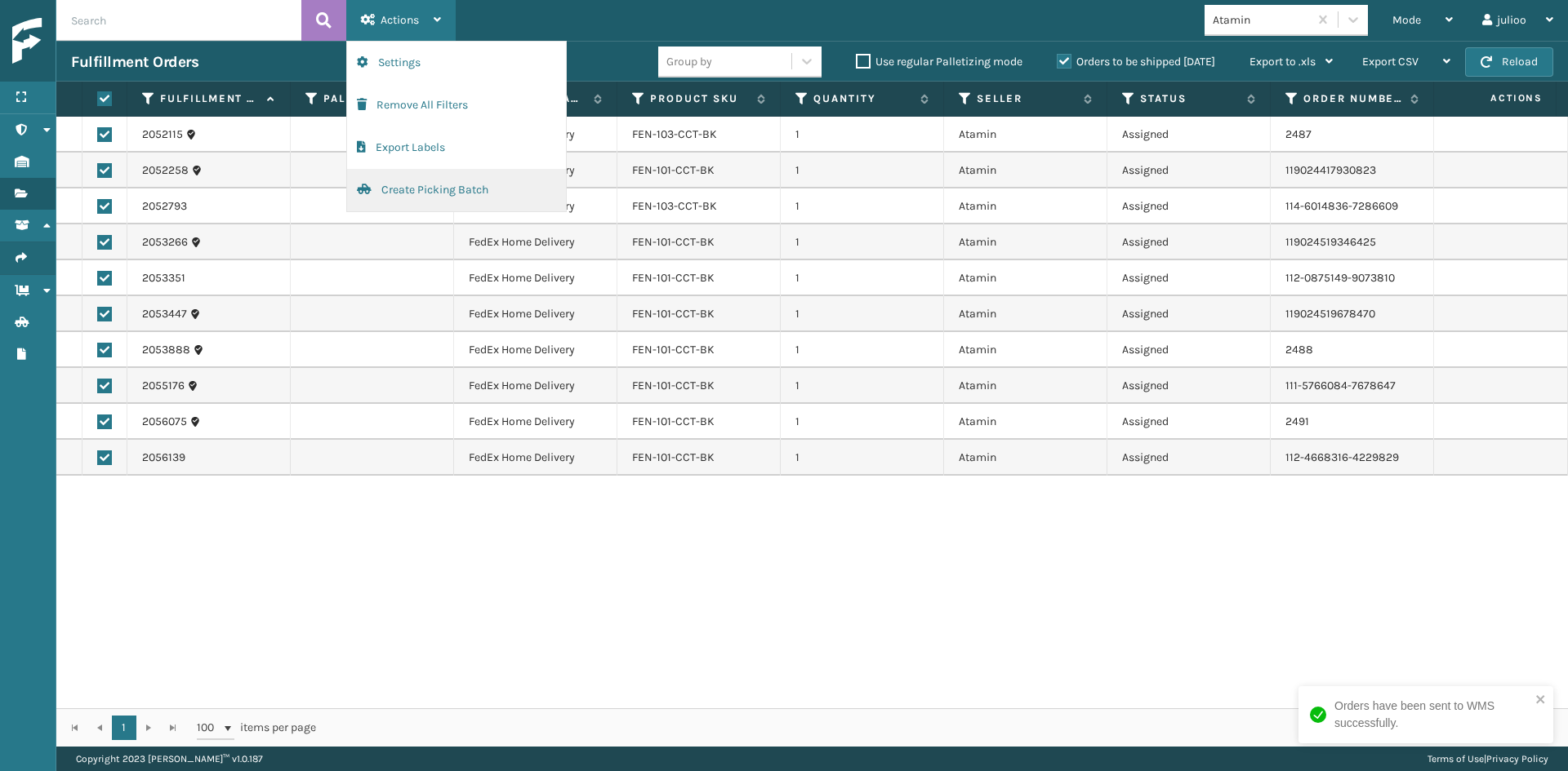
click at [430, 194] on button "Create Picking Batch" at bounding box center [457, 191] width 219 height 43
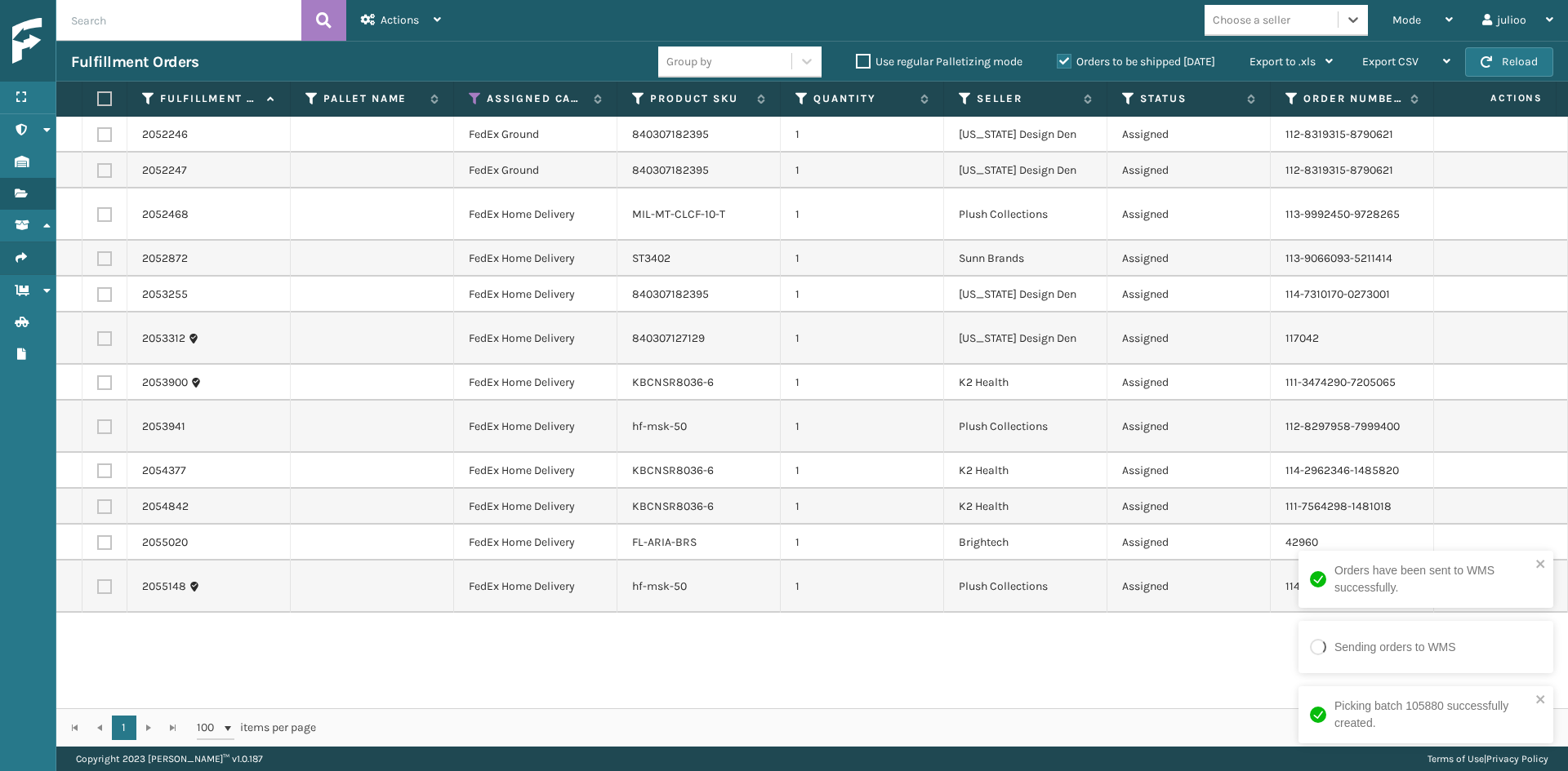
click at [1279, 21] on div "Choose a seller" at bounding box center [1251, 20] width 77 height 17
click at [1291, 59] on div "[US_STATE] Design Den" at bounding box center [1285, 60] width 164 height 30
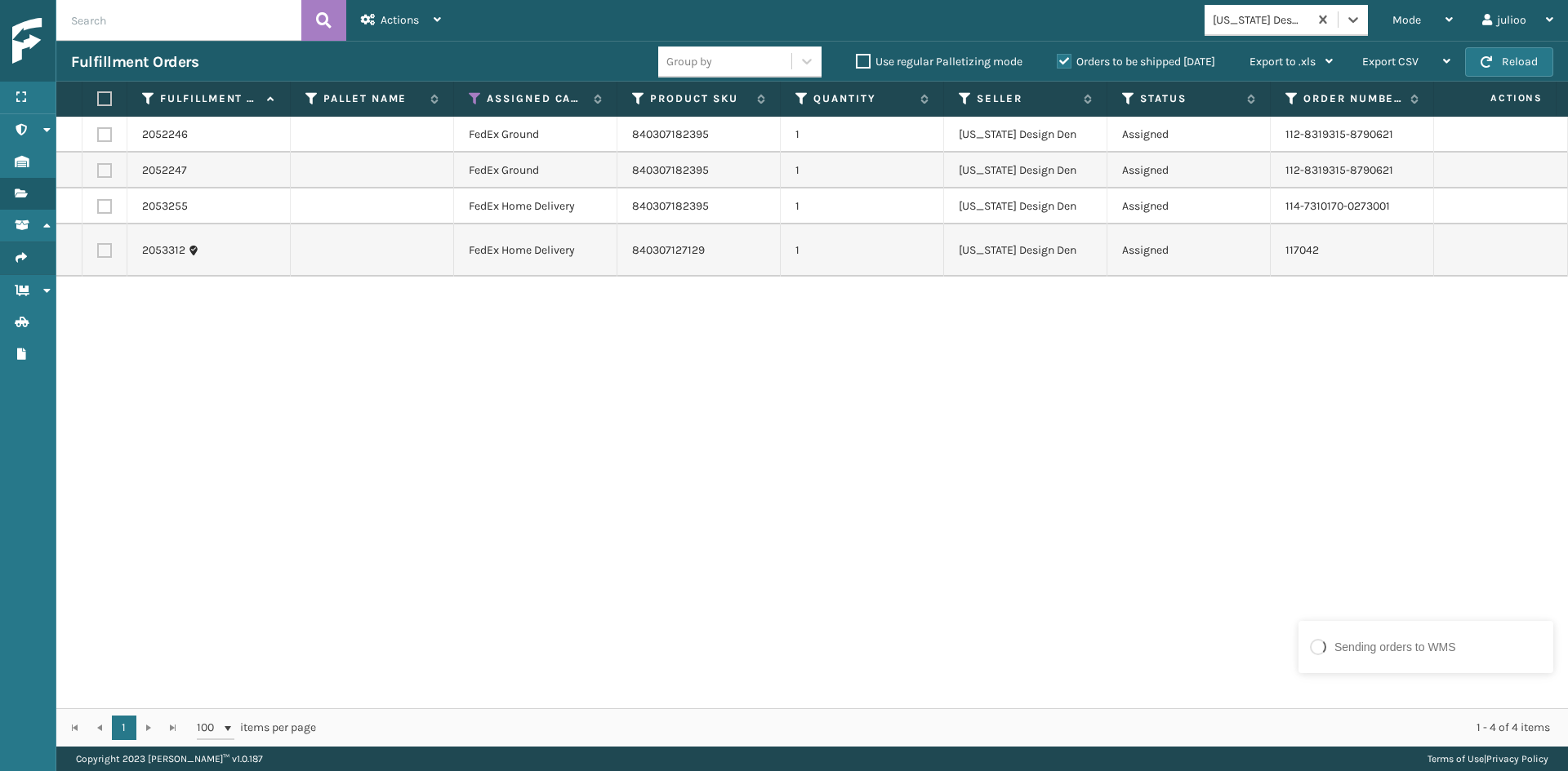
click at [115, 102] on th at bounding box center [105, 99] width 45 height 35
click at [106, 97] on label at bounding box center [102, 98] width 10 height 15
click at [98, 97] on input "checkbox" at bounding box center [97, 99] width 1 height 11
click at [383, 12] on div "Actions" at bounding box center [401, 20] width 80 height 41
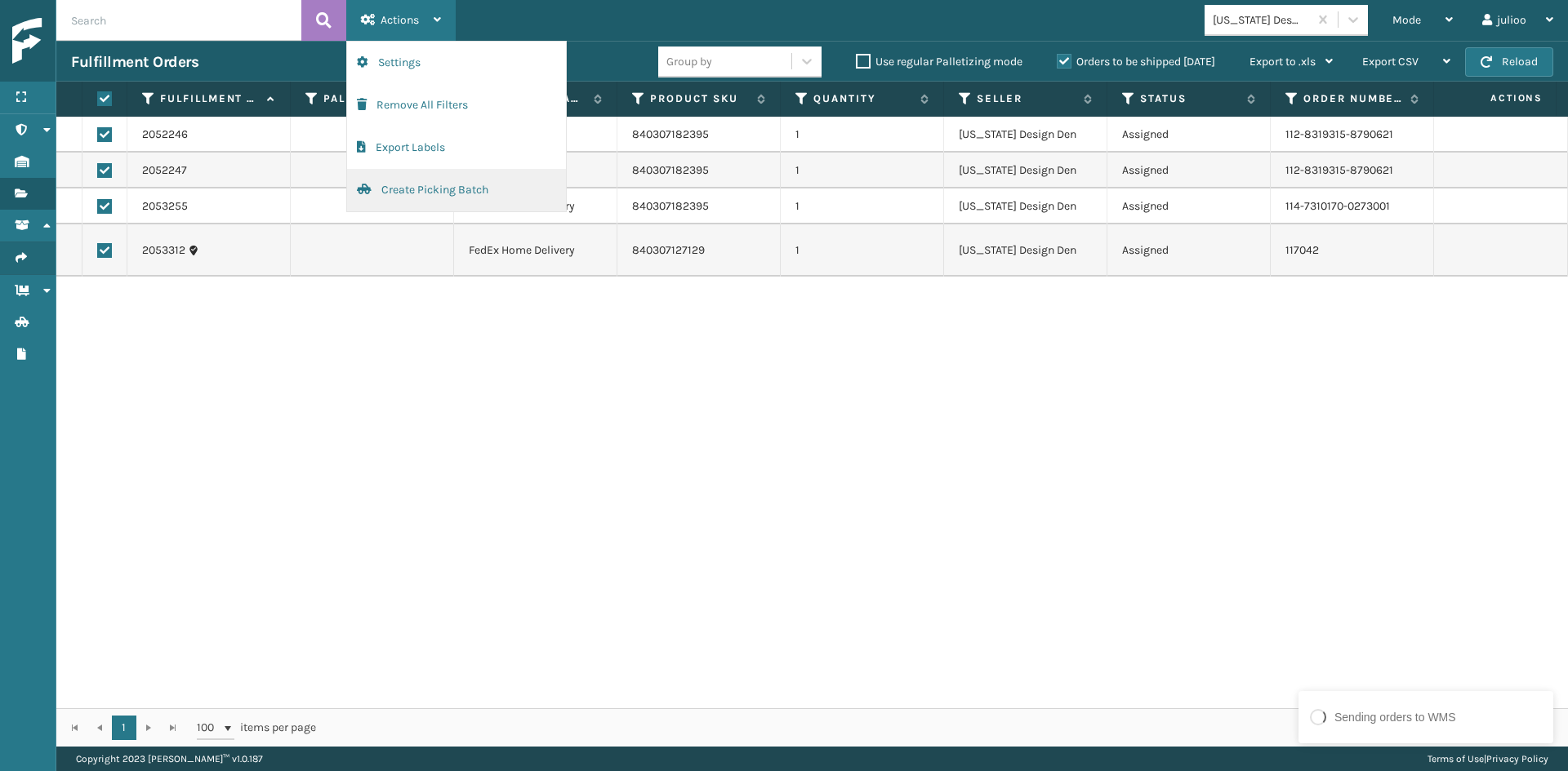
click at [445, 179] on button "Create Picking Batch" at bounding box center [457, 191] width 219 height 43
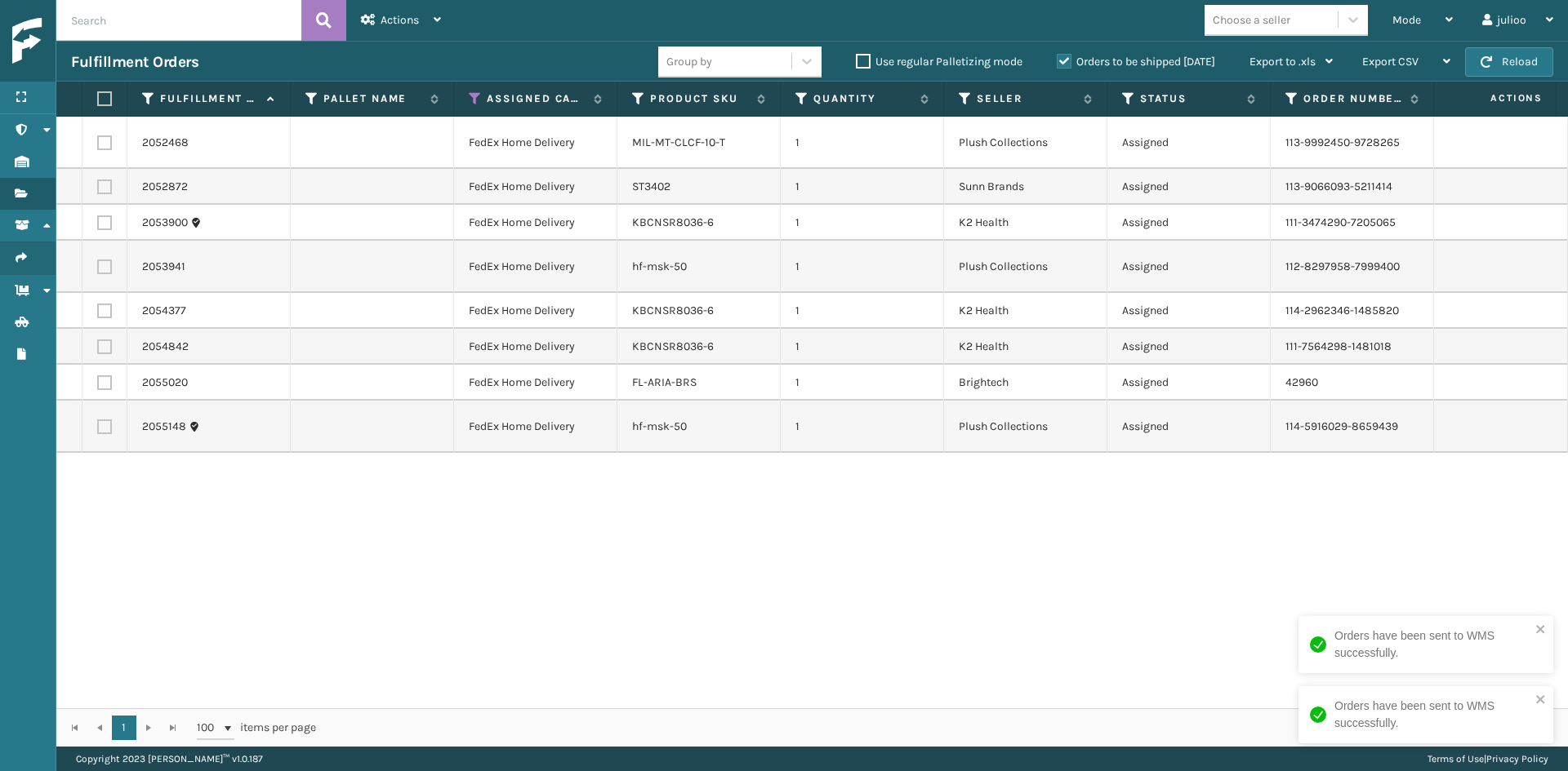
click at [1270, 23] on div "Choose a seller" at bounding box center [1251, 20] width 77 height 17
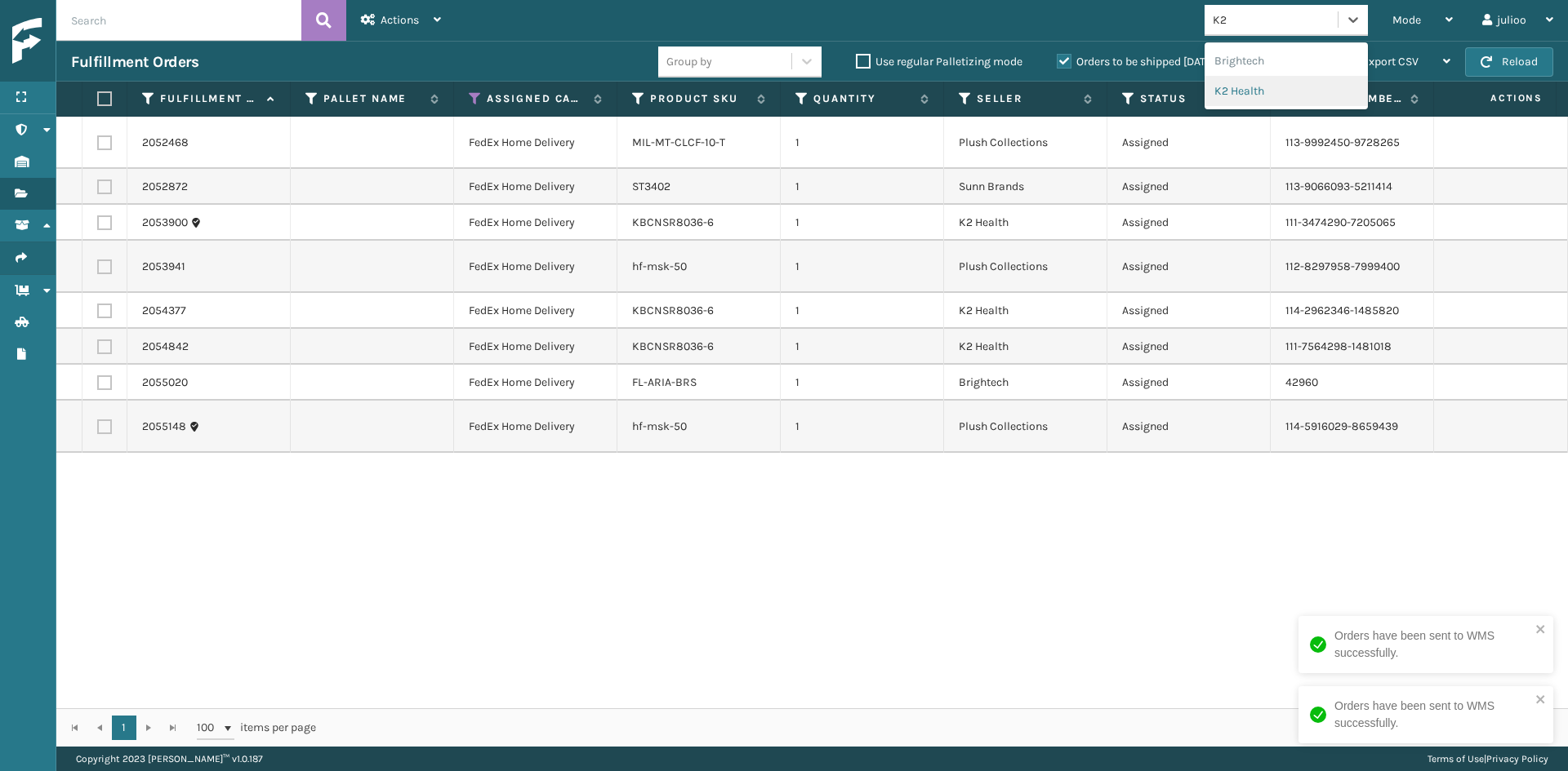
click at [1247, 84] on div "K2 Health" at bounding box center [1285, 90] width 164 height 30
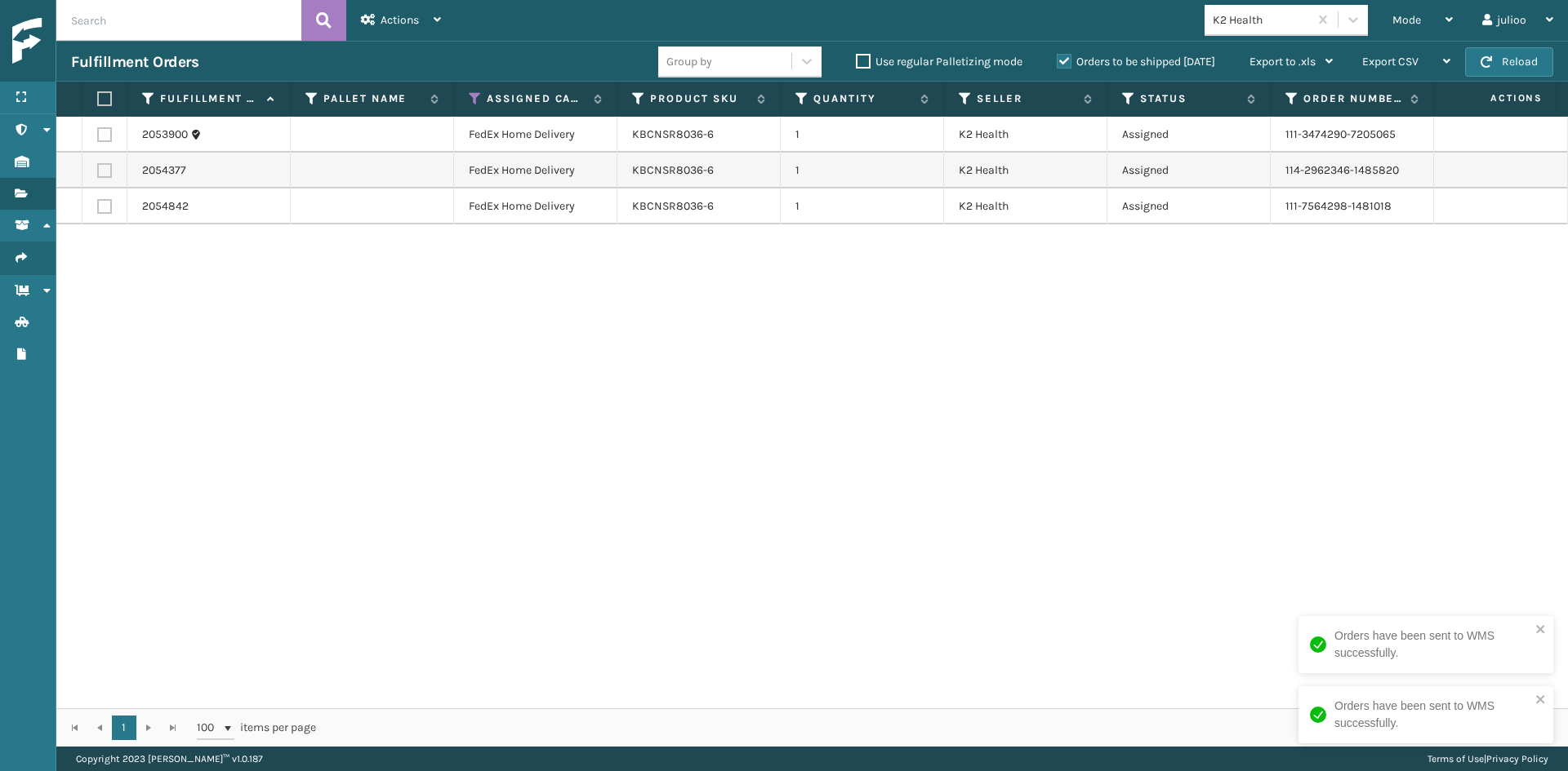
click at [107, 93] on label at bounding box center [102, 98] width 10 height 15
click at [98, 94] on input "checkbox" at bounding box center [97, 99] width 1 height 11
click at [387, 18] on span "Actions" at bounding box center [400, 19] width 39 height 14
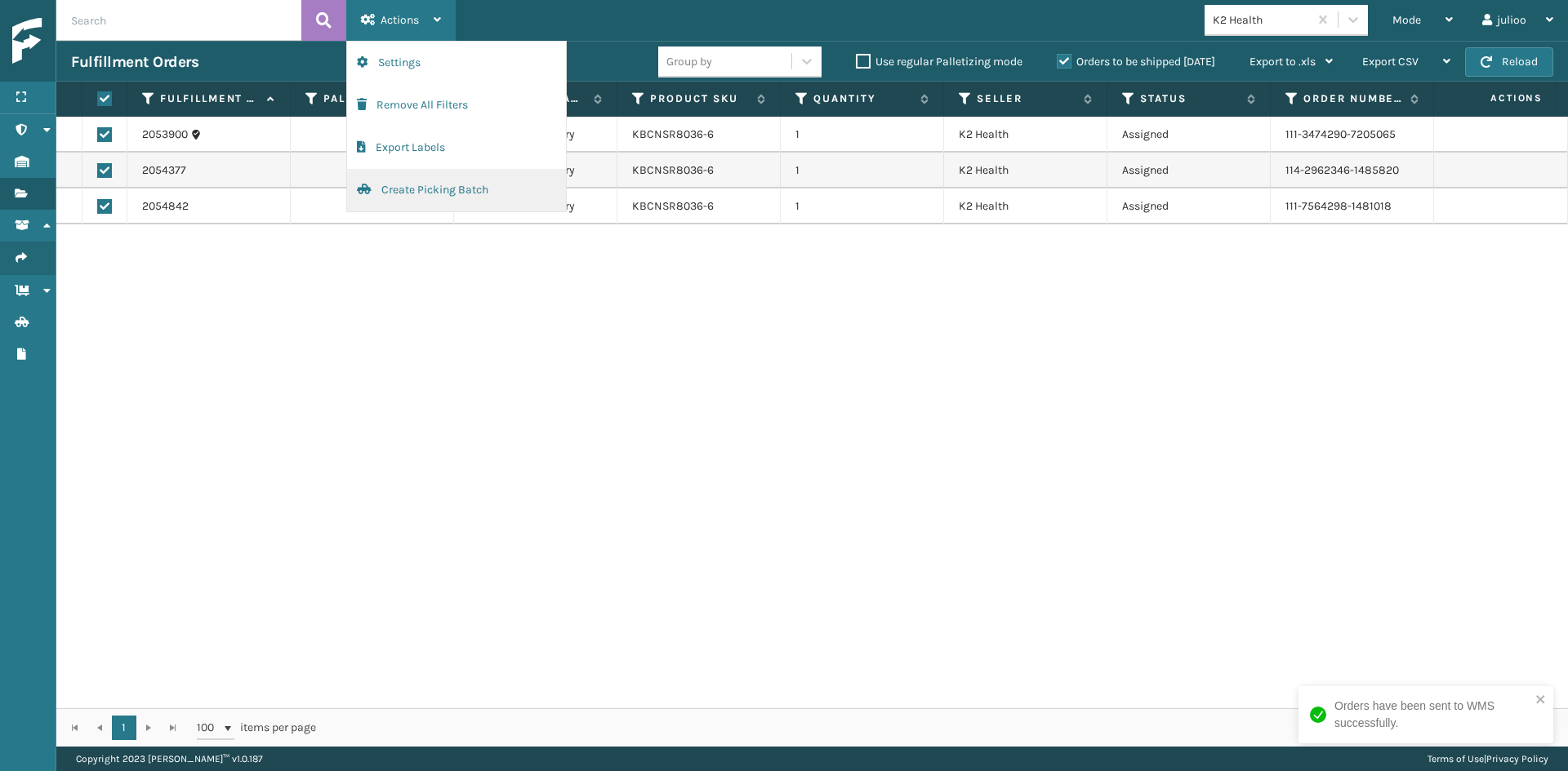
click at [441, 188] on button "Create Picking Batch" at bounding box center [457, 191] width 219 height 43
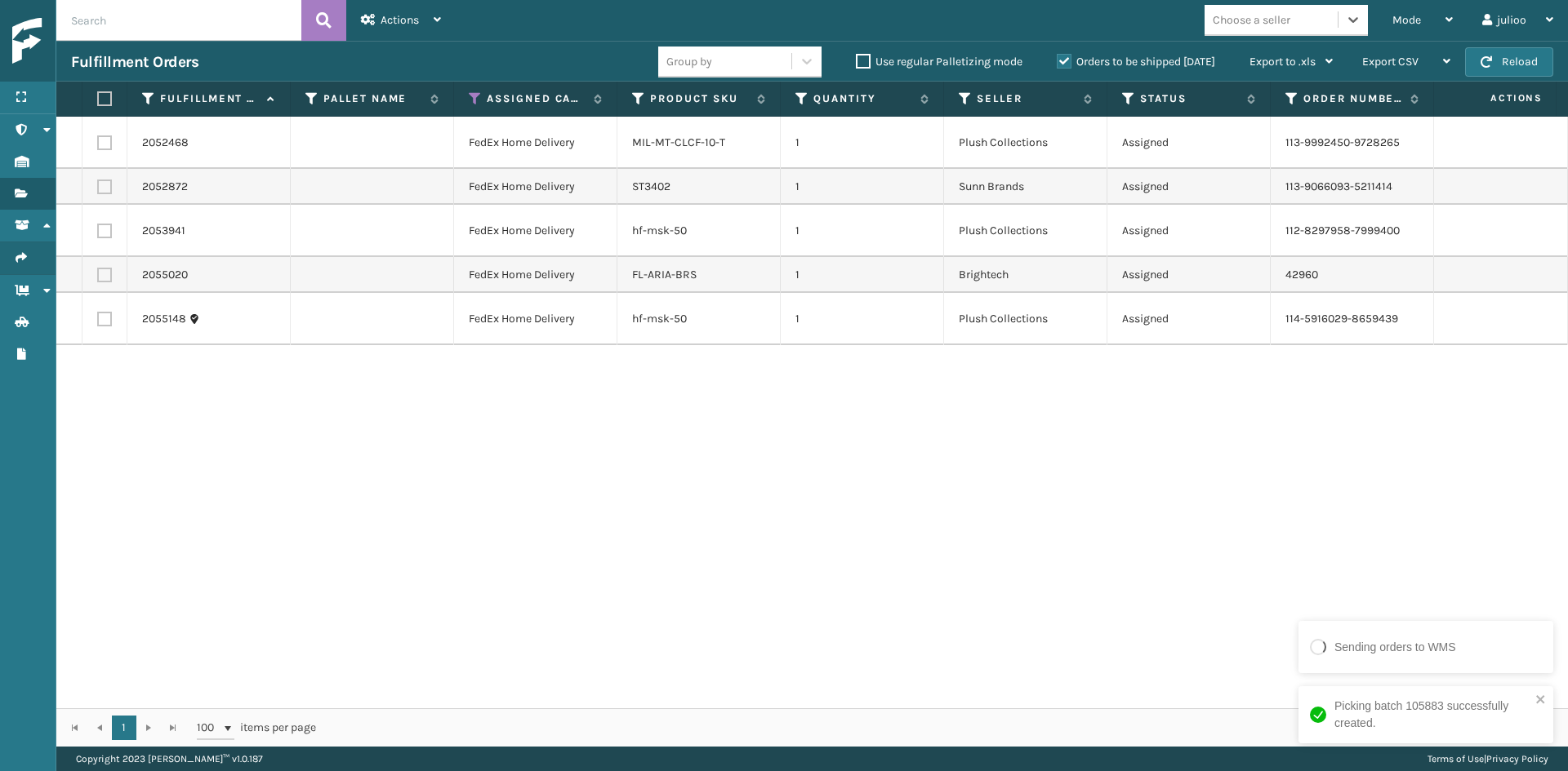
click at [1299, 15] on div "Choose a seller" at bounding box center [1271, 20] width 134 height 27
click at [1229, 62] on div "Brightech" at bounding box center [1285, 60] width 164 height 30
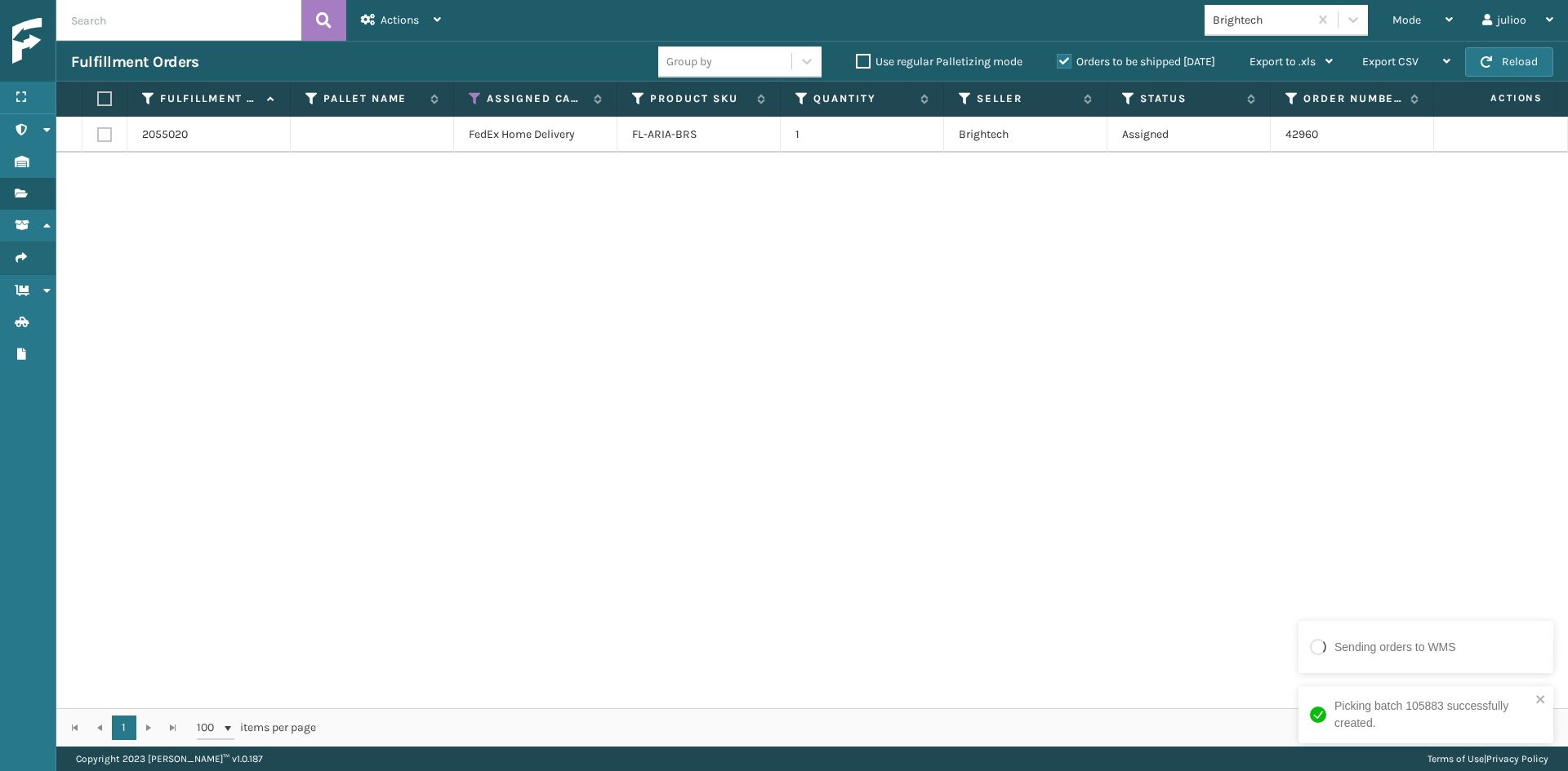
click at [102, 97] on label at bounding box center [102, 98] width 10 height 15
click at [98, 97] on input "checkbox" at bounding box center [97, 99] width 1 height 11
click at [392, 17] on span "Actions" at bounding box center [400, 19] width 39 height 14
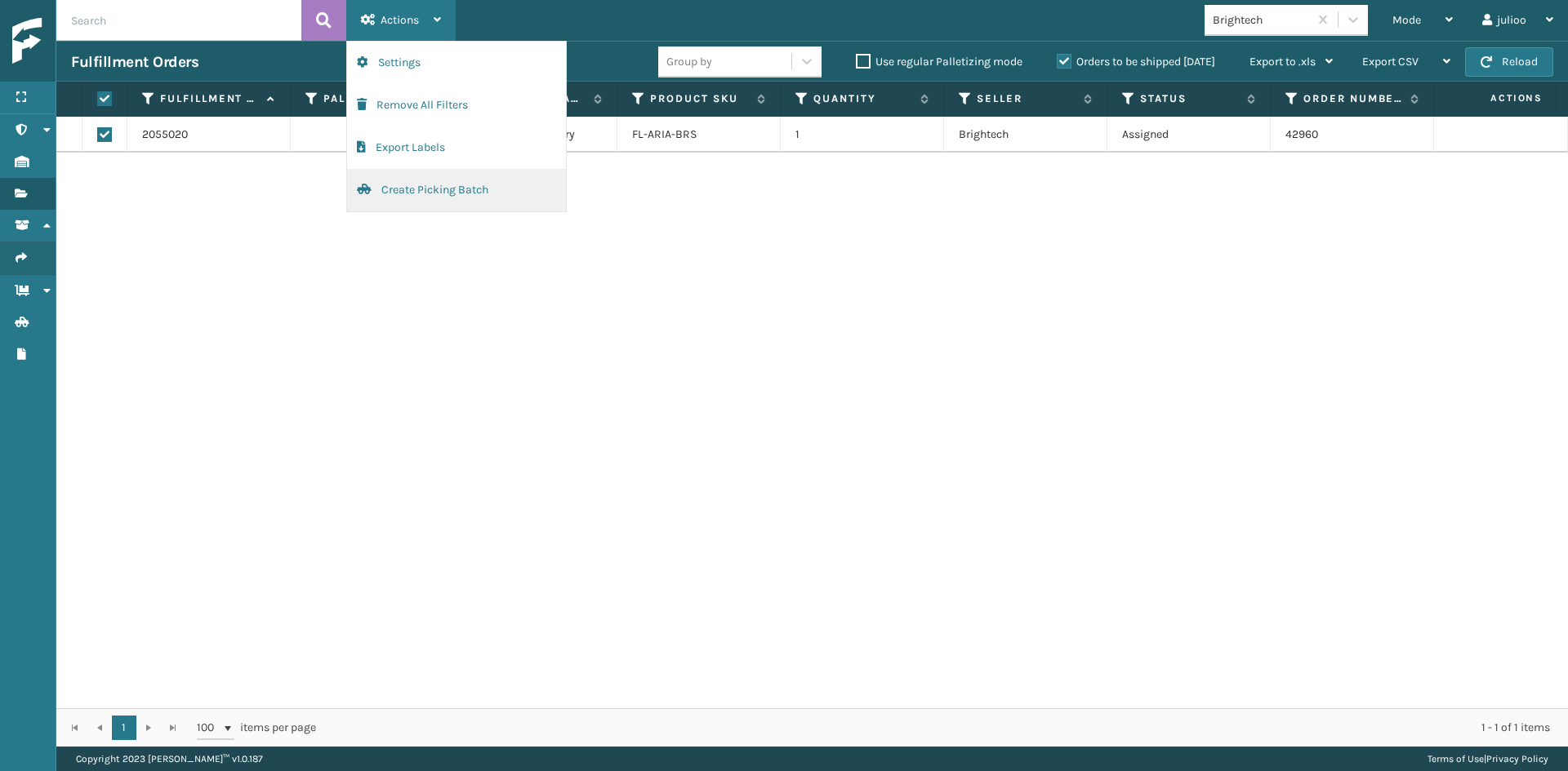
click at [427, 186] on button "Create Picking Batch" at bounding box center [457, 191] width 219 height 43
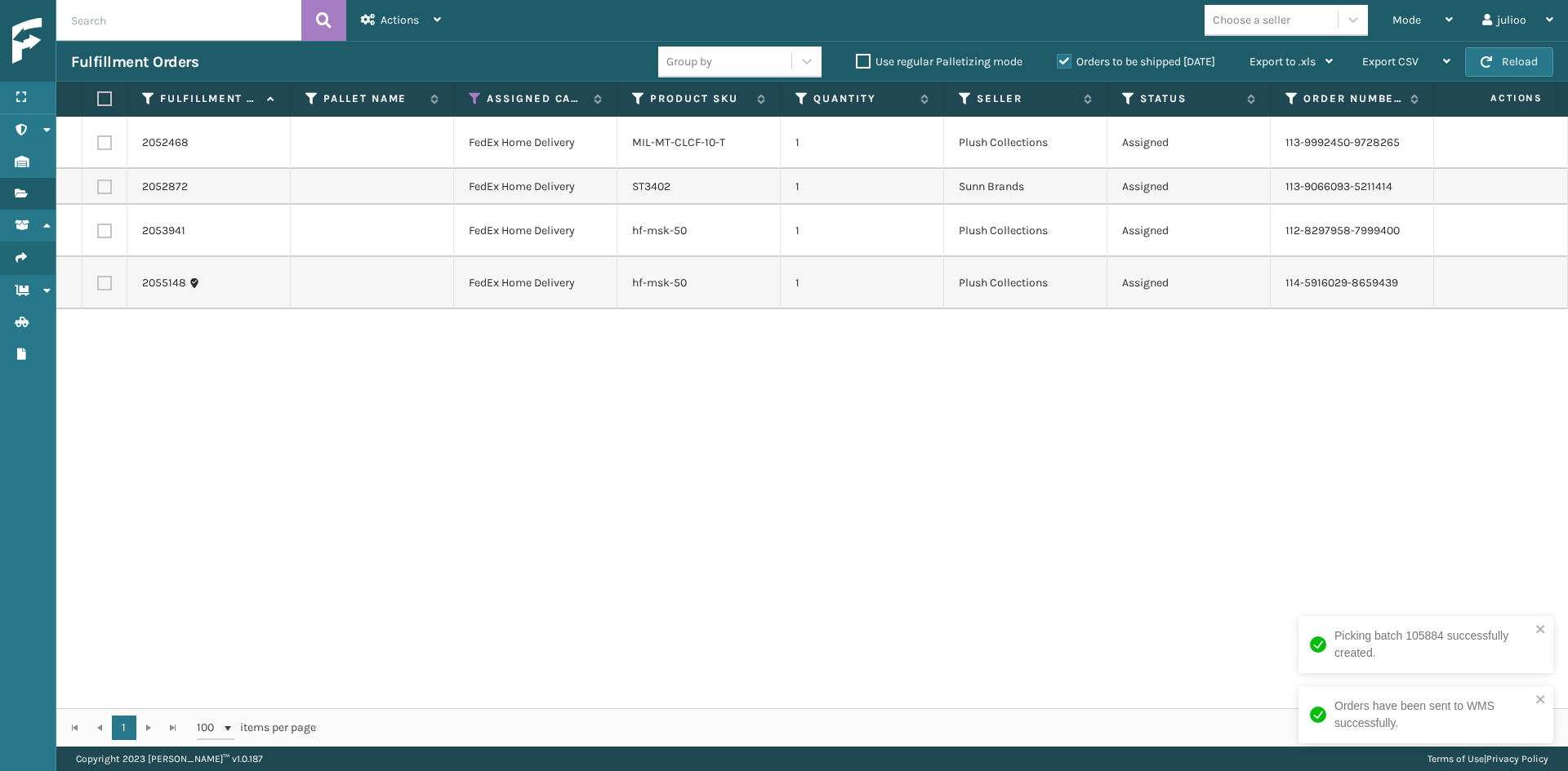
click at [103, 91] on th at bounding box center [105, 99] width 45 height 35
click at [103, 97] on label at bounding box center [102, 98] width 10 height 15
click at [98, 97] on input "checkbox" at bounding box center [97, 99] width 1 height 11
click at [403, 33] on div "Actions" at bounding box center [401, 20] width 80 height 41
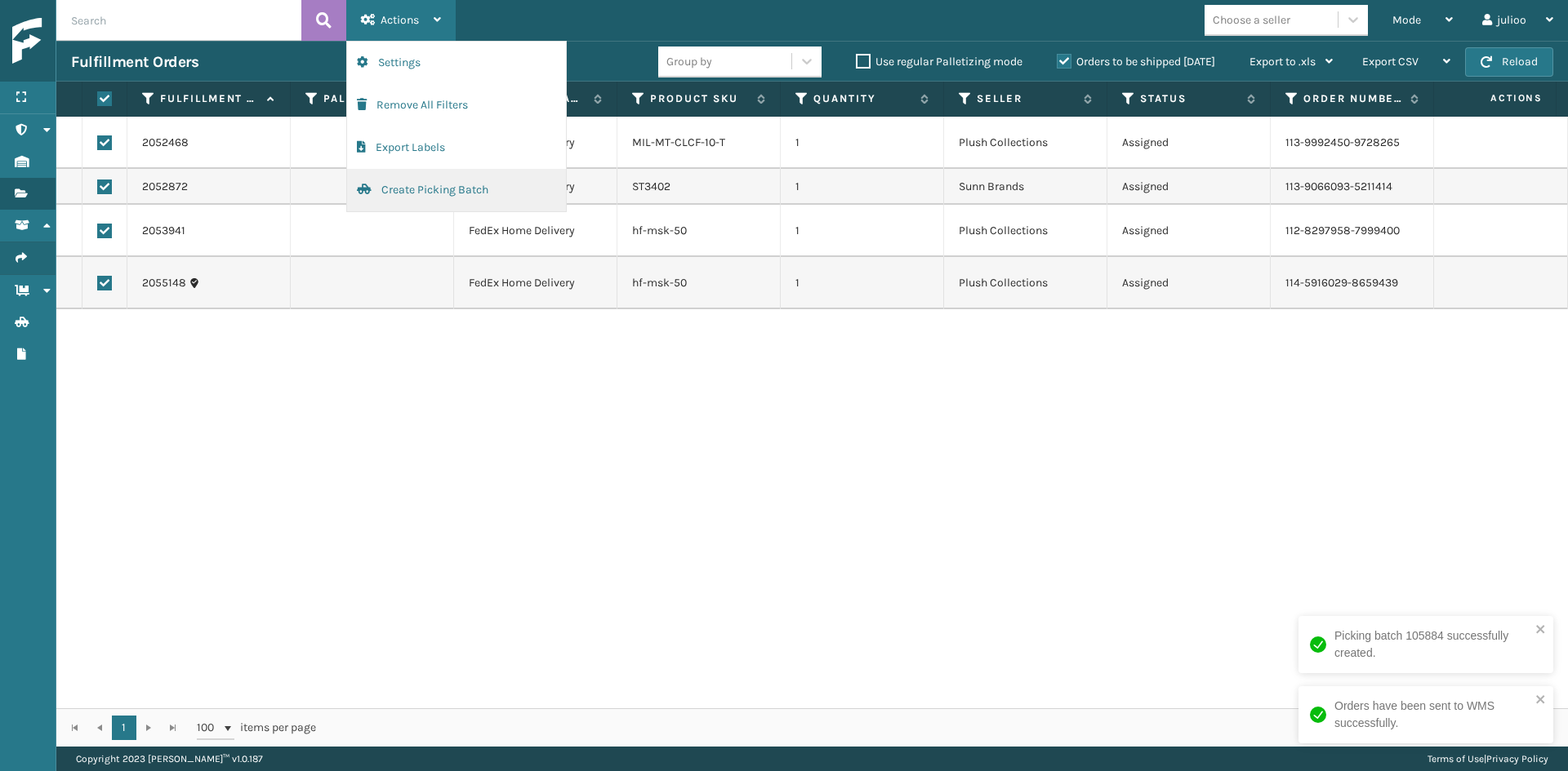
click at [387, 193] on button "Create Picking Batch" at bounding box center [457, 191] width 219 height 43
